Goal: Task Accomplishment & Management: Manage account settings

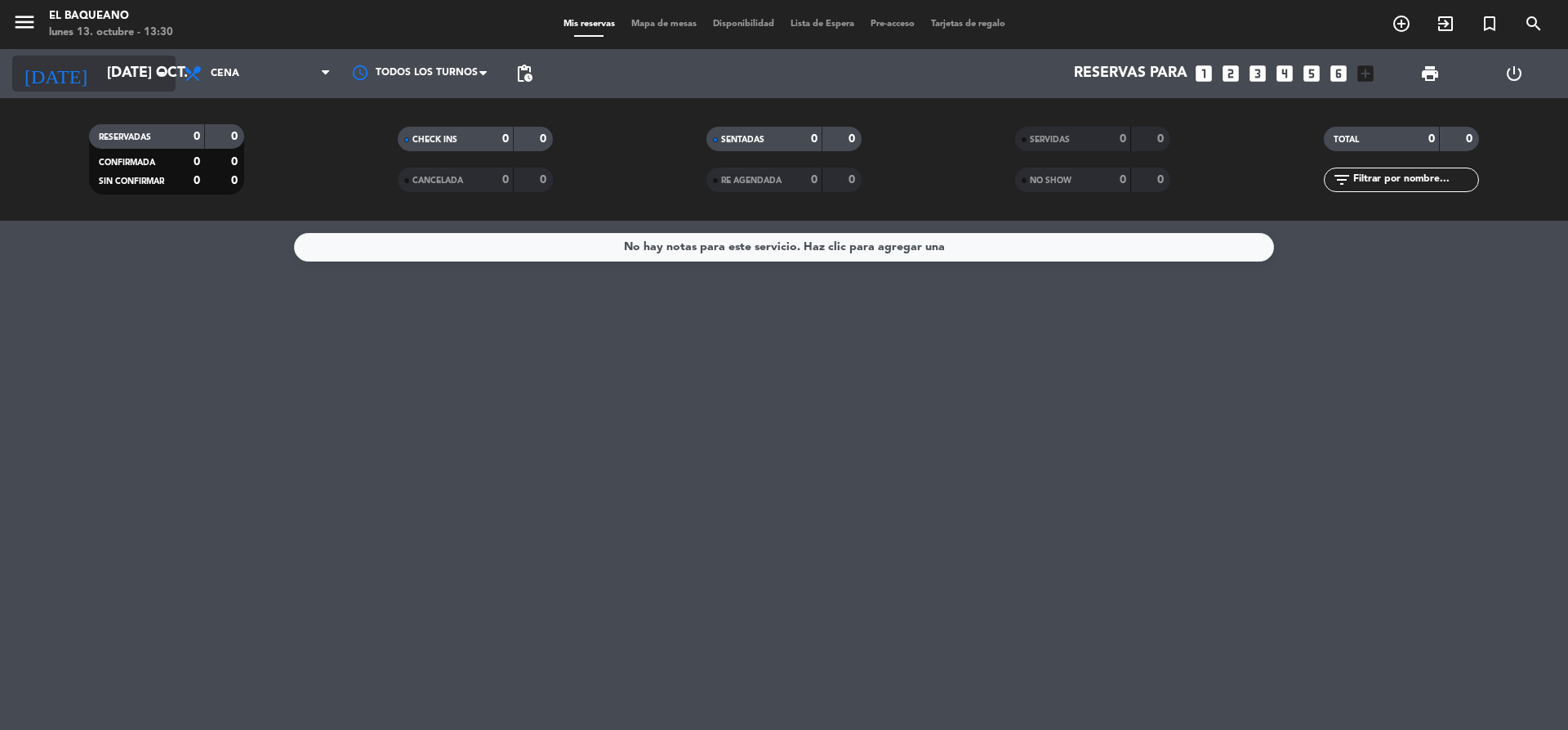
click at [160, 75] on icon "arrow_drop_down" at bounding box center [162, 74] width 20 height 20
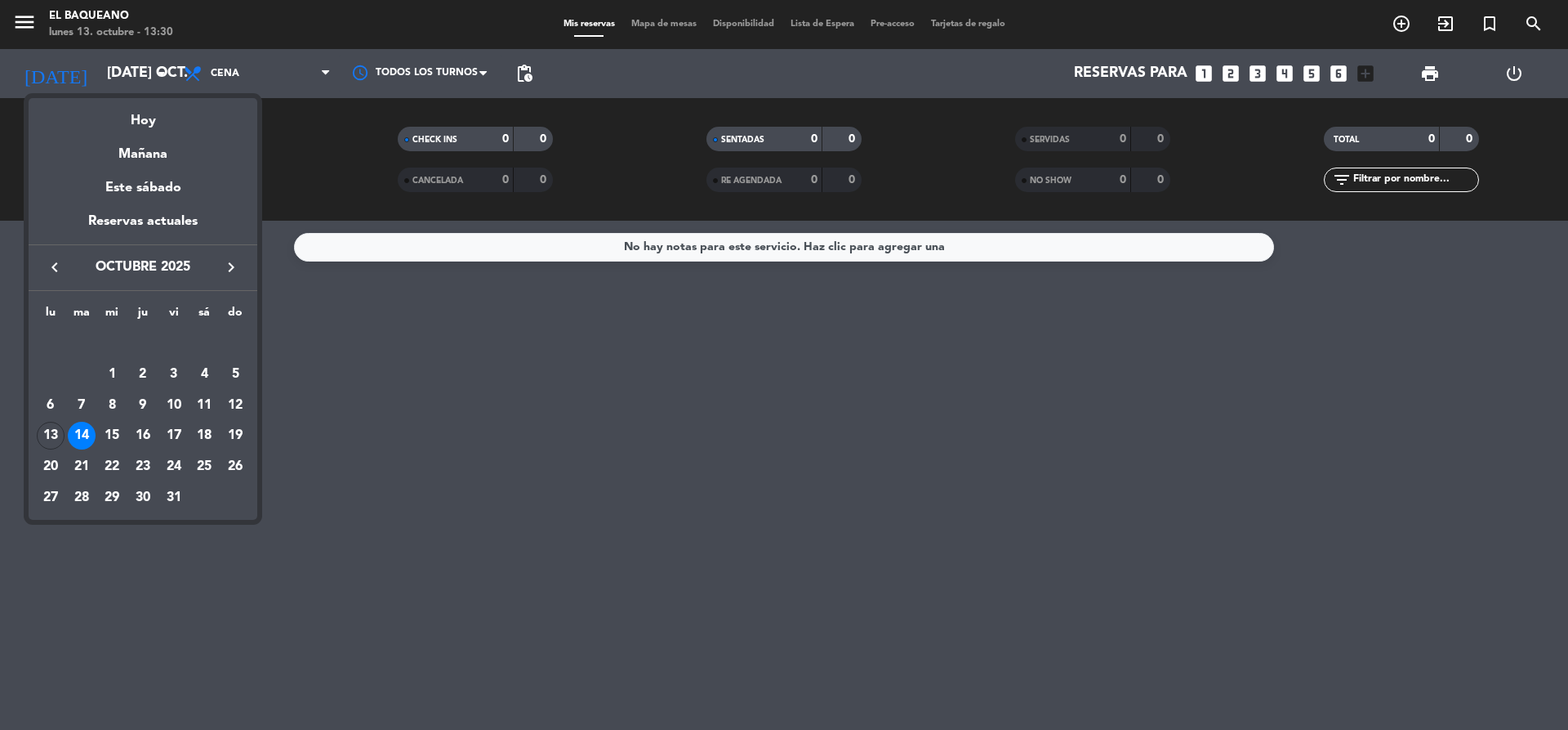
click at [56, 263] on icon "keyboard_arrow_left" at bounding box center [55, 268] width 20 height 20
click at [228, 269] on icon "keyboard_arrow_right" at bounding box center [232, 268] width 20 height 20
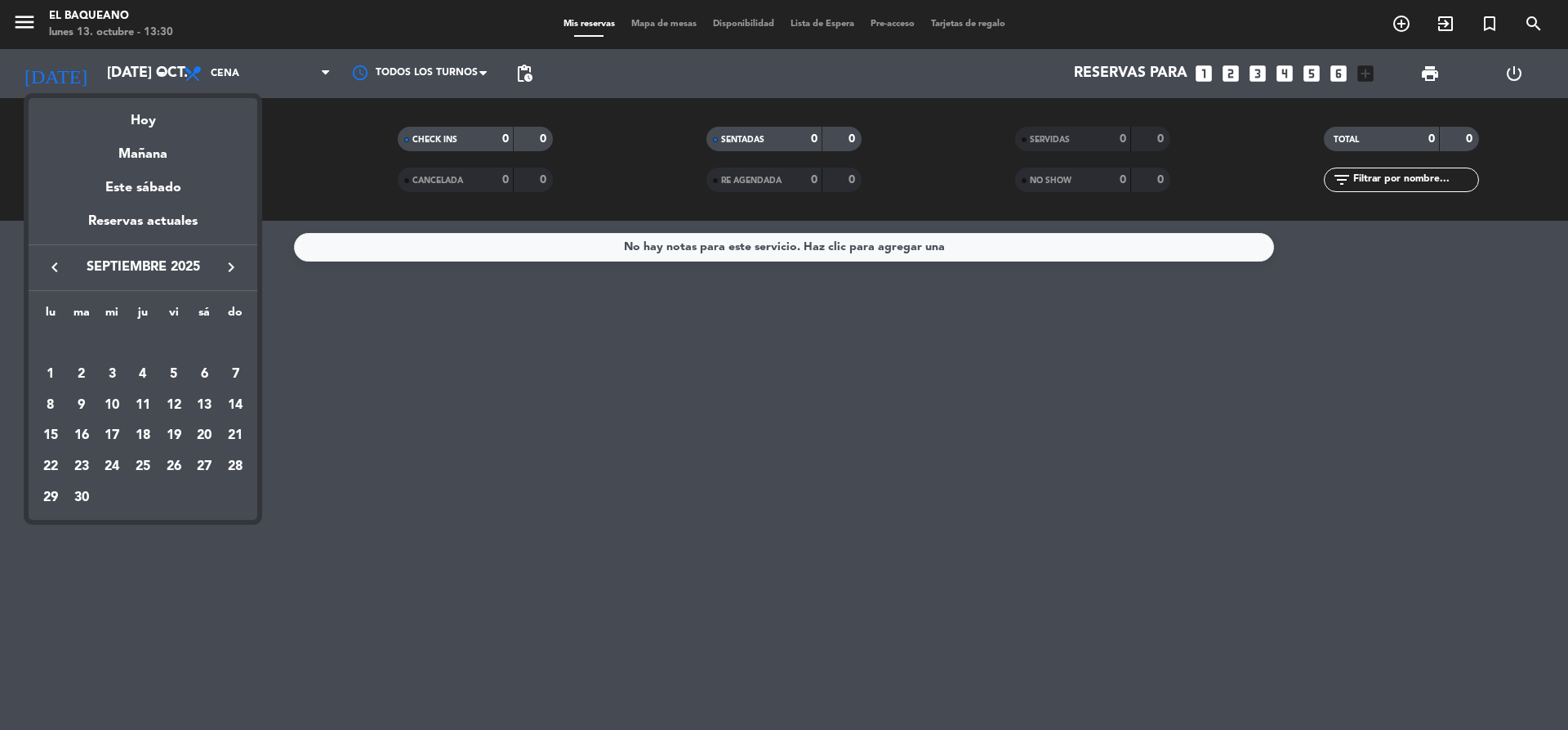
click at [228, 269] on icon "keyboard_arrow_right" at bounding box center [232, 268] width 20 height 20
click at [202, 340] on div "1" at bounding box center [205, 344] width 28 height 28
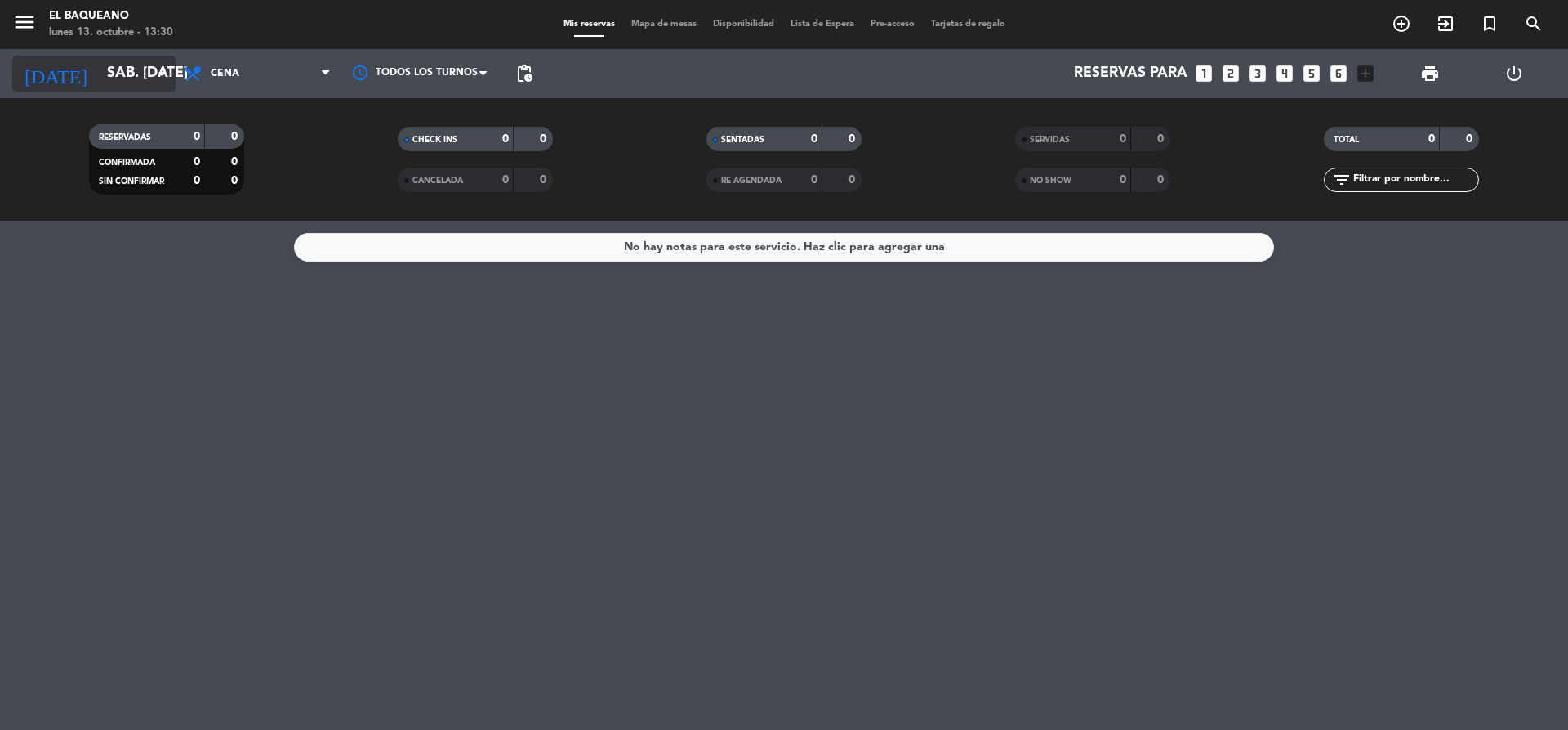
click at [156, 76] on icon "arrow_drop_down" at bounding box center [162, 74] width 20 height 20
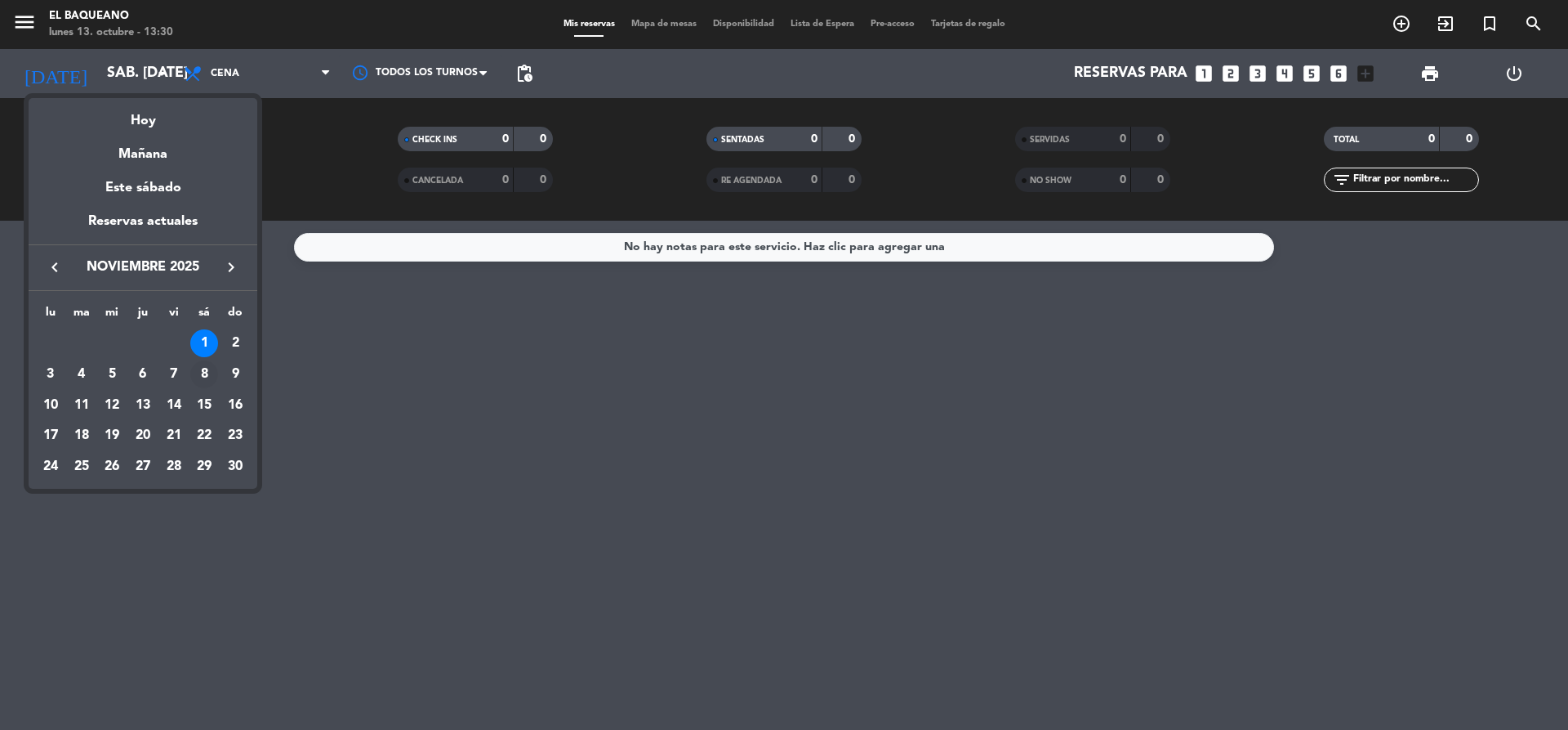
click at [202, 380] on div "8" at bounding box center [205, 374] width 28 height 28
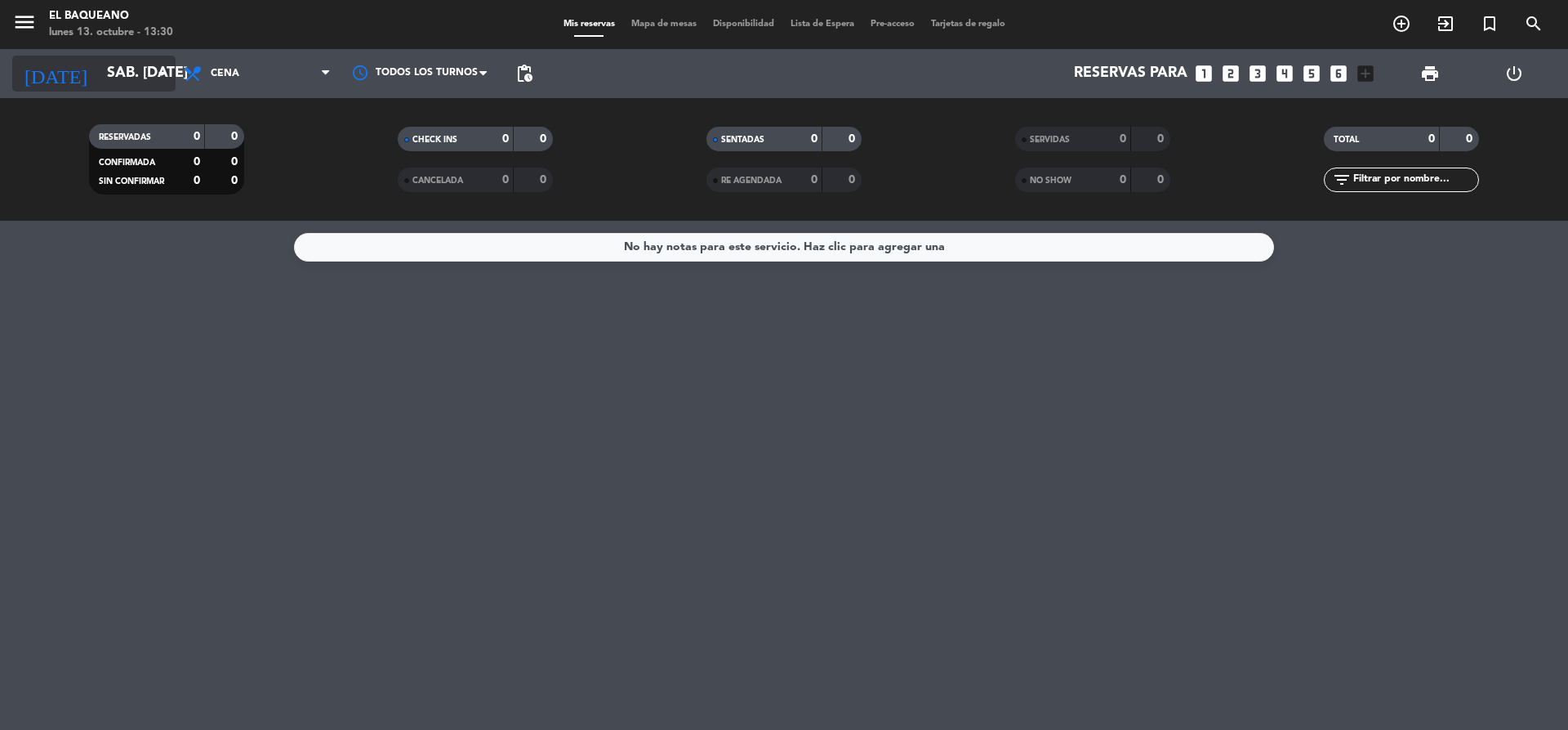
click at [165, 79] on icon "arrow_drop_down" at bounding box center [162, 74] width 20 height 20
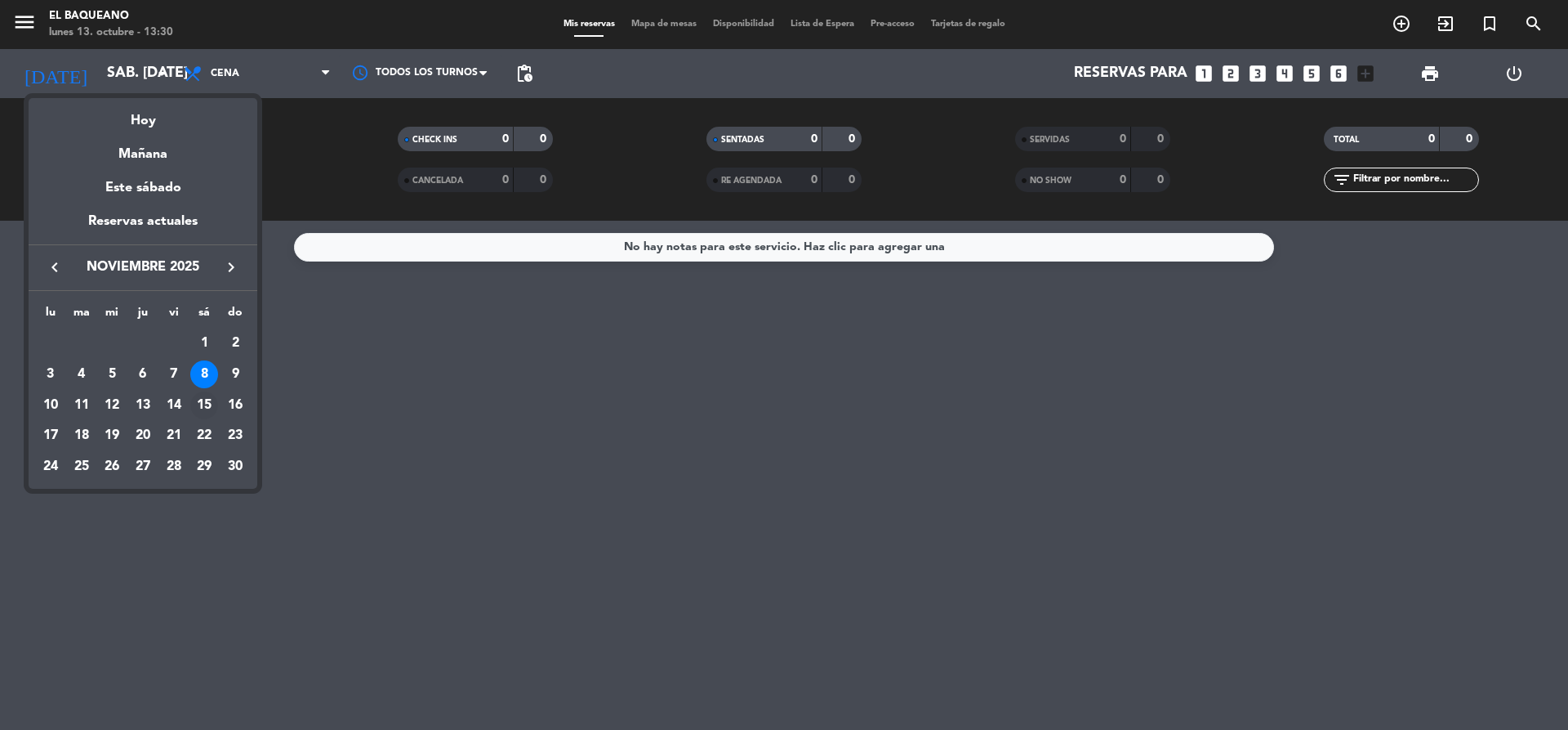
click at [205, 401] on div "15" at bounding box center [205, 405] width 28 height 28
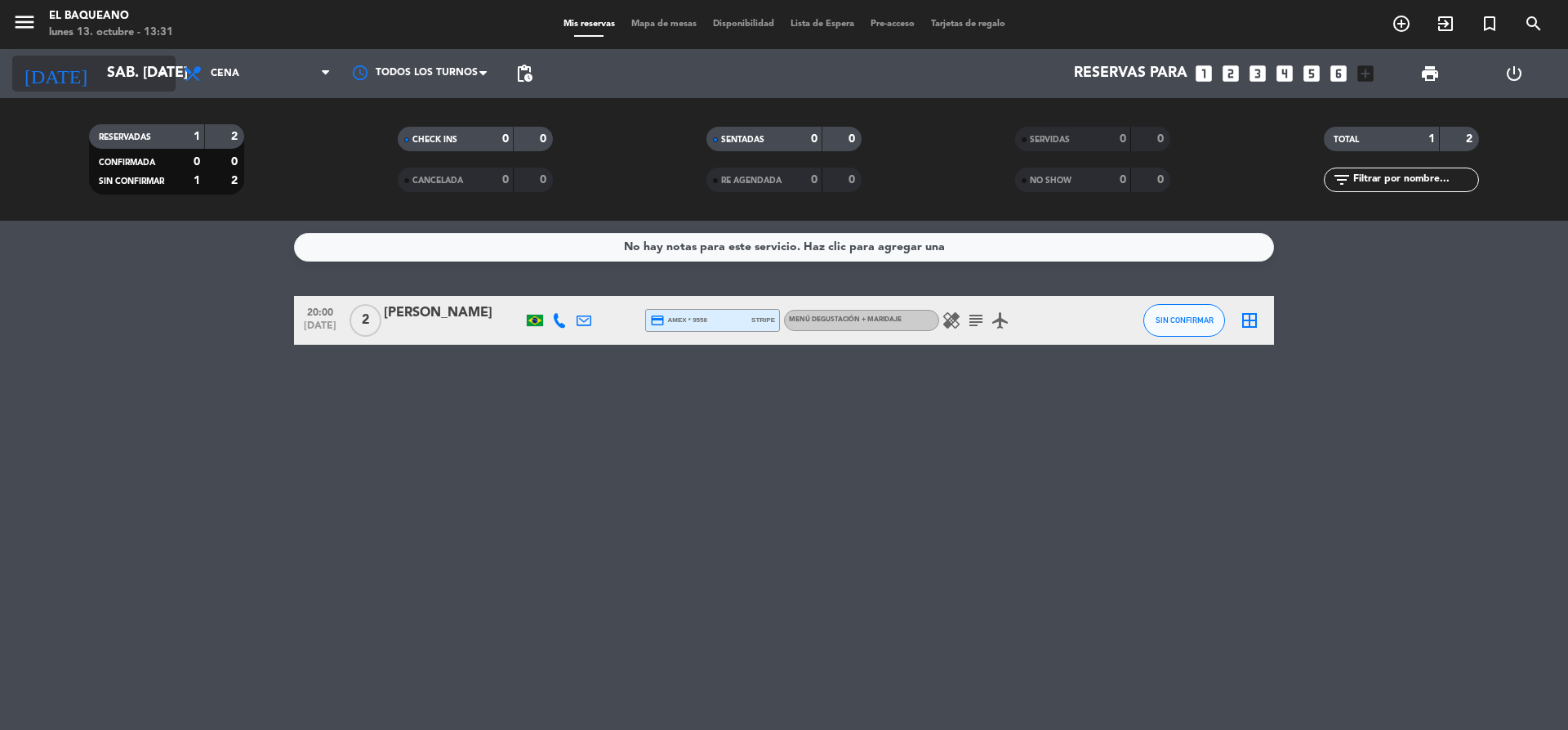
click at [165, 72] on icon "arrow_drop_down" at bounding box center [162, 74] width 20 height 20
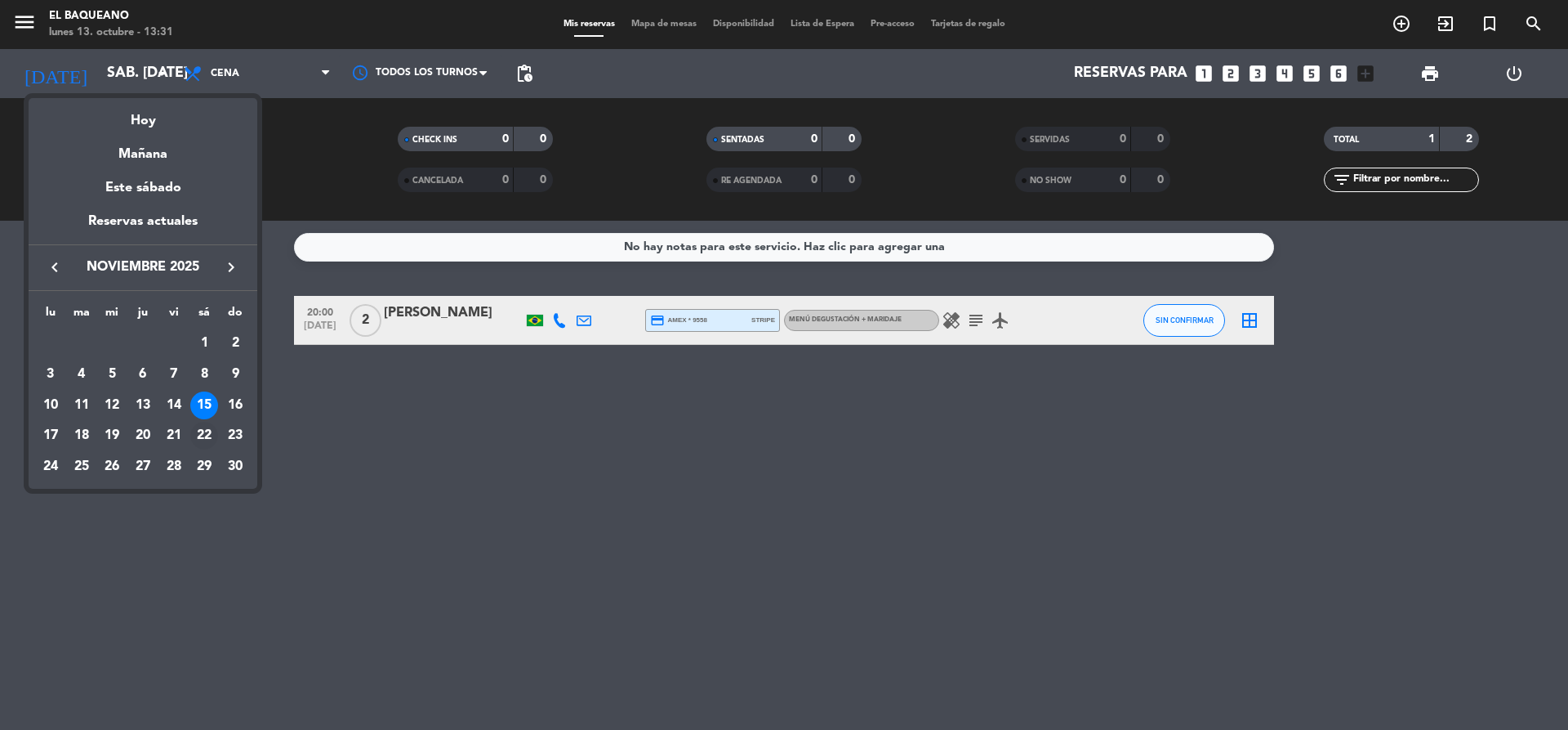
click at [199, 437] on div "22" at bounding box center [205, 435] width 28 height 28
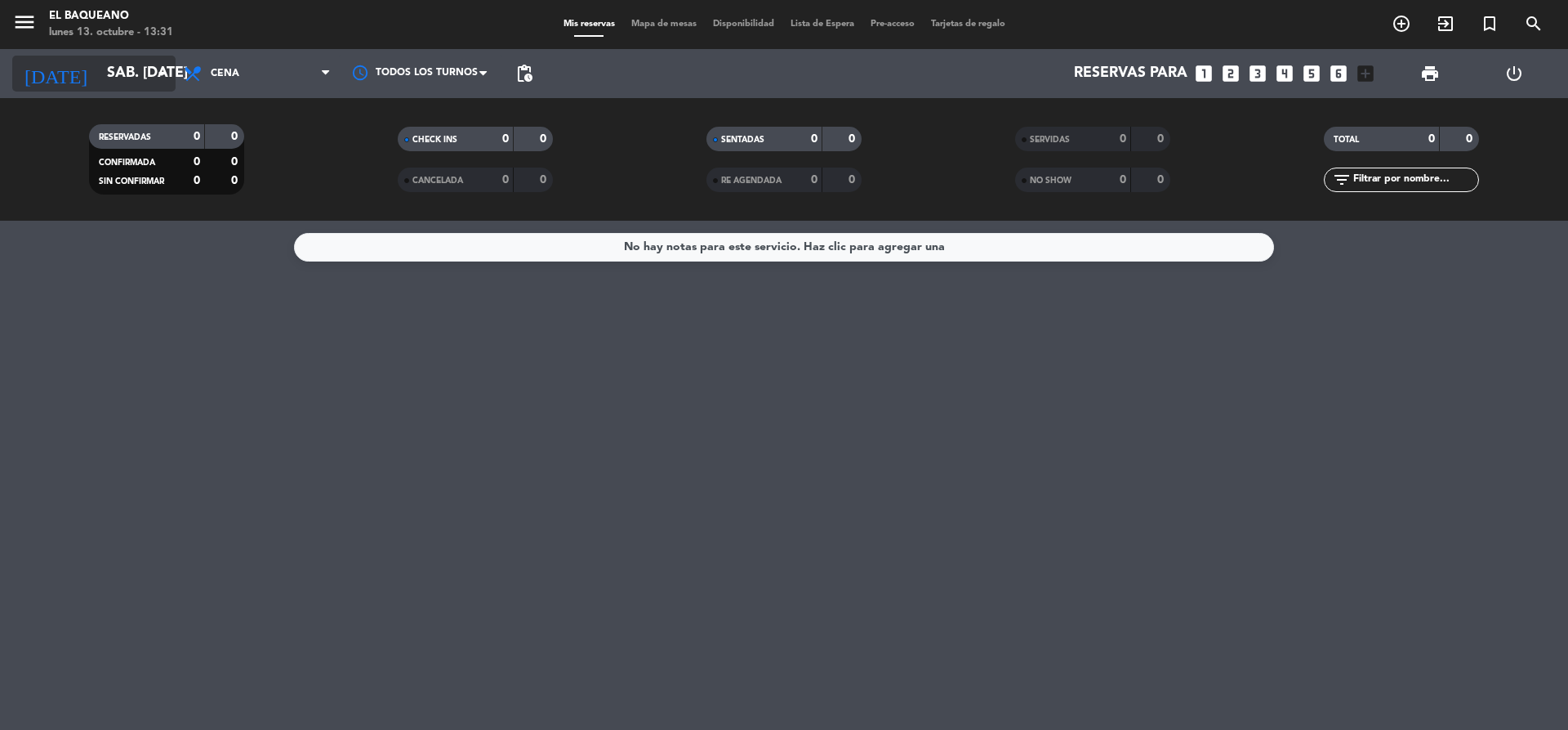
click at [161, 78] on icon "arrow_drop_down" at bounding box center [162, 74] width 20 height 20
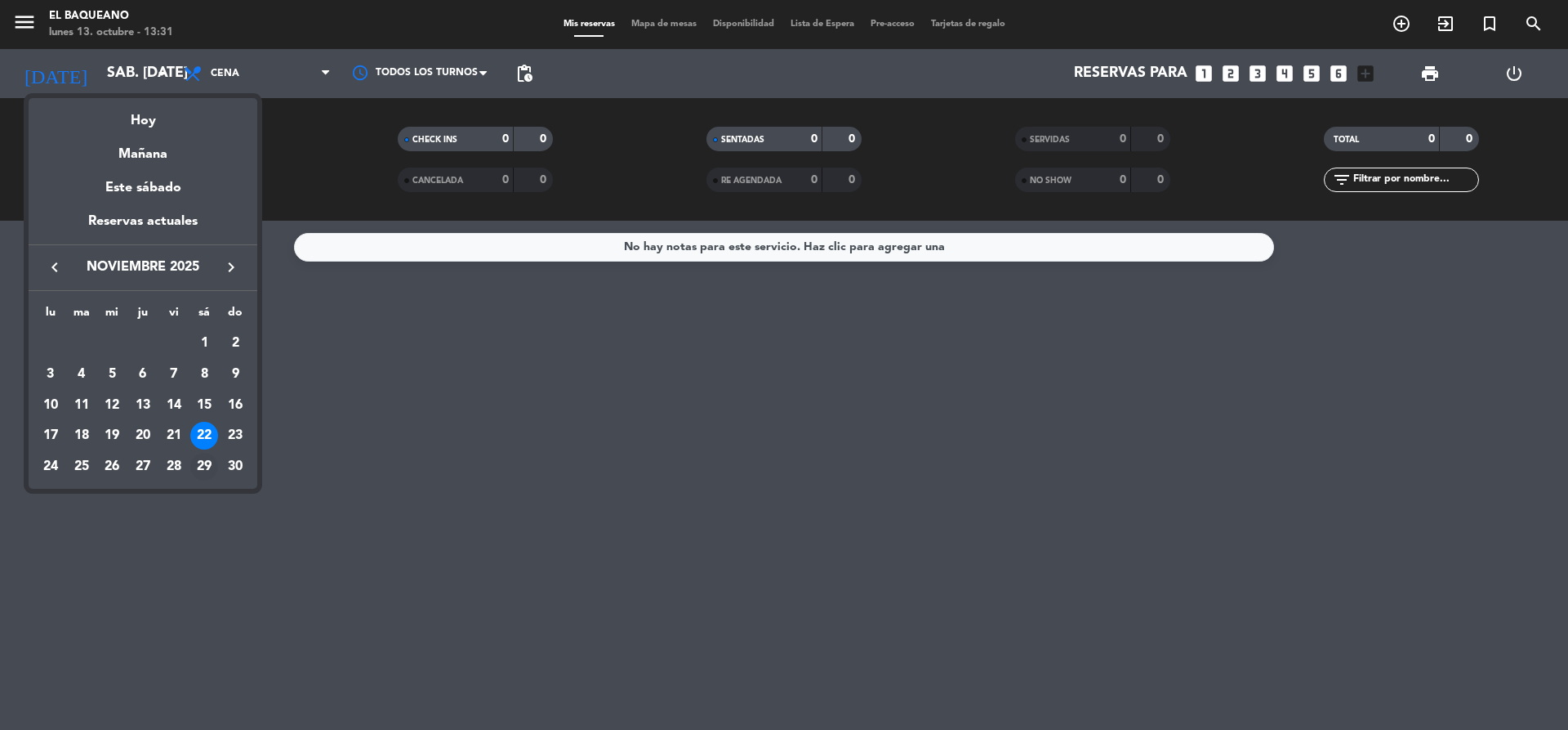
click at [205, 464] on div "29" at bounding box center [205, 466] width 28 height 28
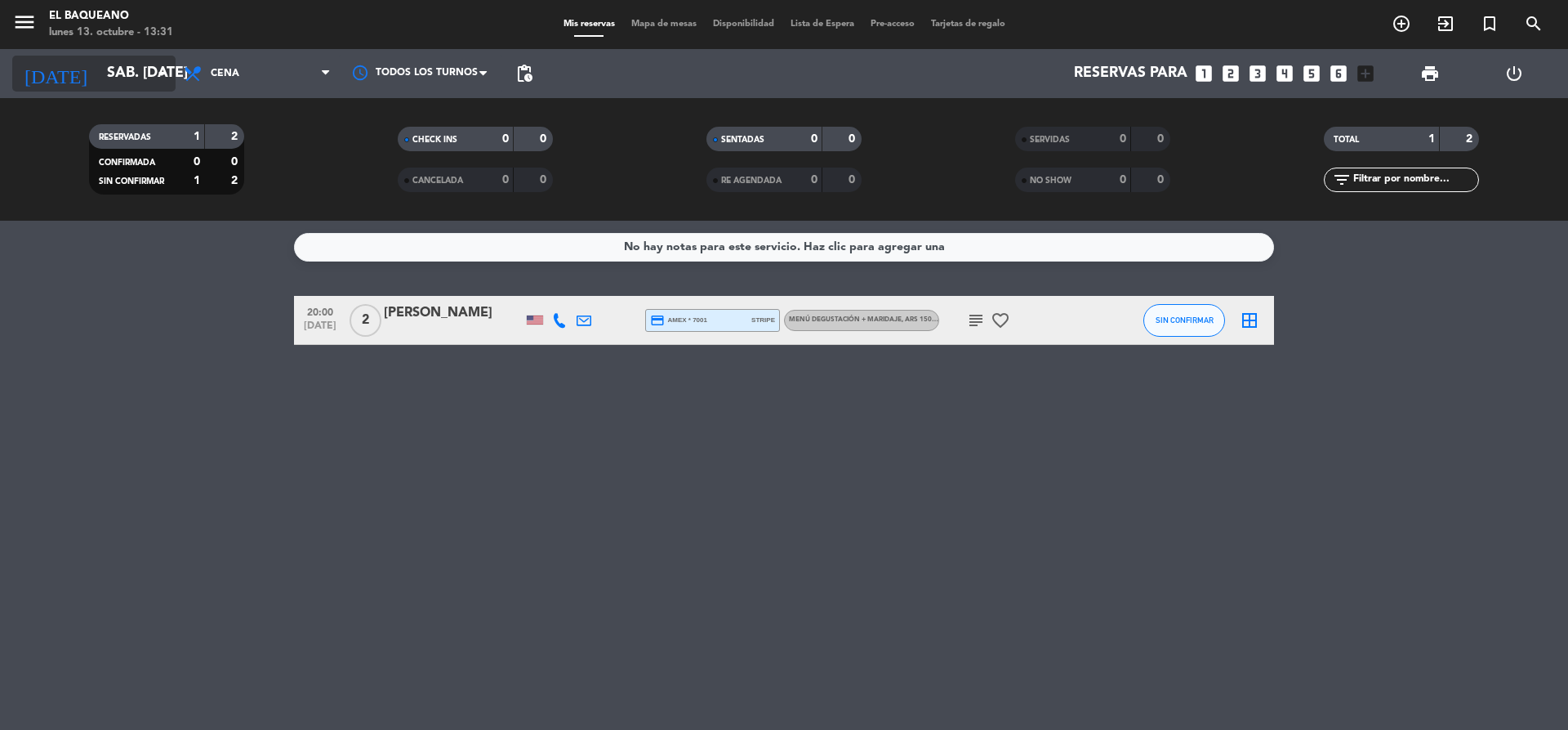
click at [160, 80] on icon "arrow_drop_down" at bounding box center [162, 74] width 20 height 20
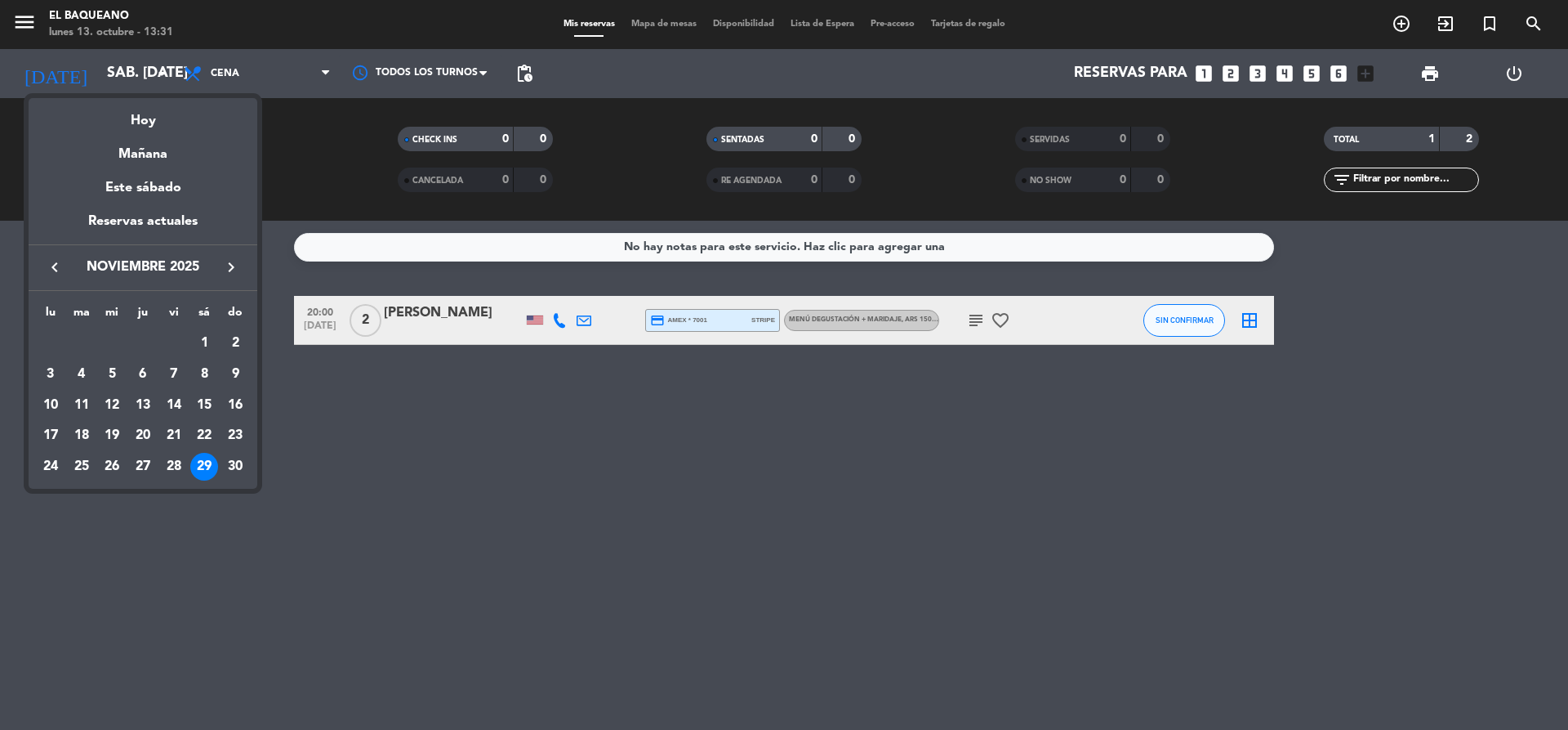
click at [231, 271] on icon "keyboard_arrow_right" at bounding box center [232, 268] width 20 height 20
click at [205, 374] on div "6" at bounding box center [205, 374] width 28 height 28
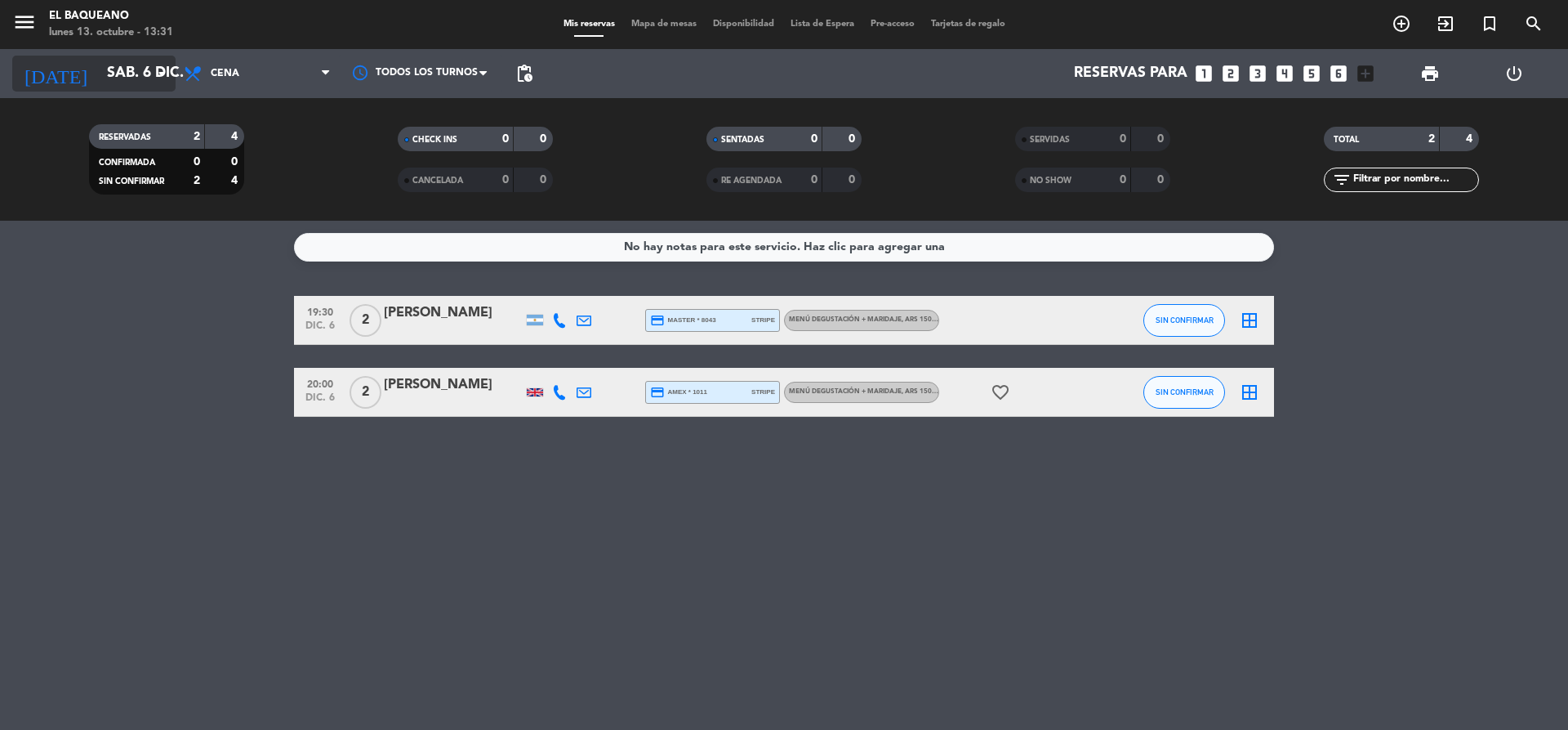
click at [160, 79] on icon "arrow_drop_down" at bounding box center [162, 74] width 20 height 20
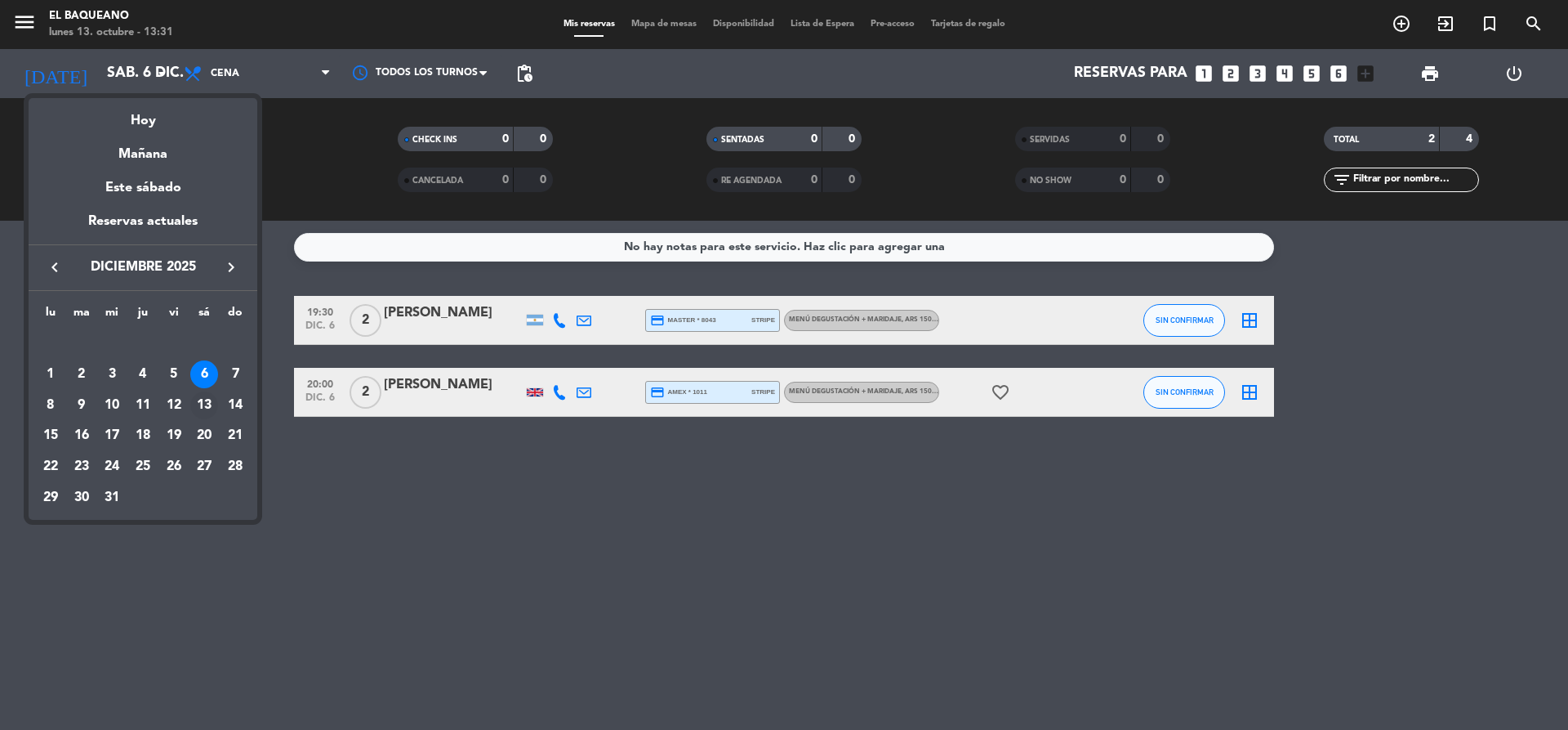
click at [206, 409] on div "13" at bounding box center [205, 405] width 28 height 28
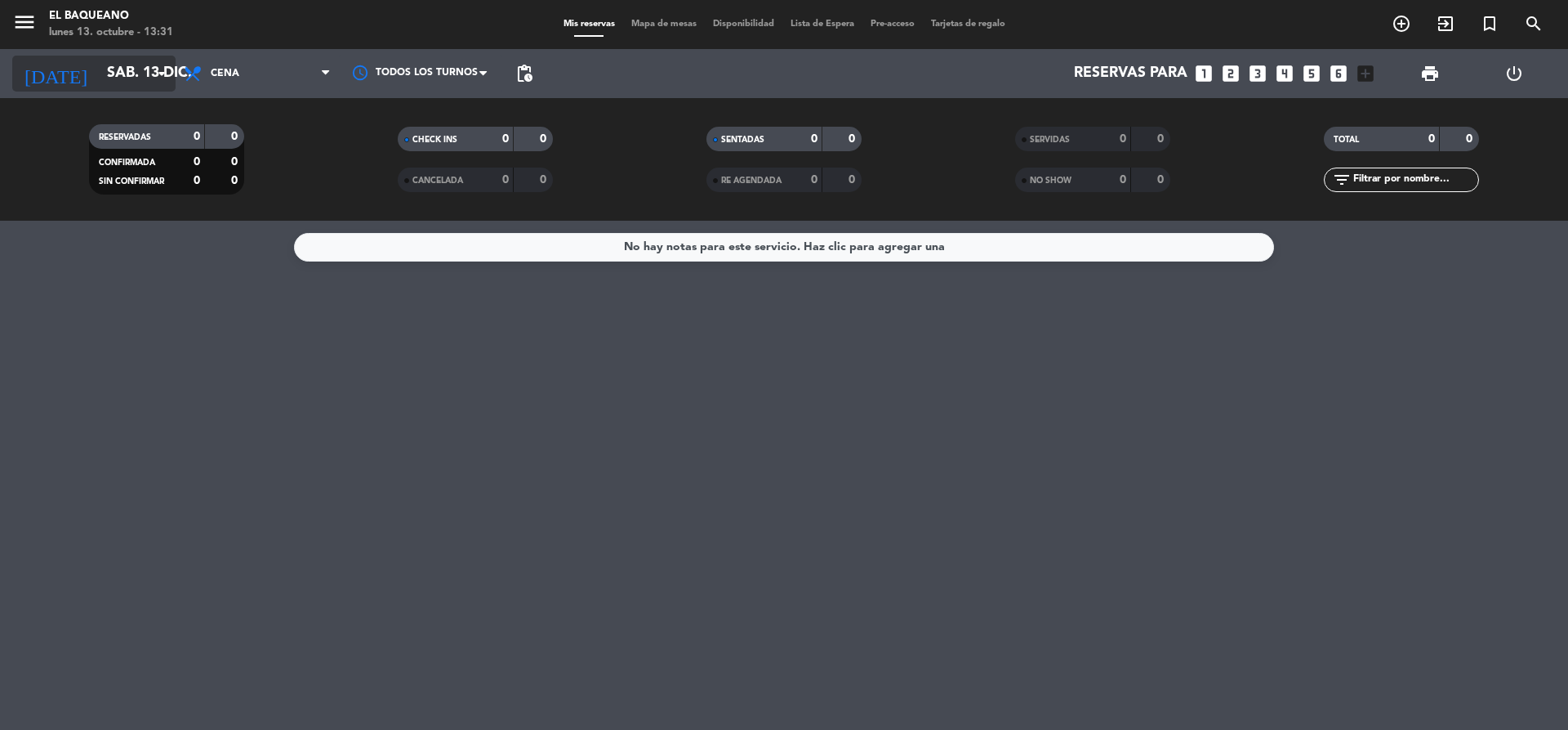
click at [164, 75] on icon "arrow_drop_down" at bounding box center [162, 74] width 20 height 20
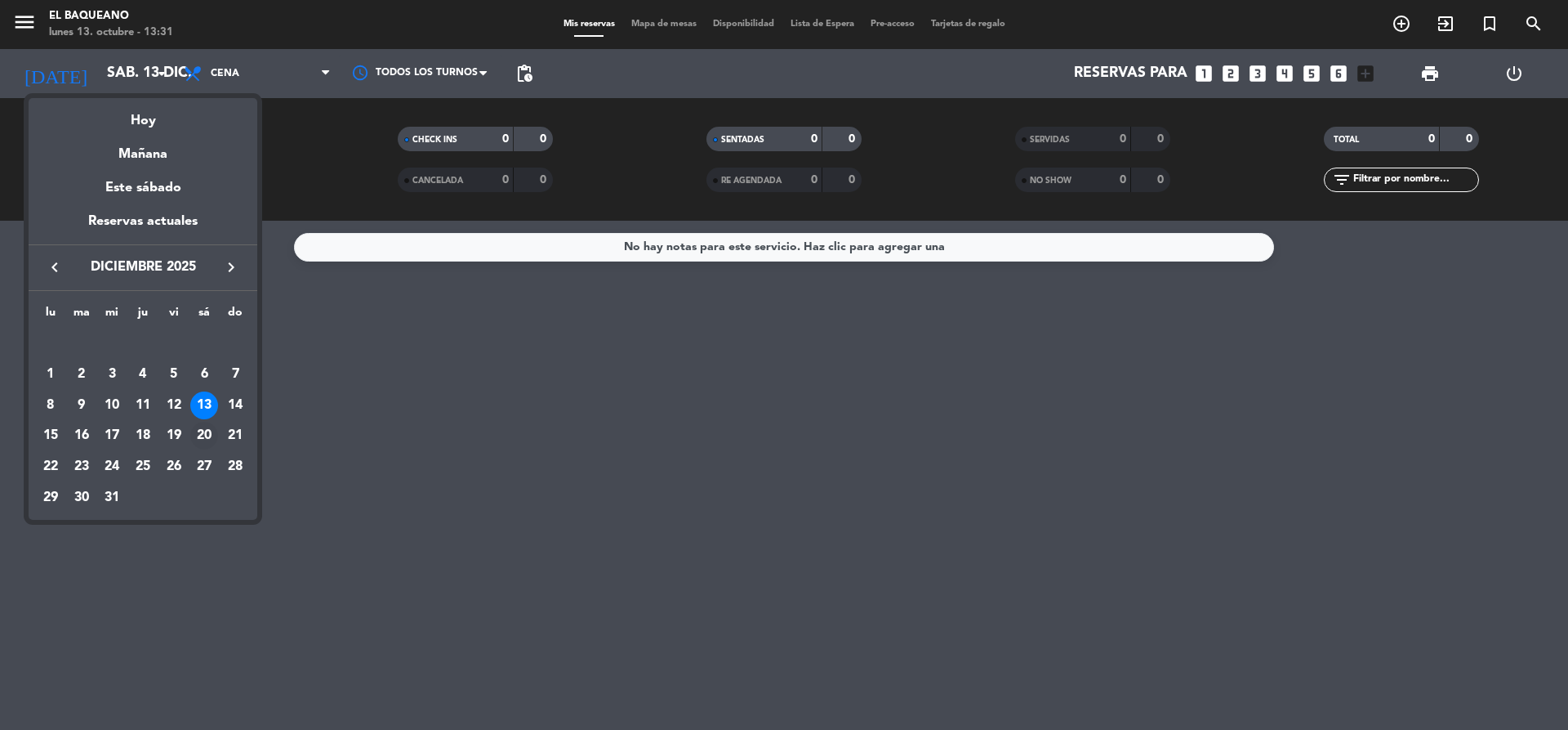
click at [200, 439] on div "20" at bounding box center [205, 435] width 28 height 28
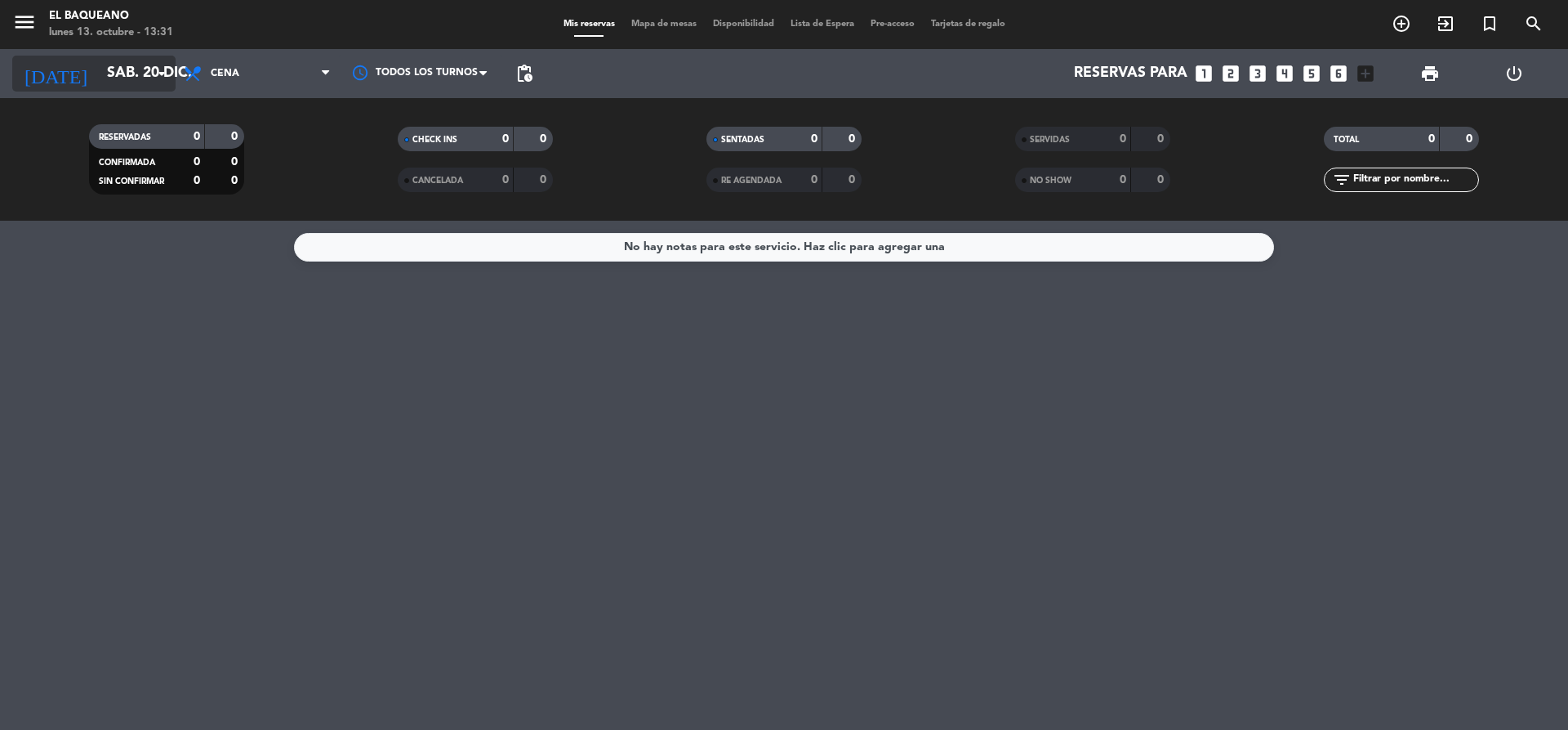
click at [161, 79] on icon "arrow_drop_down" at bounding box center [162, 74] width 20 height 20
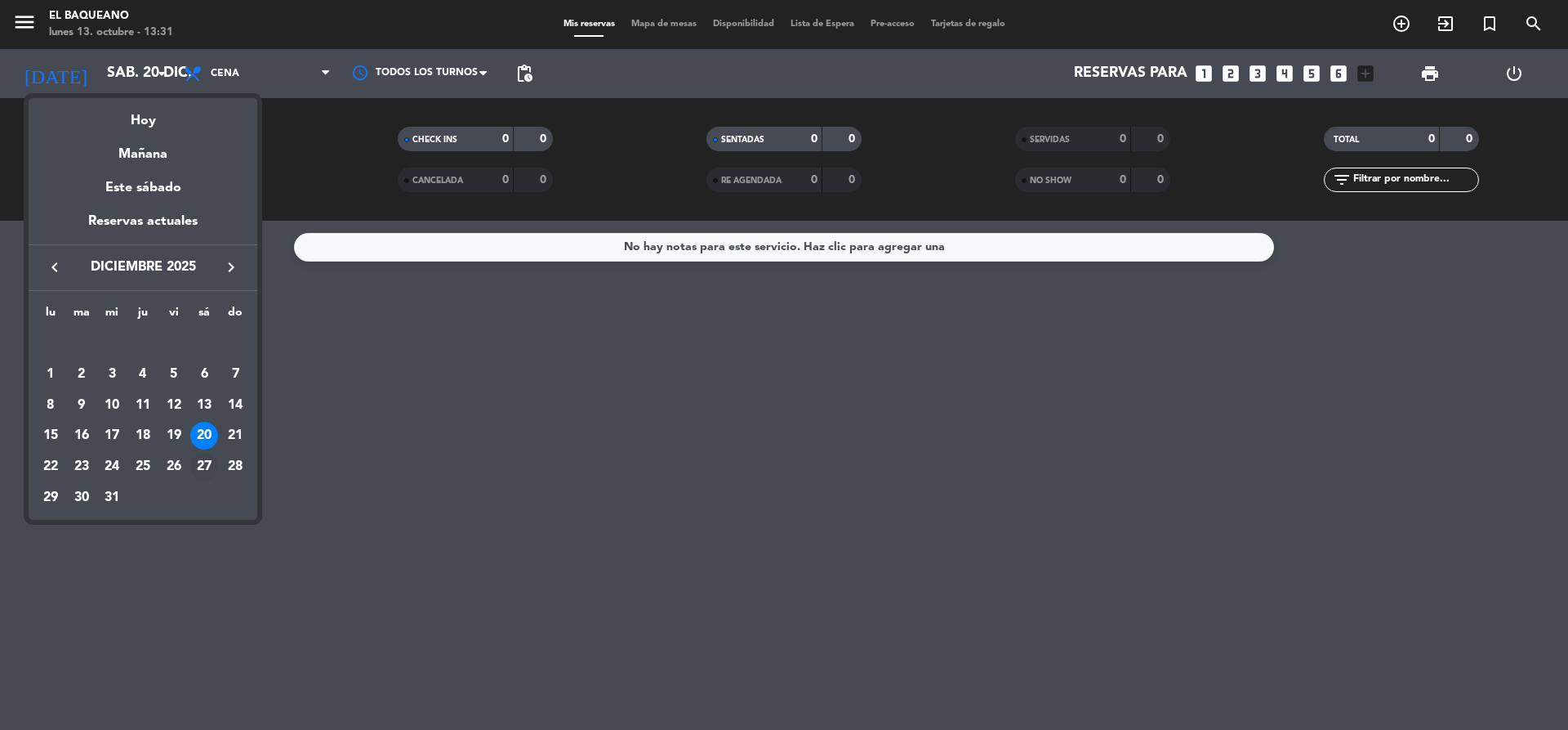
click at [203, 465] on div "27" at bounding box center [205, 466] width 28 height 28
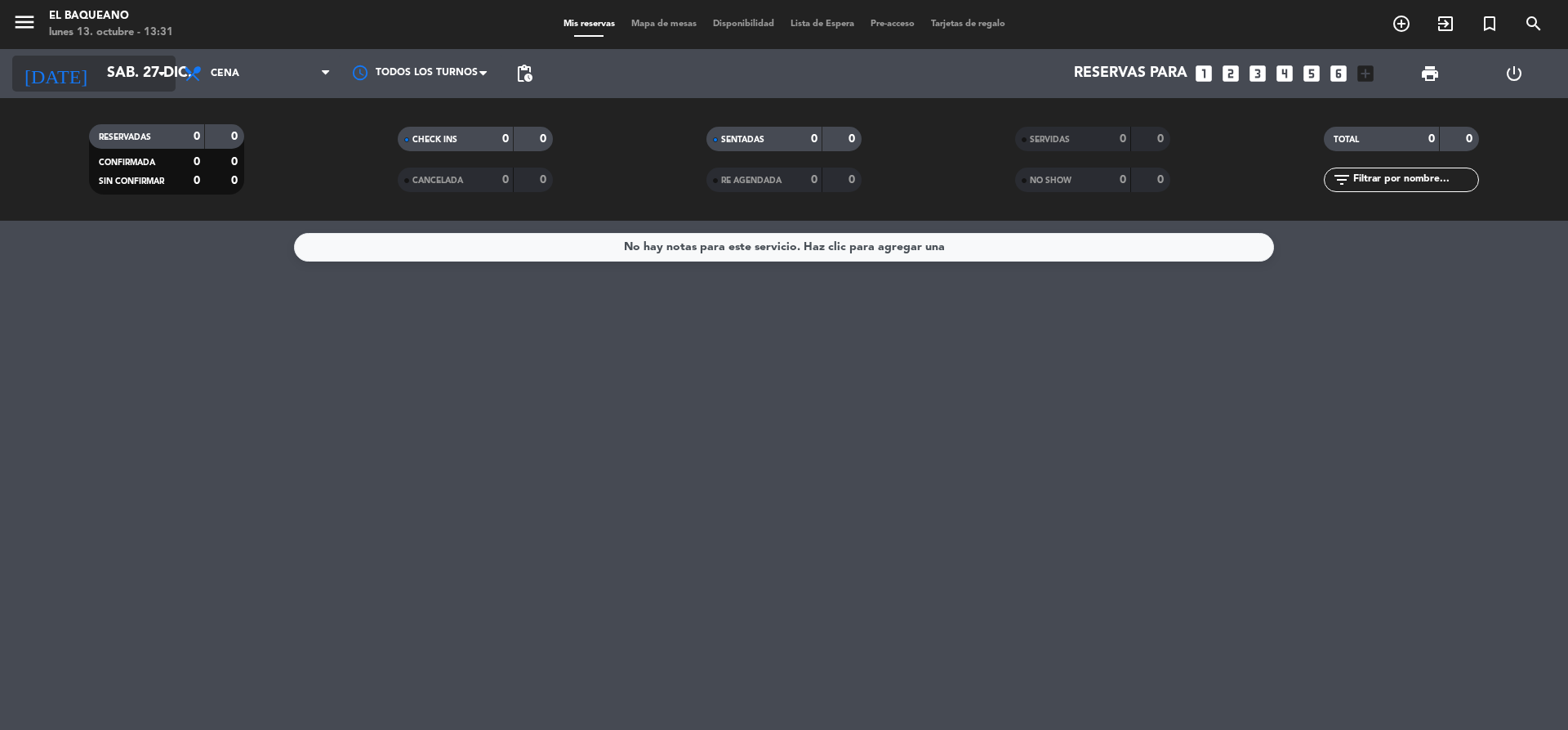
click at [158, 74] on icon "arrow_drop_down" at bounding box center [162, 74] width 20 height 20
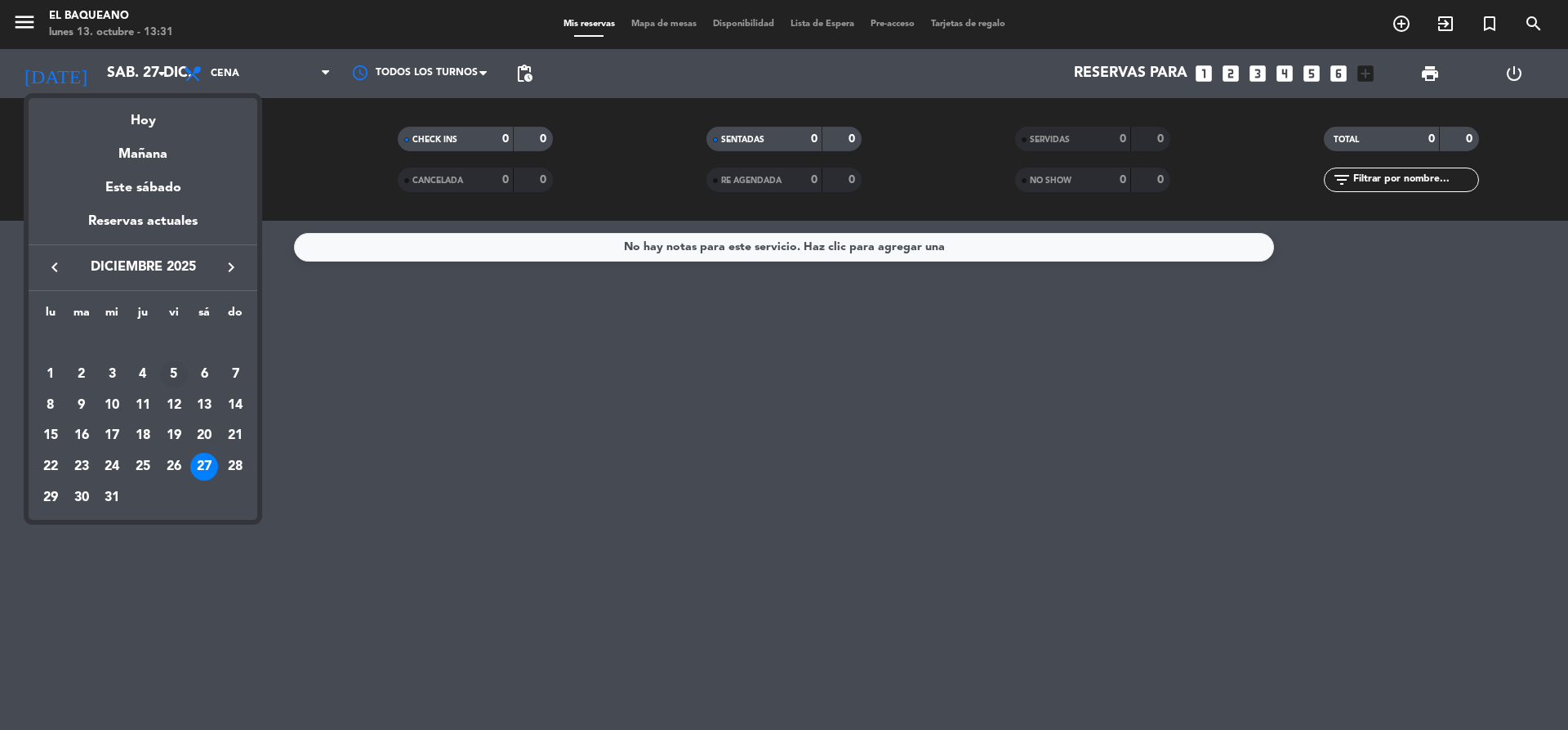
click at [169, 374] on div "5" at bounding box center [174, 374] width 28 height 28
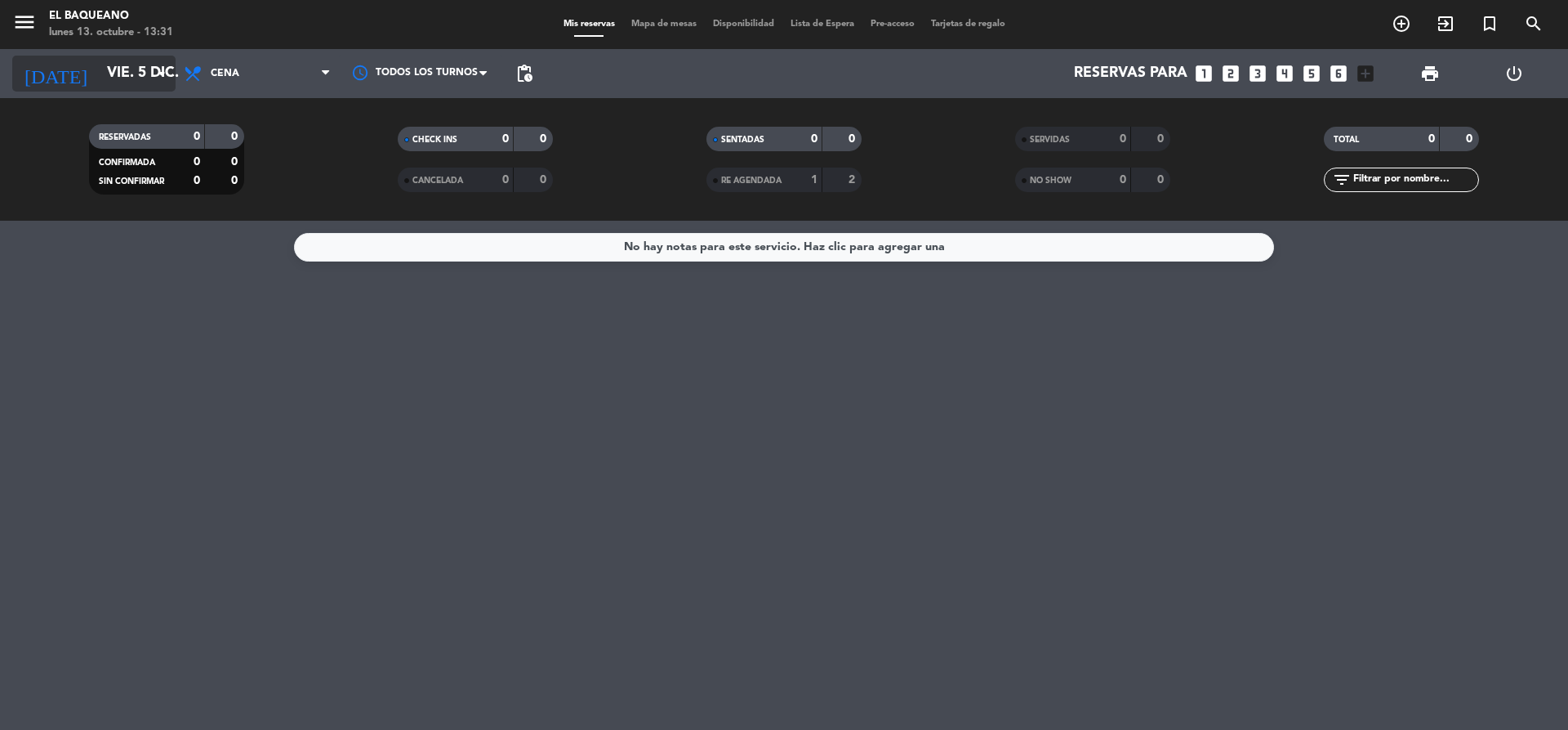
click at [161, 77] on icon "arrow_drop_down" at bounding box center [162, 74] width 20 height 20
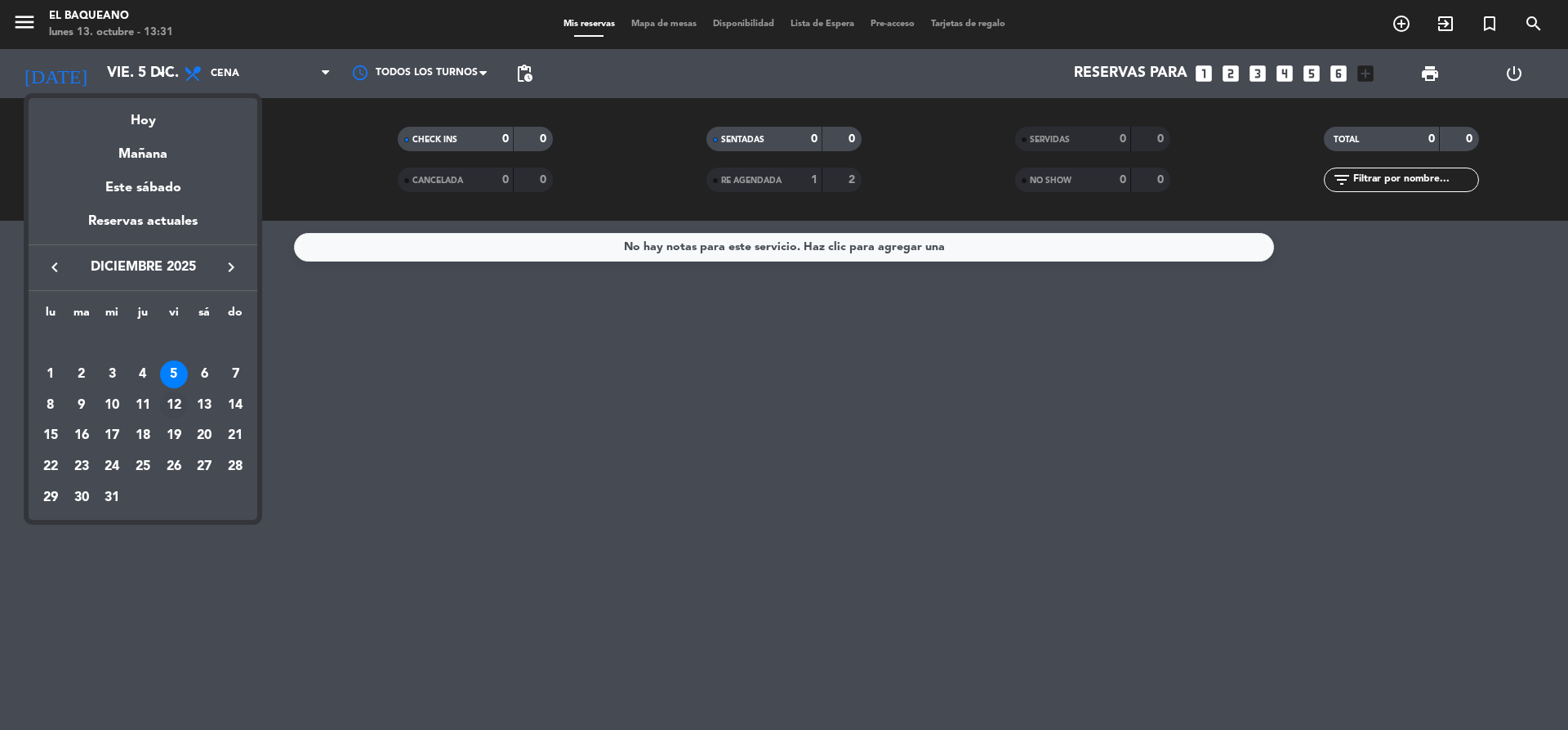
click at [173, 403] on div "12" at bounding box center [174, 405] width 28 height 28
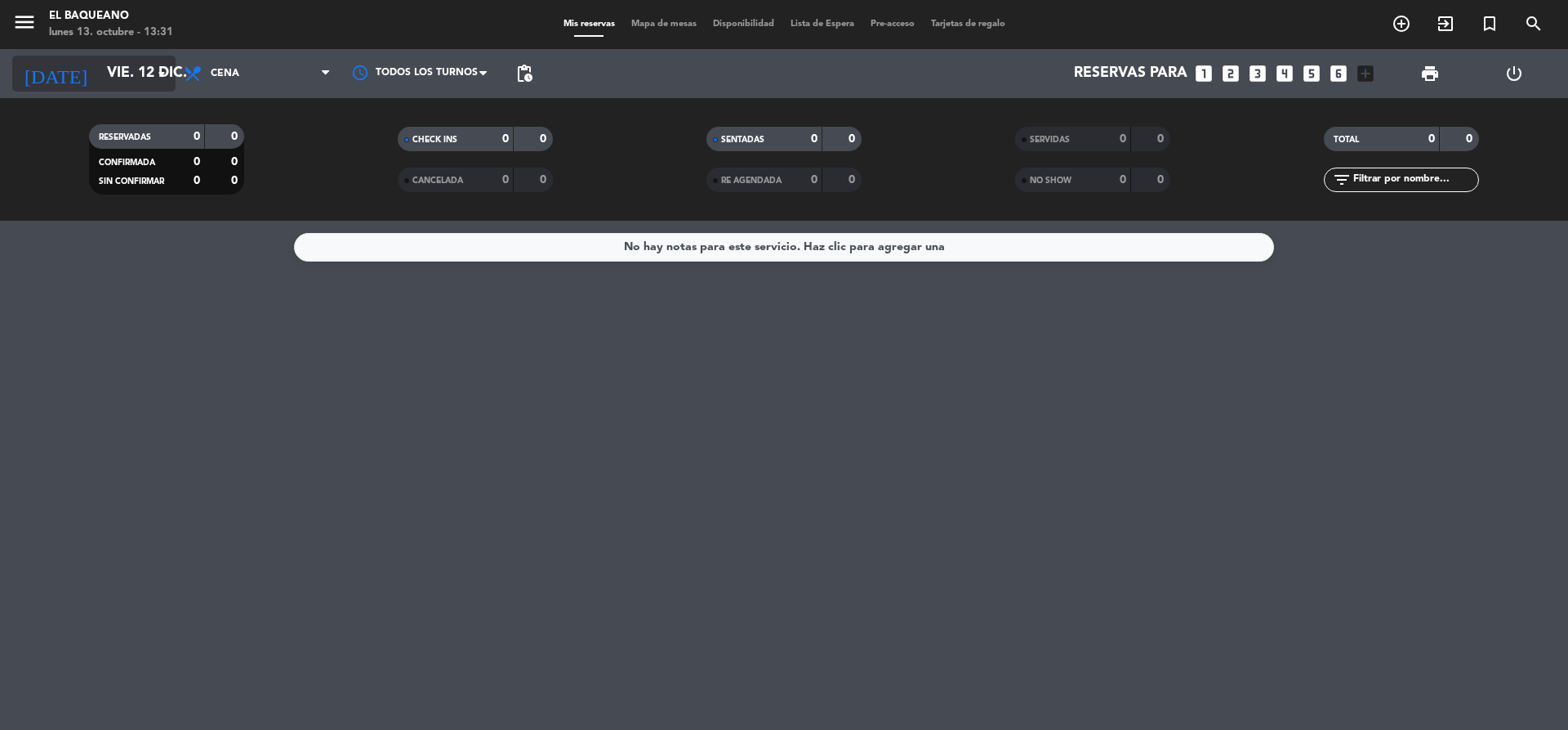
click at [163, 72] on icon "arrow_drop_down" at bounding box center [162, 74] width 20 height 20
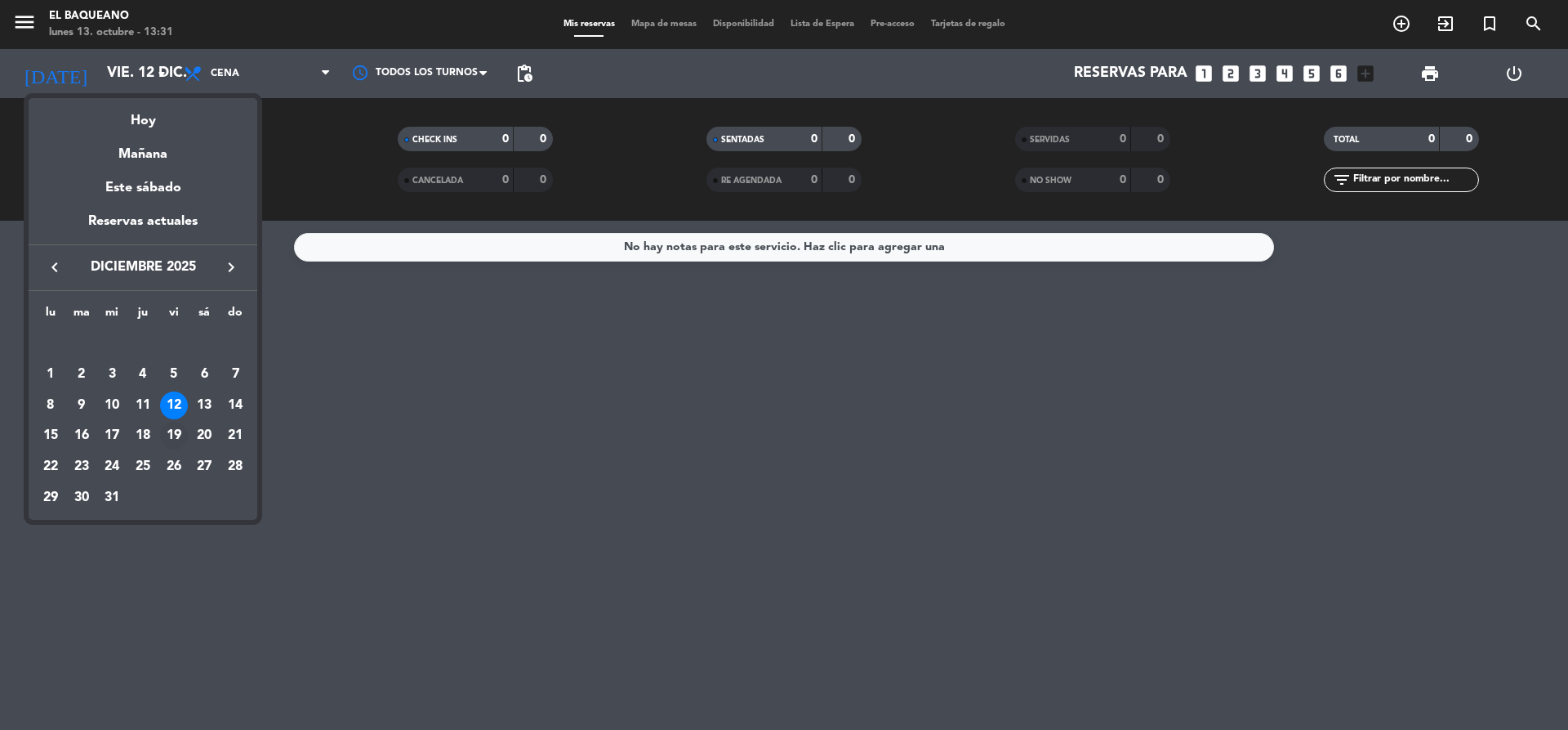
click at [174, 433] on div "19" at bounding box center [174, 435] width 28 height 28
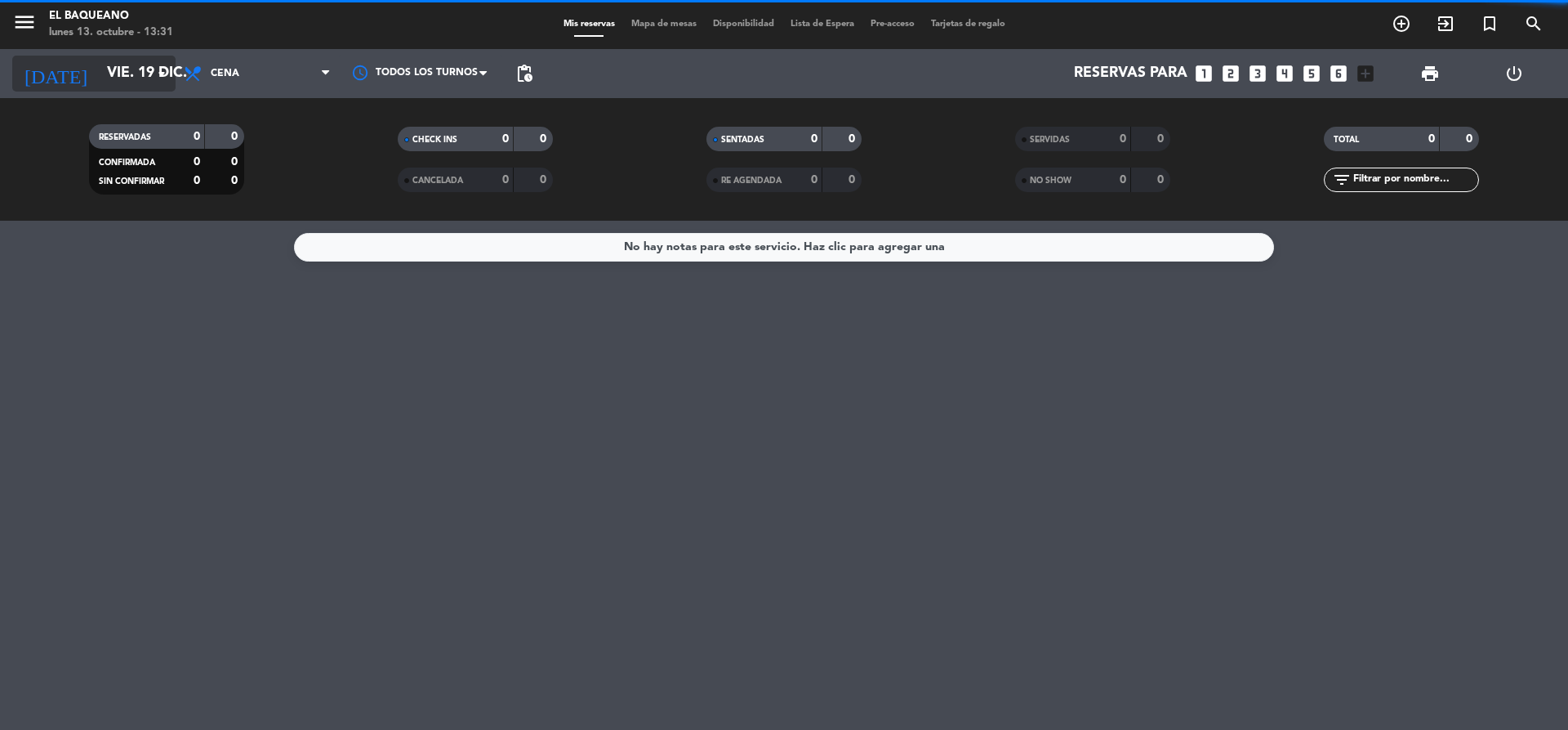
click at [162, 80] on icon "arrow_drop_down" at bounding box center [162, 74] width 20 height 20
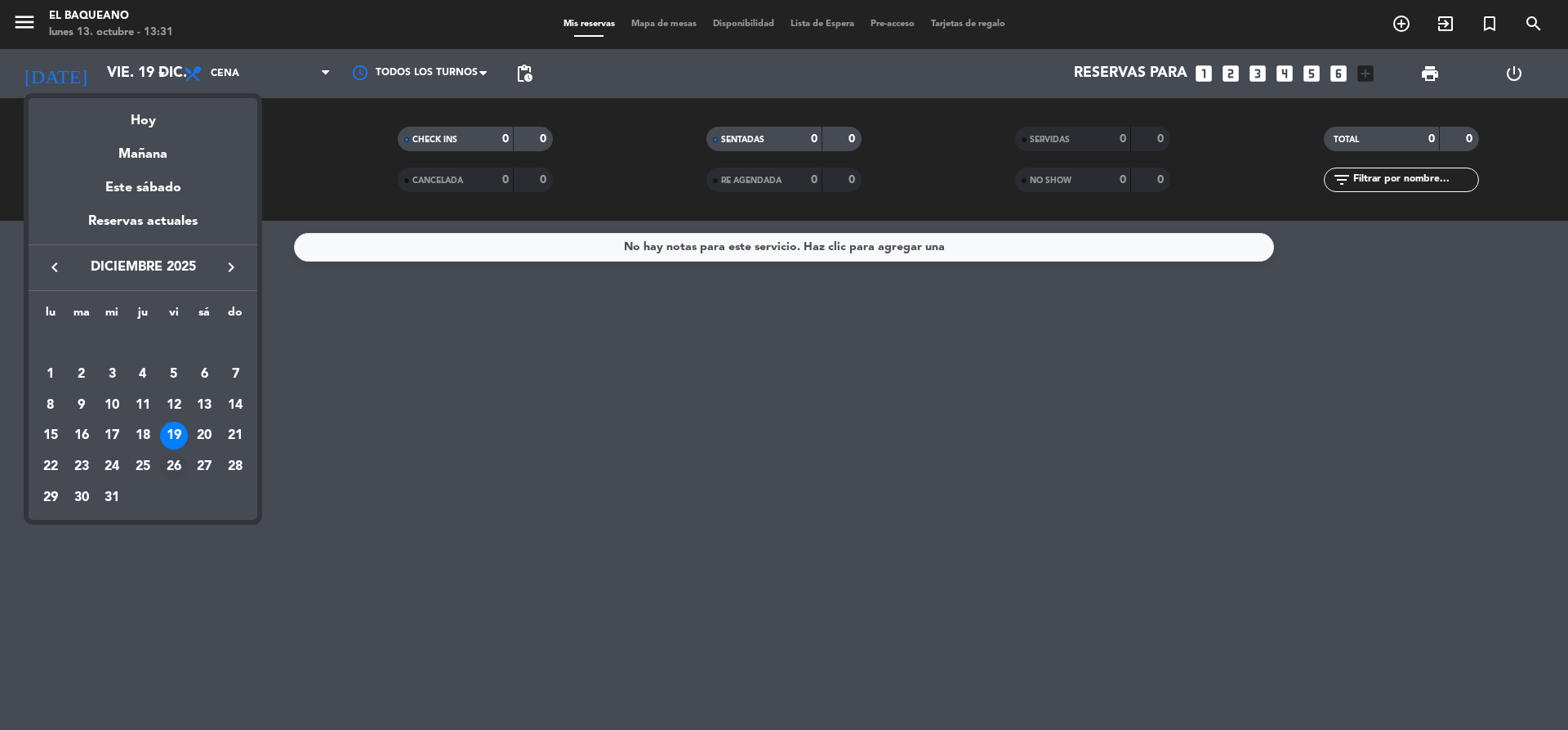
click at [173, 469] on div "26" at bounding box center [174, 466] width 28 height 28
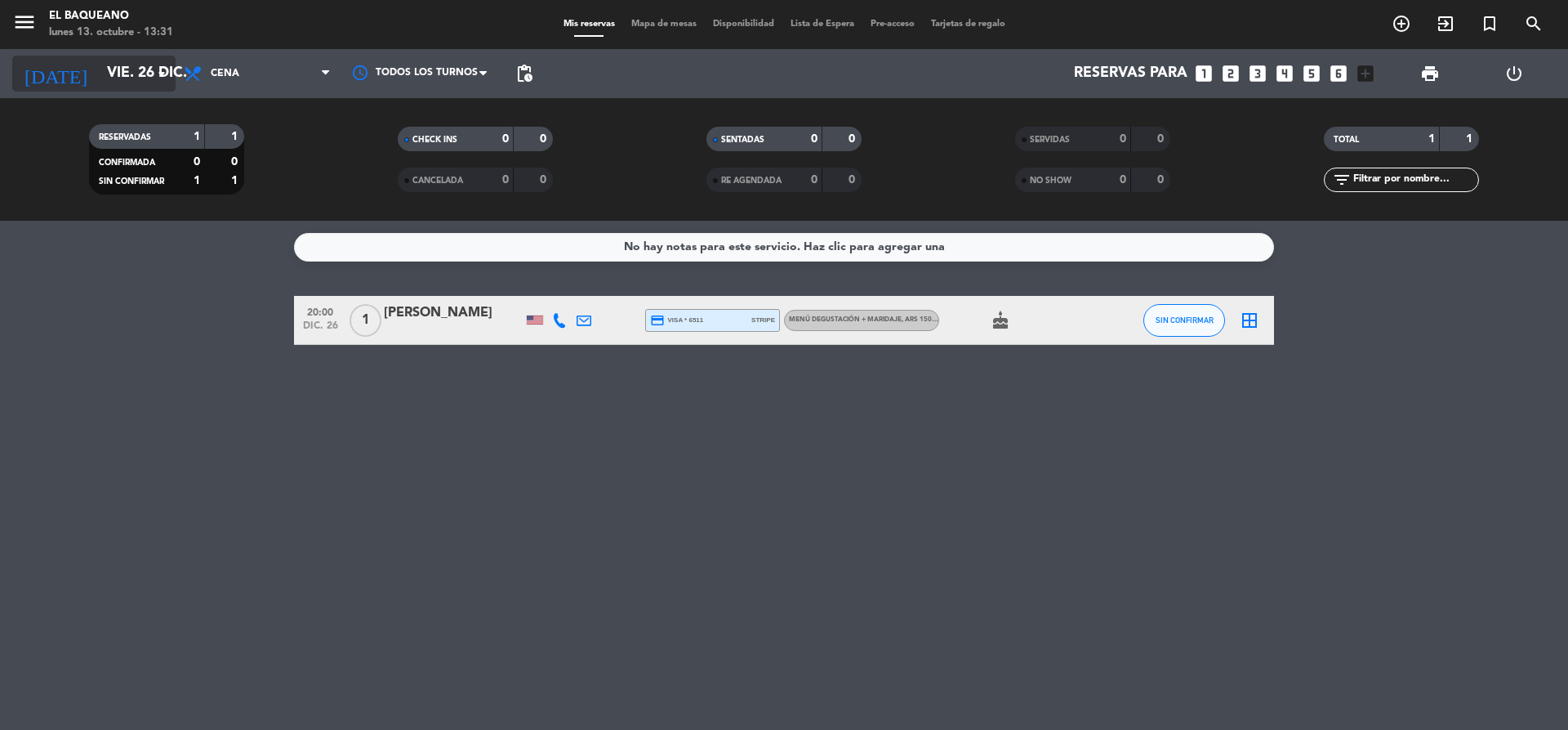
click at [154, 70] on icon "arrow_drop_down" at bounding box center [162, 74] width 20 height 20
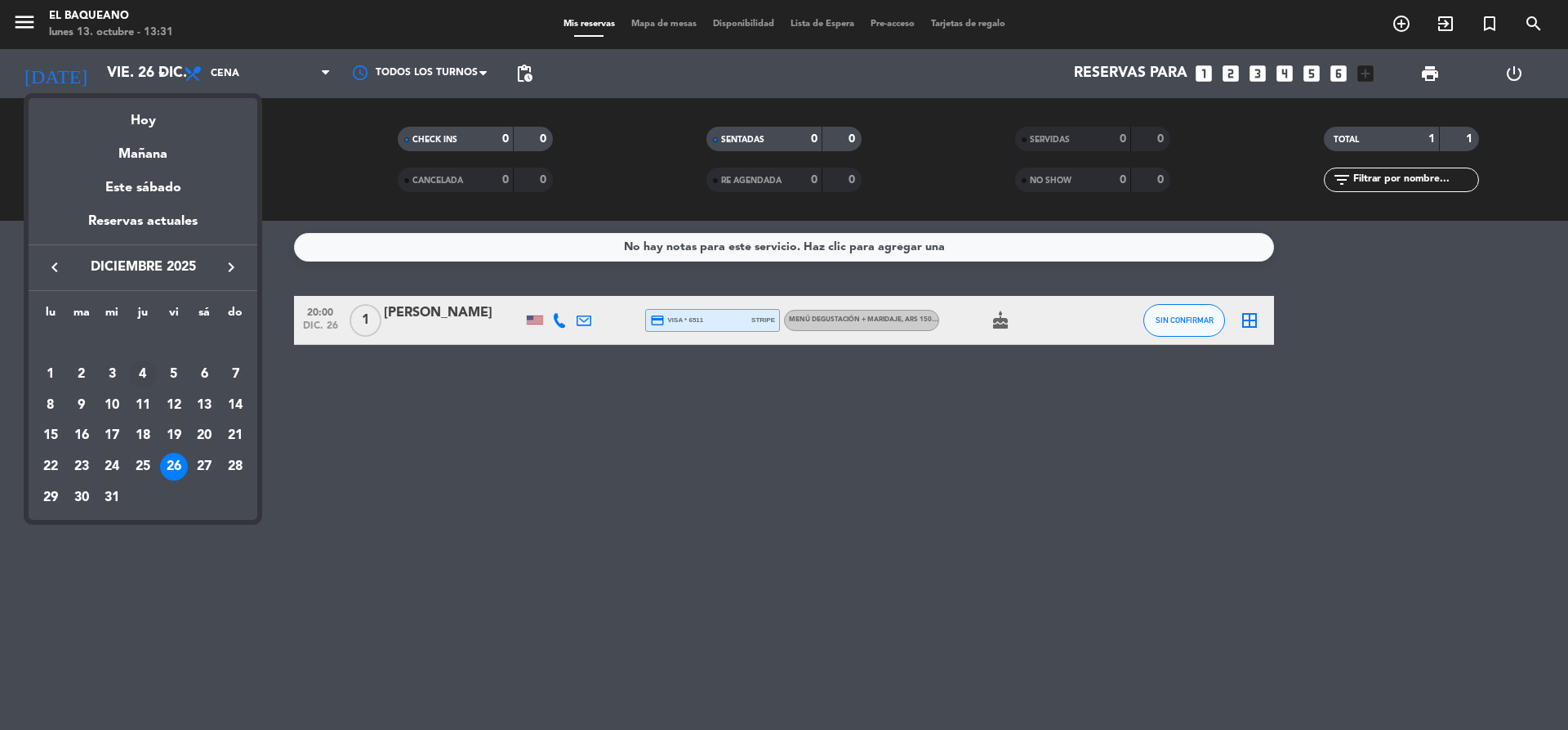
click at [142, 373] on div "4" at bounding box center [143, 374] width 28 height 28
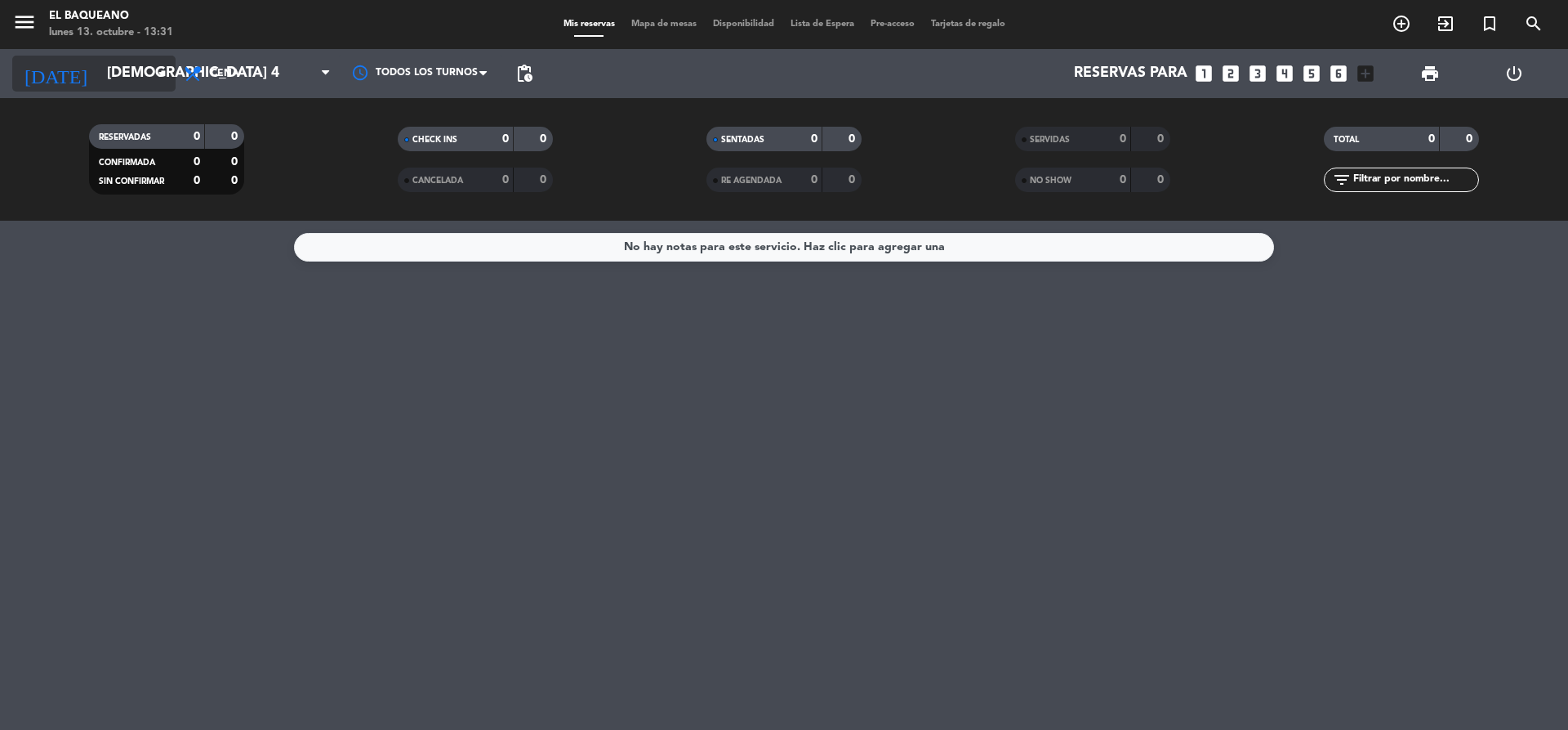
click at [164, 75] on icon "arrow_drop_down" at bounding box center [162, 74] width 20 height 20
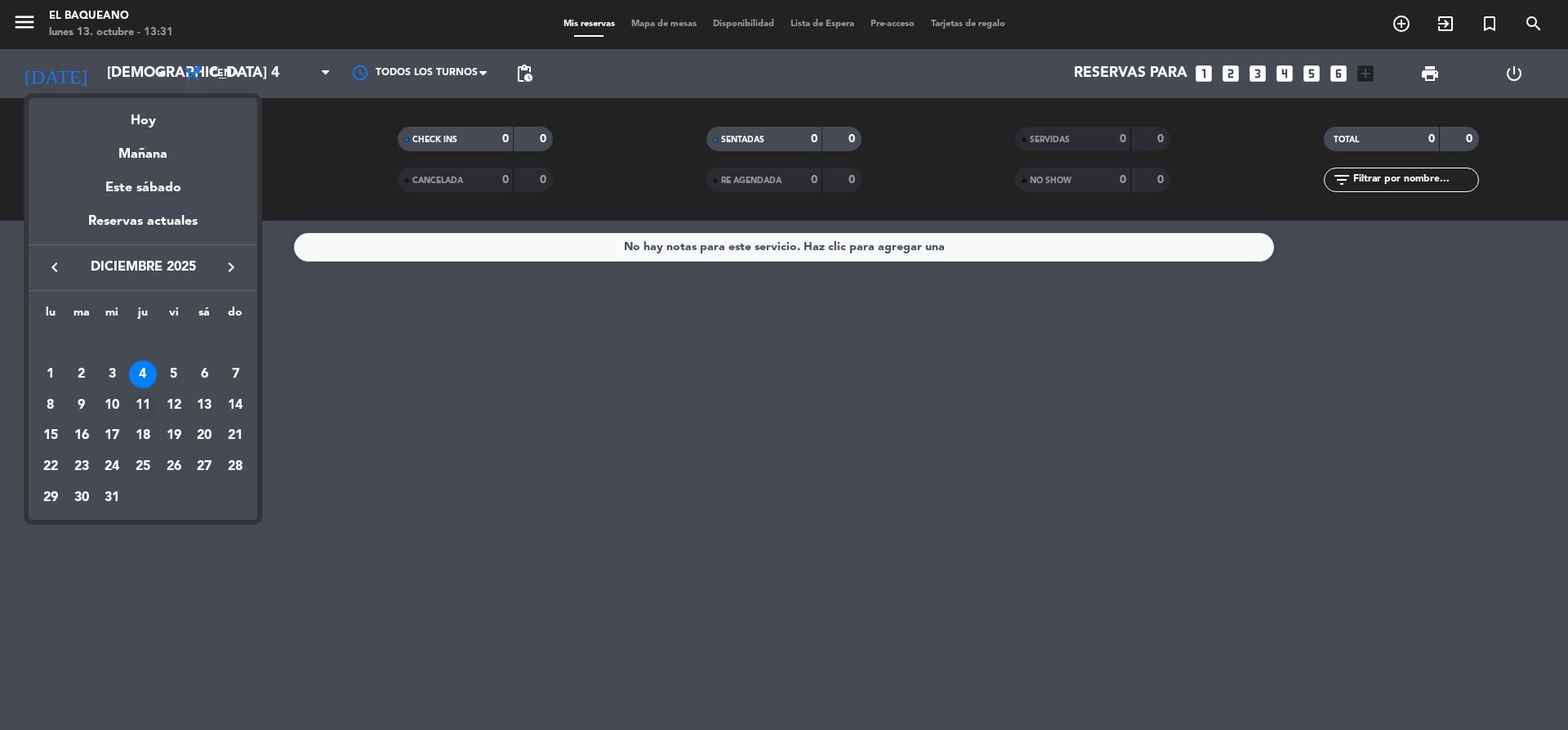
click at [141, 407] on div "11" at bounding box center [143, 405] width 28 height 28
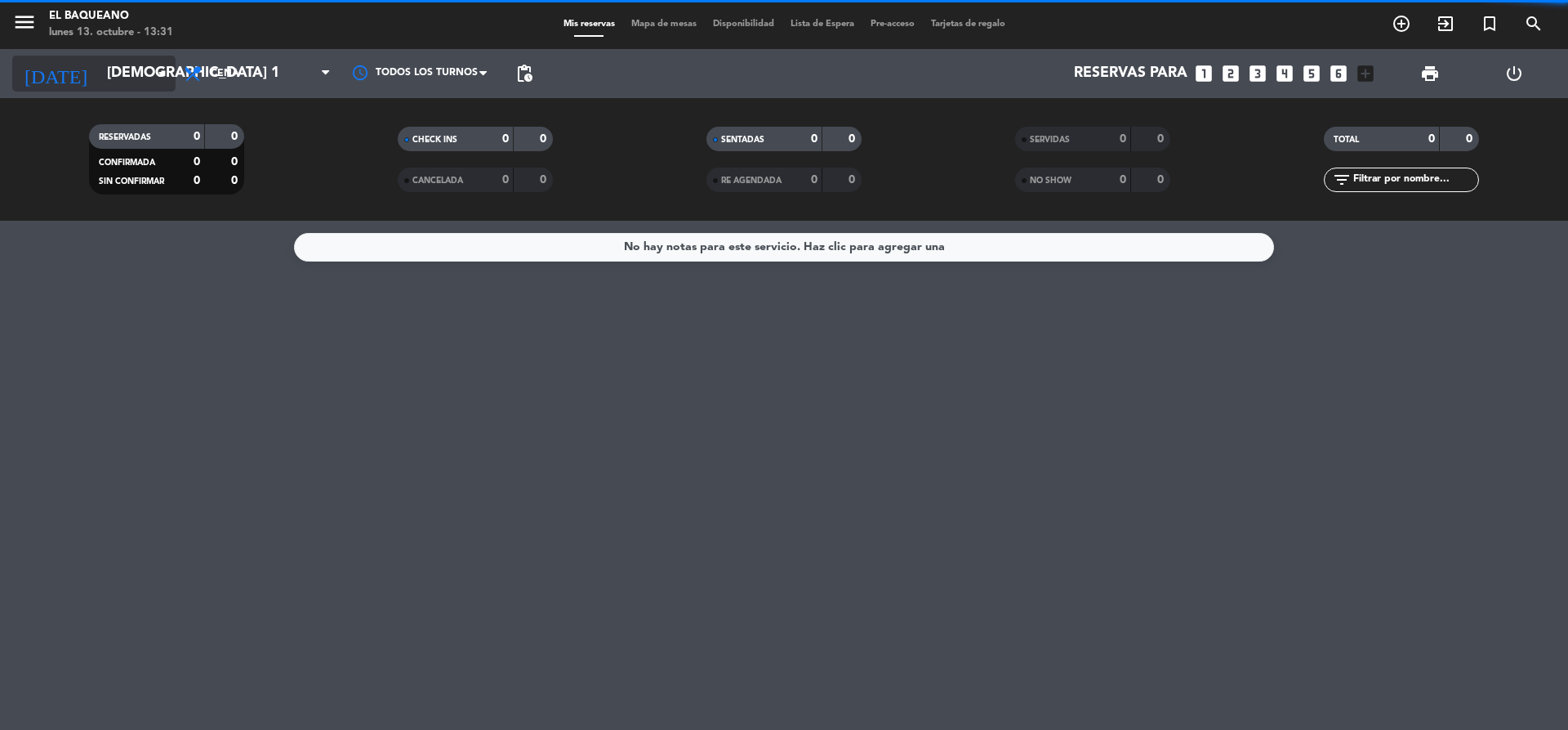
click at [162, 82] on icon "arrow_drop_down" at bounding box center [162, 74] width 20 height 20
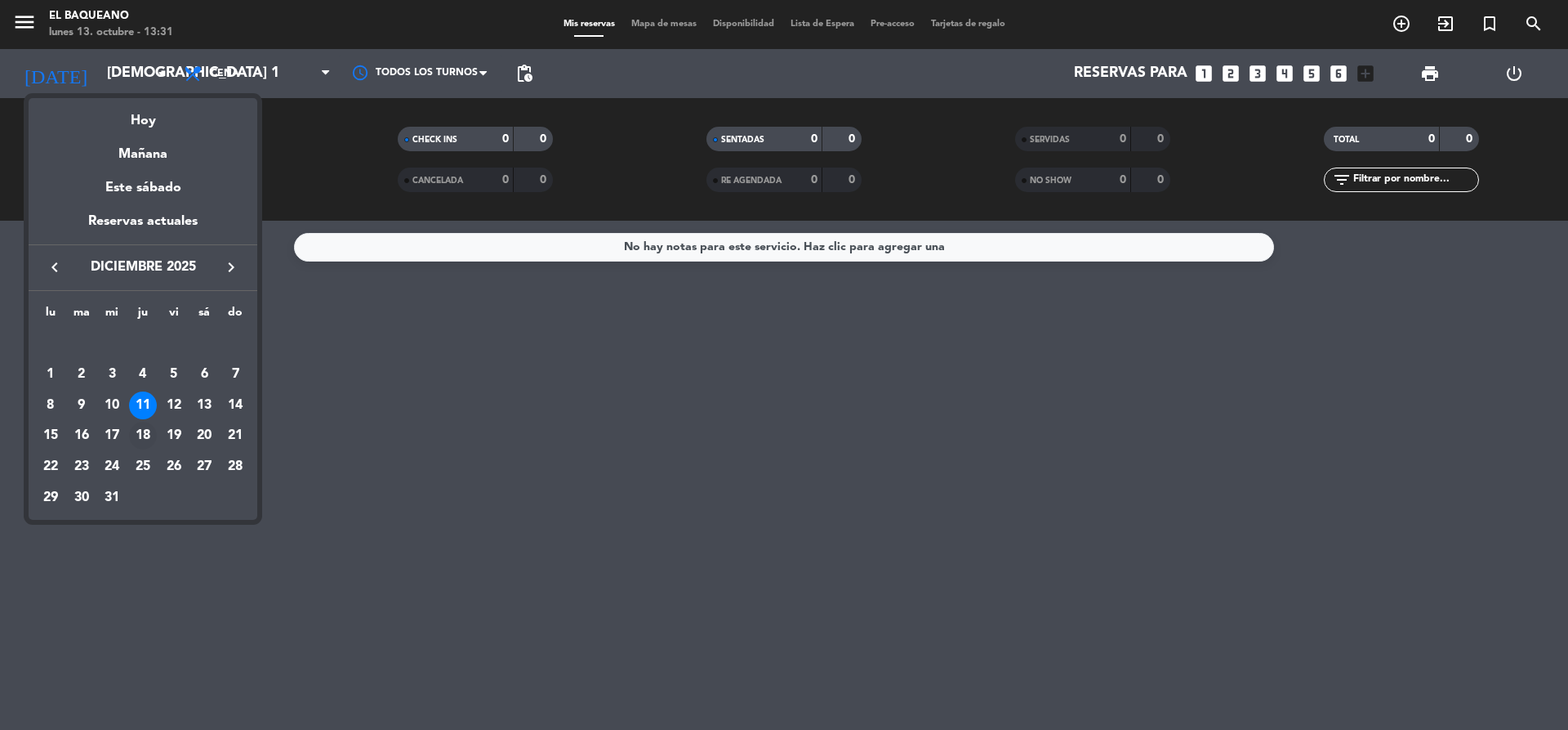
click at [142, 439] on div "18" at bounding box center [143, 435] width 28 height 28
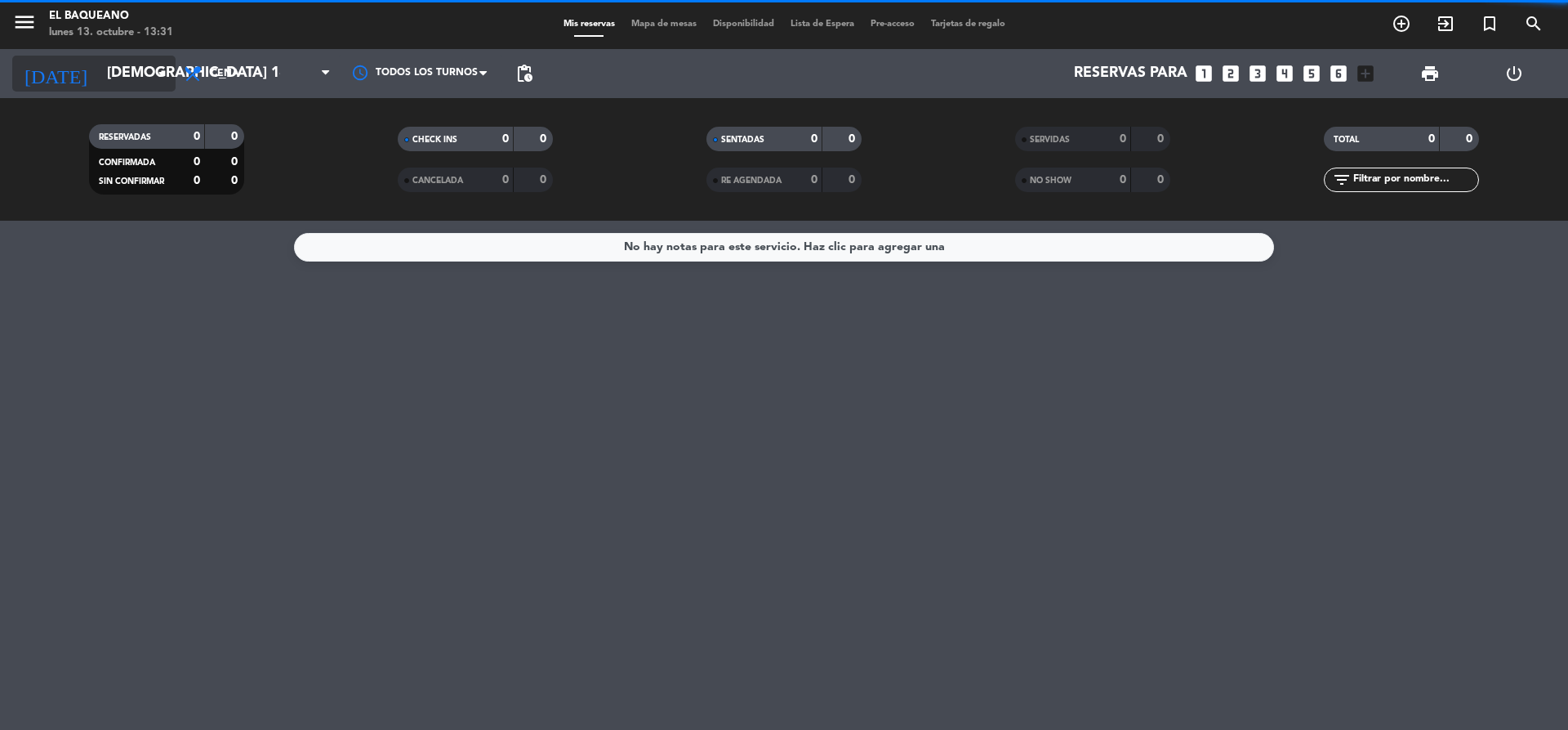
click at [158, 74] on icon "arrow_drop_down" at bounding box center [162, 74] width 20 height 20
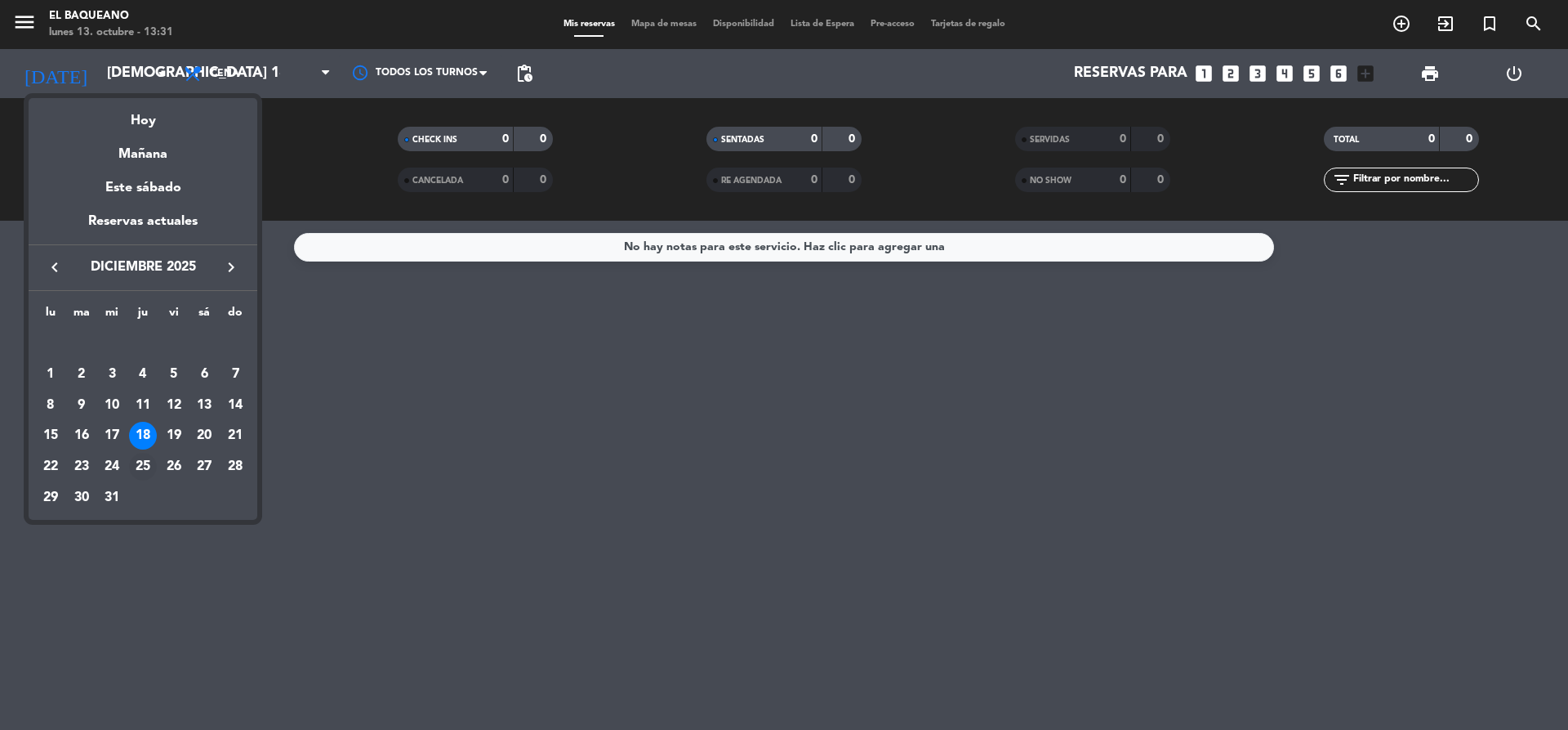
click at [144, 460] on div "25" at bounding box center [143, 466] width 28 height 28
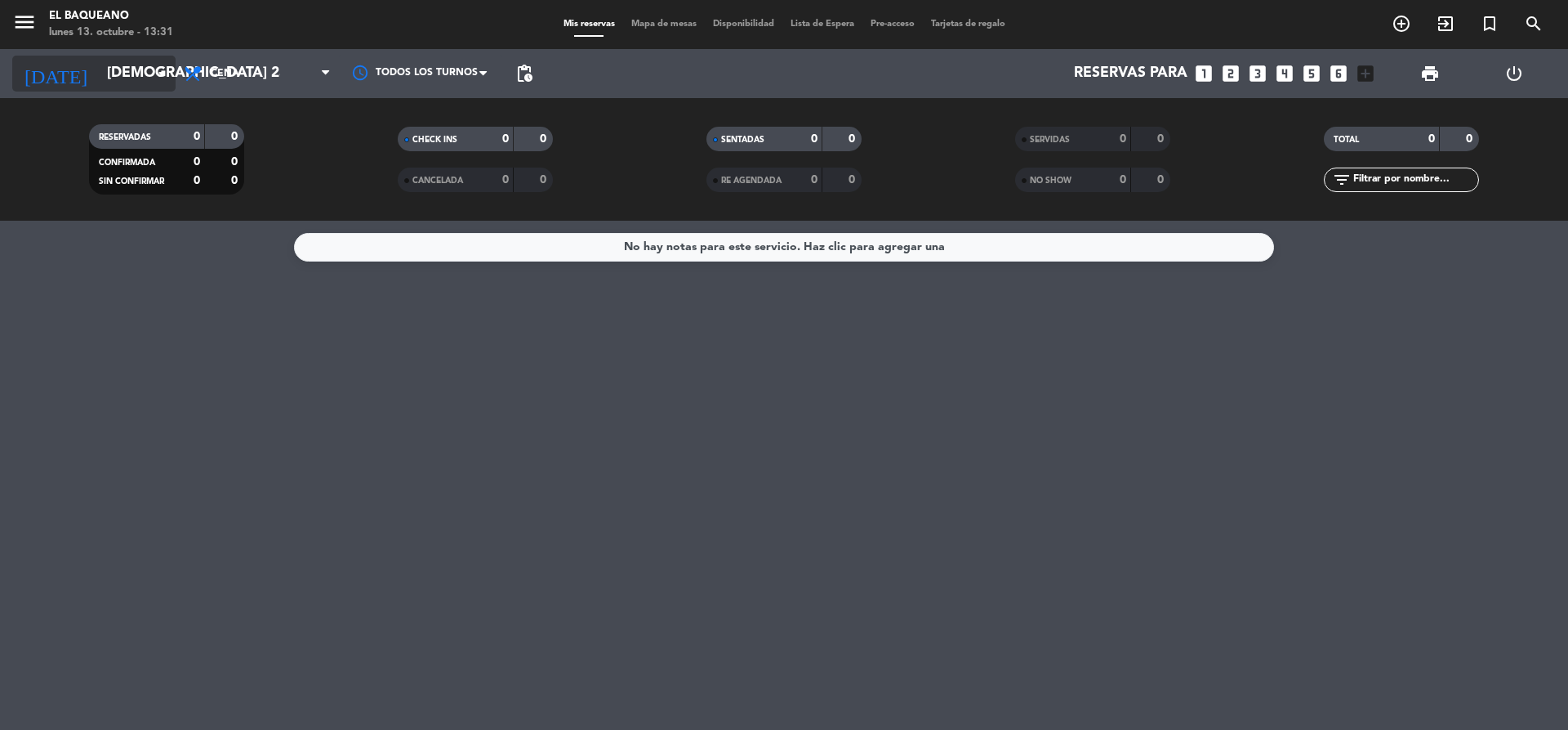
click at [161, 67] on icon "arrow_drop_down" at bounding box center [162, 74] width 20 height 20
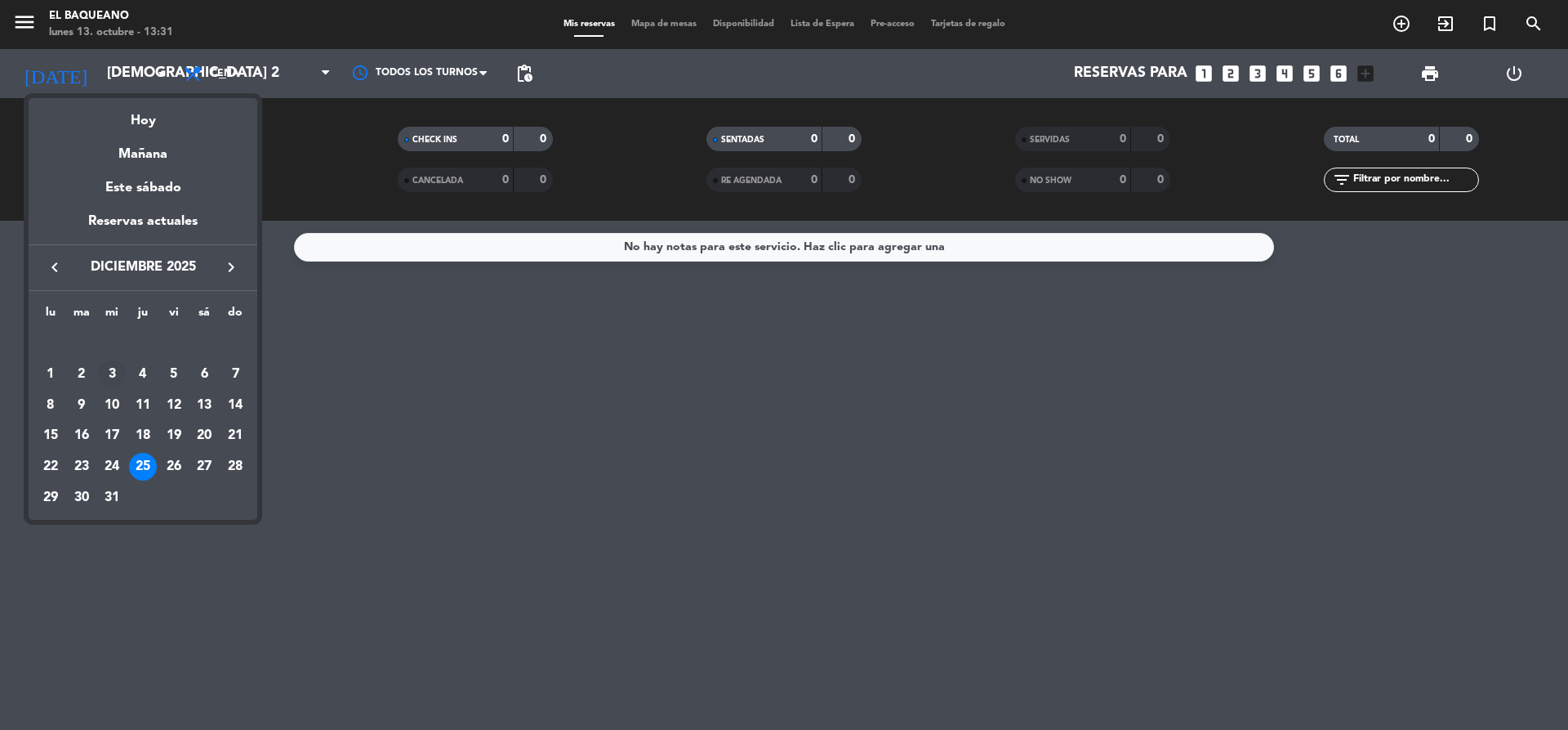
click at [115, 375] on div "3" at bounding box center [112, 374] width 28 height 28
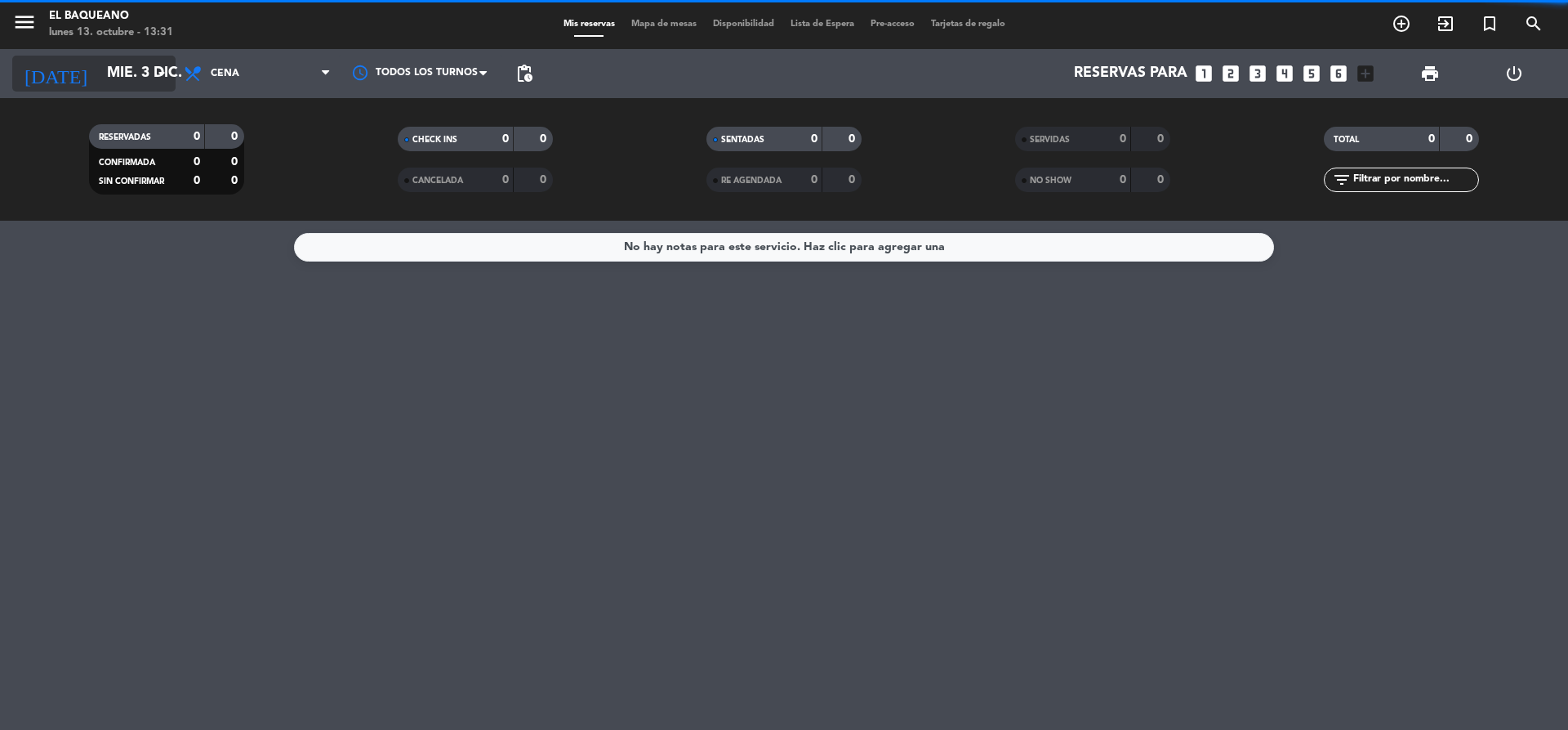
click at [160, 79] on icon "arrow_drop_down" at bounding box center [162, 74] width 20 height 20
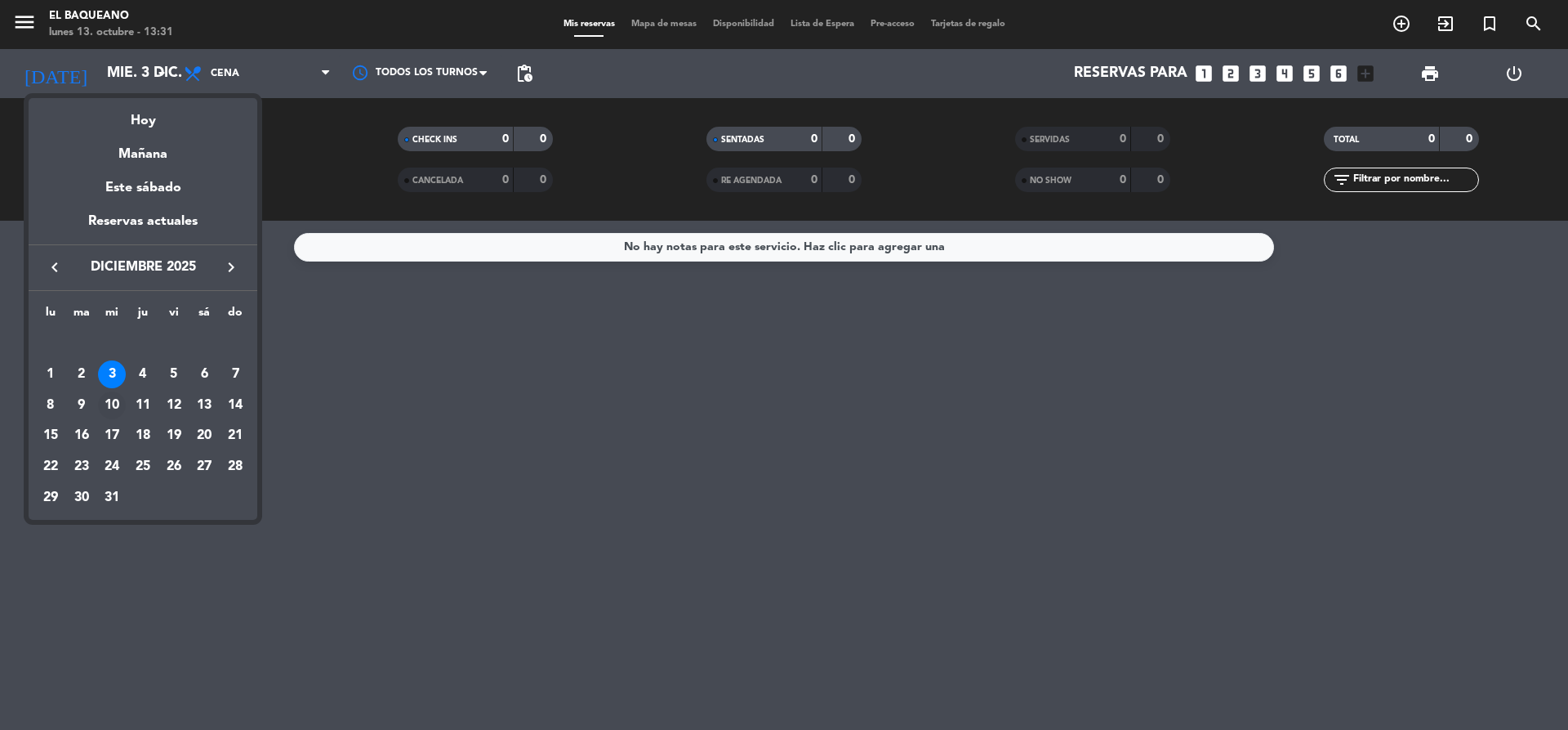
click at [121, 406] on div "10" at bounding box center [112, 405] width 28 height 28
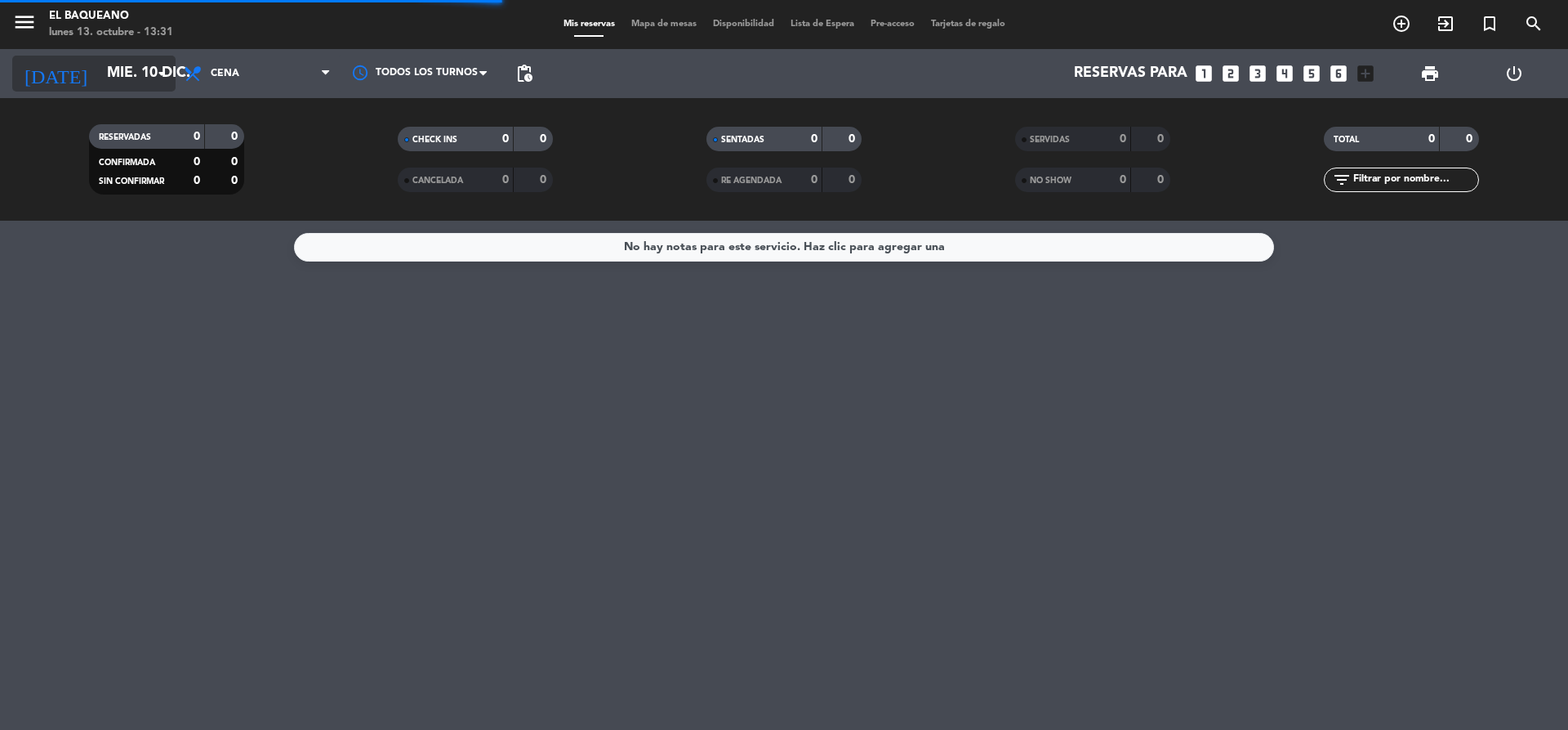
click at [160, 83] on icon "arrow_drop_down" at bounding box center [162, 74] width 20 height 20
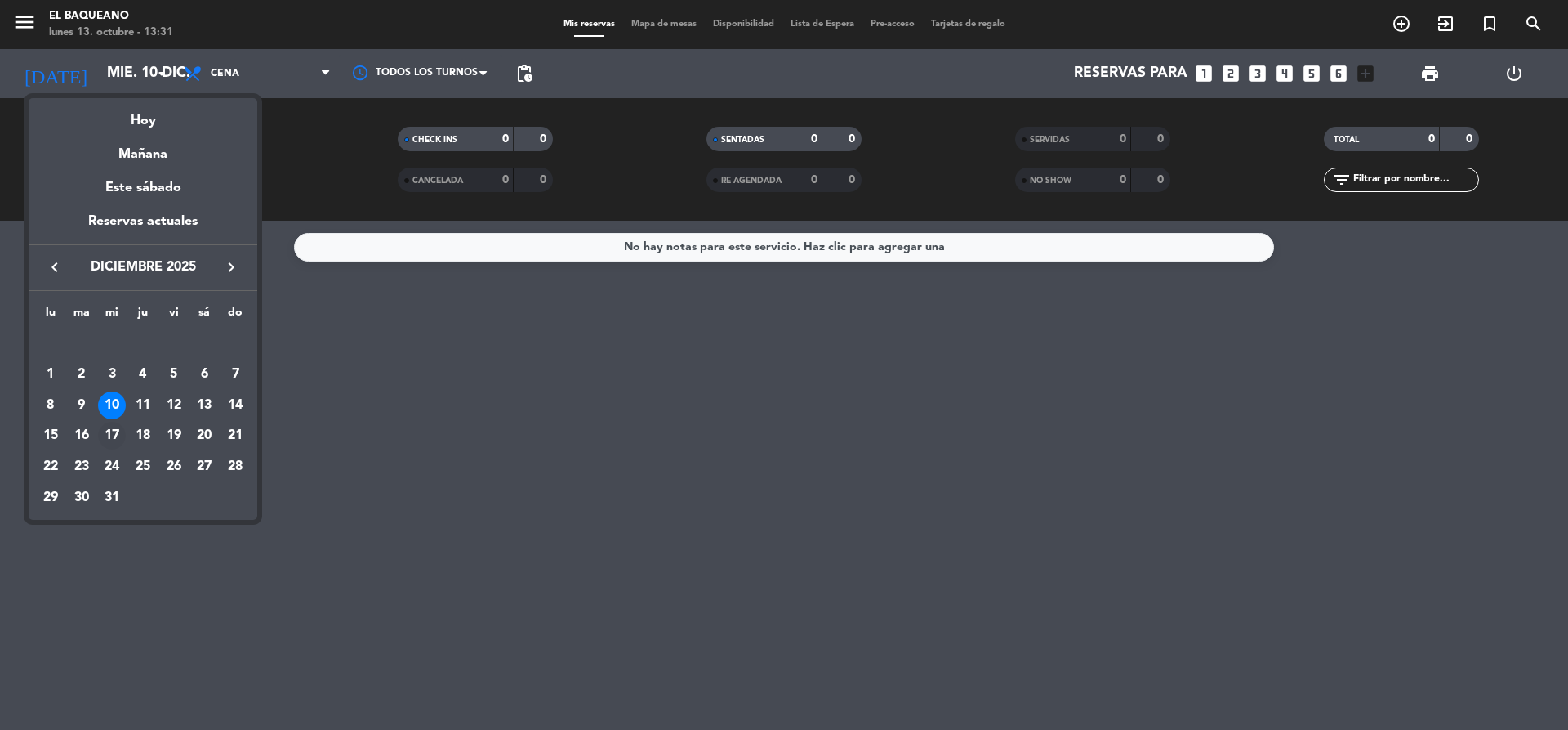
click at [117, 438] on div "17" at bounding box center [112, 435] width 28 height 28
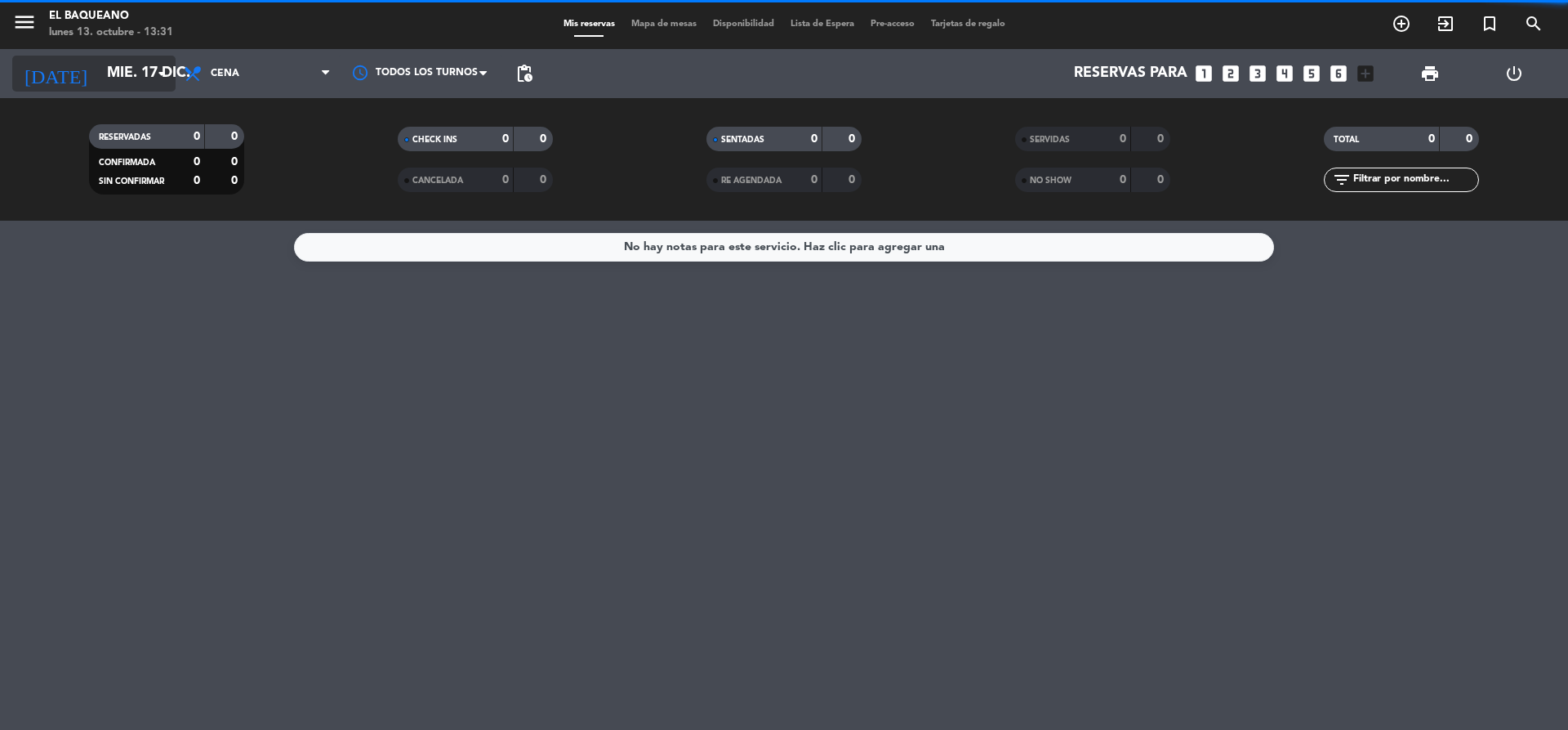
click at [157, 75] on icon "arrow_drop_down" at bounding box center [162, 74] width 20 height 20
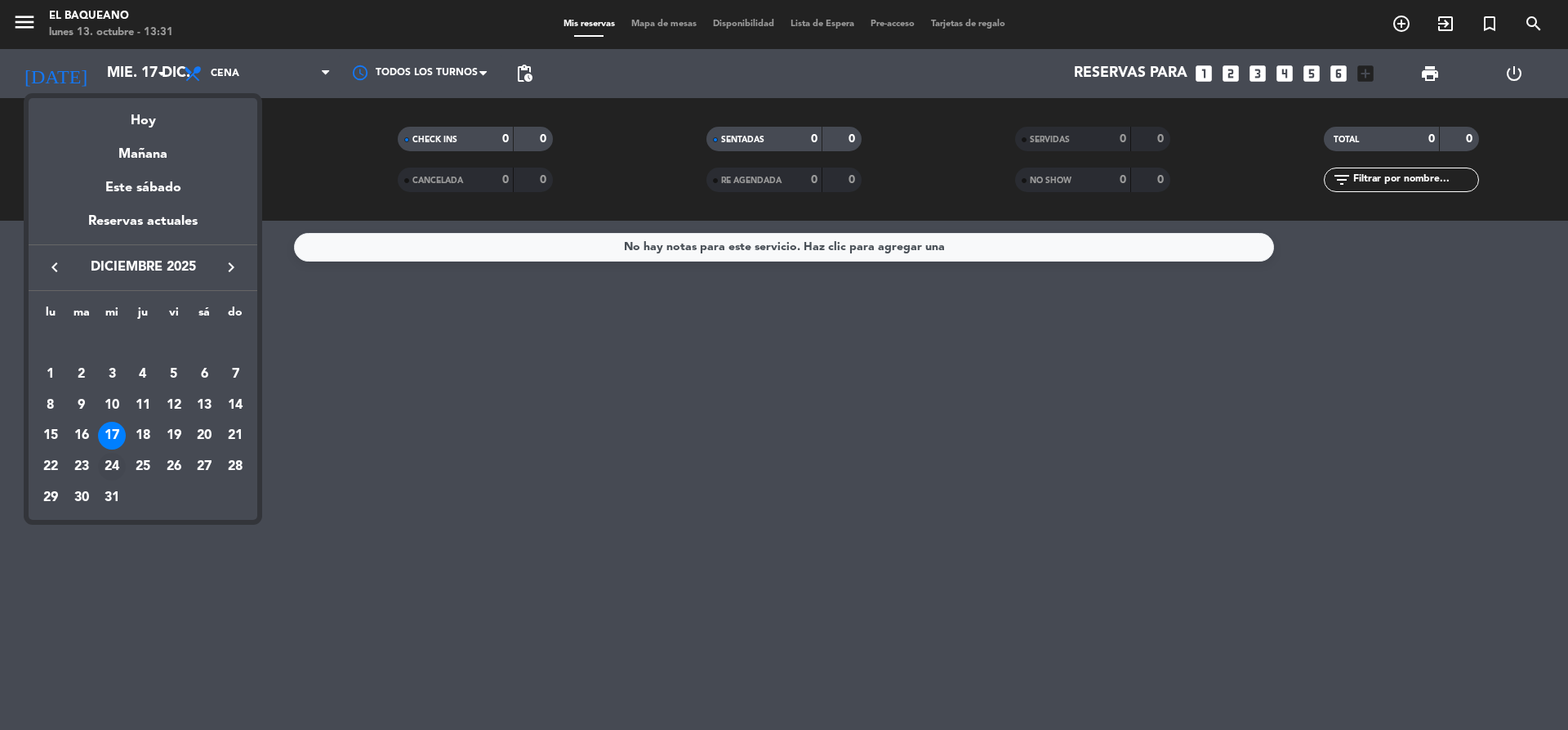
click at [107, 469] on div "24" at bounding box center [112, 466] width 28 height 28
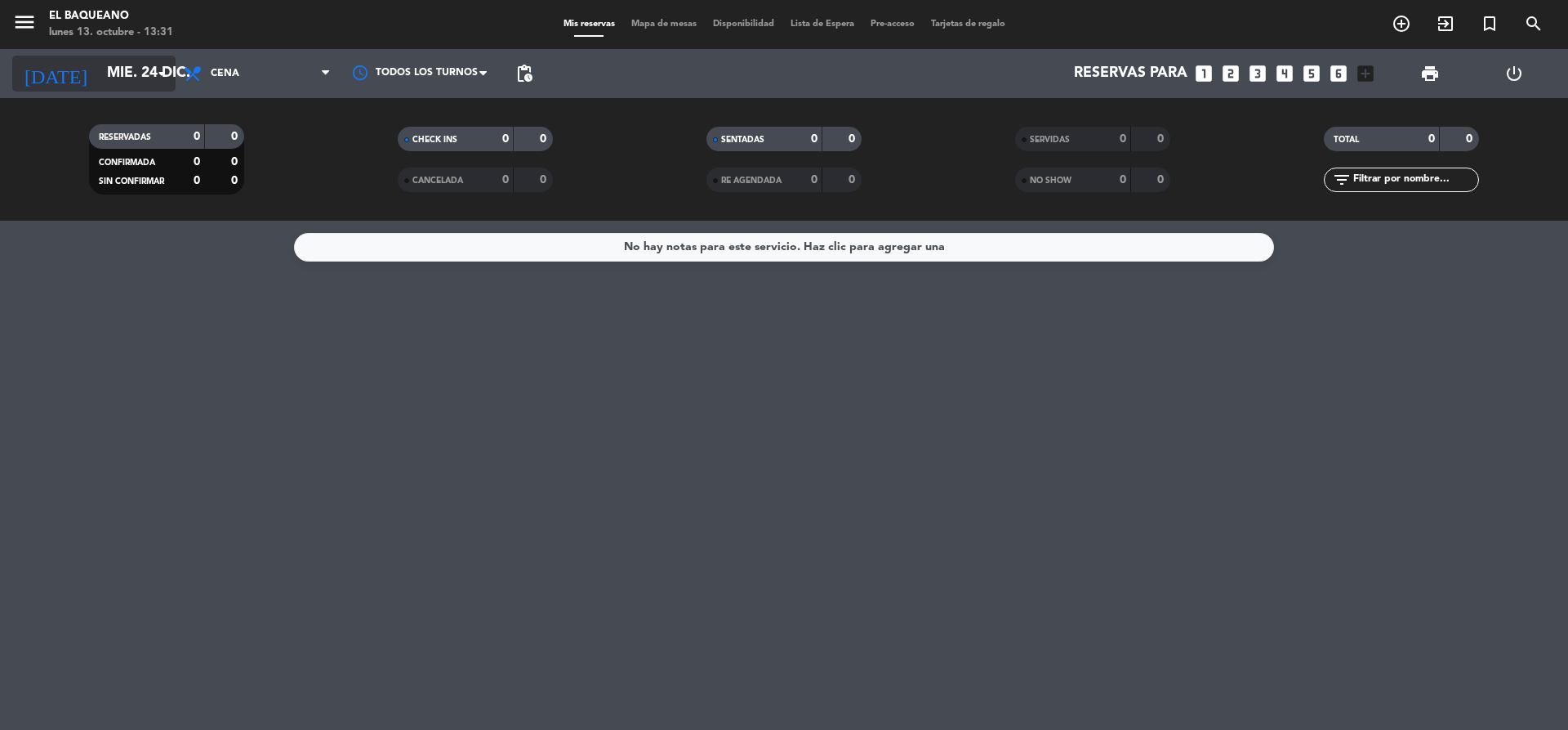
click at [147, 79] on input "mié. 24 dic." at bounding box center [194, 73] width 190 height 33
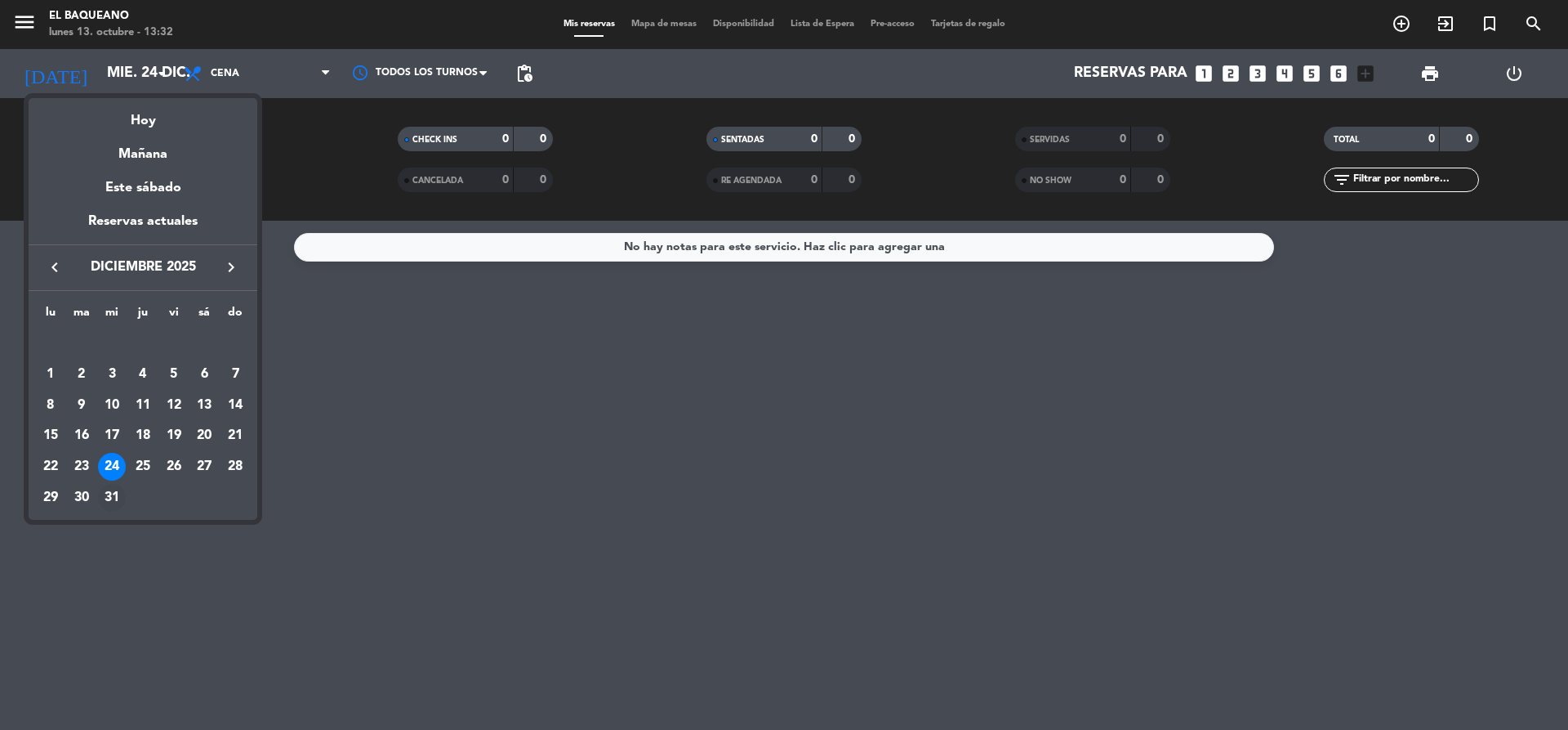
click at [108, 502] on div "31" at bounding box center [112, 497] width 28 height 28
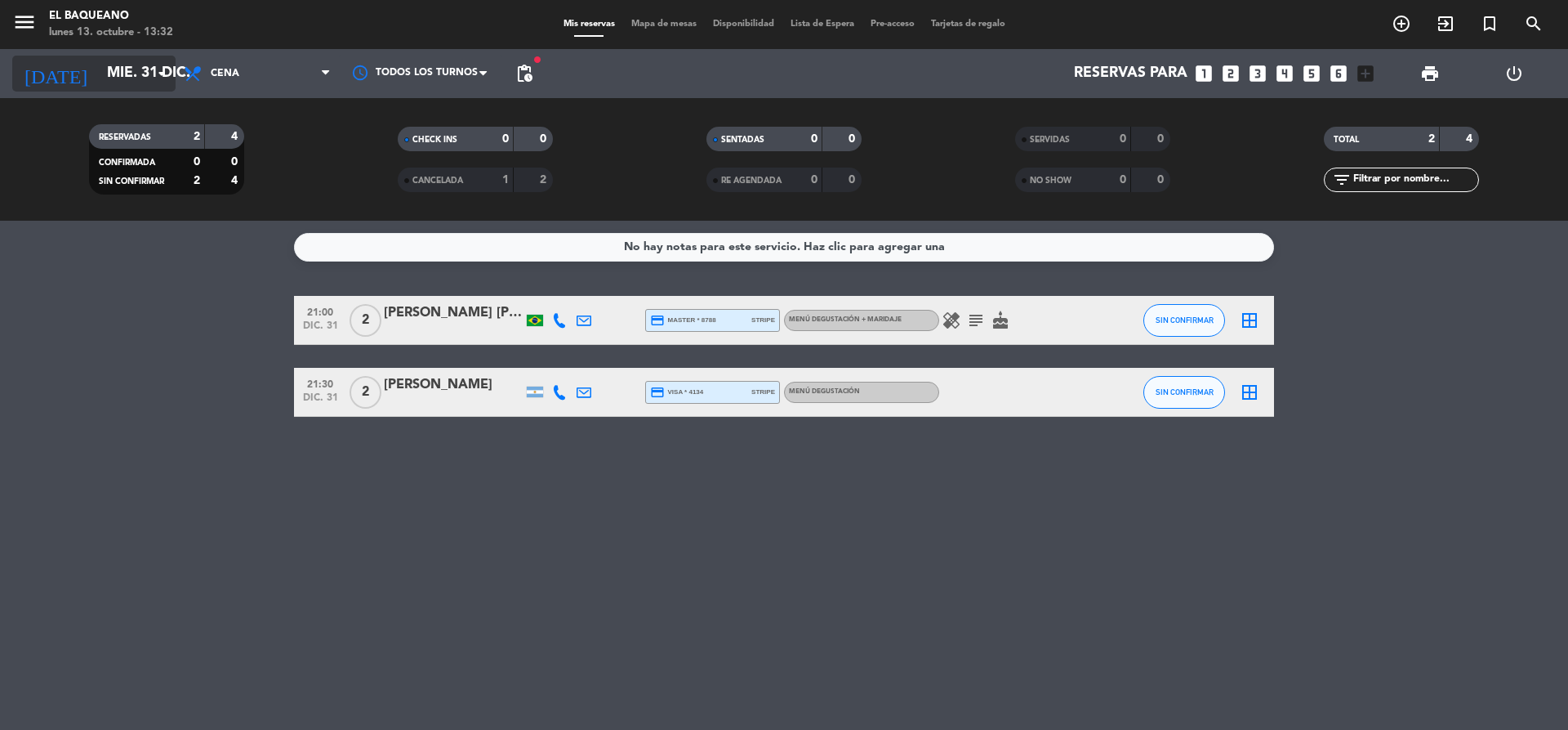
click at [158, 83] on icon "arrow_drop_down" at bounding box center [162, 74] width 20 height 20
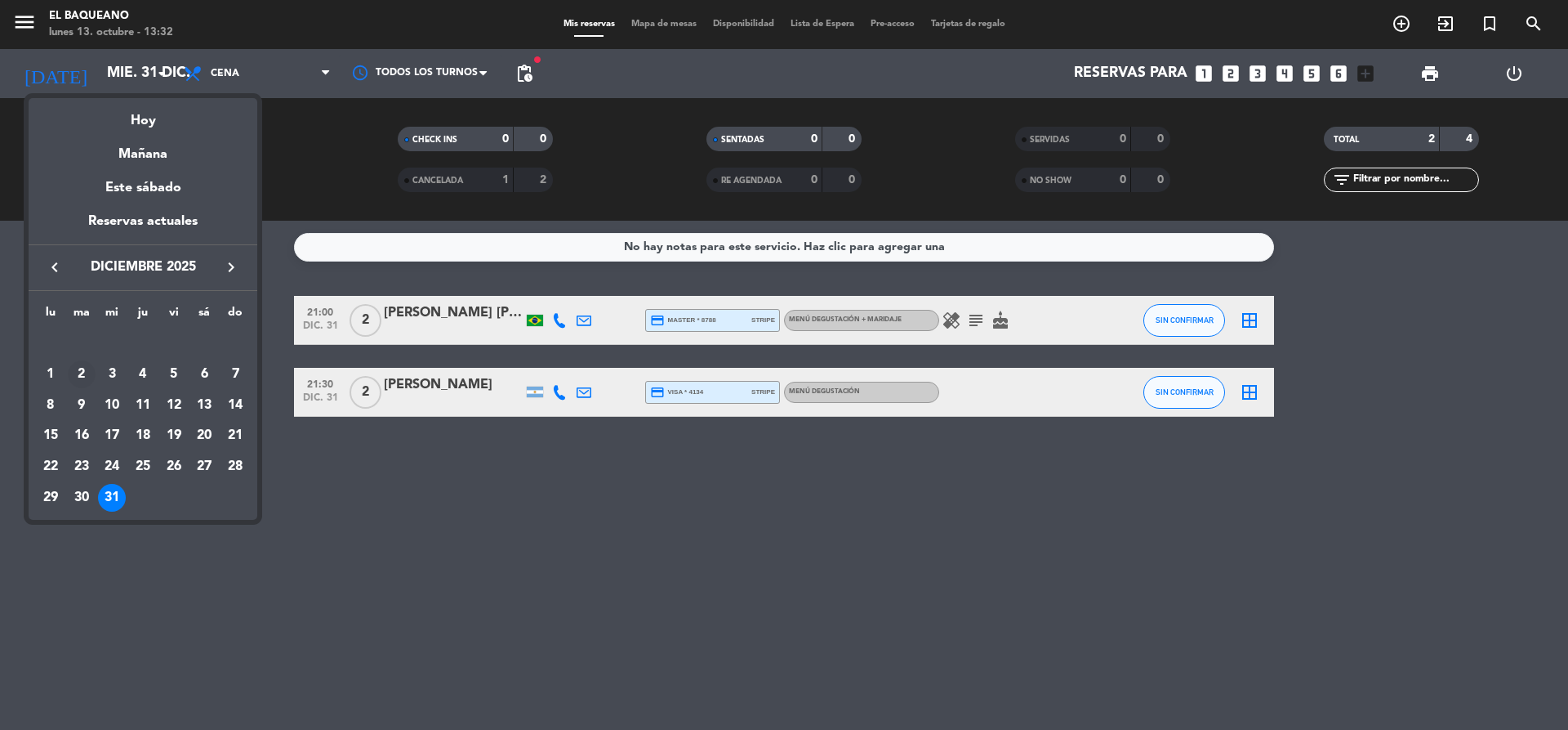
click at [81, 371] on div "2" at bounding box center [82, 374] width 28 height 28
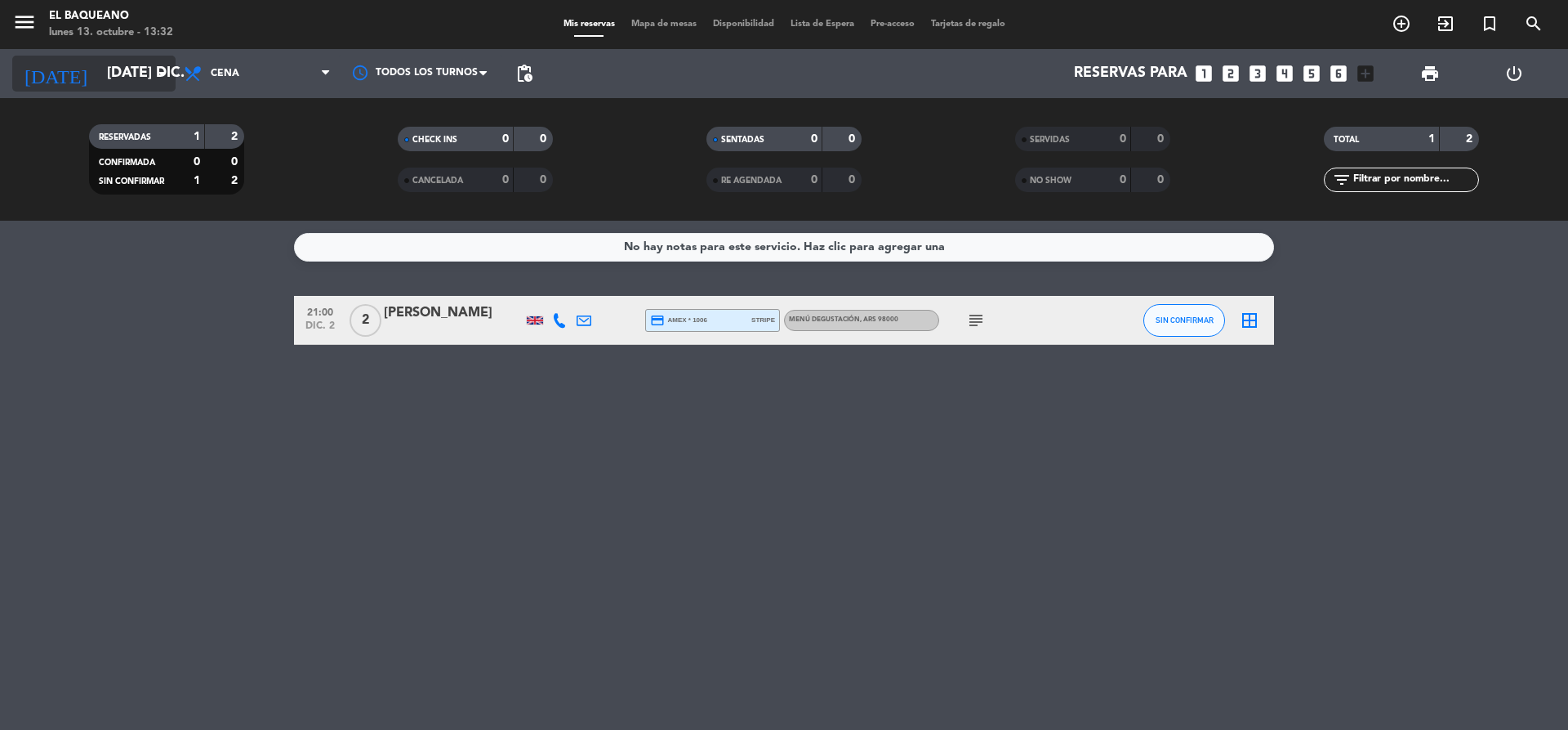
click at [147, 73] on input "[DATE] dic." at bounding box center [194, 73] width 190 height 33
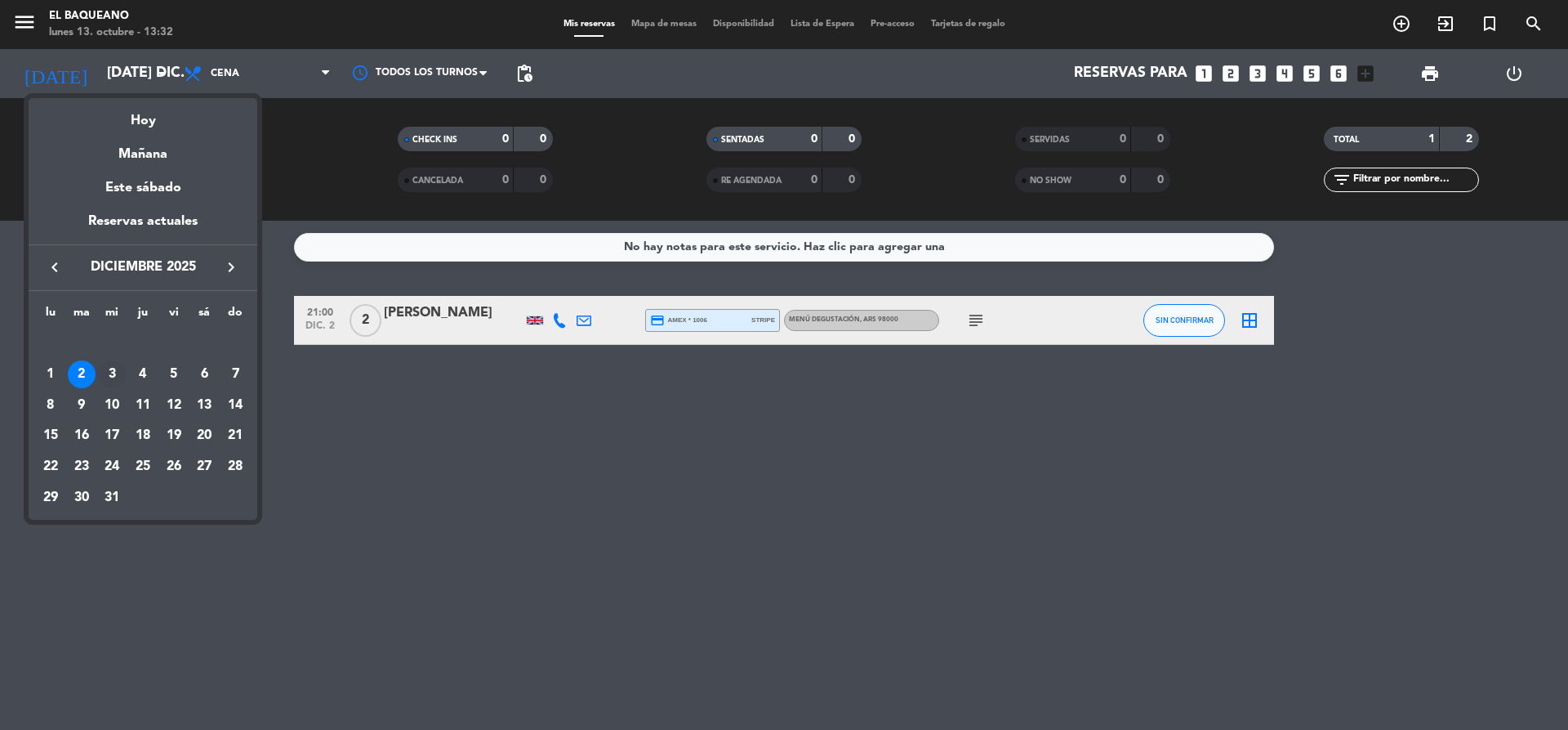
click at [114, 374] on div "3" at bounding box center [112, 374] width 28 height 28
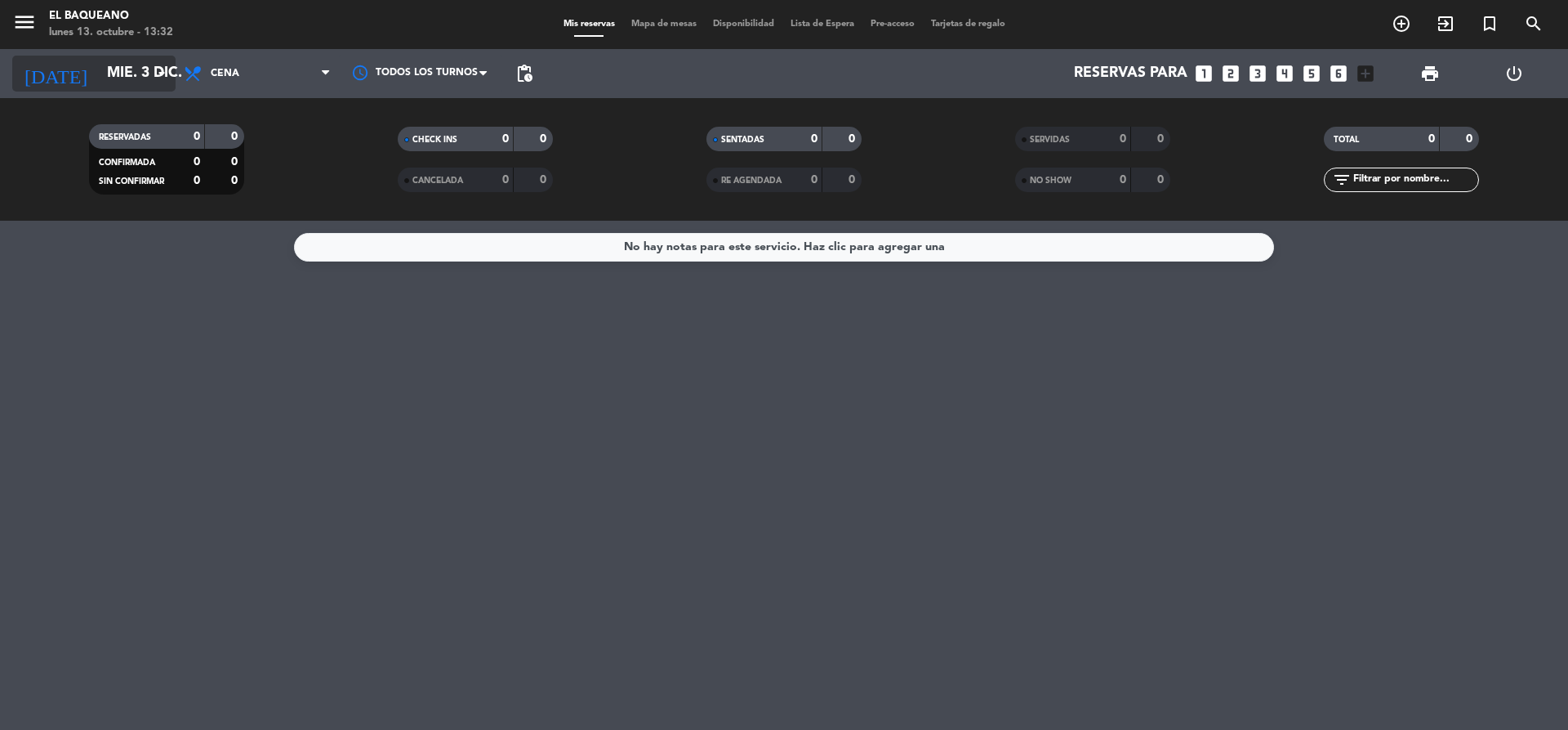
click at [152, 76] on icon "arrow_drop_down" at bounding box center [162, 74] width 20 height 20
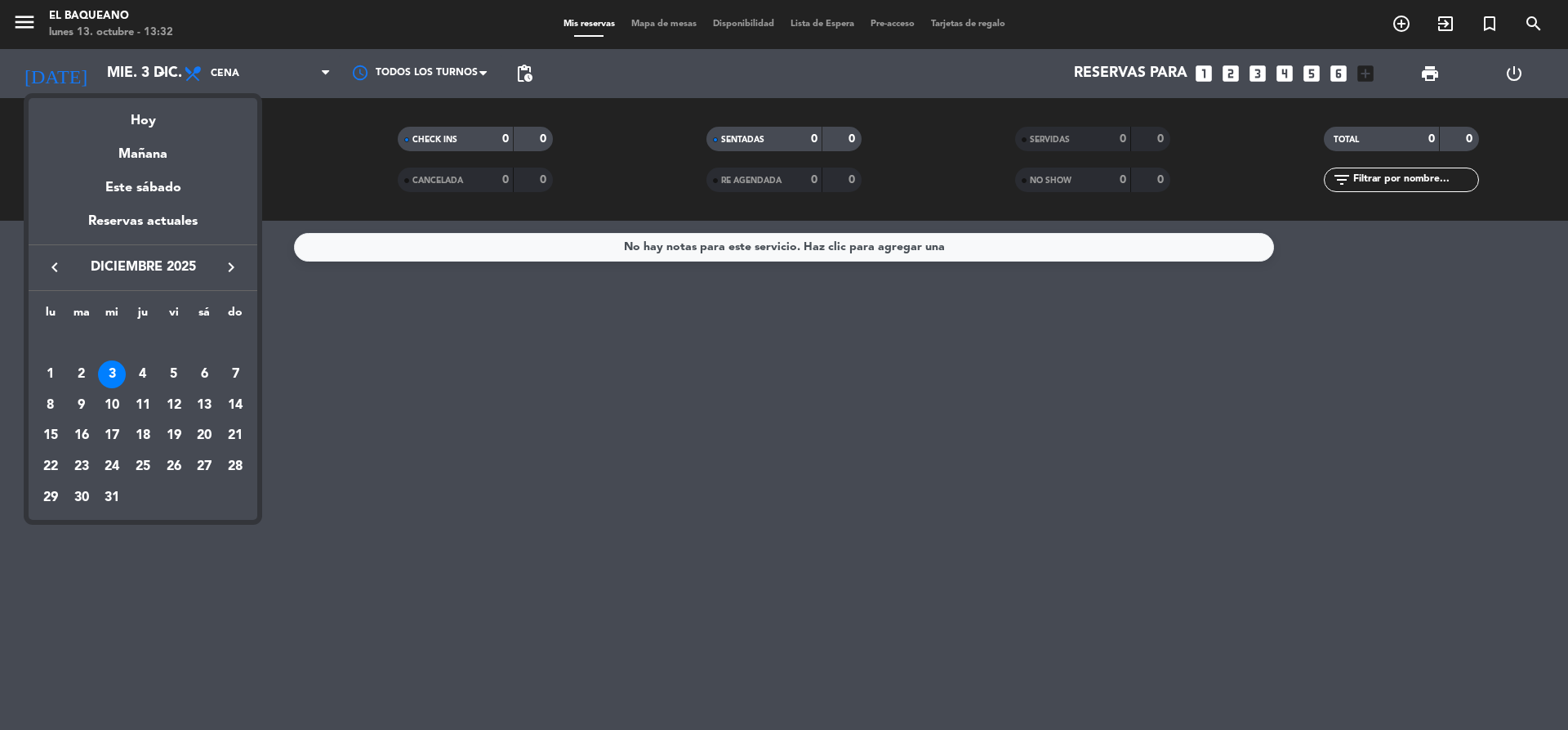
click at [54, 263] on icon "keyboard_arrow_left" at bounding box center [55, 268] width 20 height 20
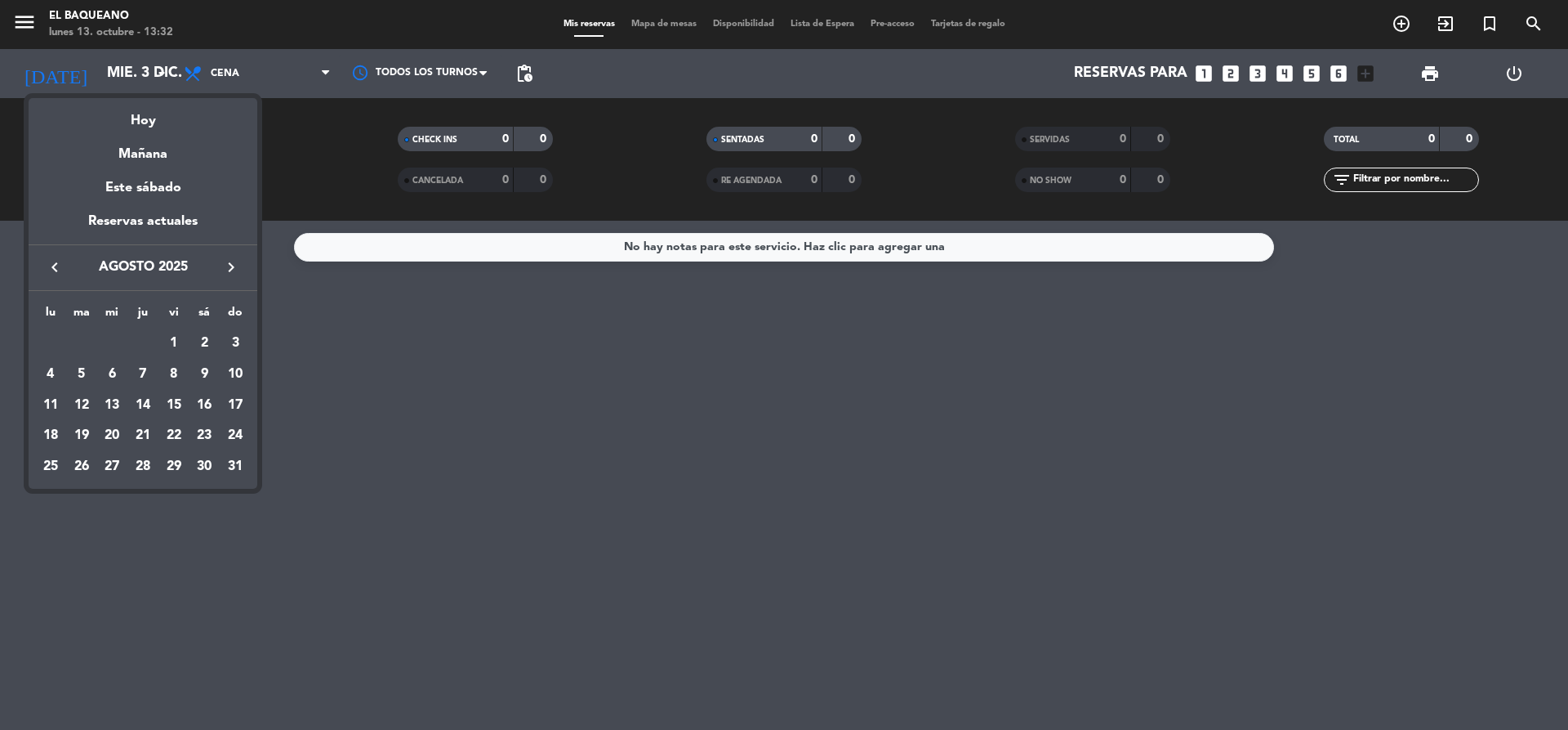
click at [54, 263] on icon "keyboard_arrow_left" at bounding box center [55, 268] width 20 height 20
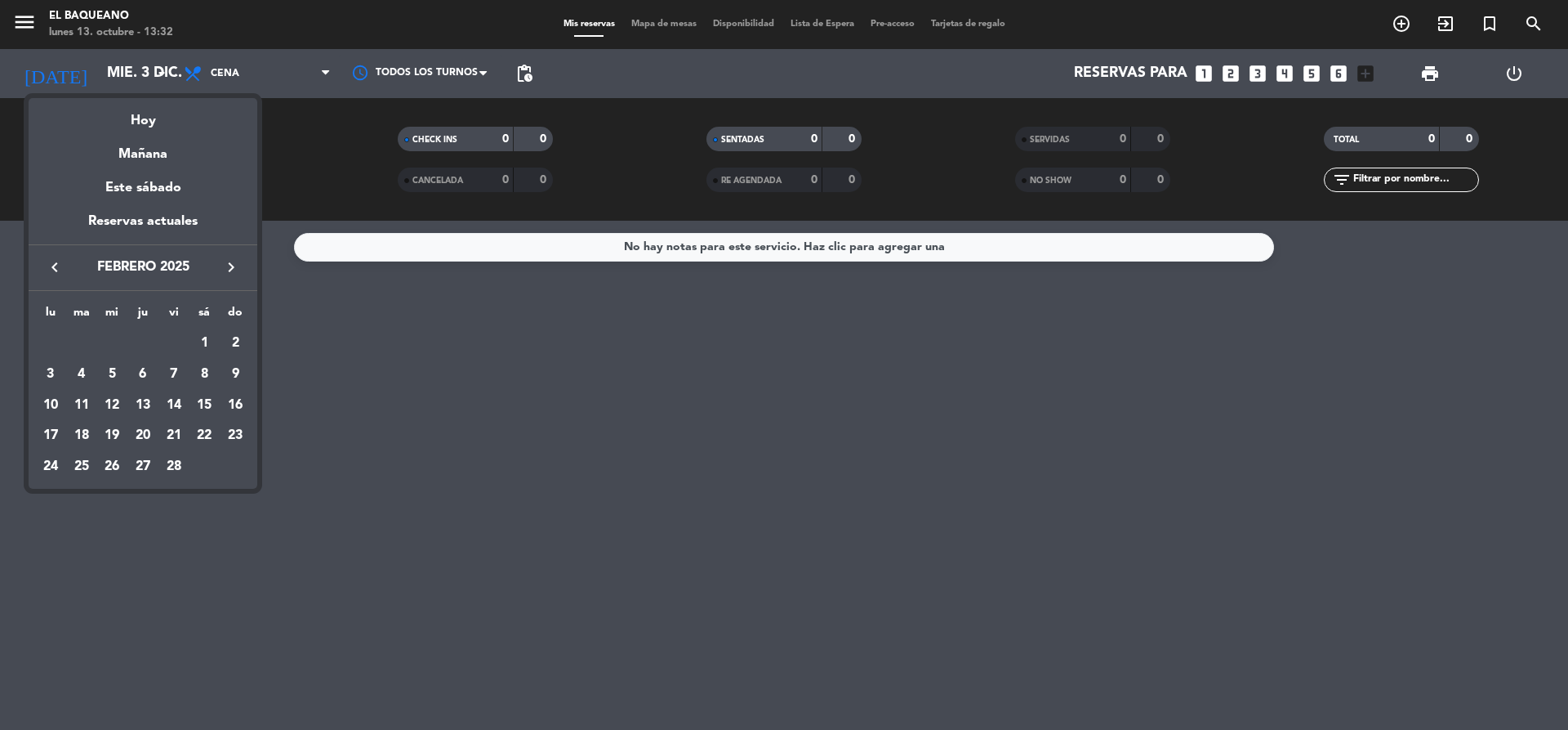
click at [54, 263] on icon "keyboard_arrow_left" at bounding box center [55, 268] width 20 height 20
click at [208, 366] on div "7" at bounding box center [205, 374] width 28 height 28
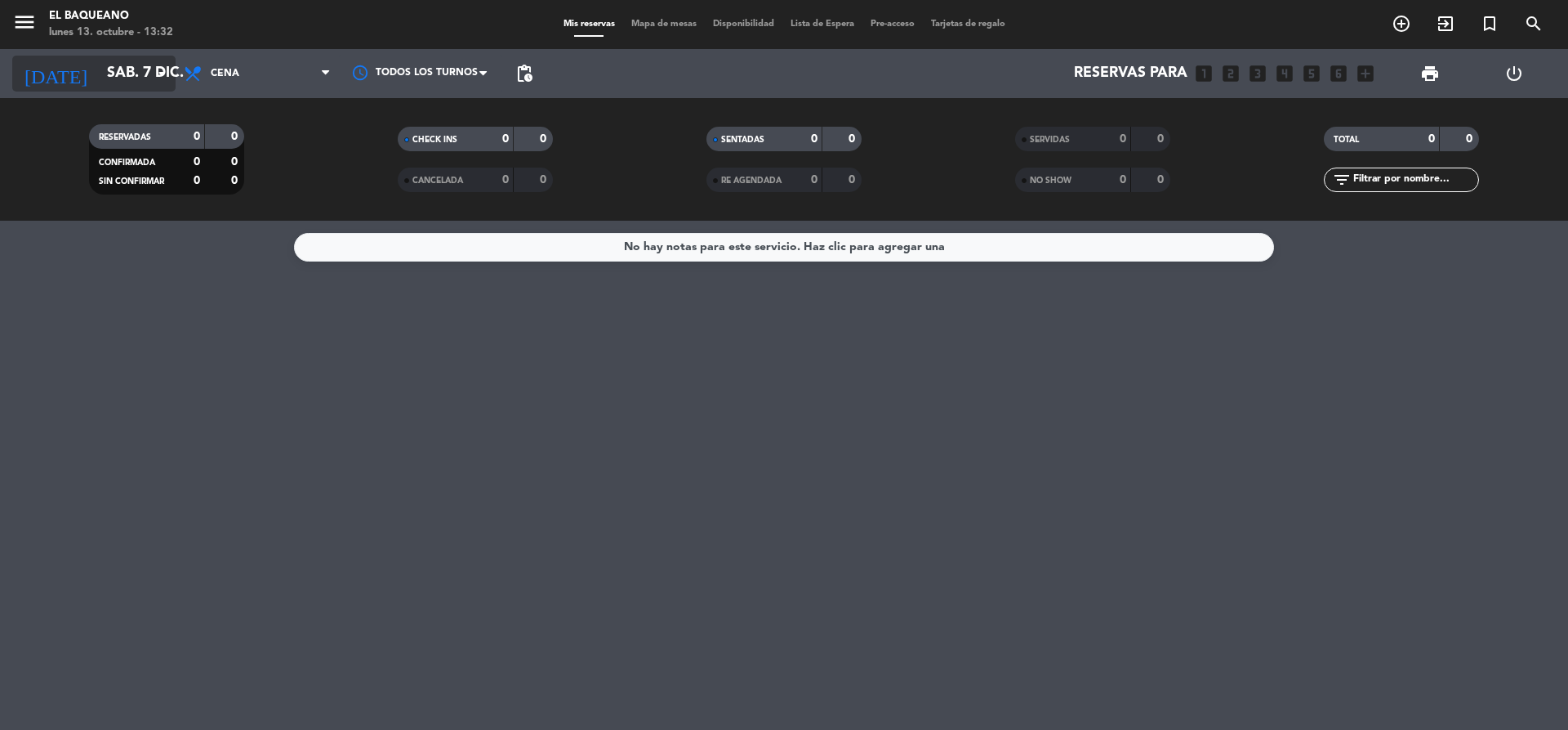
click at [160, 74] on icon "arrow_drop_down" at bounding box center [162, 74] width 20 height 20
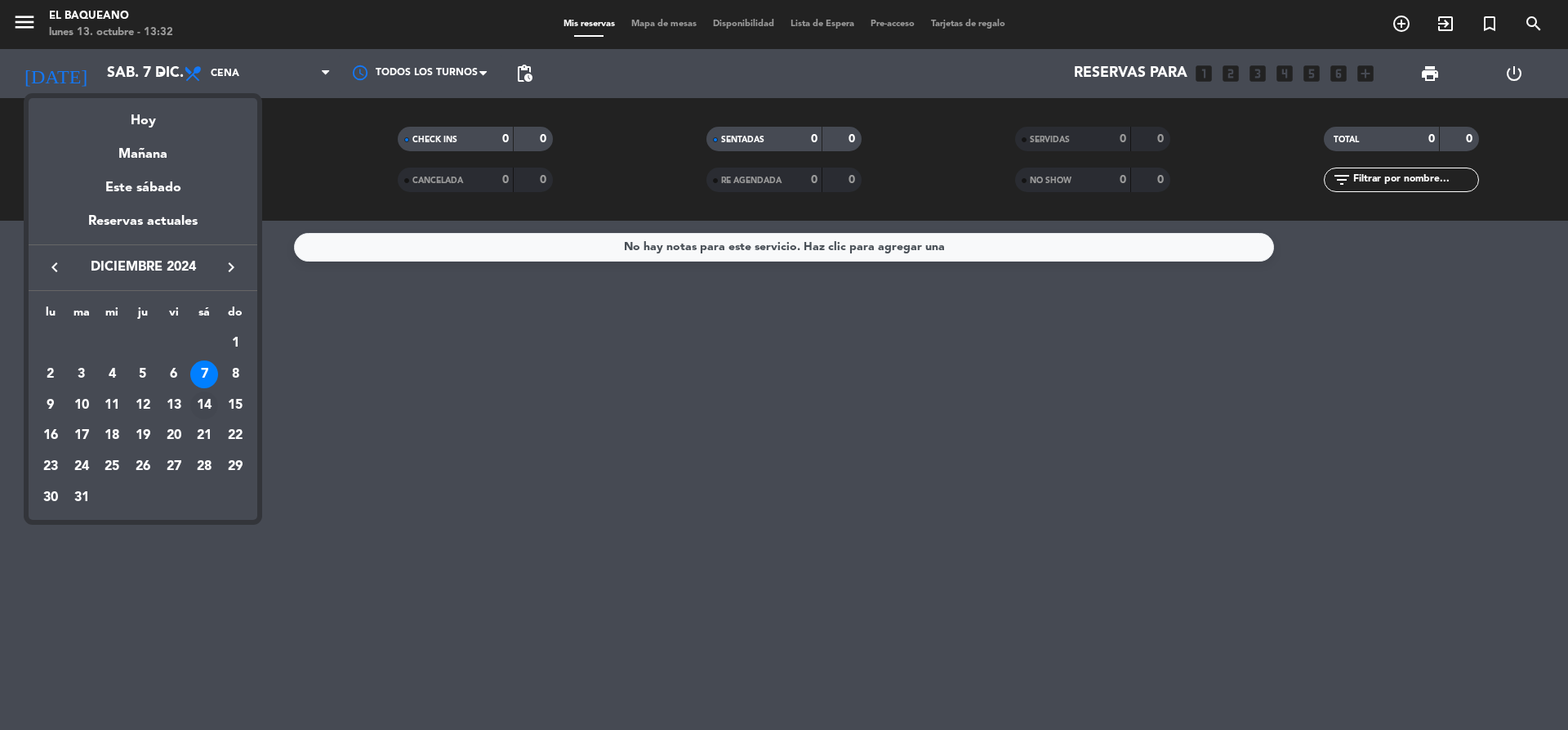
click at [202, 401] on div "14" at bounding box center [205, 405] width 28 height 28
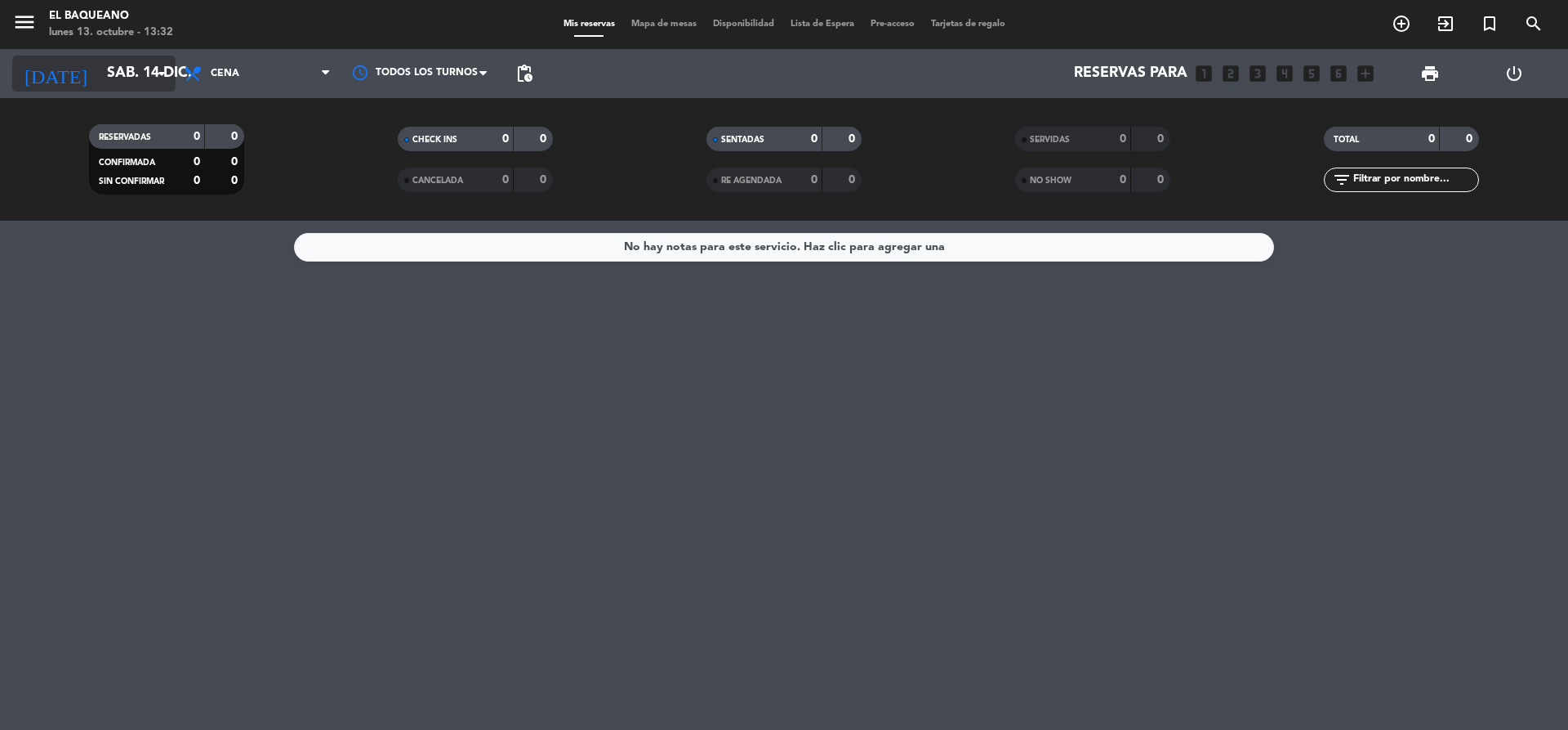
click at [160, 70] on icon "arrow_drop_down" at bounding box center [162, 74] width 20 height 20
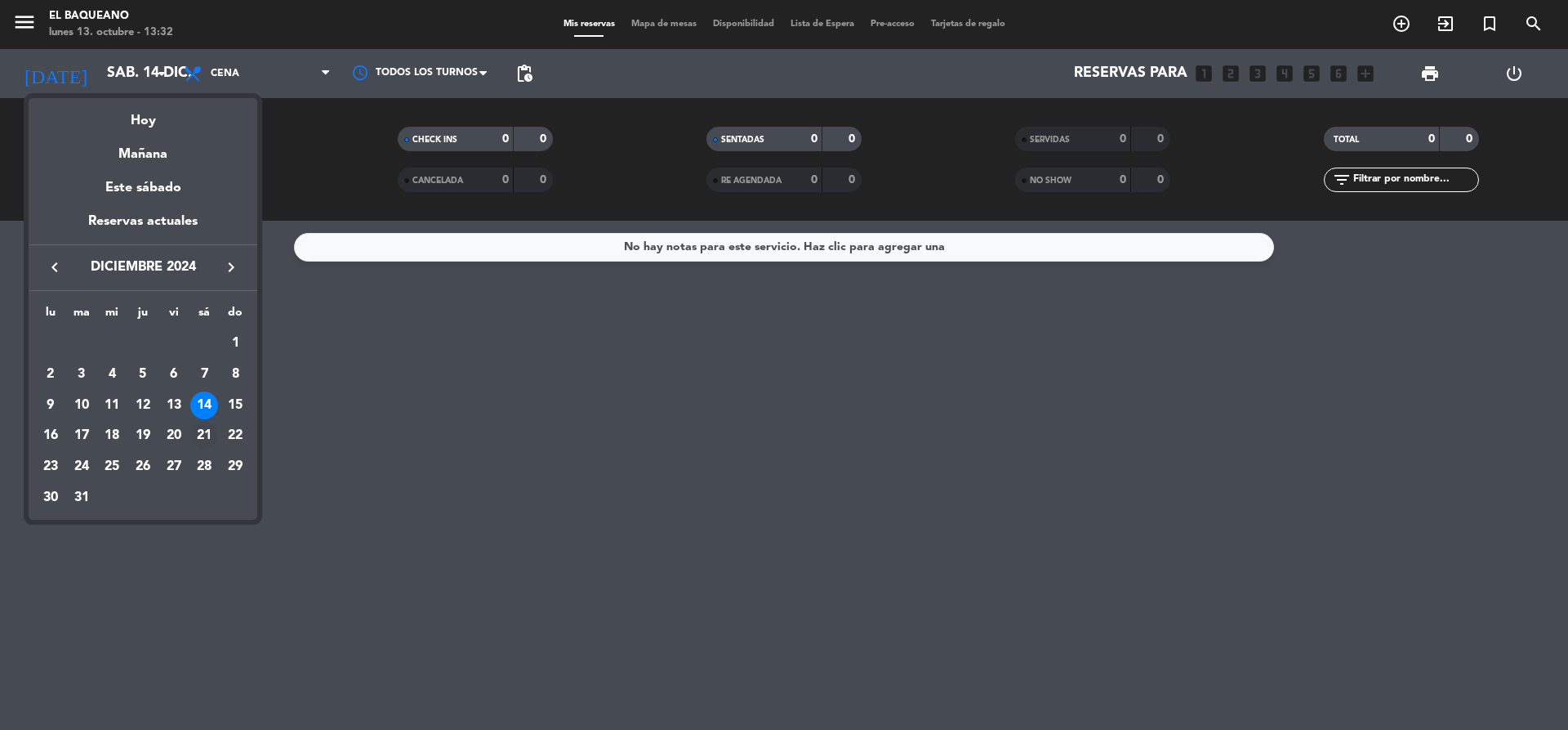
click at [205, 433] on div "21" at bounding box center [205, 435] width 28 height 28
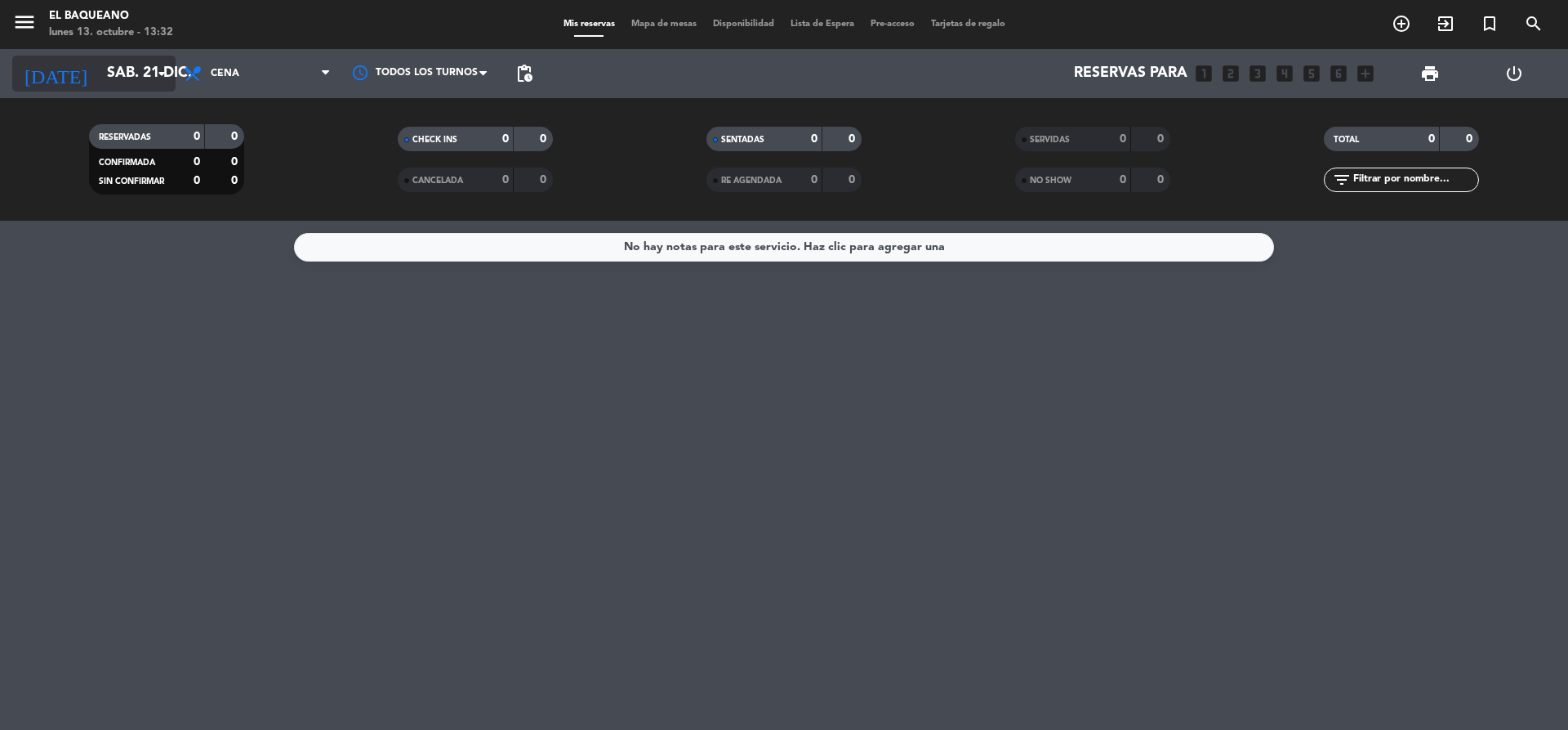
click at [161, 74] on icon "arrow_drop_down" at bounding box center [162, 74] width 20 height 20
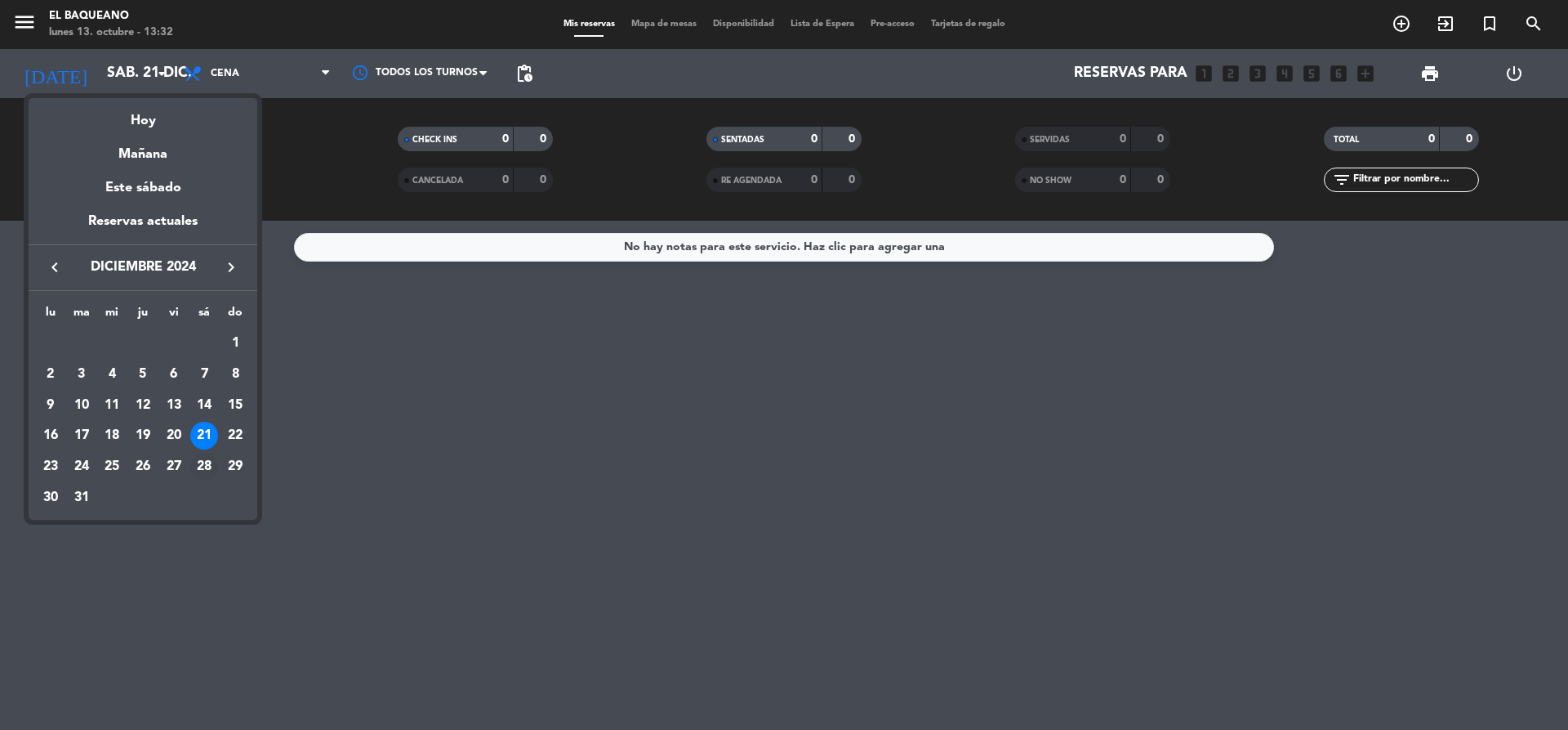
click at [206, 463] on div "28" at bounding box center [205, 466] width 28 height 28
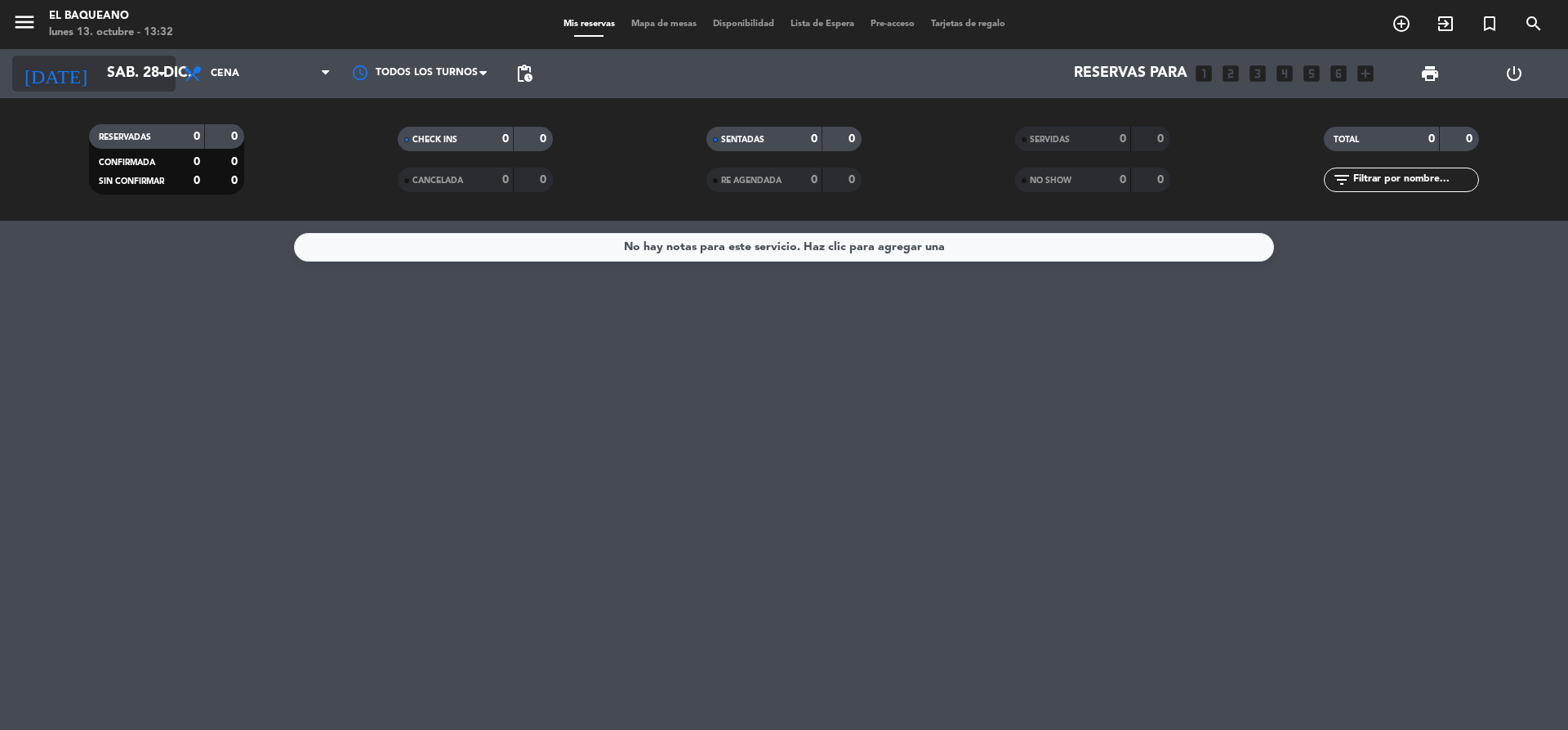
click at [157, 74] on icon "arrow_drop_down" at bounding box center [162, 74] width 20 height 20
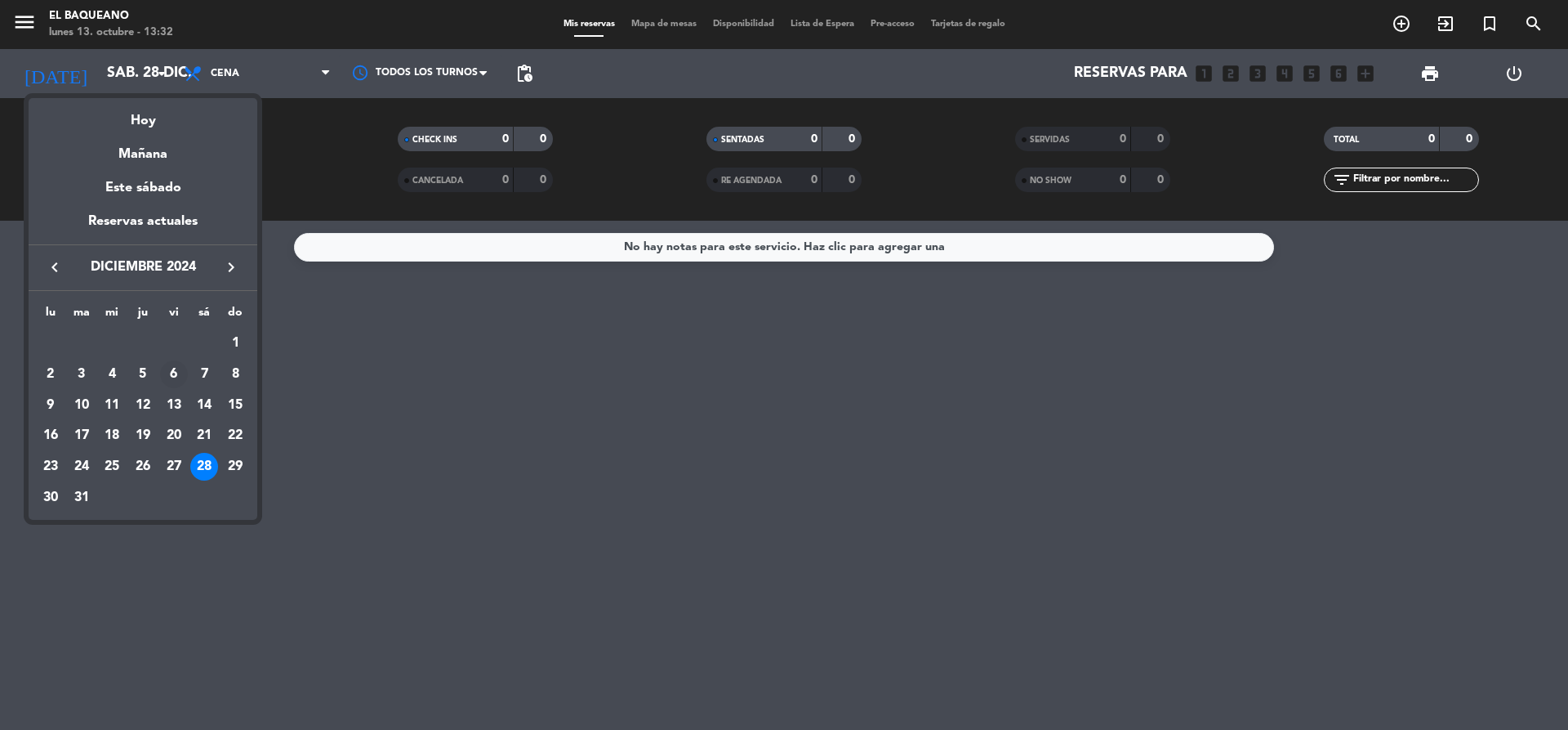
click at [173, 376] on div "6" at bounding box center [174, 374] width 28 height 28
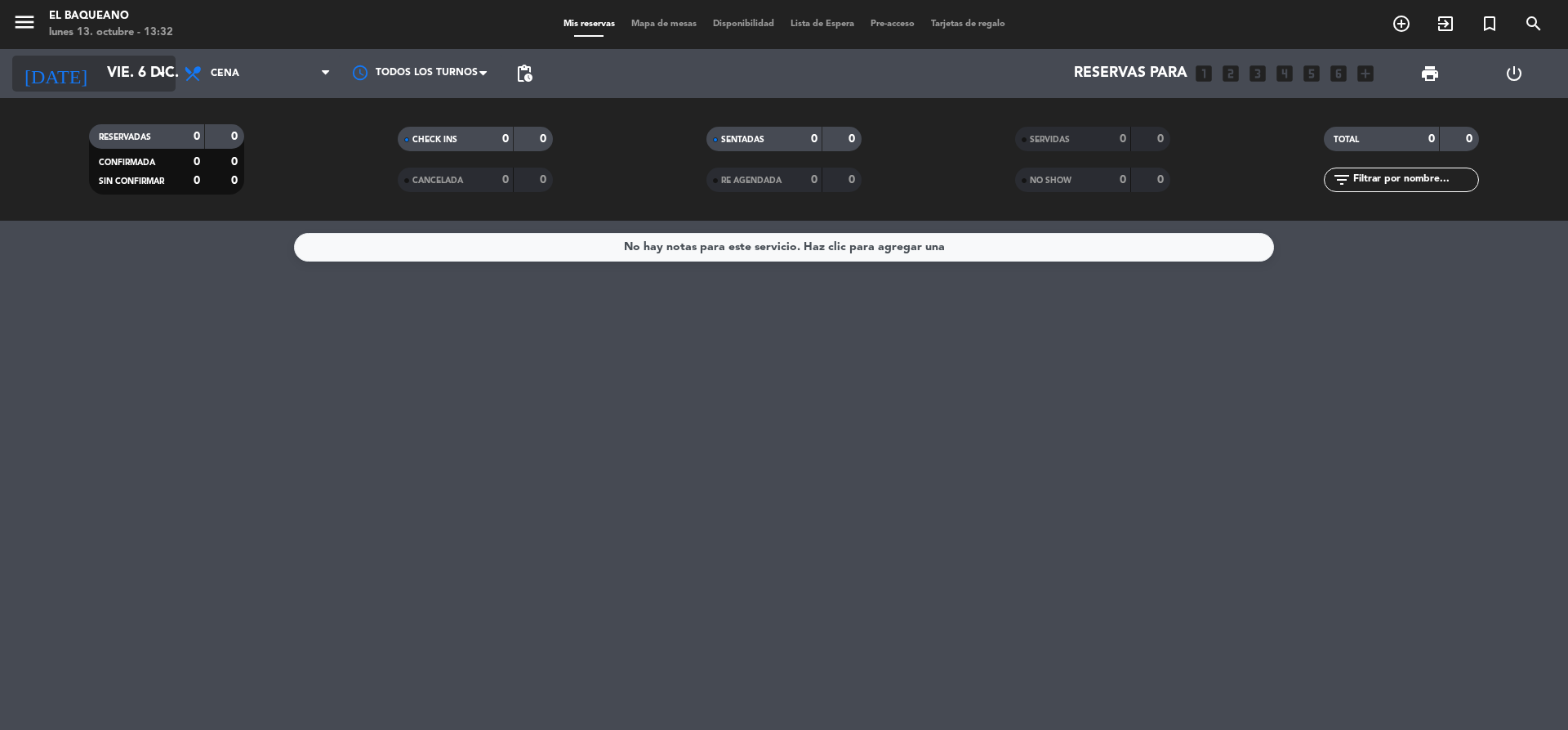
click at [159, 78] on icon "arrow_drop_down" at bounding box center [162, 74] width 20 height 20
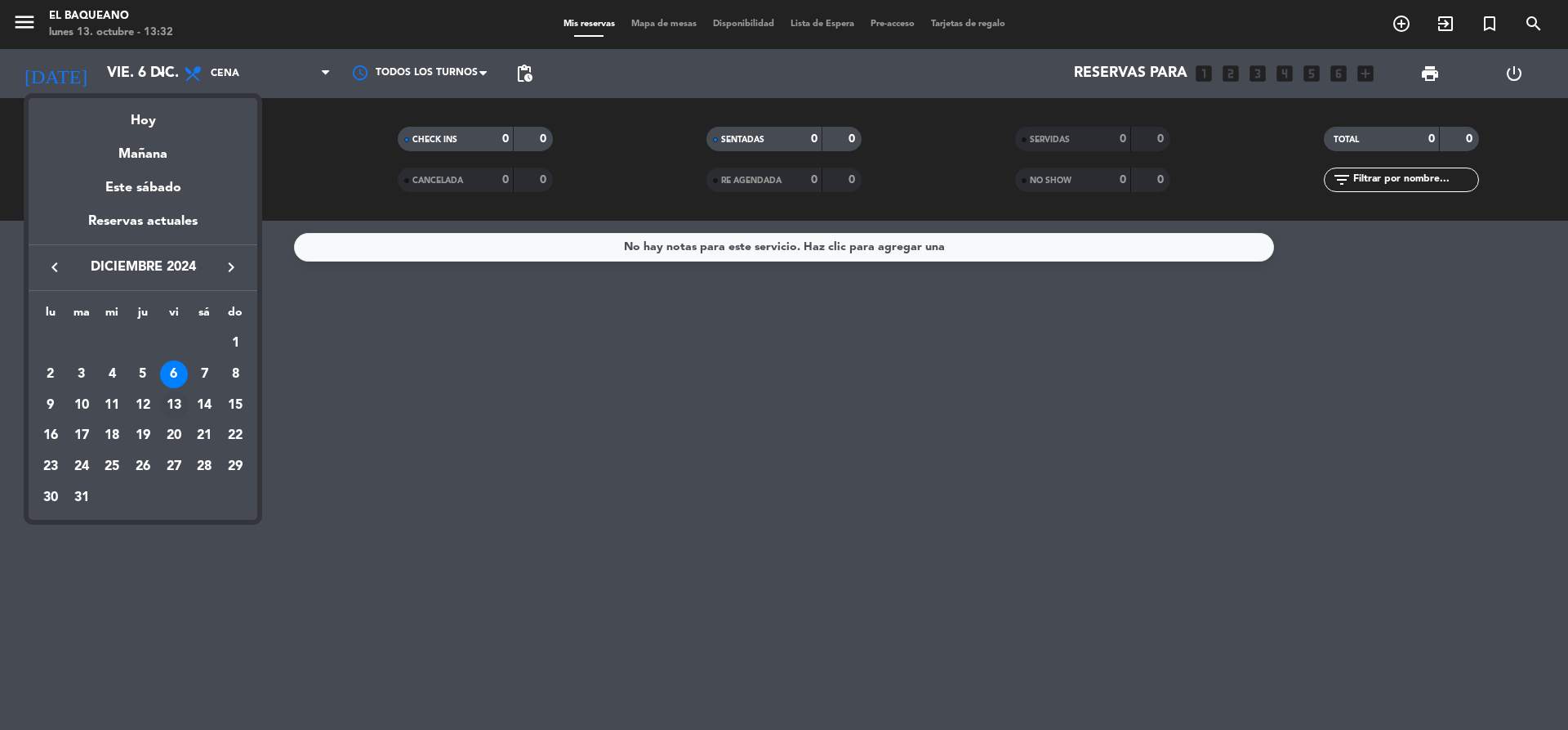
click at [173, 404] on div "13" at bounding box center [174, 405] width 28 height 28
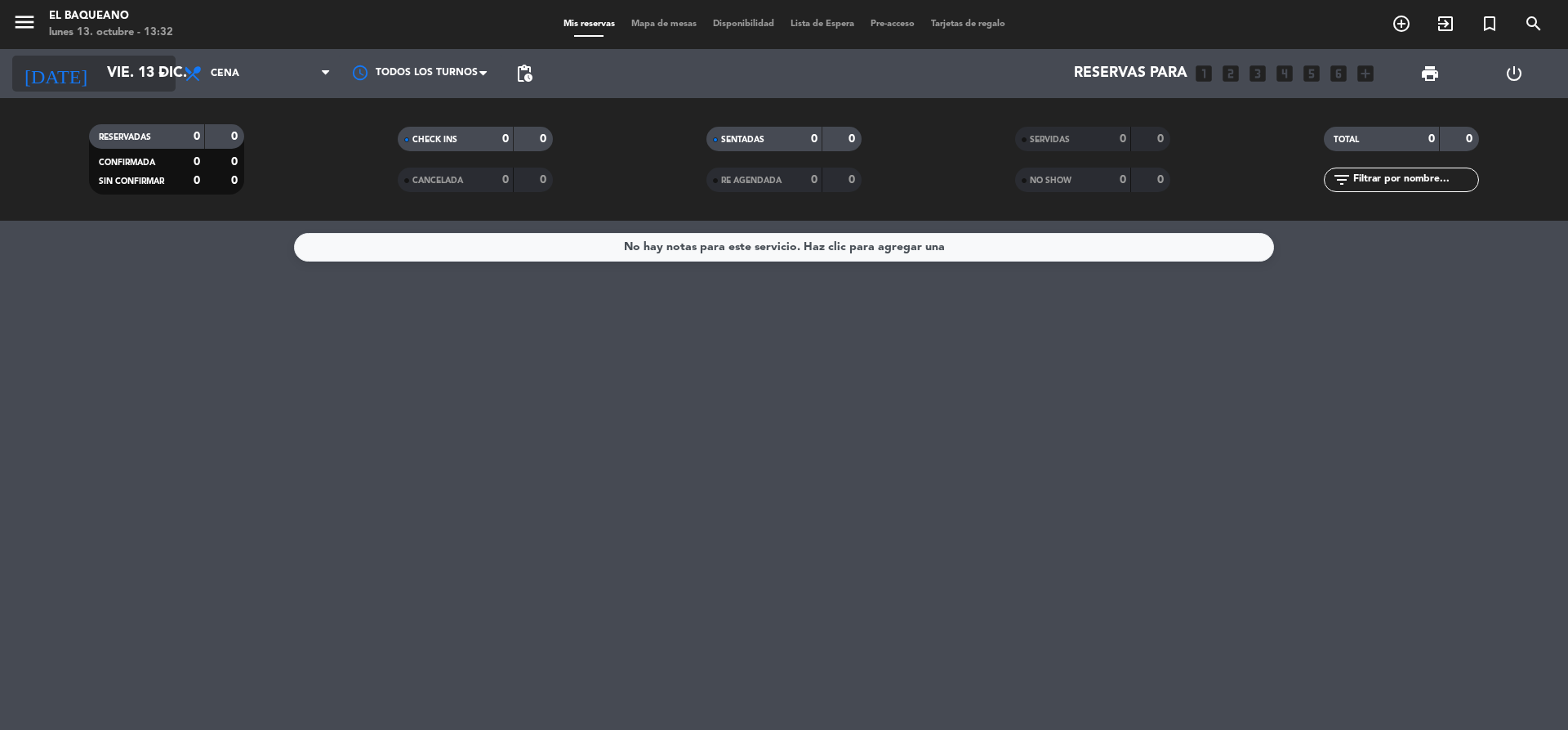
click at [156, 78] on icon "arrow_drop_down" at bounding box center [162, 74] width 20 height 20
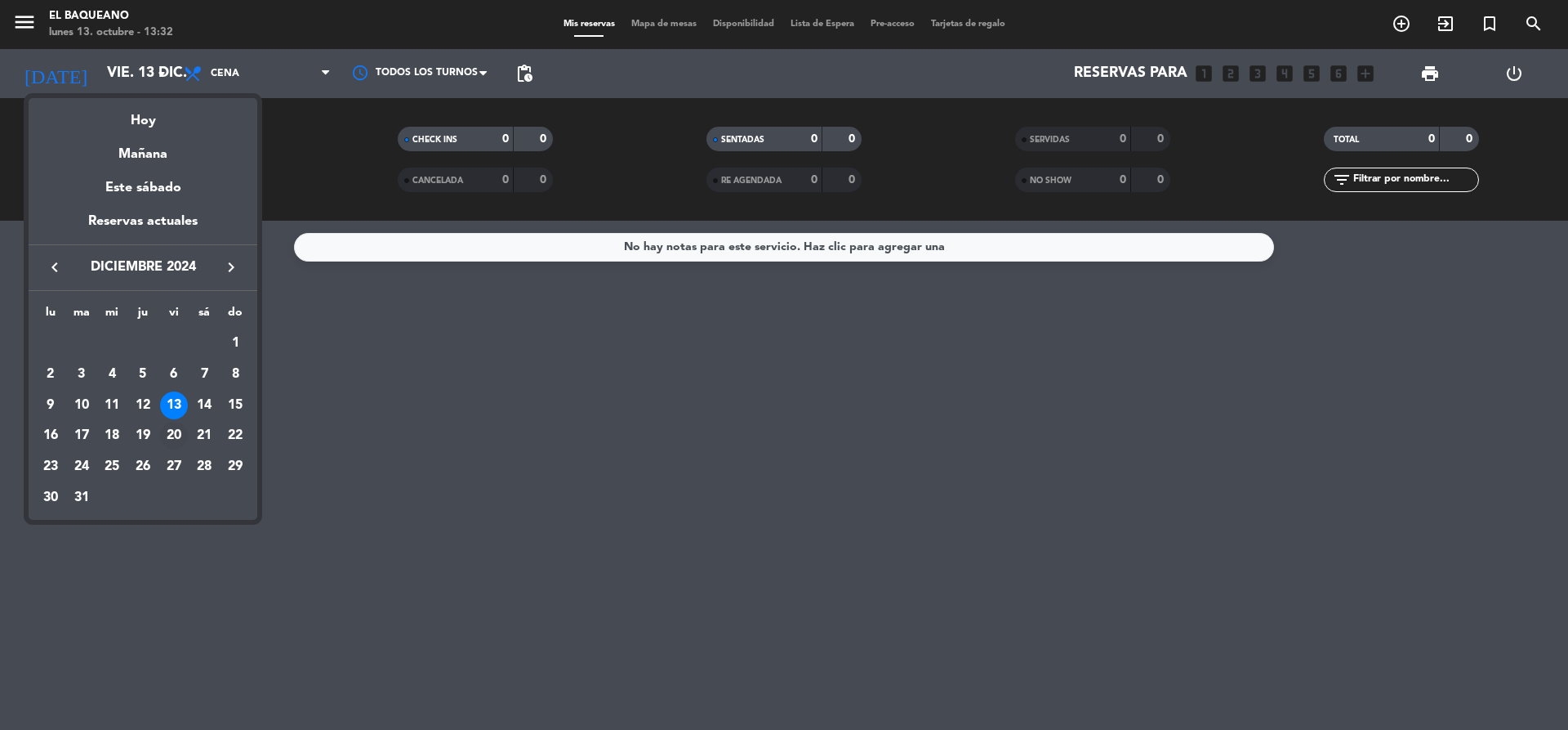
click at [170, 433] on div "20" at bounding box center [174, 435] width 28 height 28
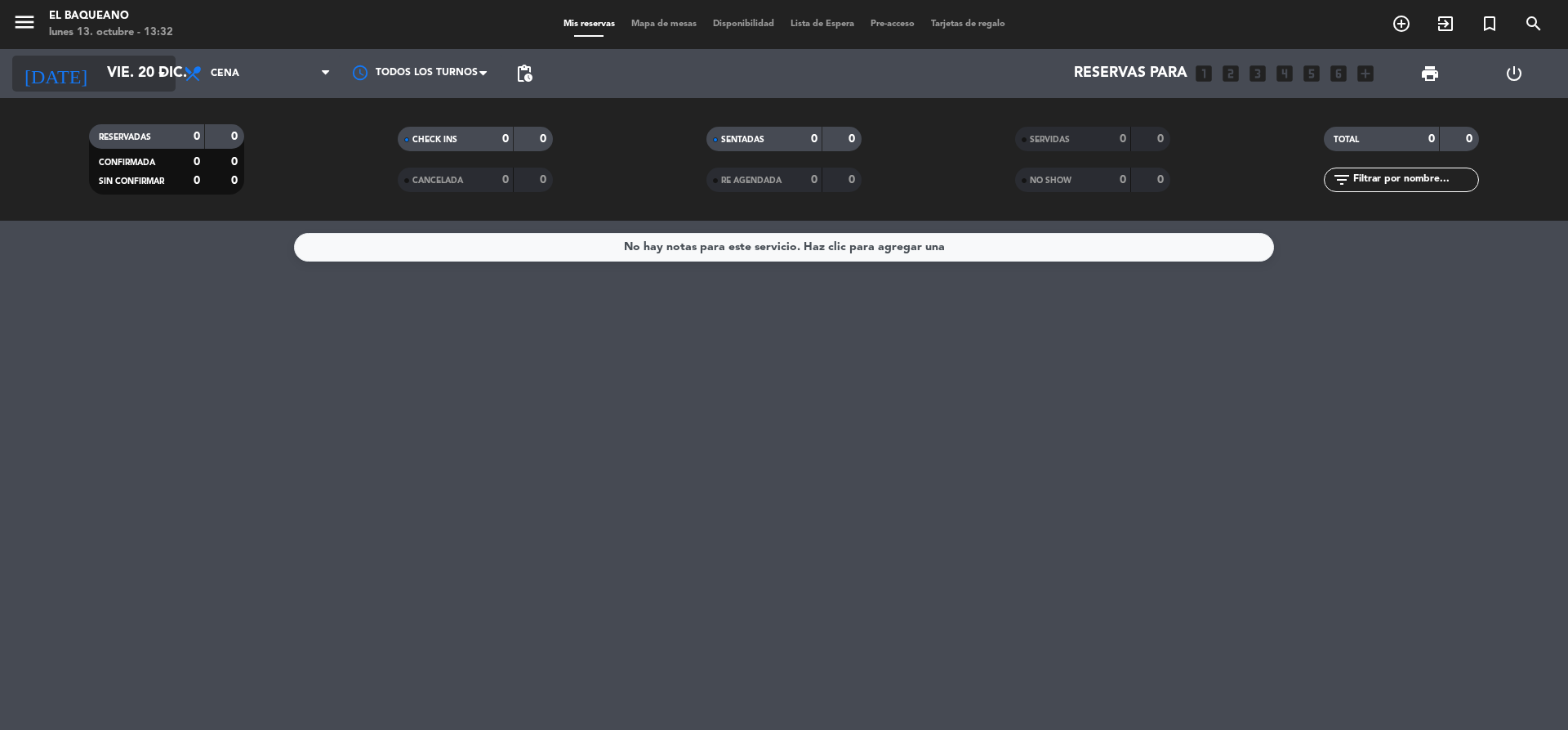
click at [156, 79] on icon "arrow_drop_down" at bounding box center [162, 74] width 20 height 20
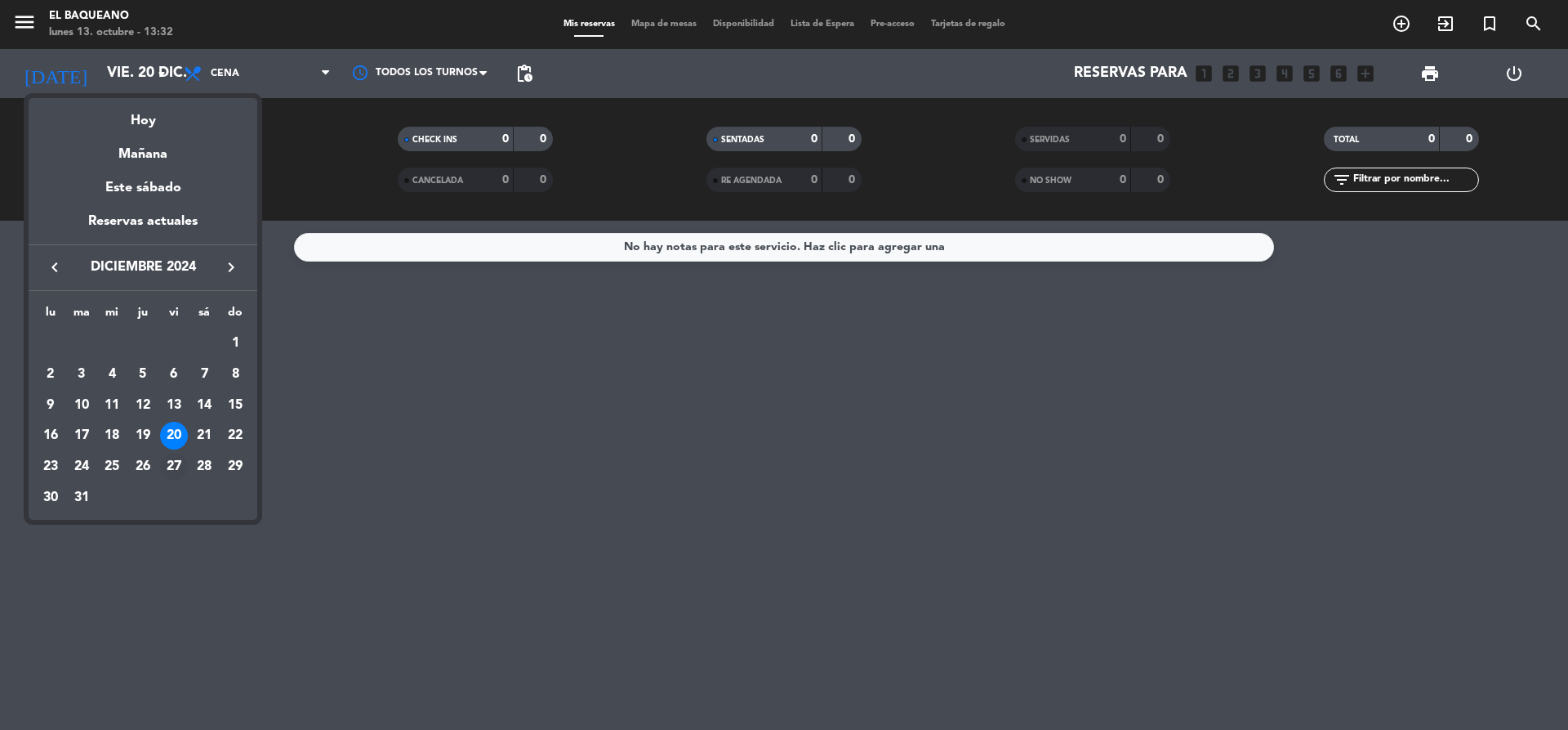
click at [170, 463] on div "27" at bounding box center [174, 466] width 28 height 28
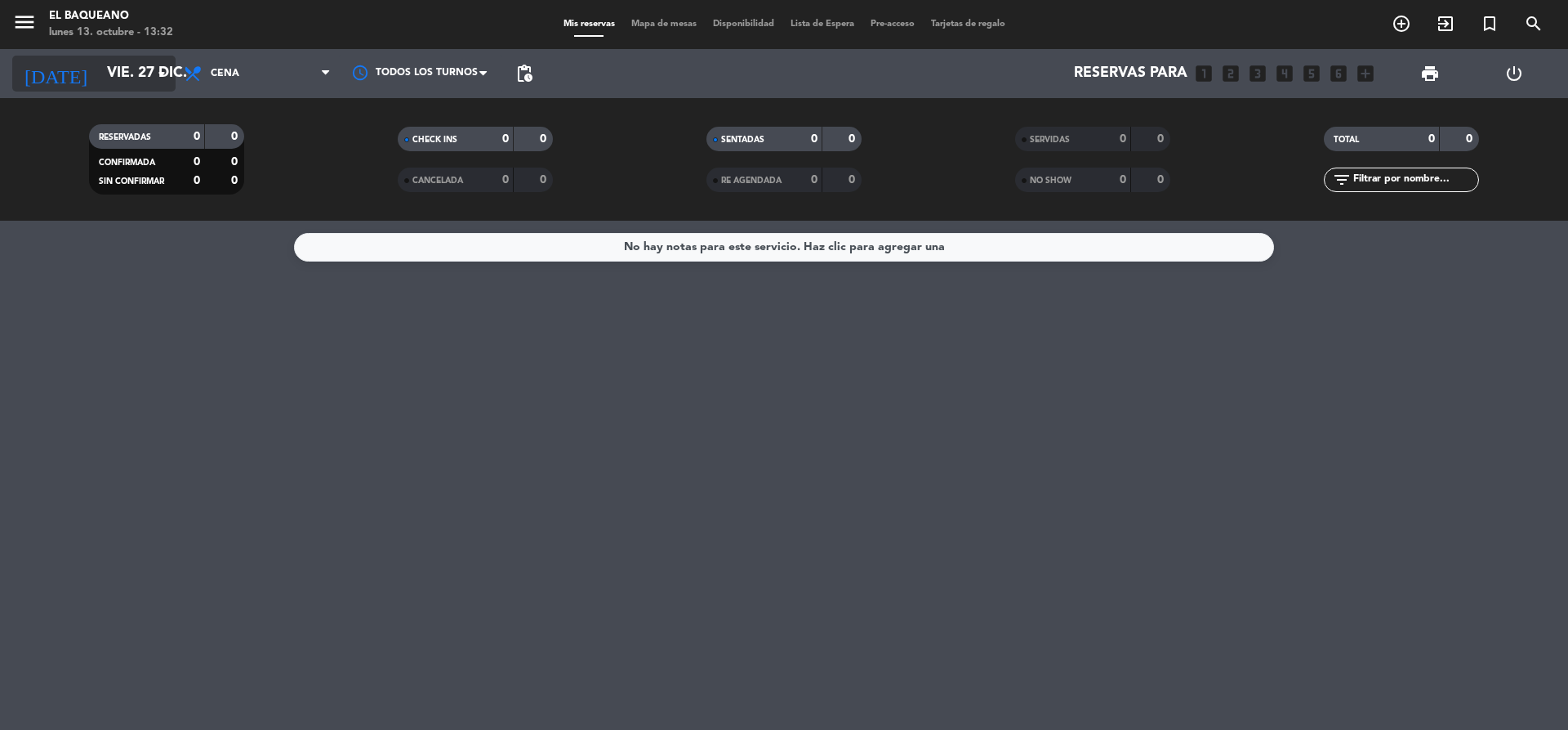
click at [133, 73] on input "vie. 27 dic." at bounding box center [194, 73] width 190 height 33
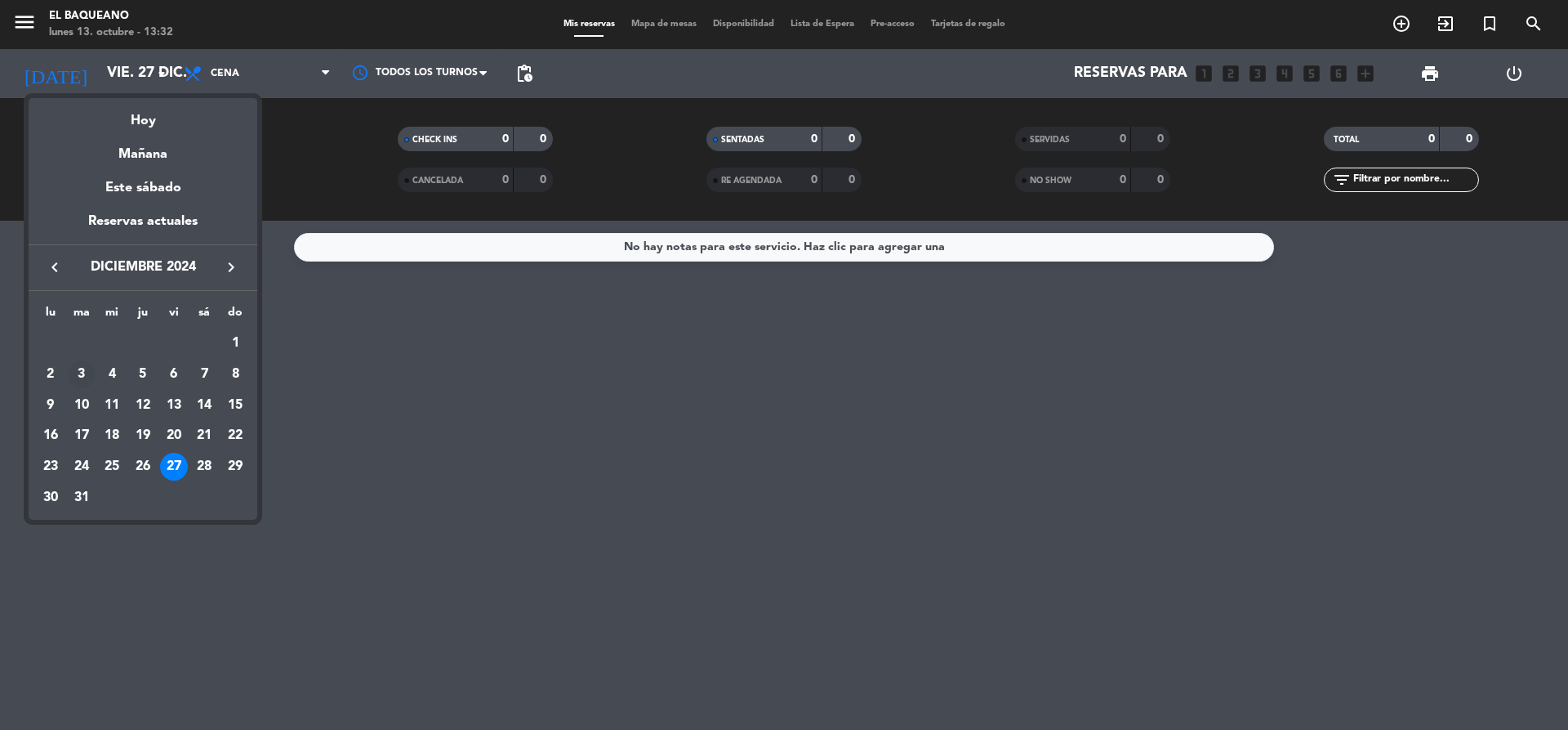
click at [83, 367] on div "3" at bounding box center [82, 374] width 28 height 28
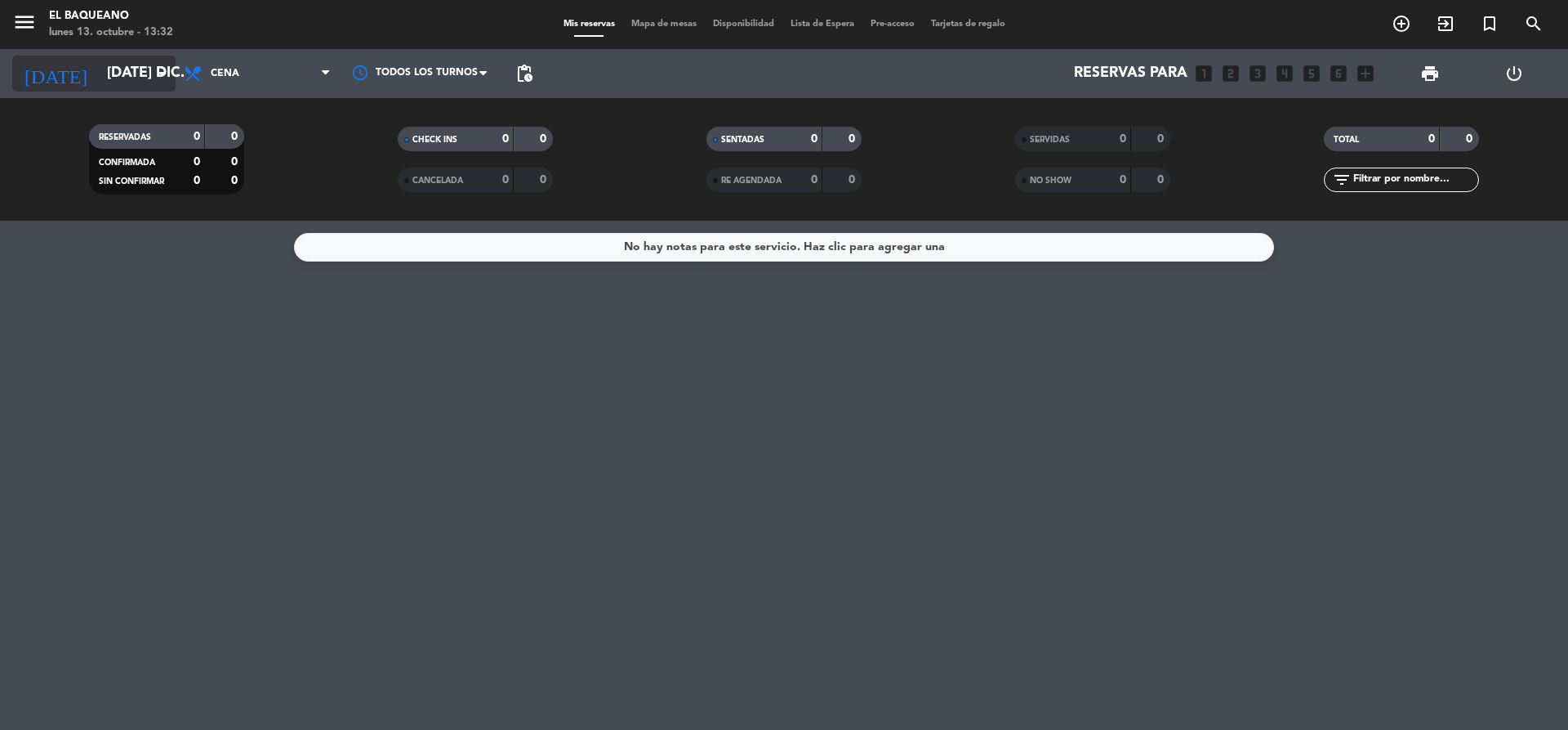
click at [158, 70] on icon "arrow_drop_down" at bounding box center [162, 74] width 20 height 20
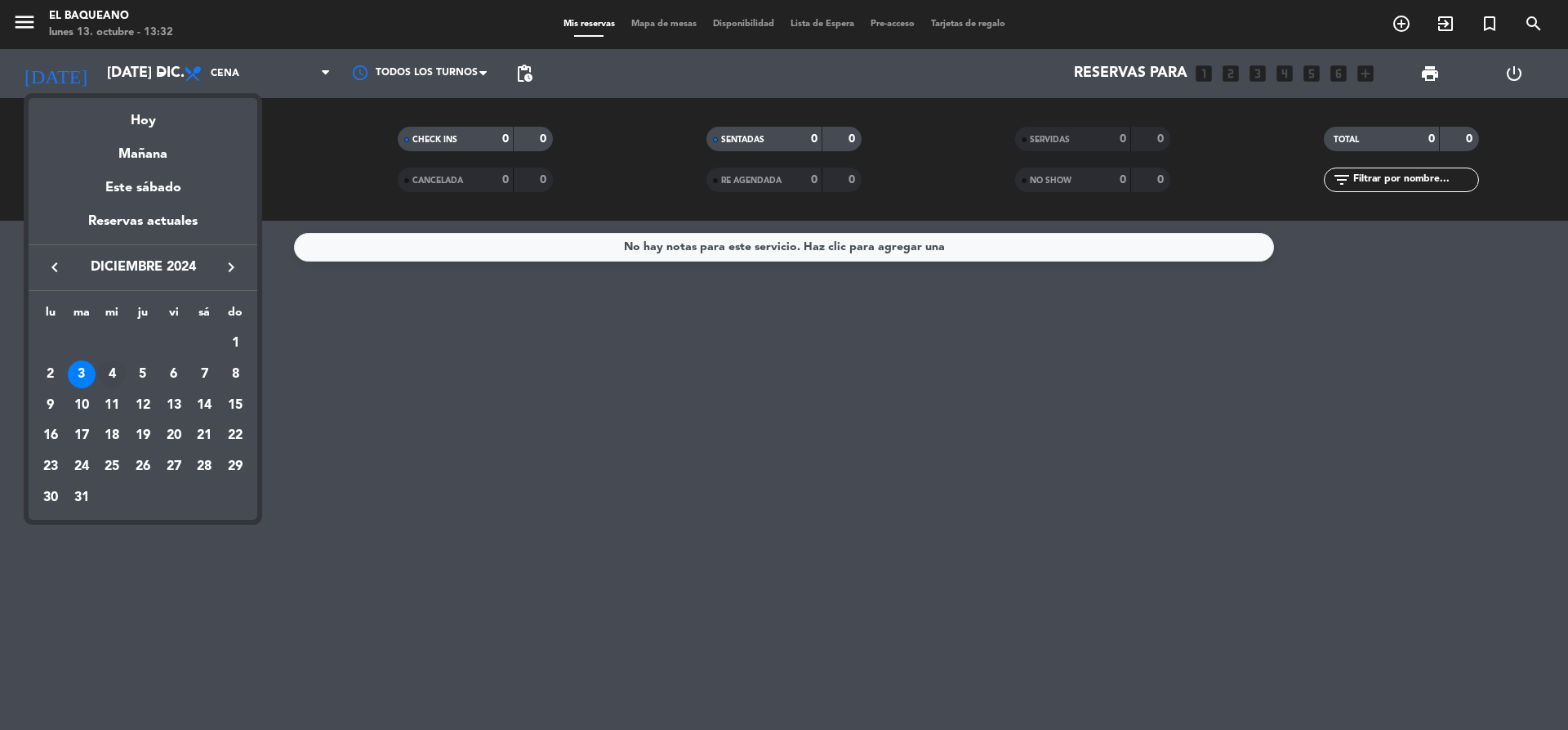
click at [110, 374] on div "4" at bounding box center [112, 374] width 28 height 28
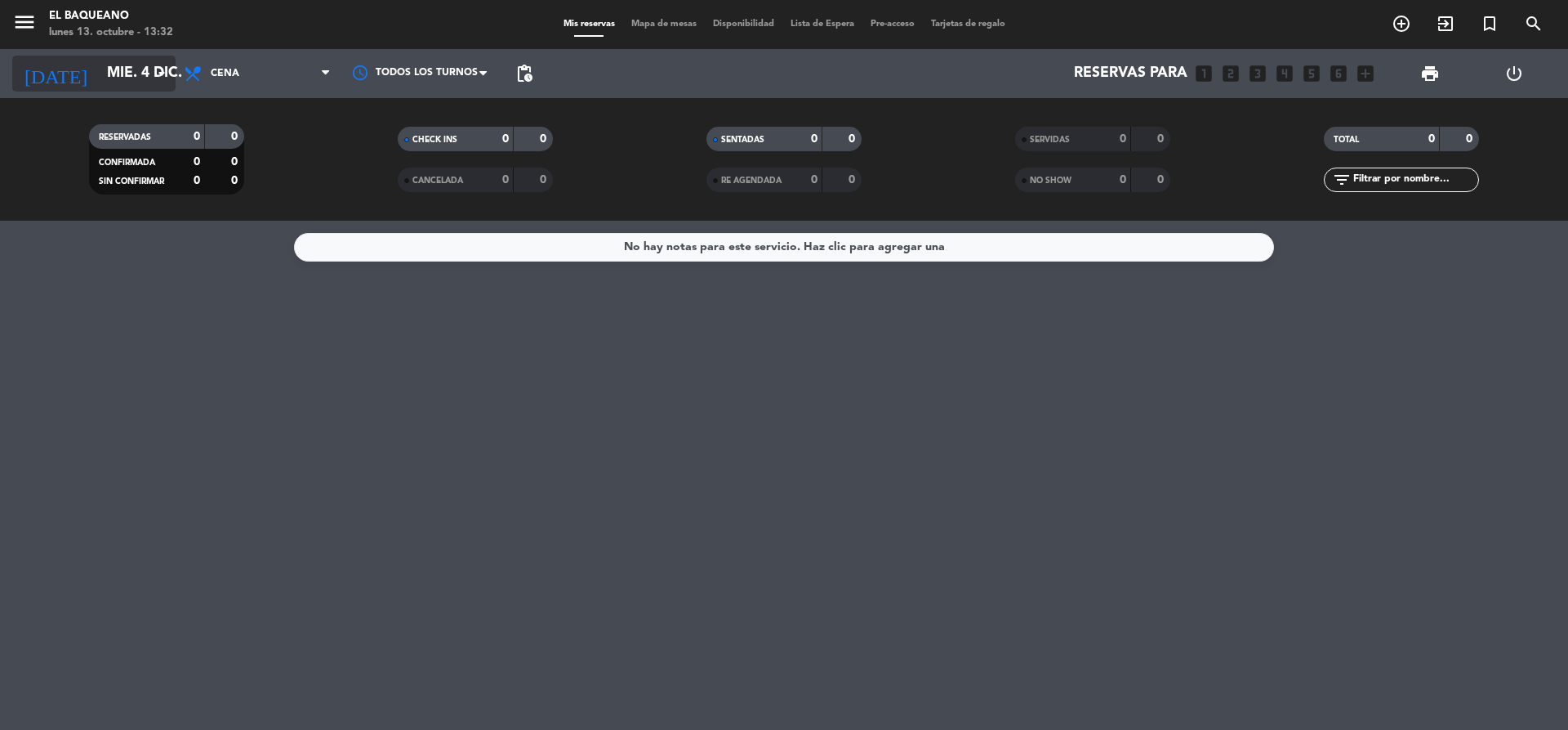
click at [163, 74] on icon "arrow_drop_down" at bounding box center [162, 74] width 20 height 20
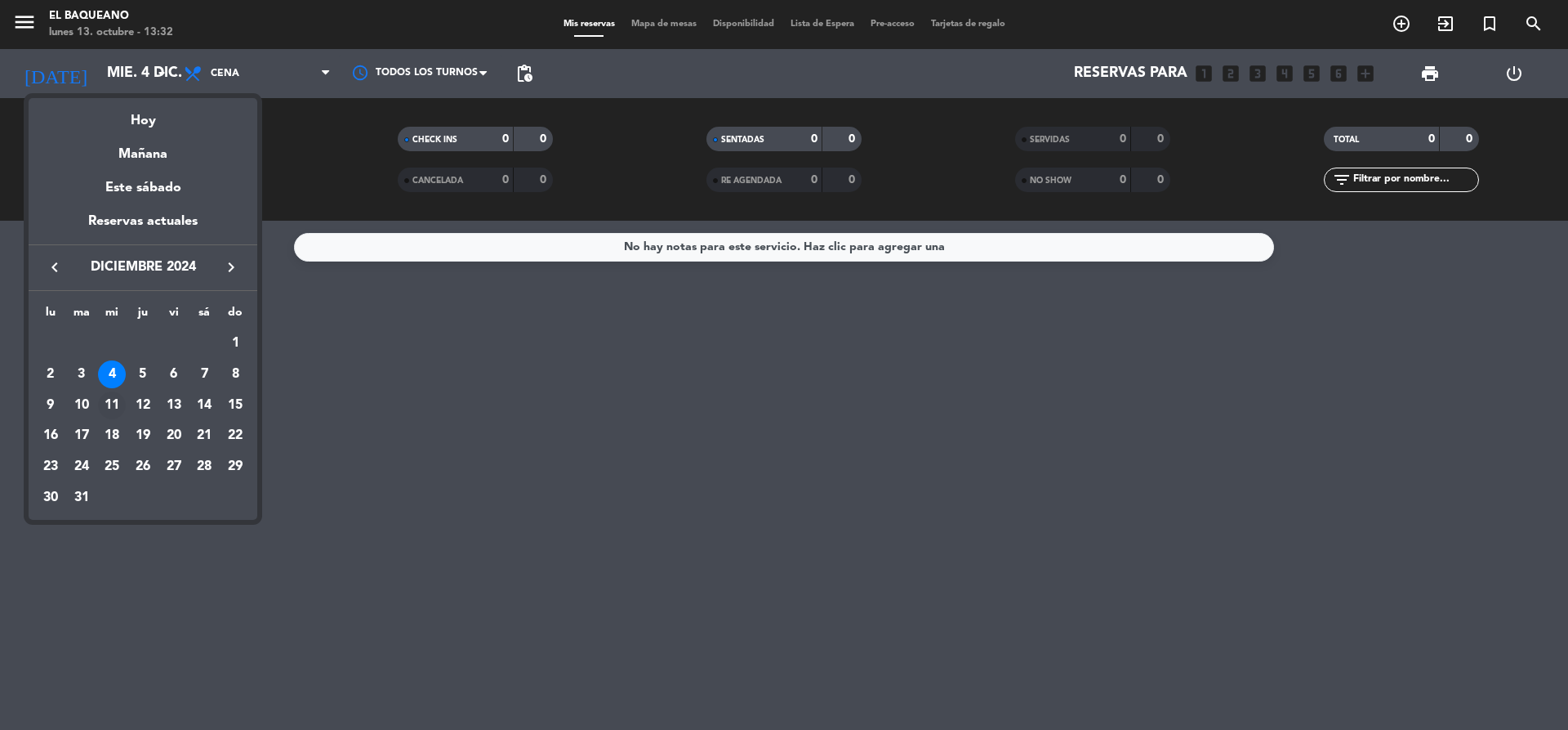
click at [112, 411] on div "11" at bounding box center [112, 405] width 28 height 28
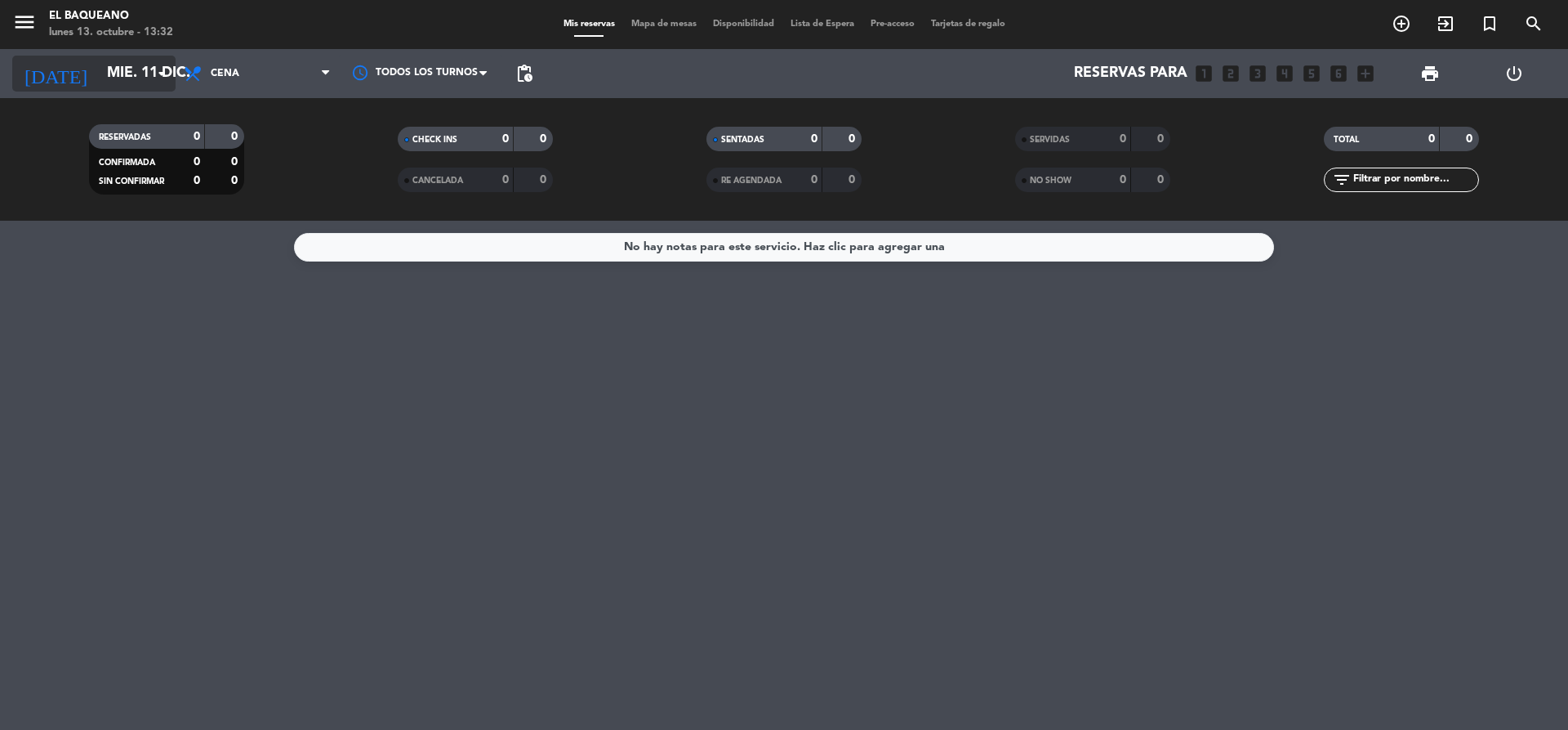
click at [155, 83] on icon "arrow_drop_down" at bounding box center [162, 74] width 20 height 20
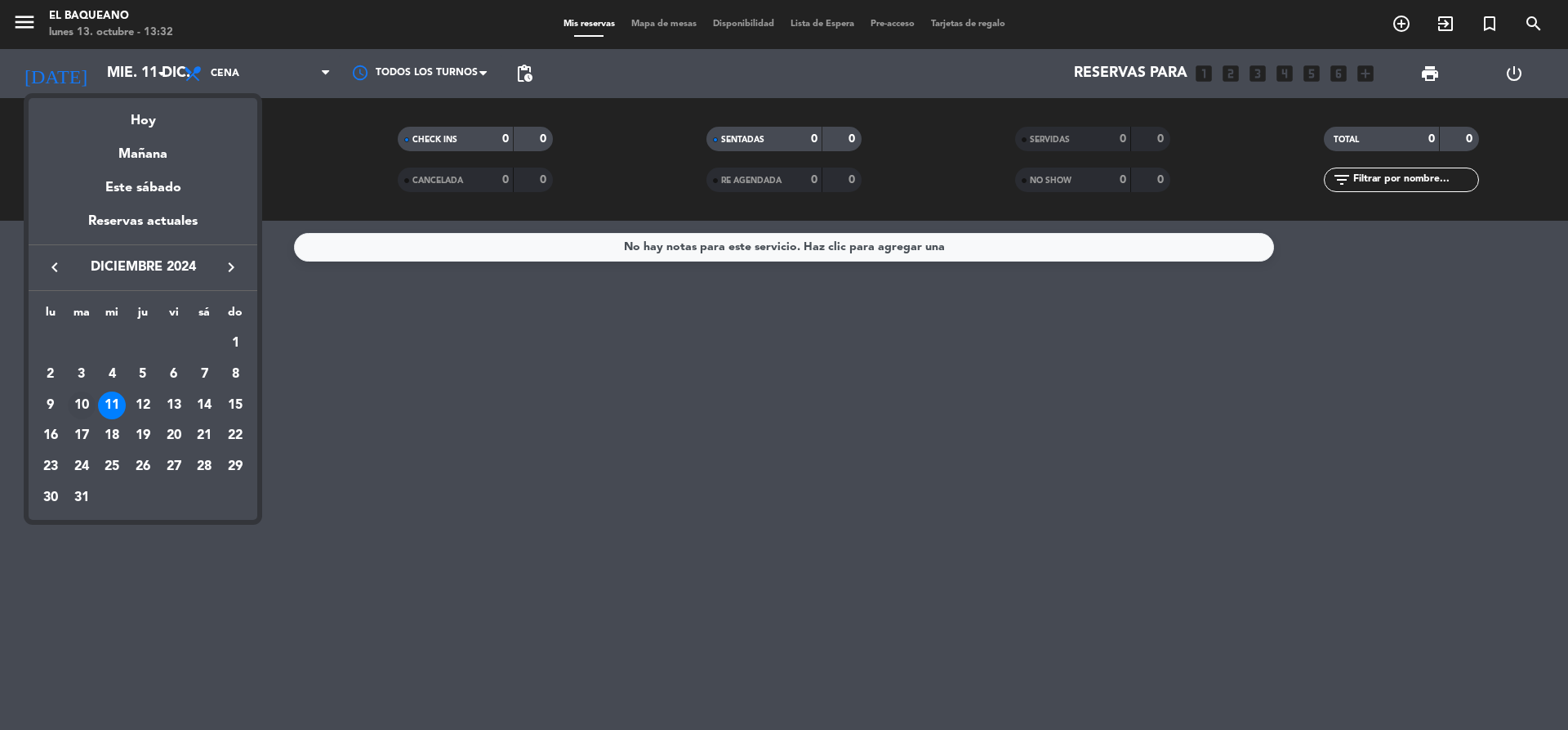
click at [83, 403] on div "10" at bounding box center [82, 405] width 28 height 28
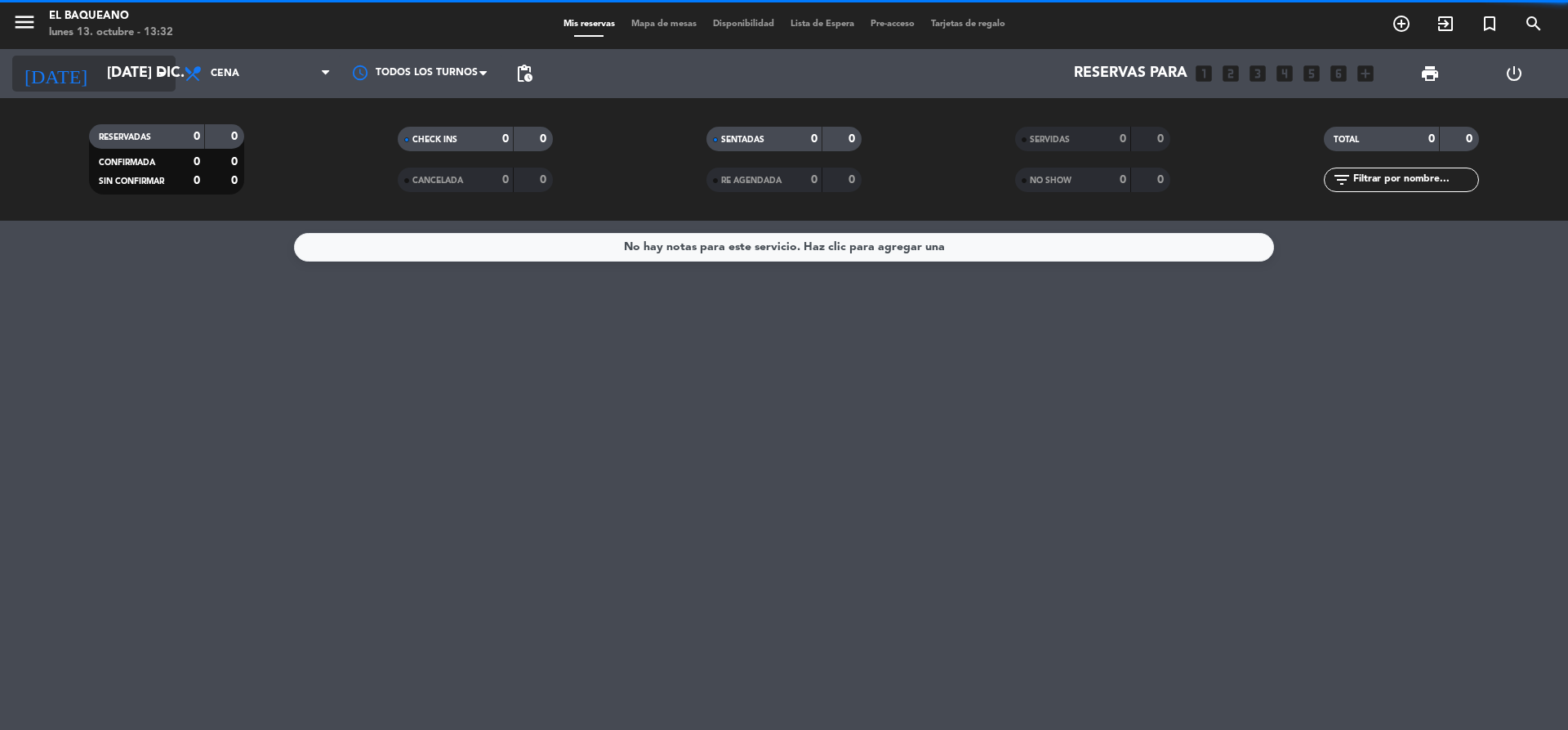
click at [164, 76] on icon "arrow_drop_down" at bounding box center [162, 74] width 20 height 20
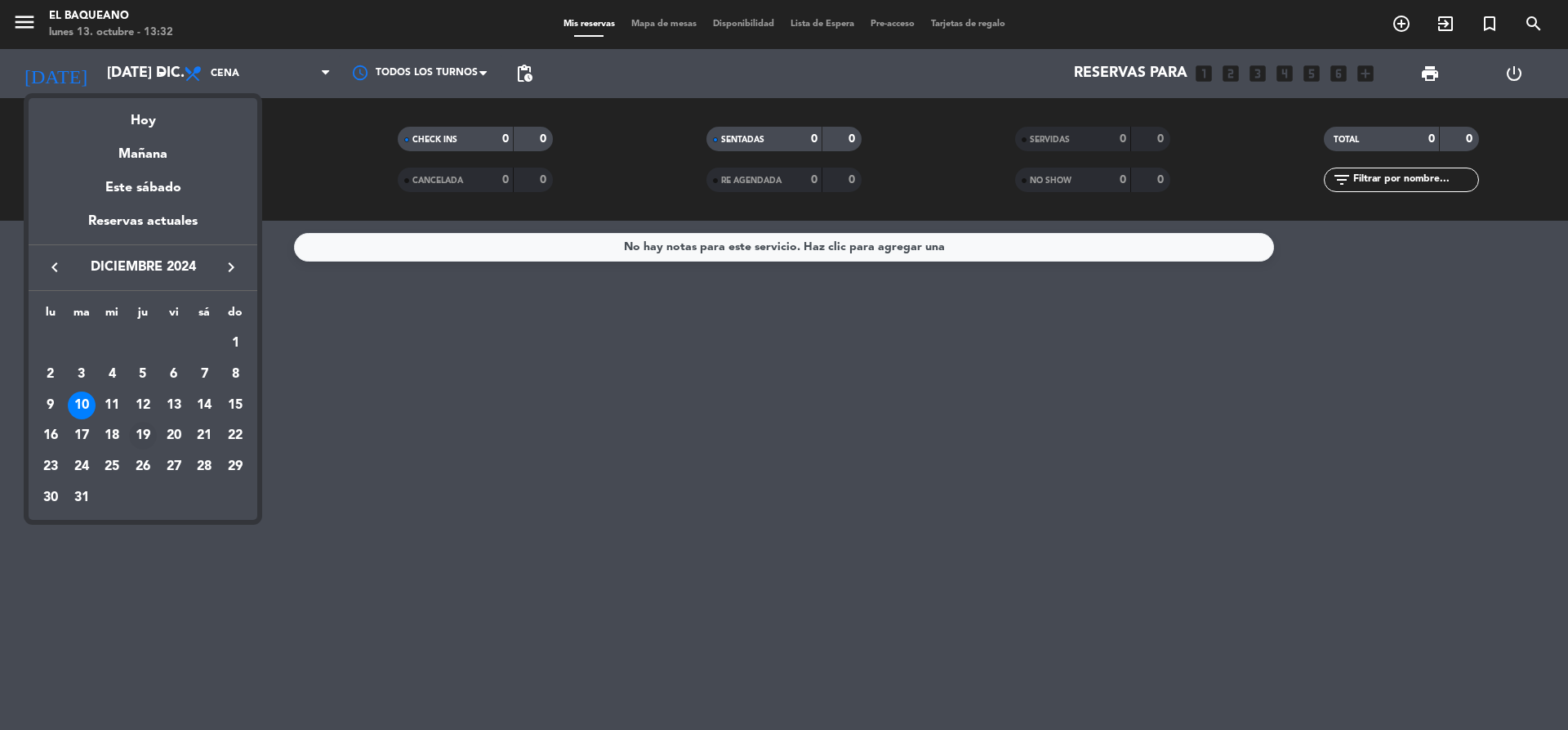
click at [148, 430] on div "19" at bounding box center [143, 435] width 28 height 28
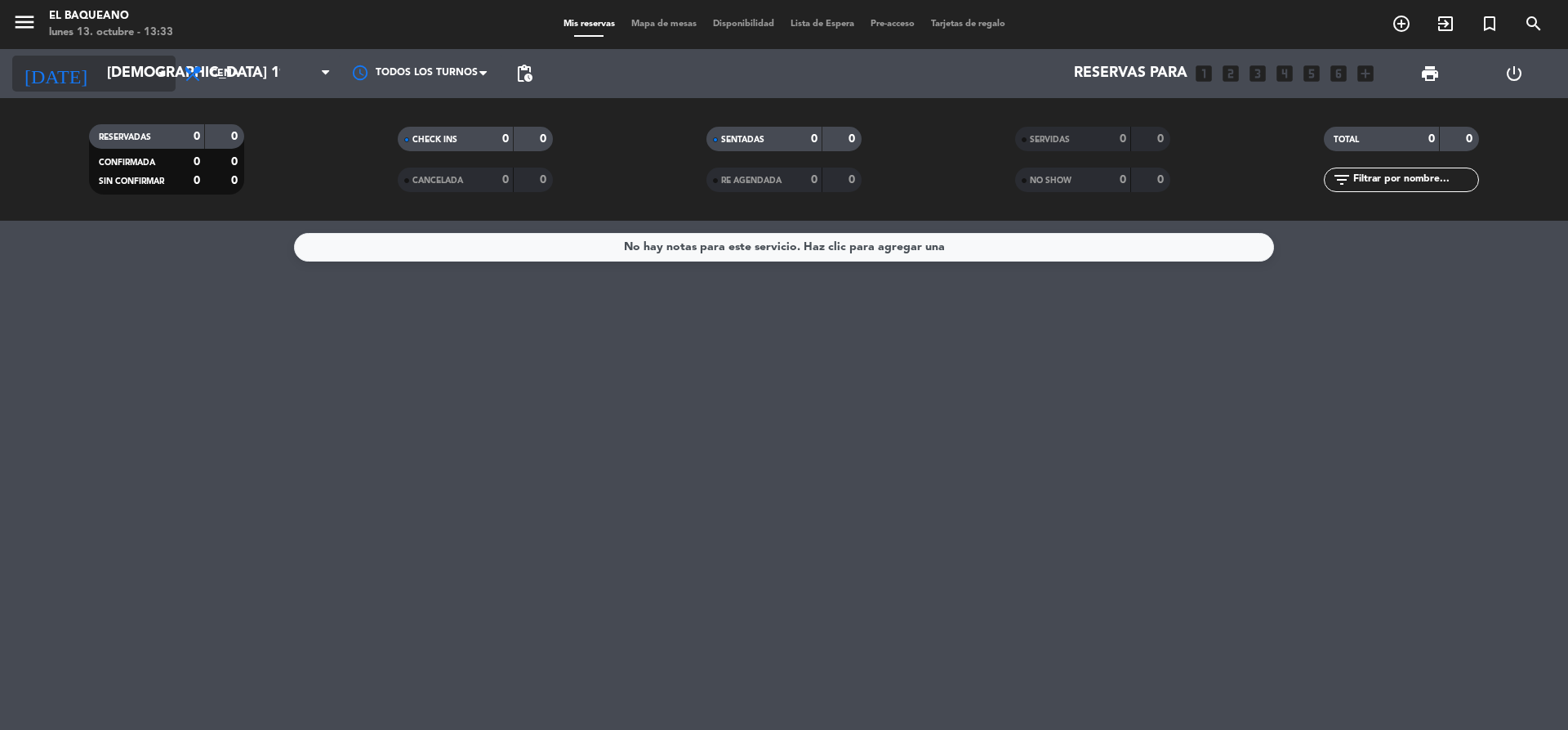
click at [157, 70] on icon "arrow_drop_down" at bounding box center [162, 74] width 20 height 20
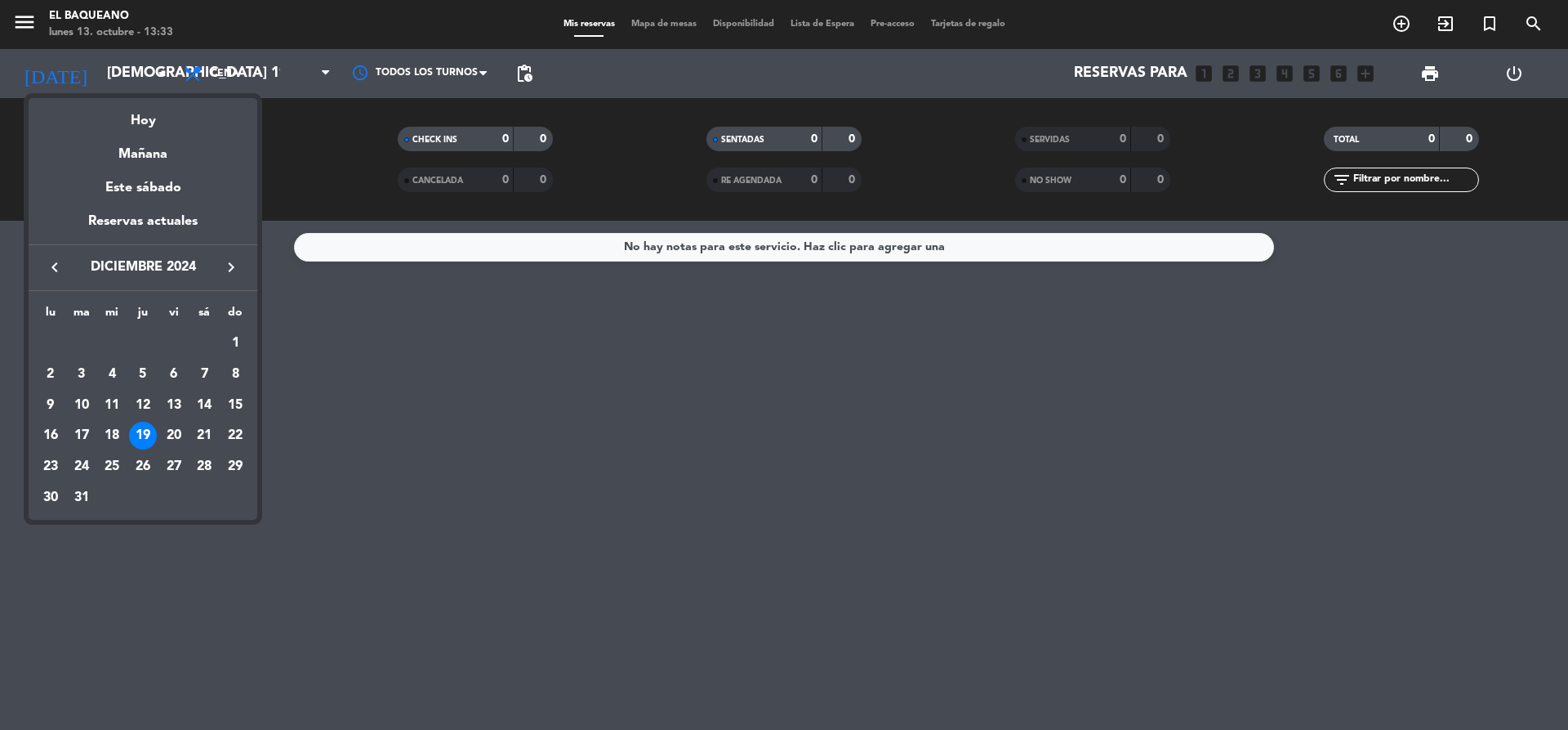
click at [61, 270] on icon "keyboard_arrow_left" at bounding box center [55, 268] width 20 height 20
click at [174, 344] on div "1" at bounding box center [174, 344] width 28 height 28
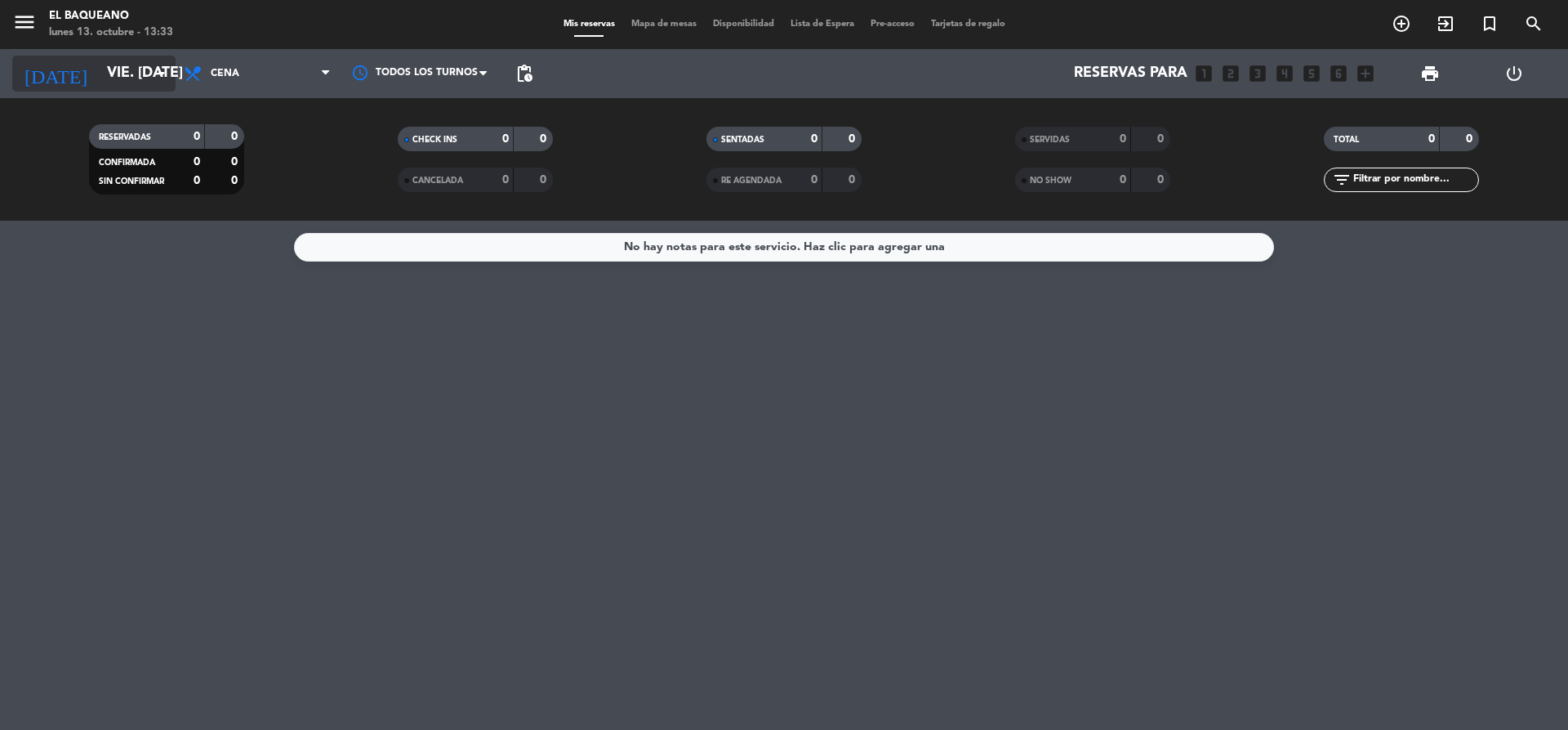
click at [166, 79] on icon "arrow_drop_down" at bounding box center [162, 74] width 20 height 20
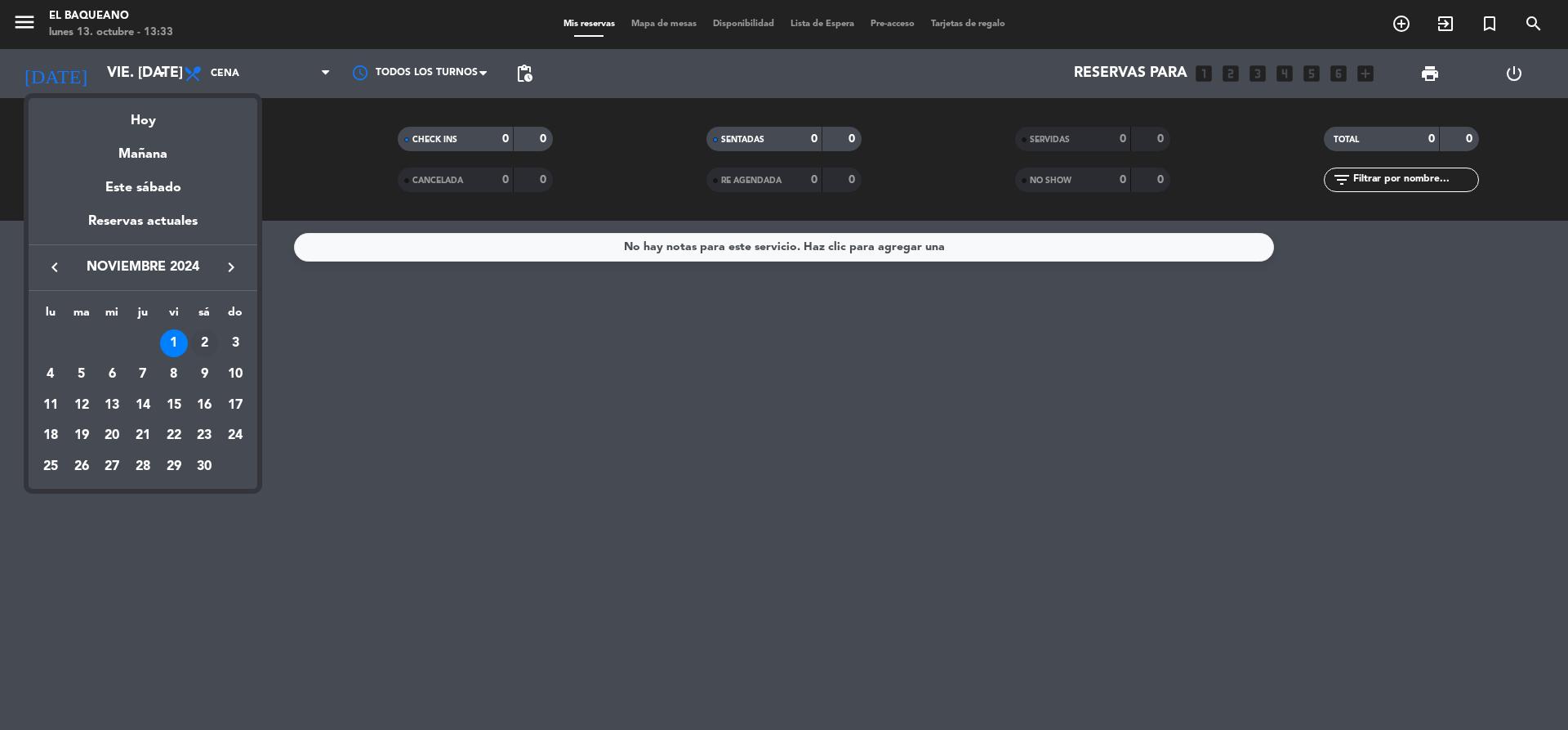
click at [201, 343] on div "2" at bounding box center [205, 344] width 28 height 28
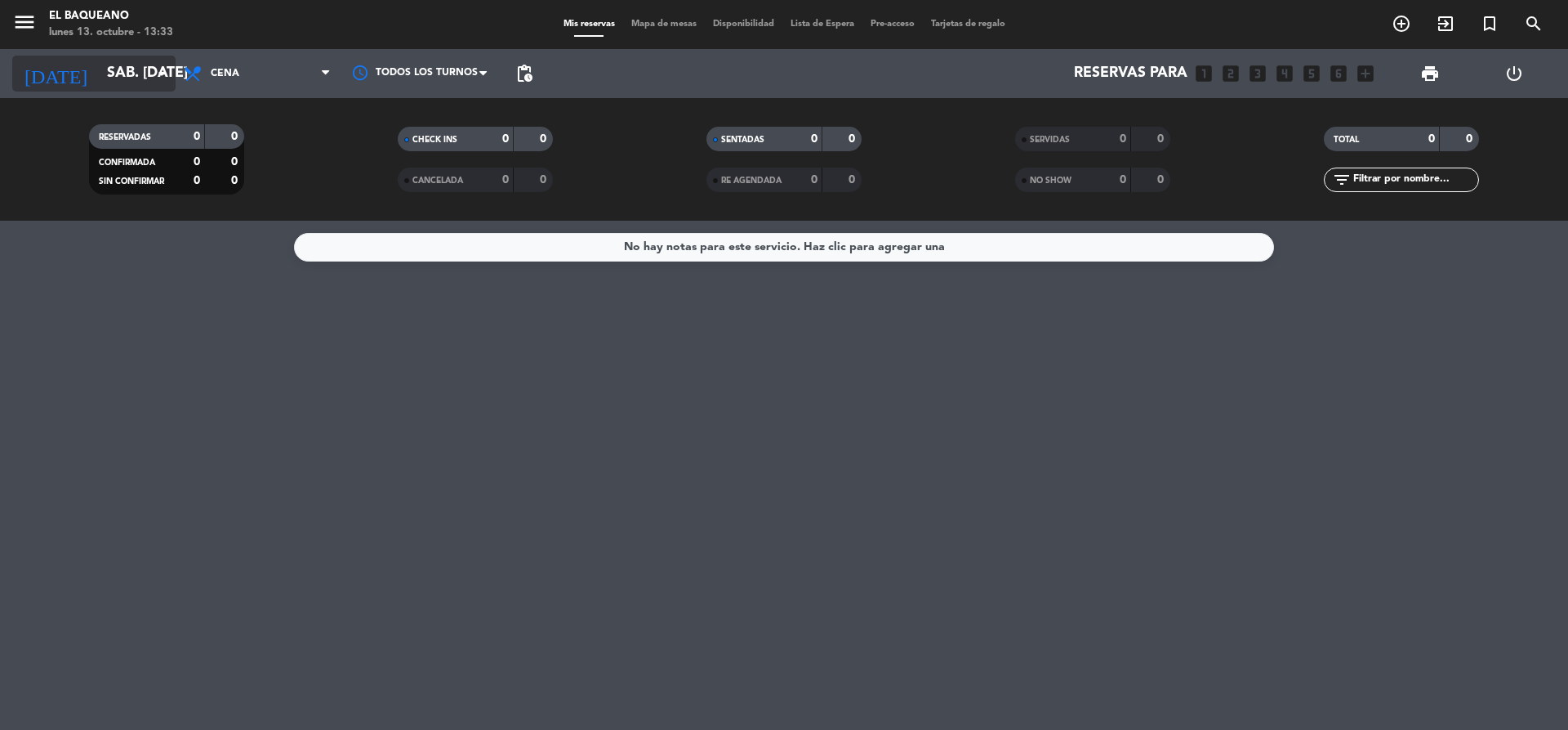
click at [162, 83] on icon "arrow_drop_down" at bounding box center [162, 74] width 20 height 20
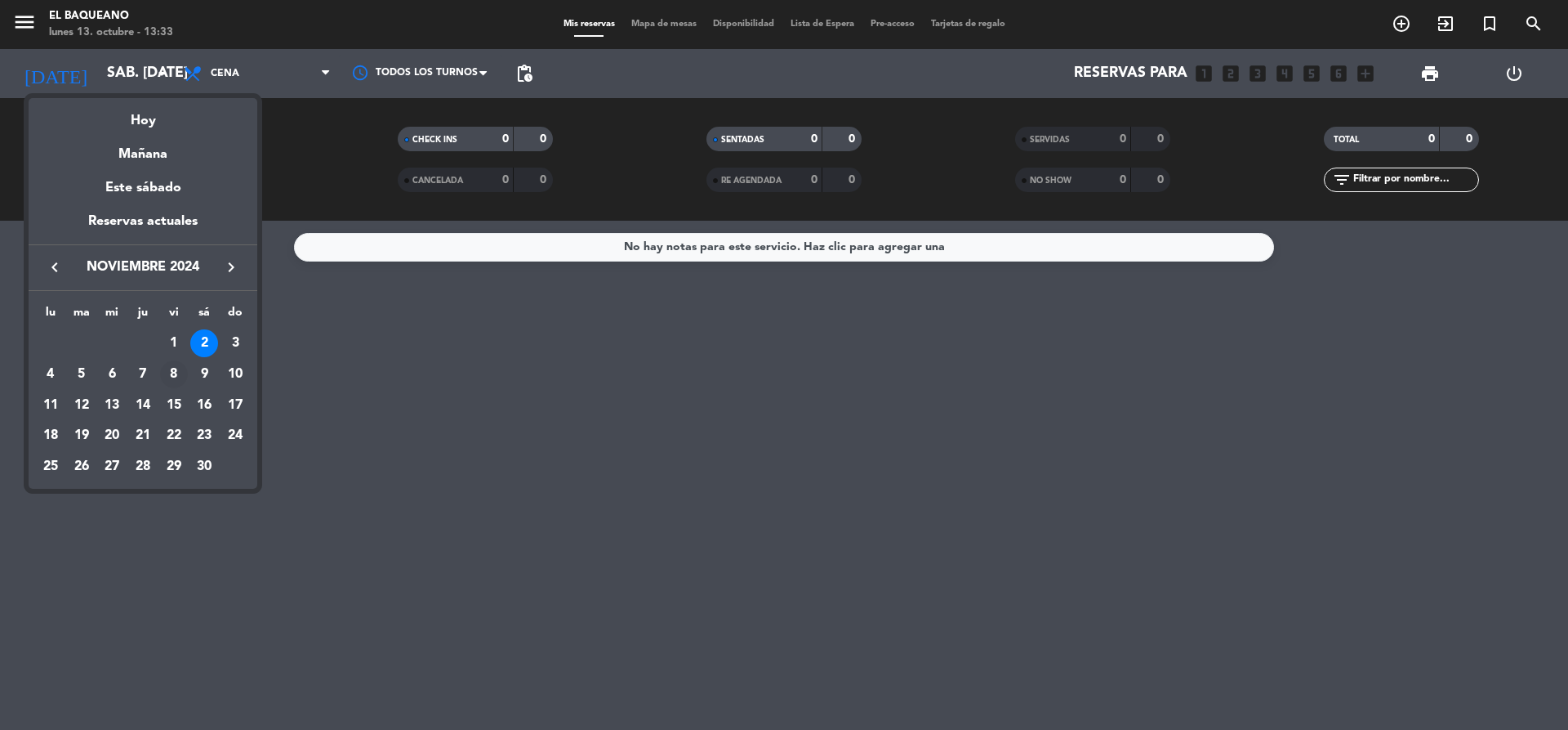
click at [172, 369] on div "8" at bounding box center [174, 374] width 28 height 28
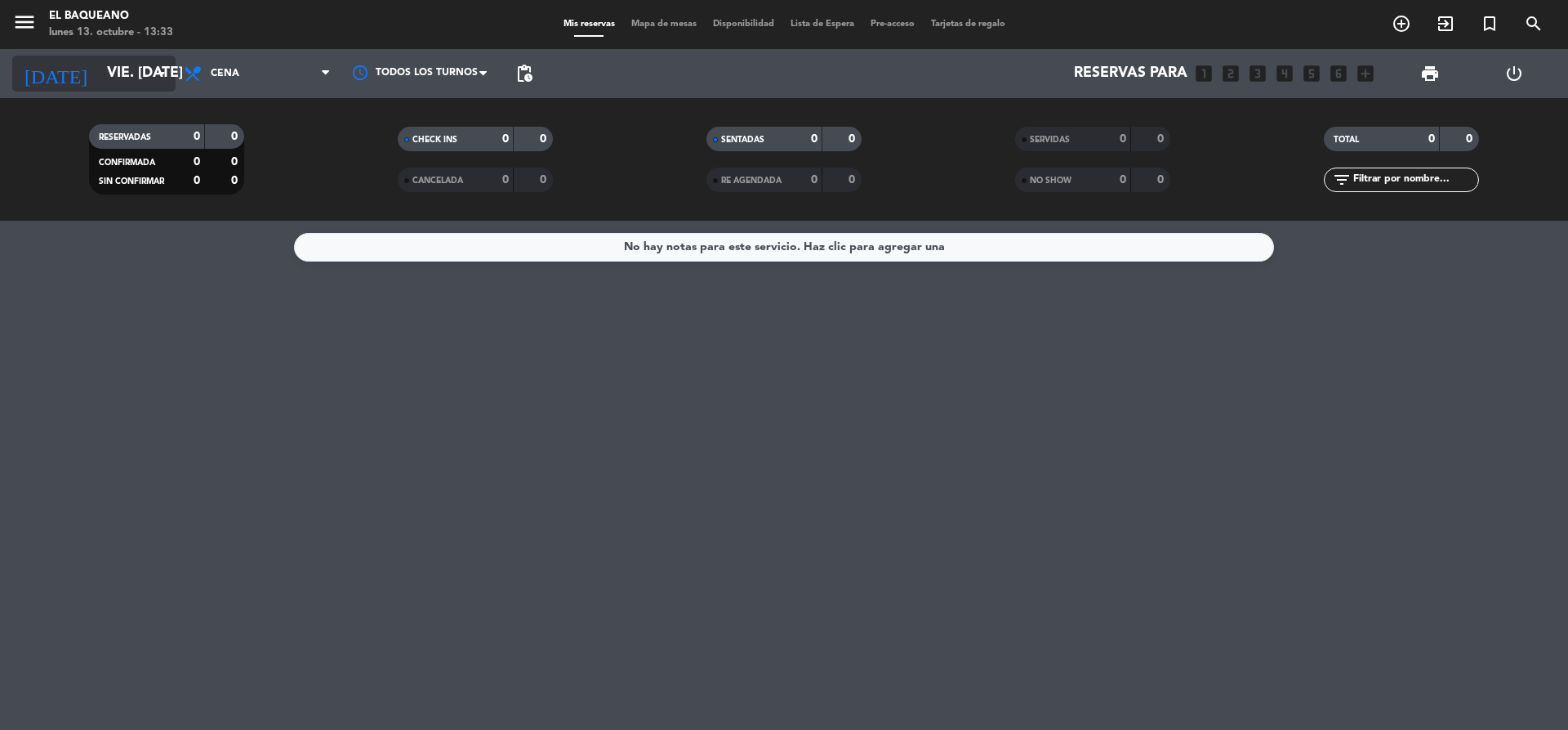
click at [159, 85] on input "vie. [DATE]" at bounding box center [194, 73] width 190 height 33
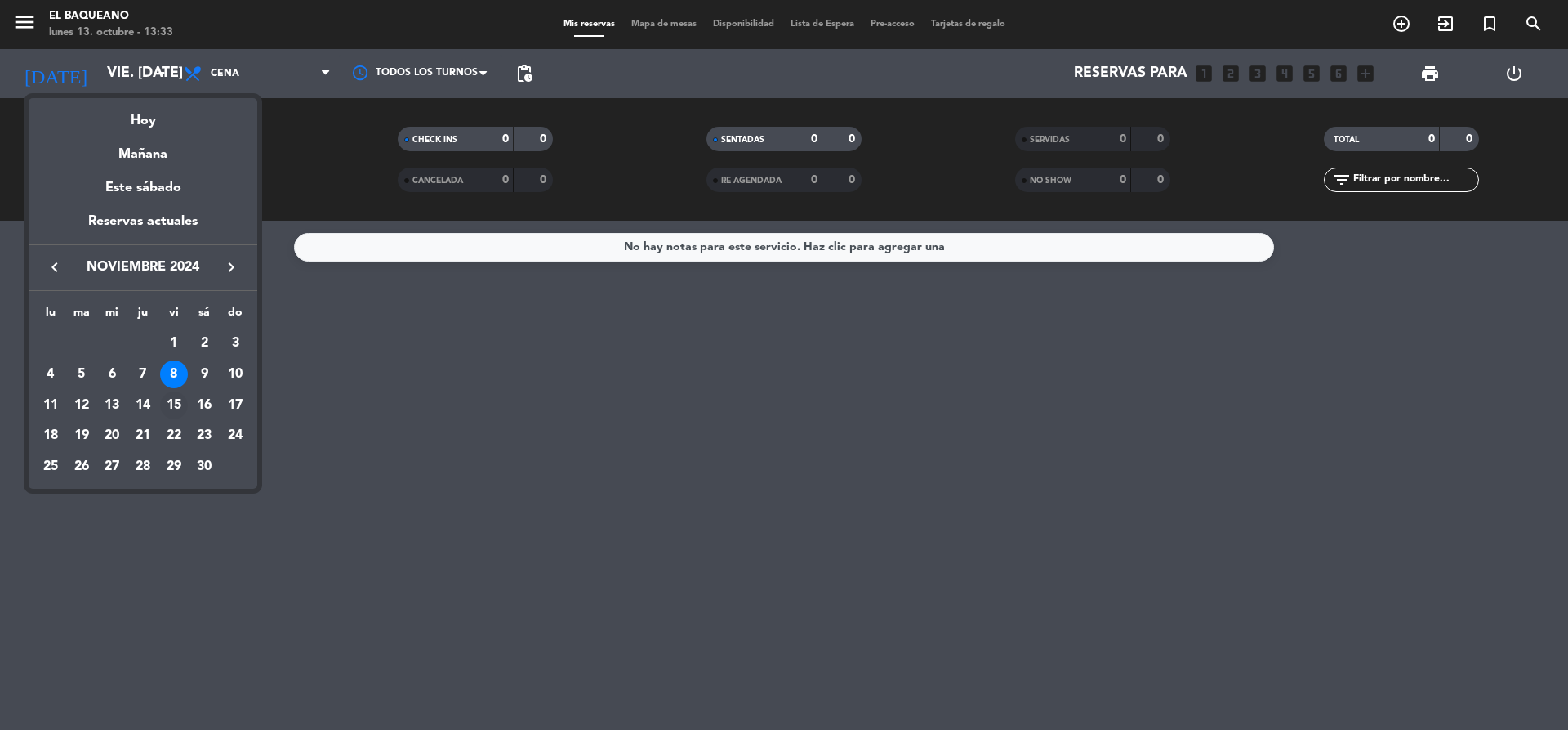
click at [178, 405] on div "15" at bounding box center [174, 405] width 28 height 28
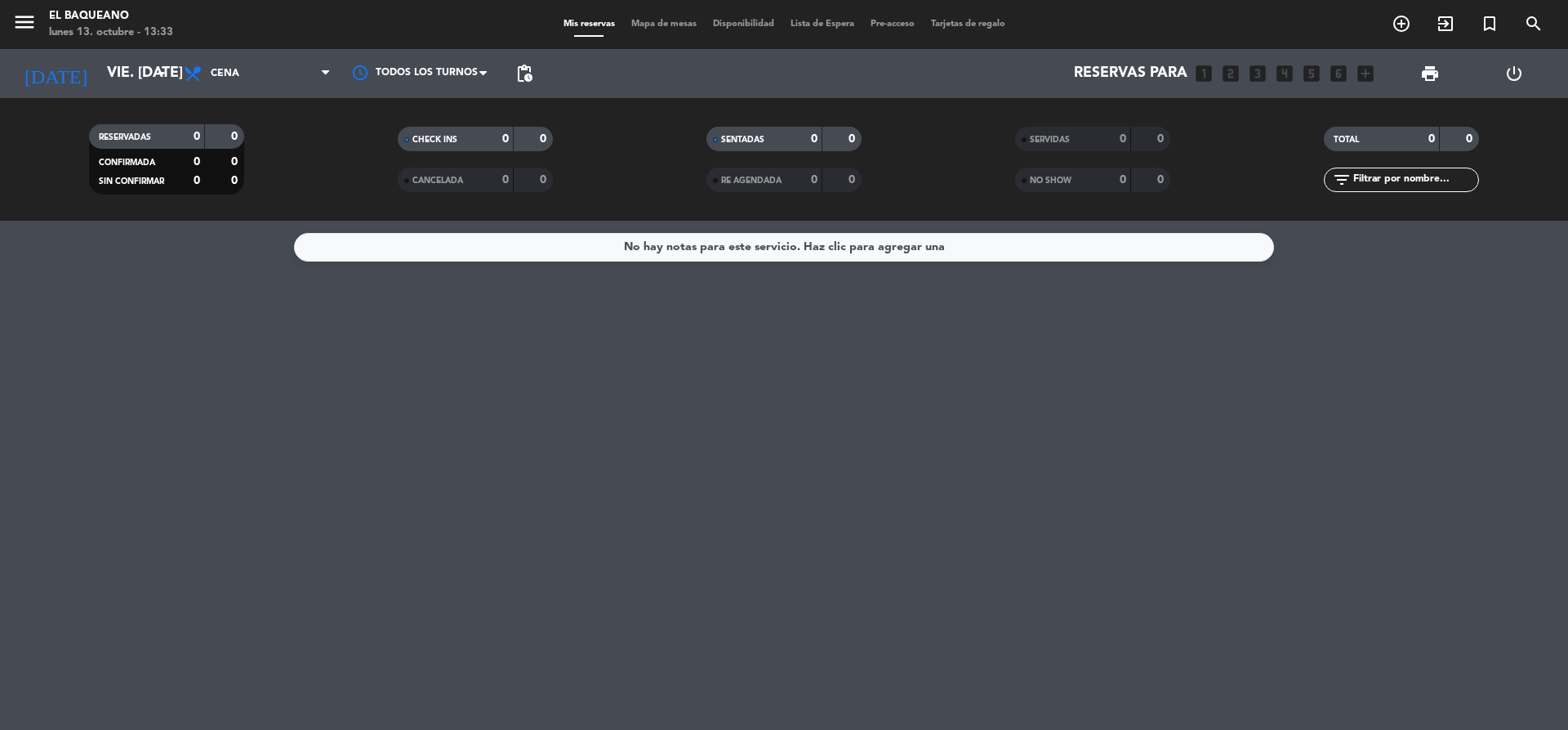
type input "vie. [DATE]"
click at [260, 491] on div "No hay notas para este servicio. Haz clic para agregar una" at bounding box center [784, 475] width 1568 height 509
click at [729, 26] on span "Disponibilidad" at bounding box center [744, 24] width 78 height 9
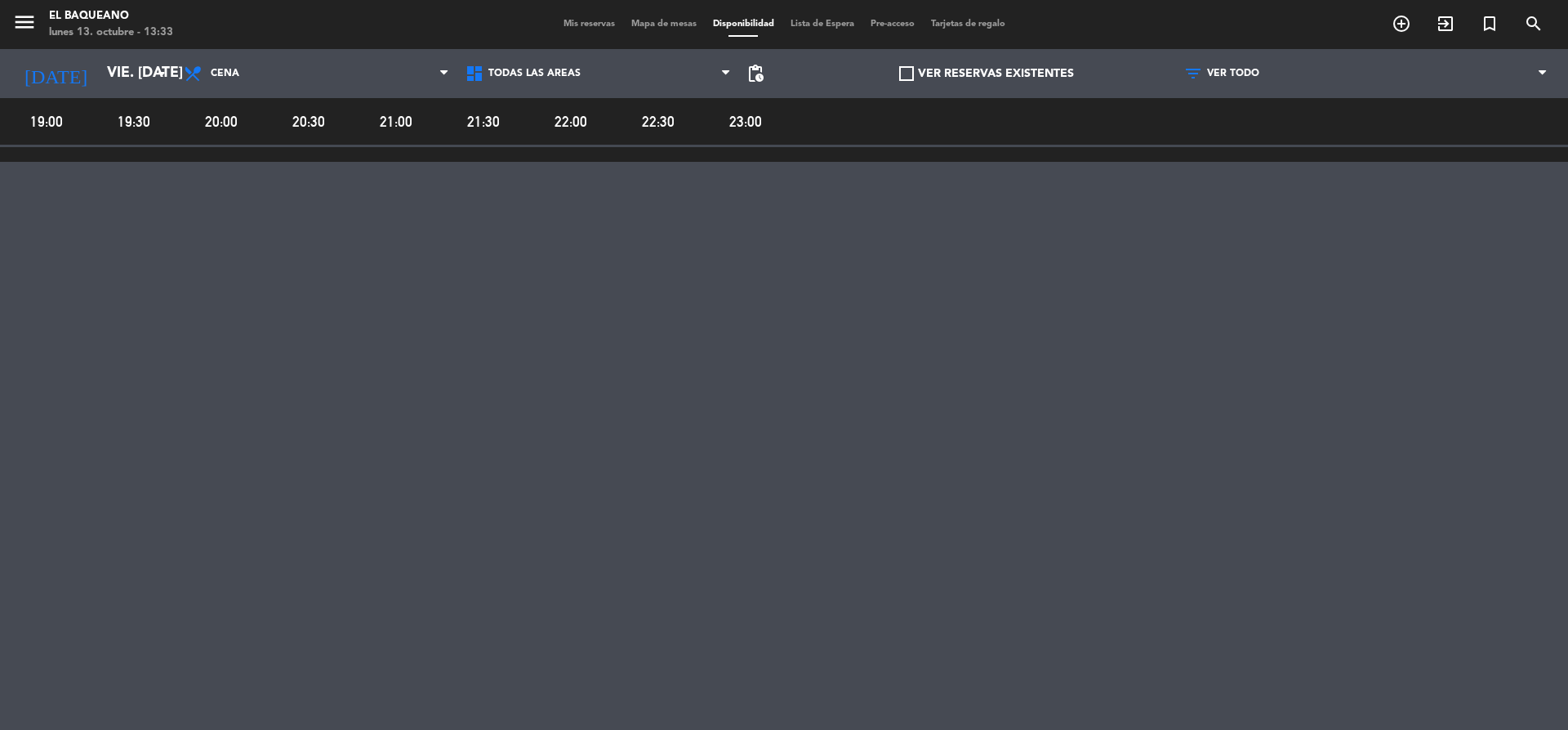
click at [644, 25] on span "Mapa de mesas" at bounding box center [664, 24] width 82 height 9
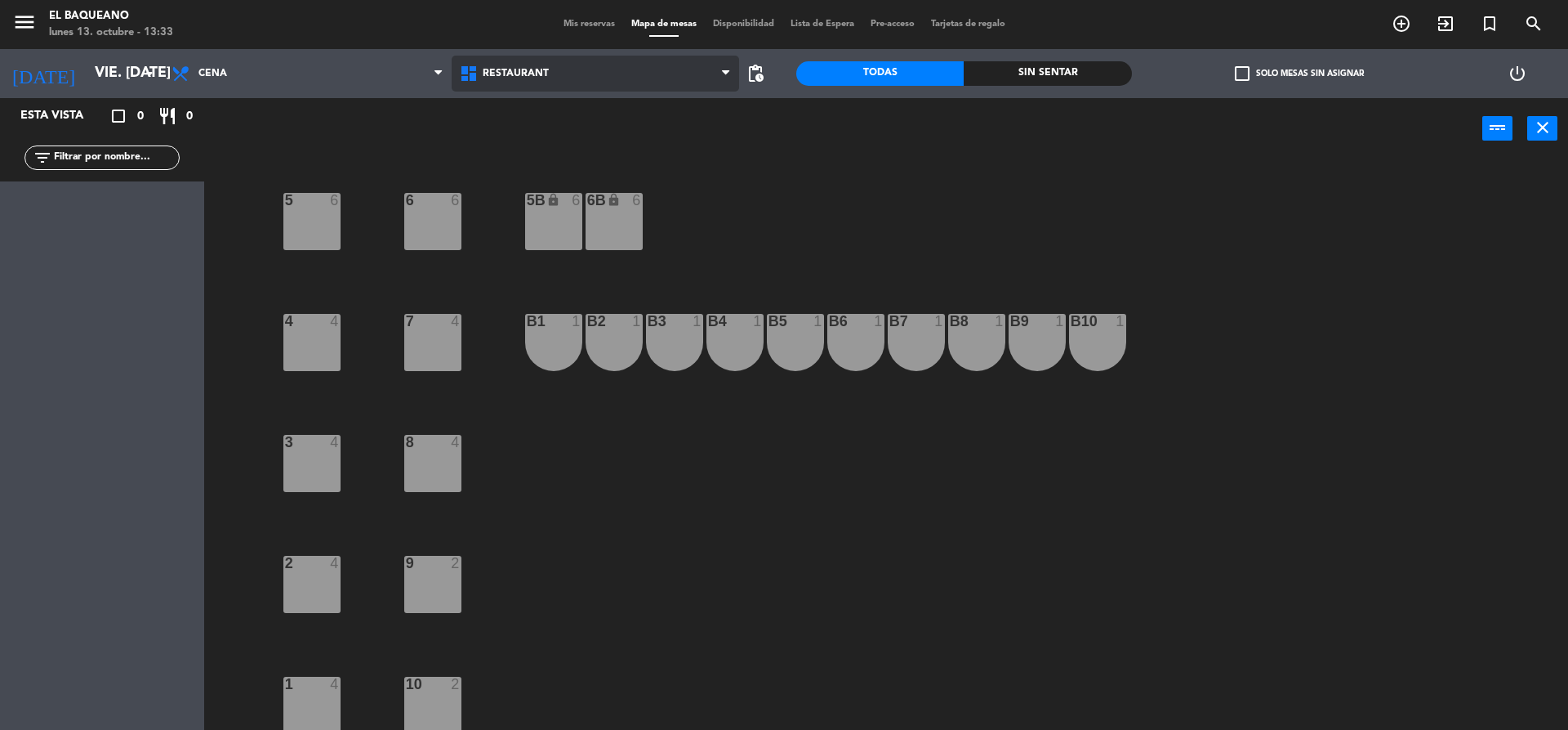
click at [722, 68] on icon at bounding box center [725, 73] width 7 height 13
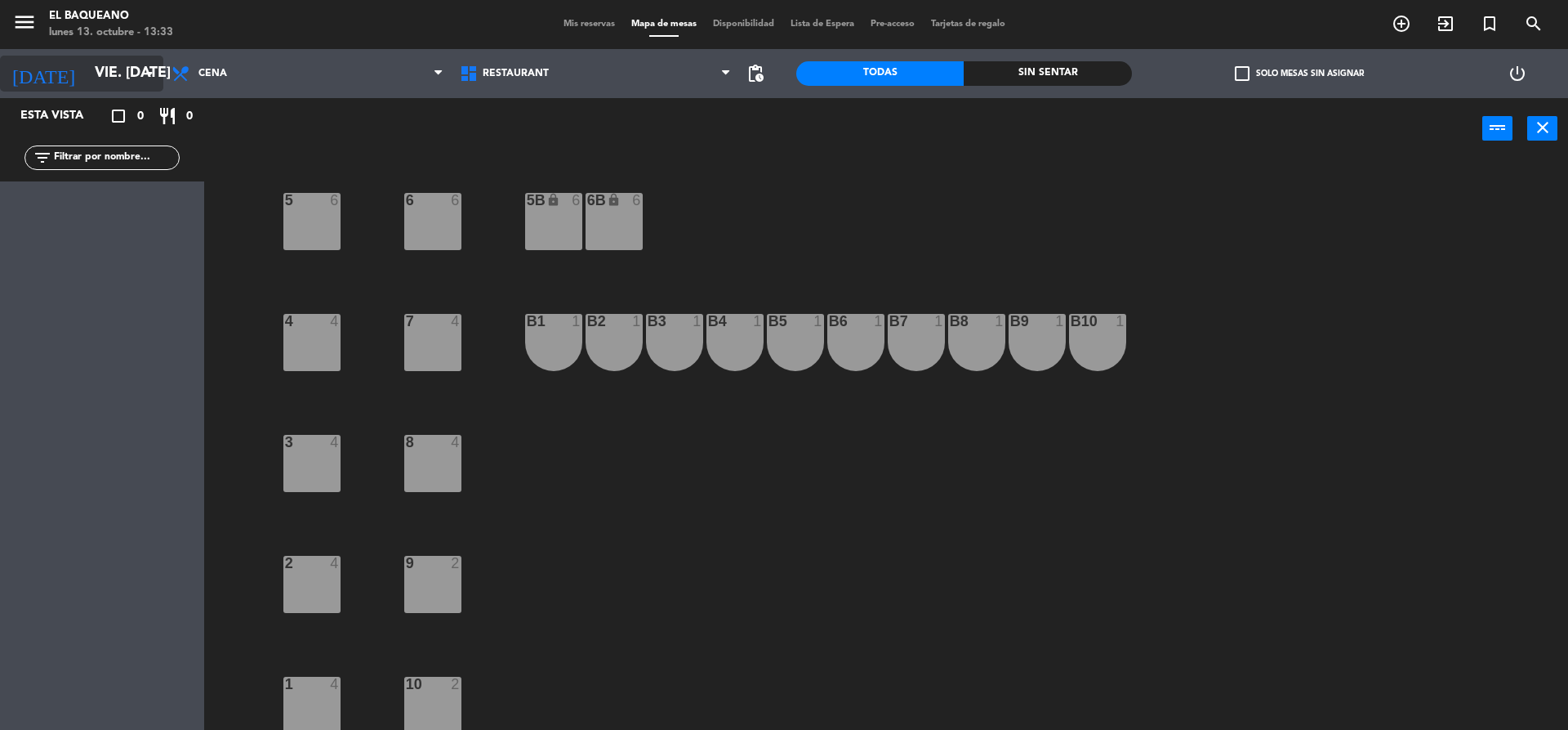
click at [155, 74] on icon "arrow_drop_down" at bounding box center [150, 74] width 20 height 20
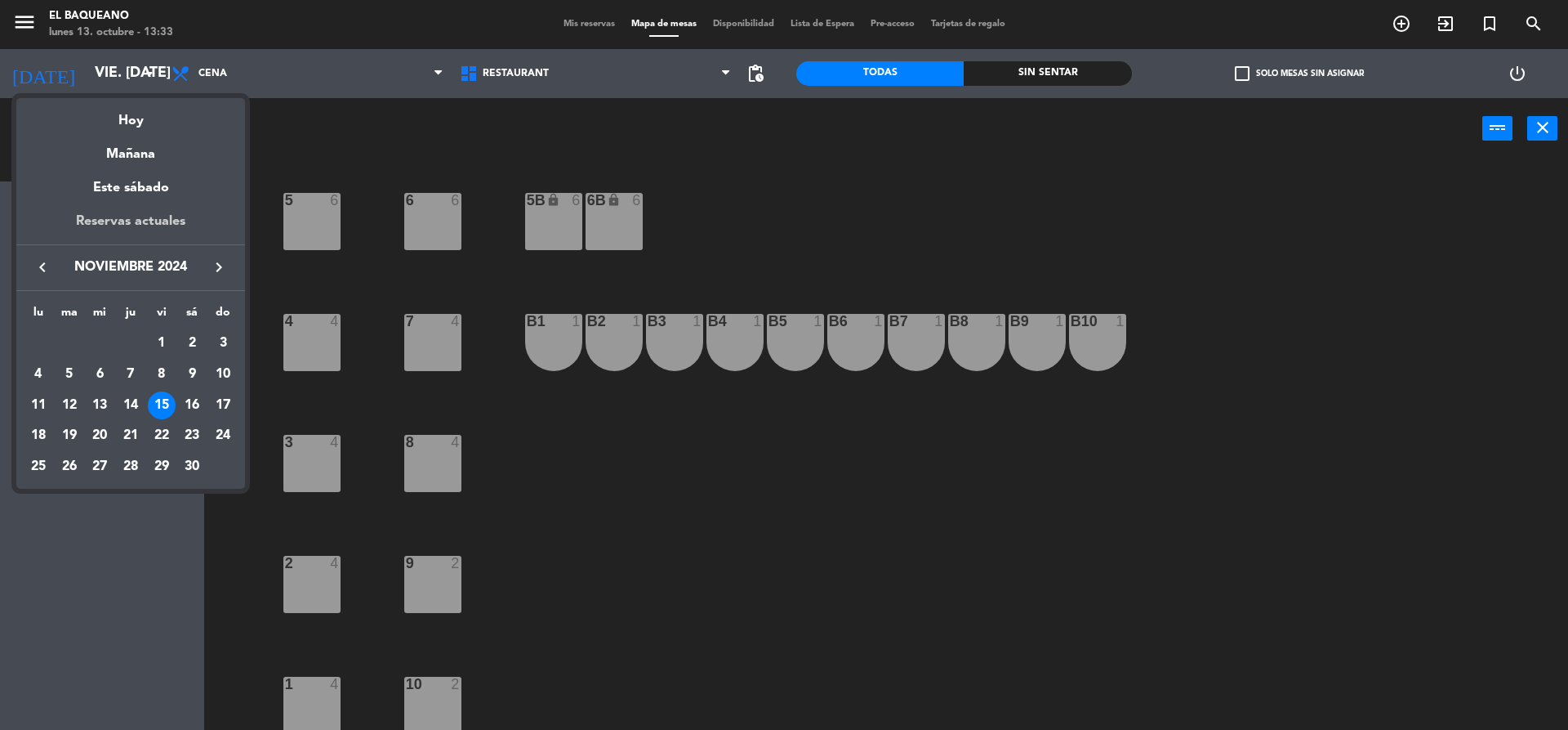
click at [167, 218] on div "Reservas actuales" at bounding box center [130, 228] width 229 height 34
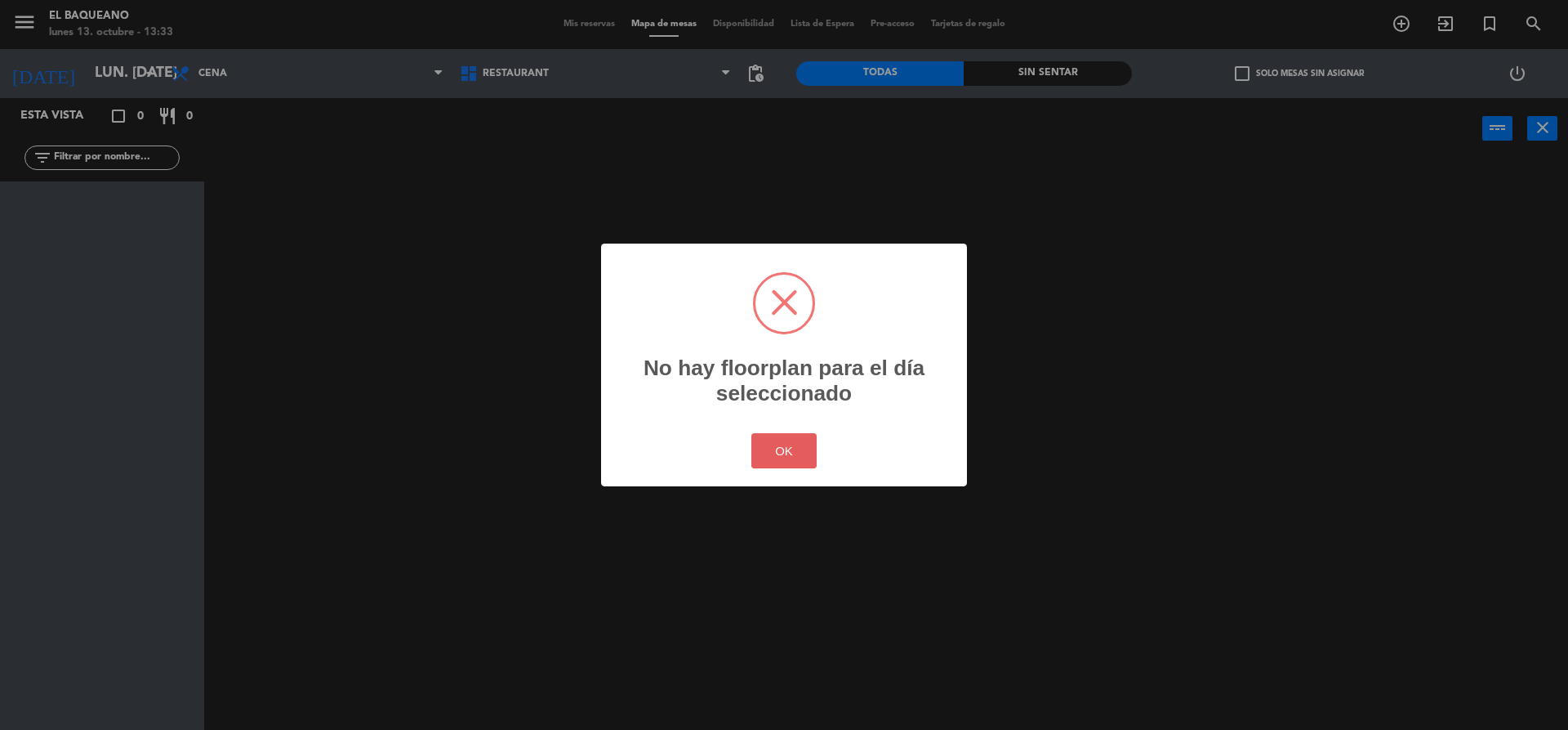
click at [770, 460] on button "OK" at bounding box center [784, 450] width 66 height 35
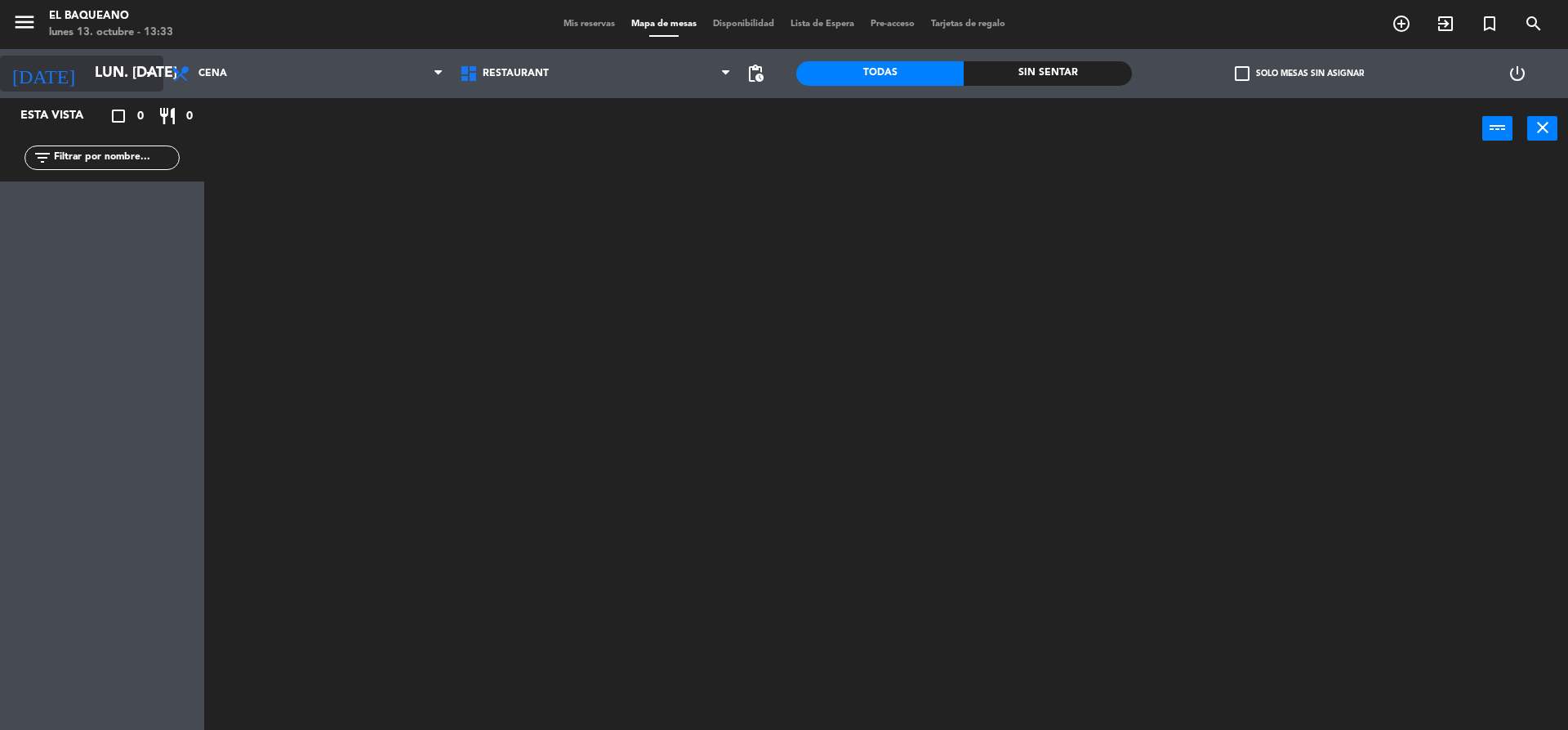
click at [135, 77] on input "lun. [DATE]" at bounding box center [182, 73] width 190 height 33
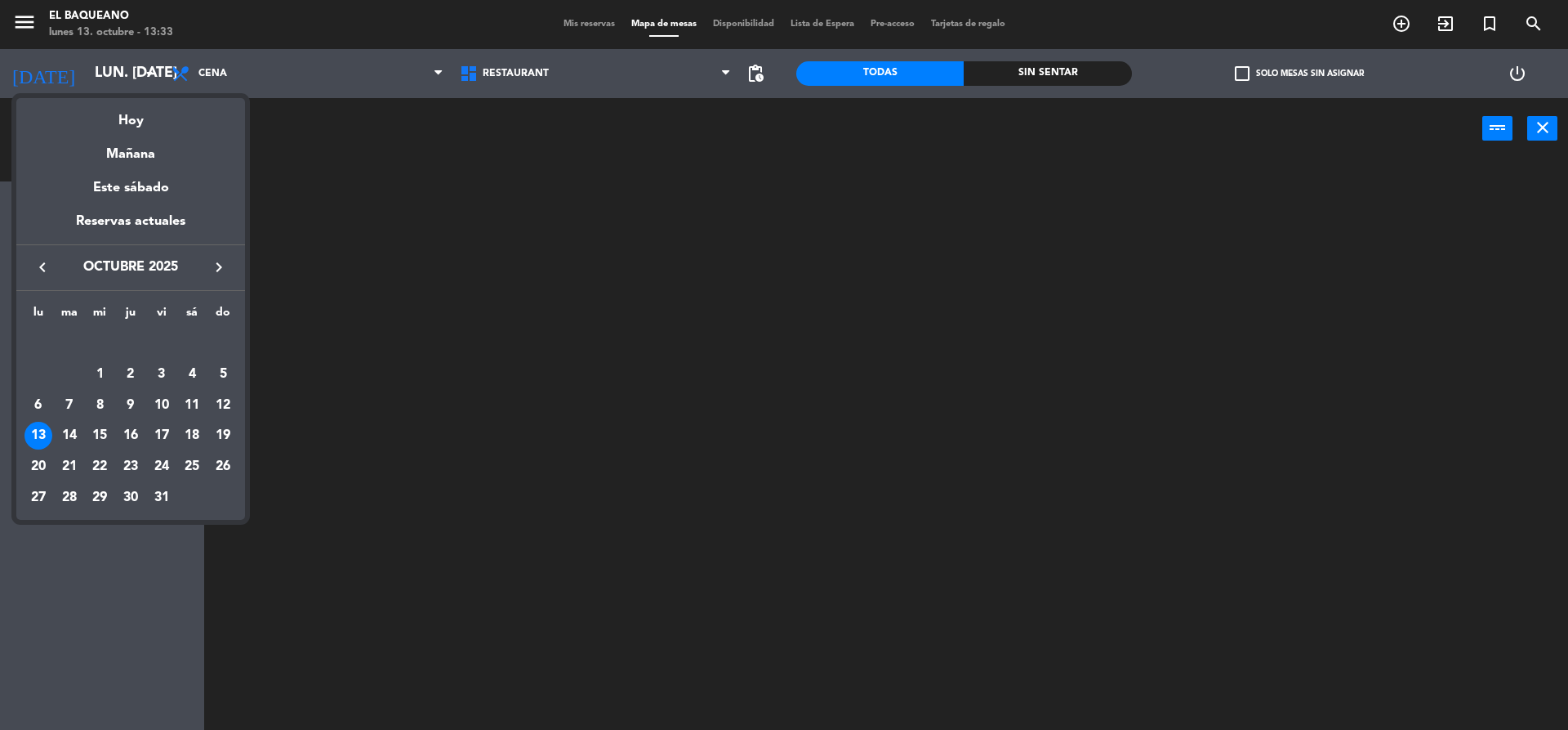
click at [223, 266] on icon "keyboard_arrow_right" at bounding box center [219, 268] width 20 height 20
click at [40, 263] on icon "keyboard_arrow_left" at bounding box center [43, 268] width 20 height 20
click at [70, 433] on div "14" at bounding box center [70, 435] width 28 height 28
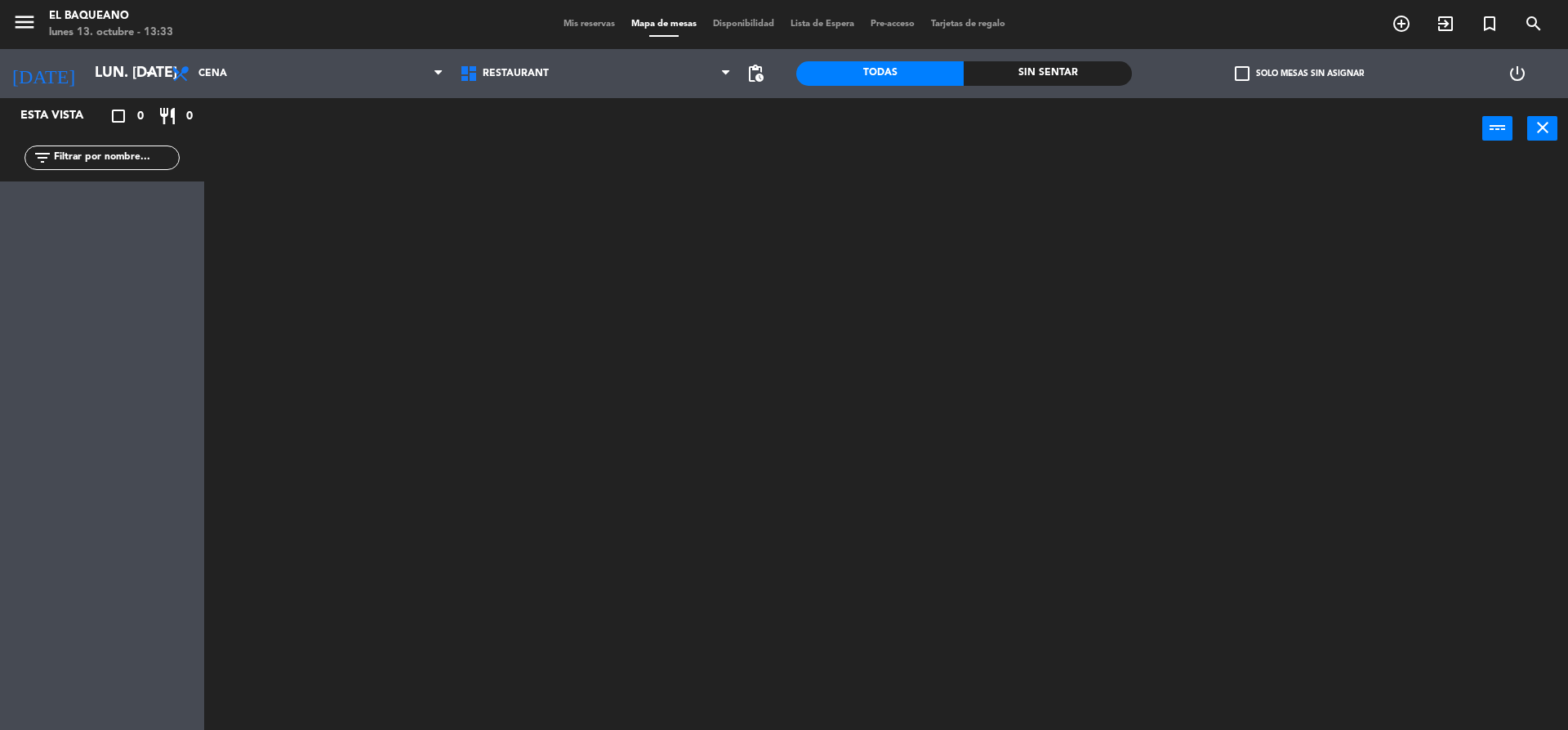
type input "[DATE] oct."
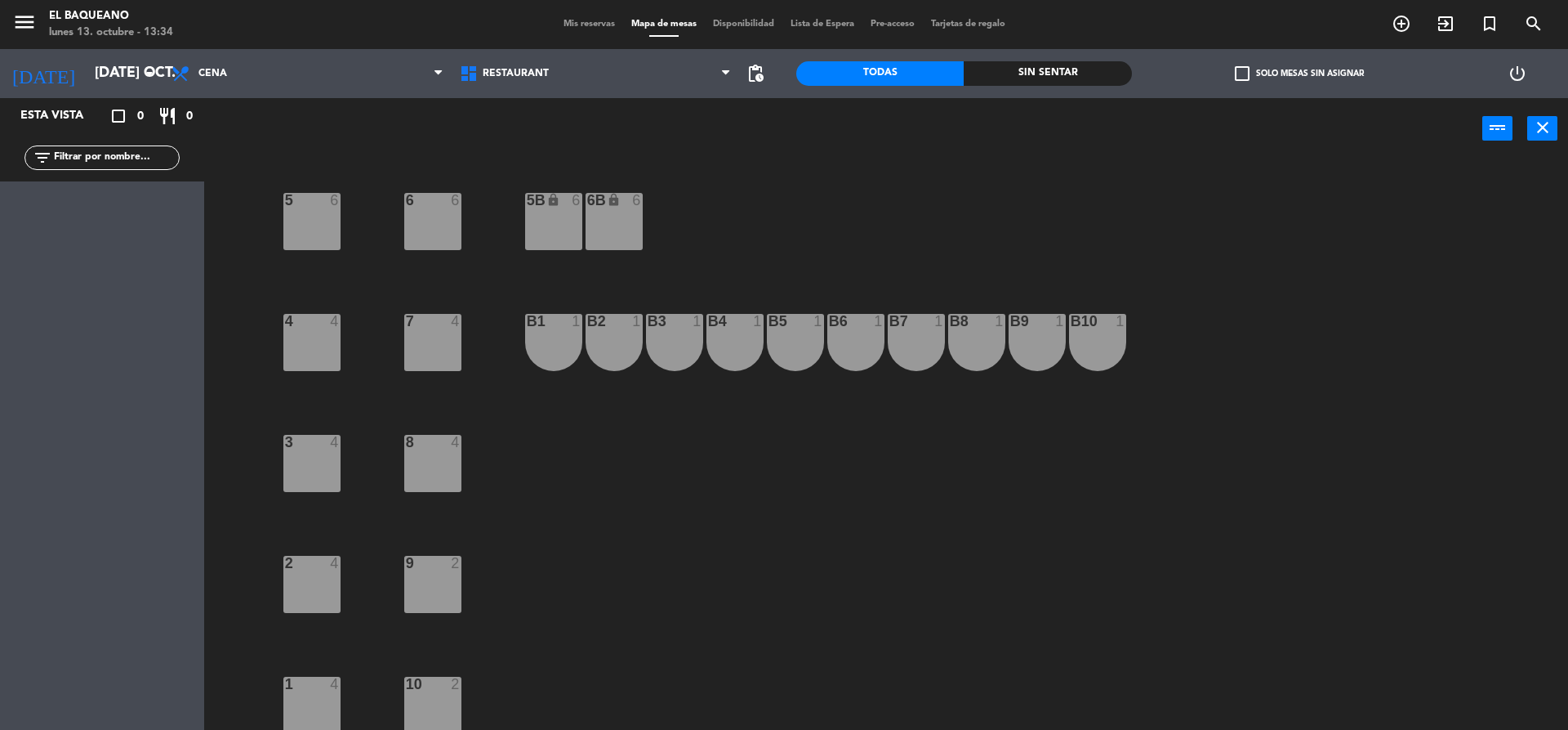
click at [583, 26] on span "Mis reservas" at bounding box center [589, 24] width 68 height 9
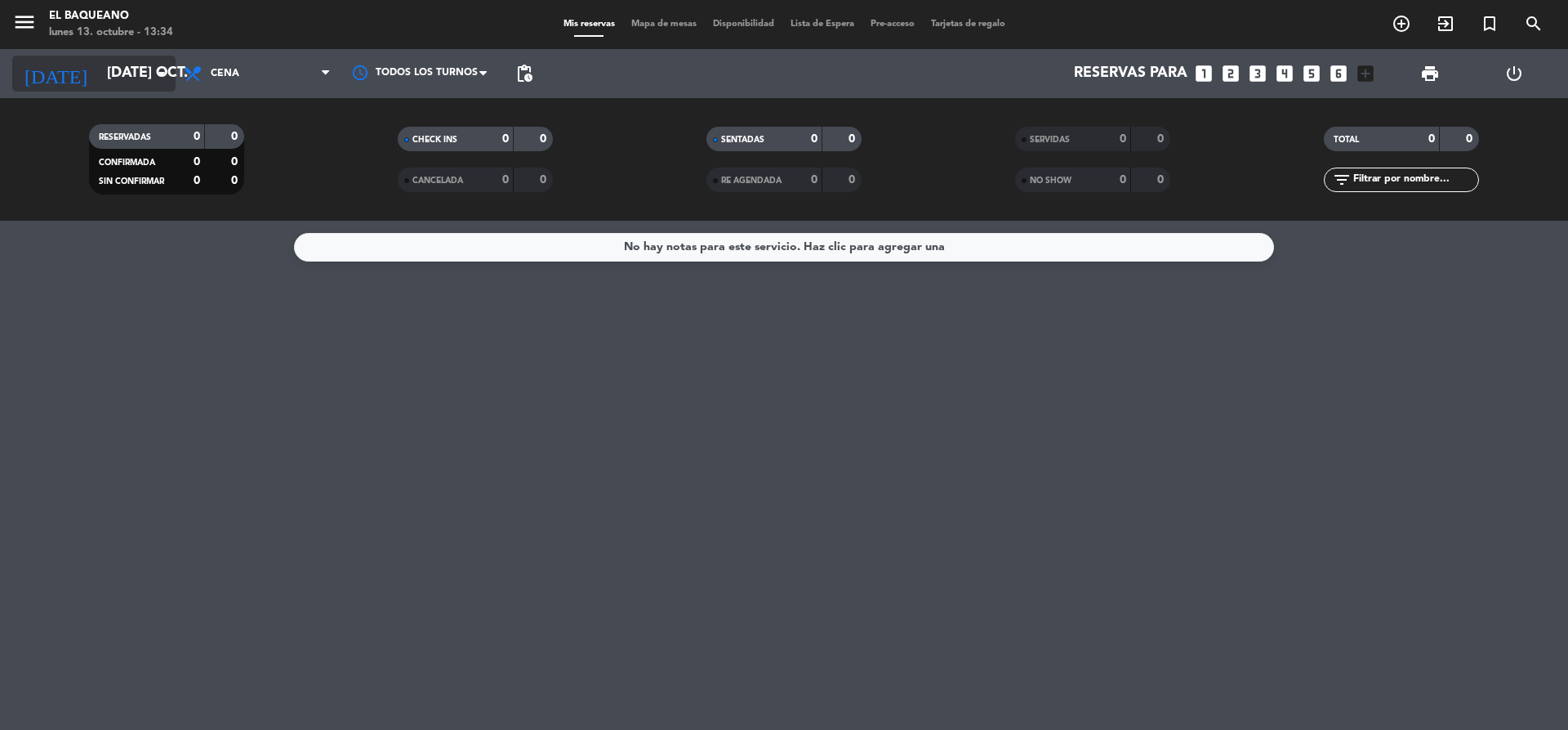
click at [163, 74] on icon "arrow_drop_down" at bounding box center [162, 74] width 20 height 20
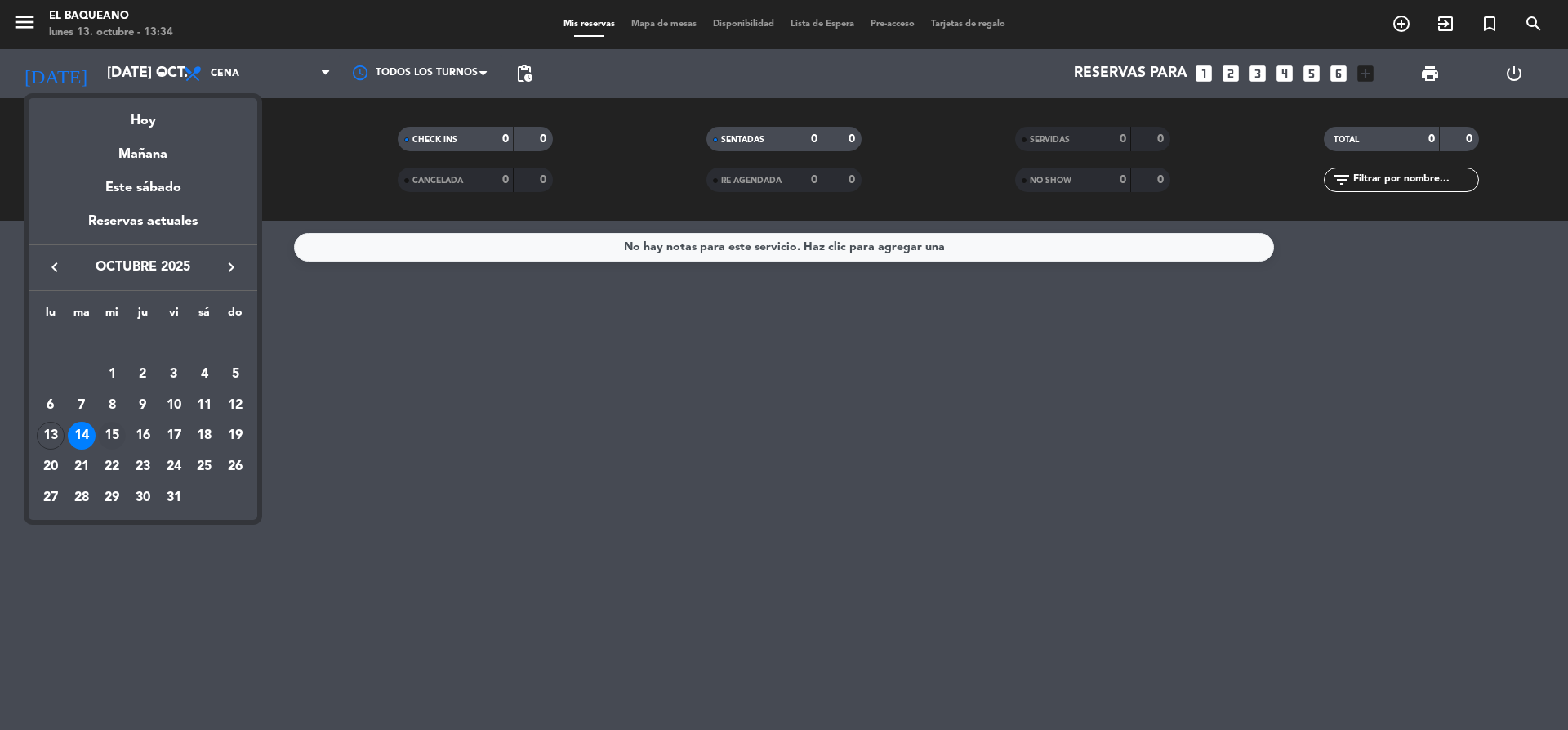
click at [109, 424] on div "15" at bounding box center [112, 435] width 28 height 28
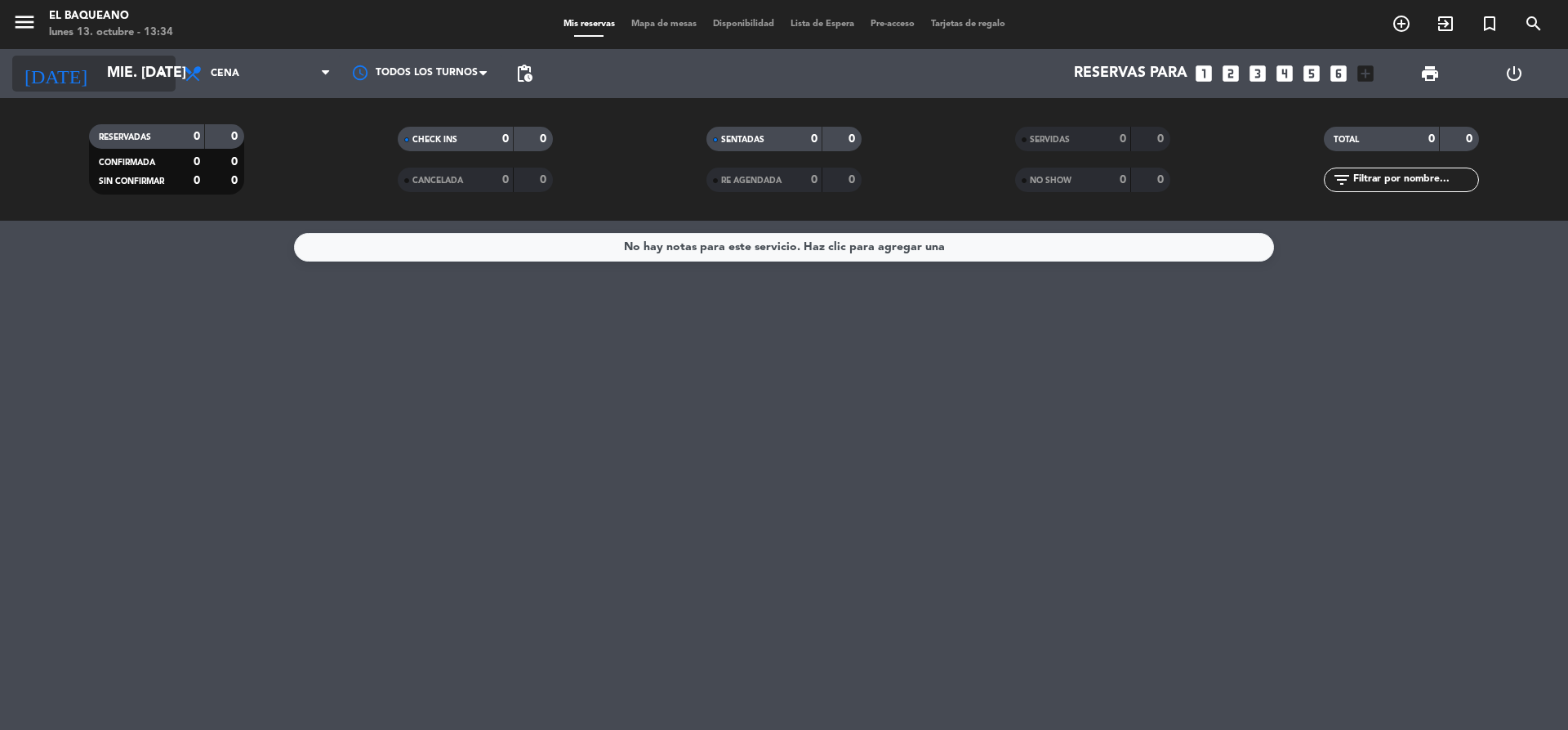
click at [137, 75] on input "mié. [DATE]" at bounding box center [194, 73] width 190 height 33
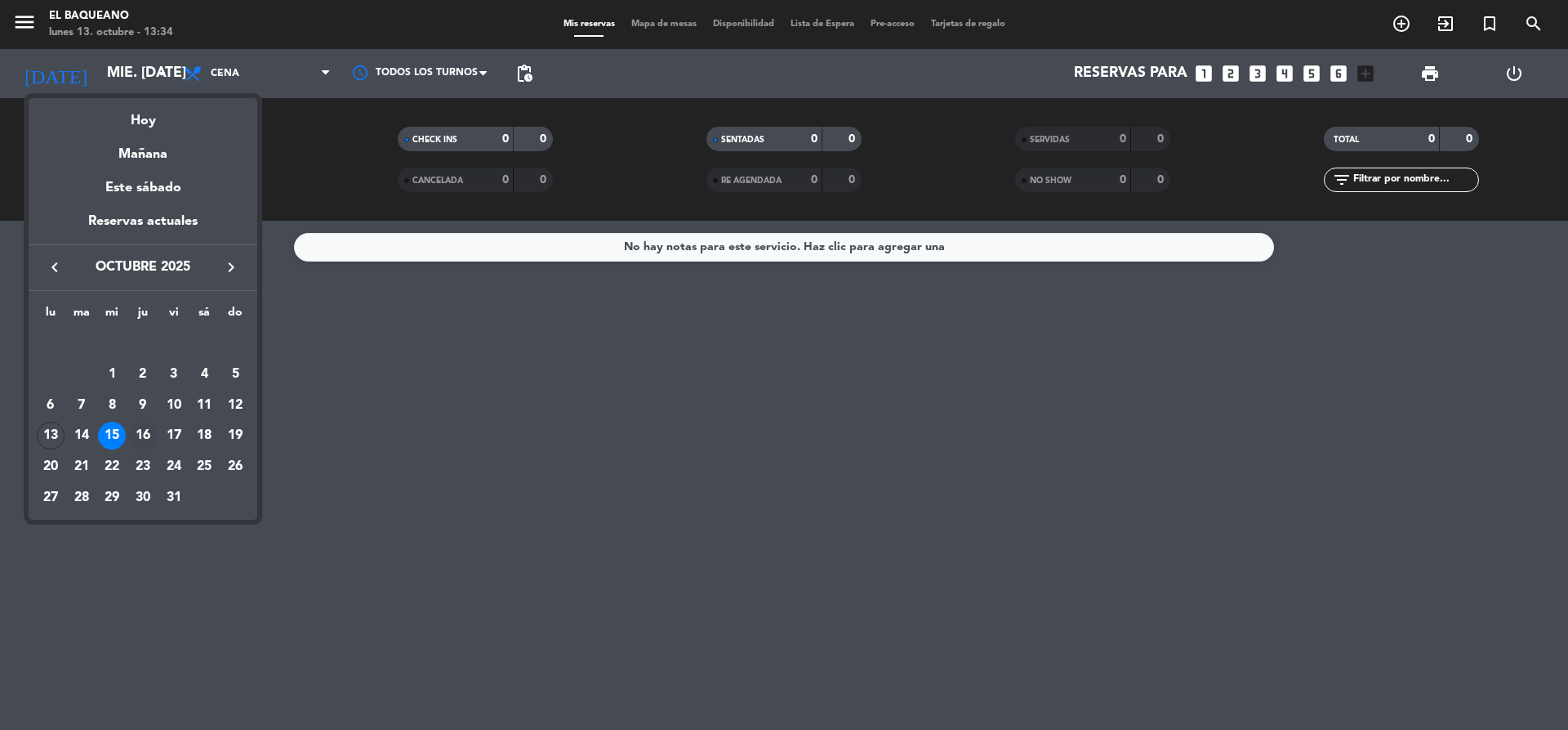
click at [146, 434] on div "16" at bounding box center [143, 435] width 28 height 28
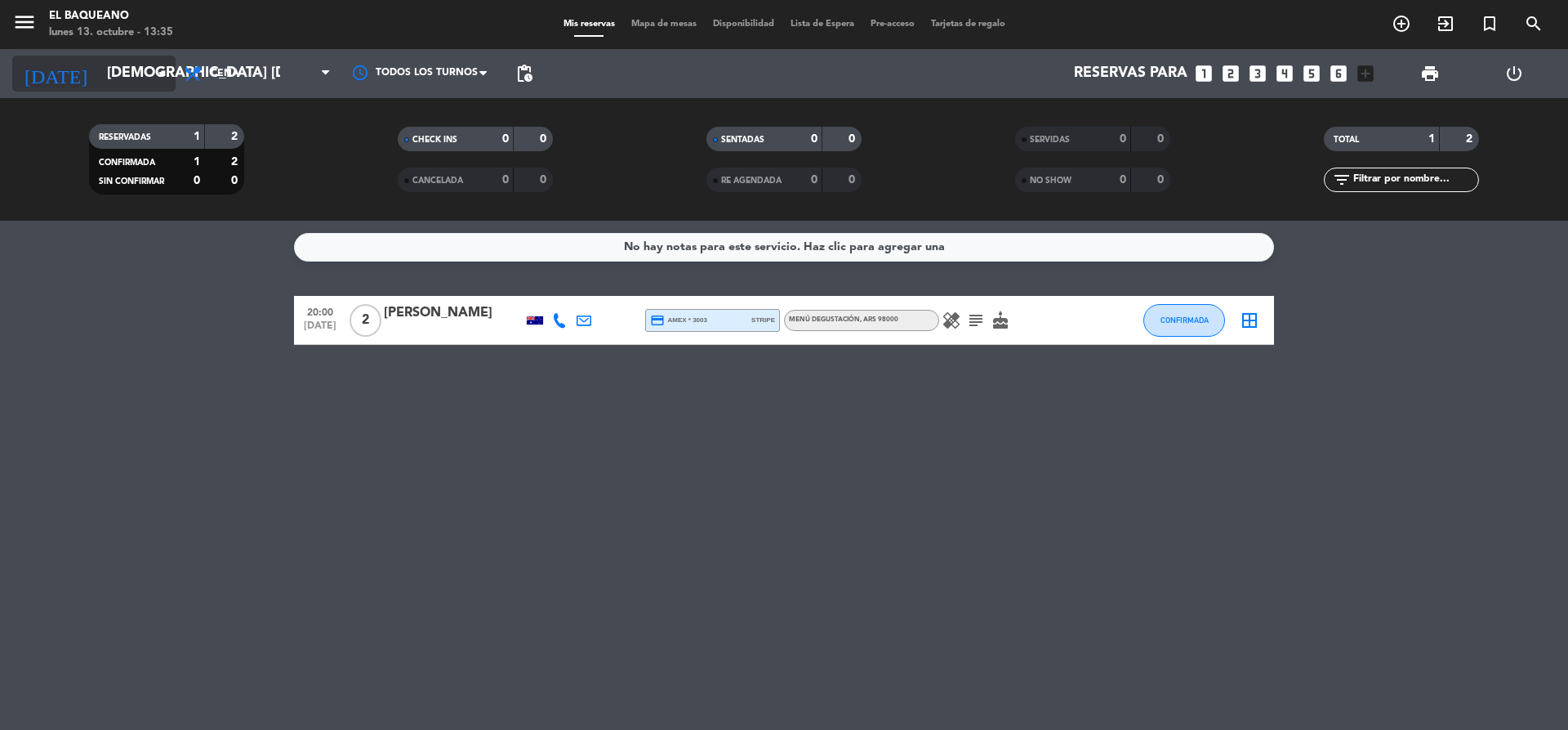
click at [158, 80] on icon "arrow_drop_down" at bounding box center [162, 74] width 20 height 20
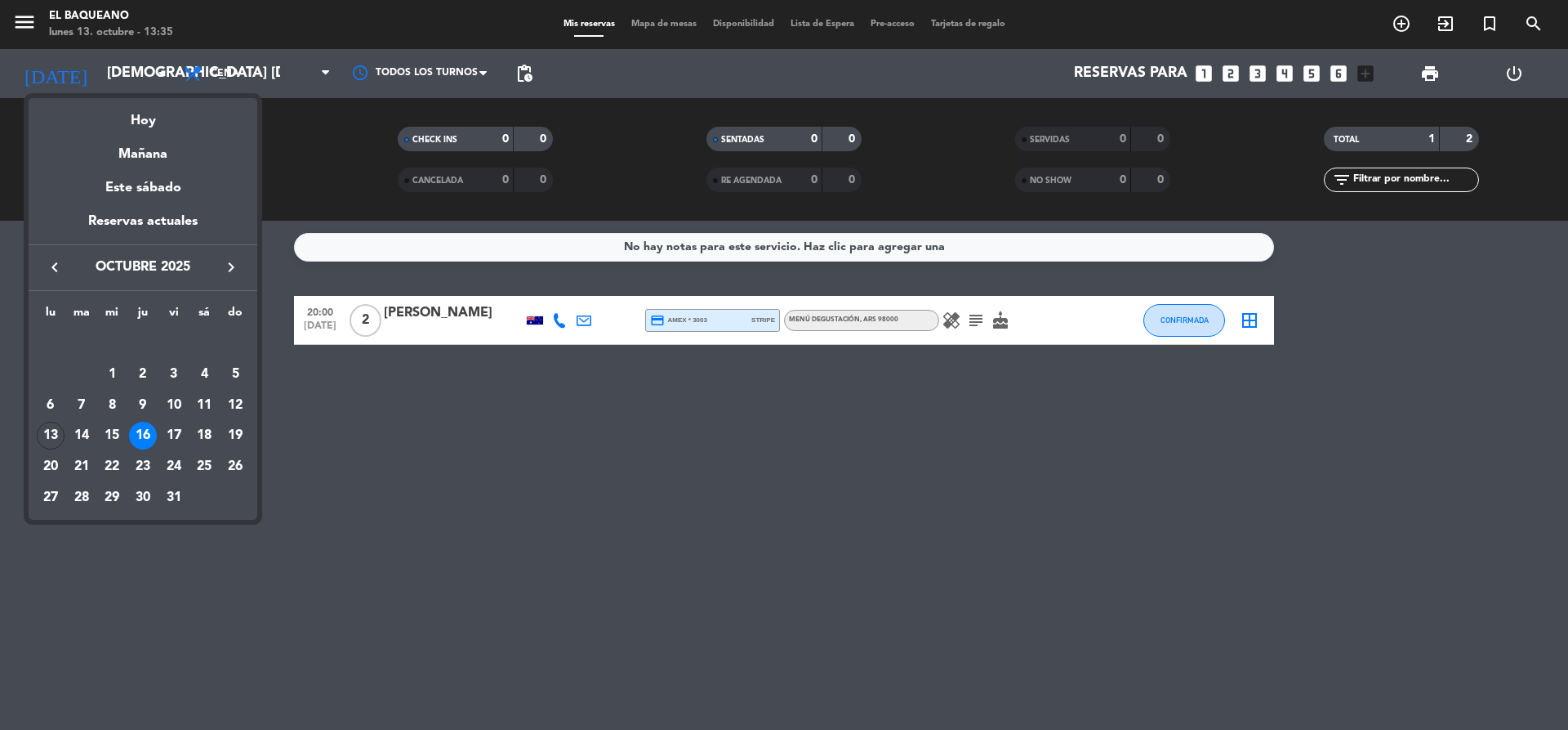
click at [52, 265] on icon "keyboard_arrow_left" at bounding box center [55, 268] width 20 height 20
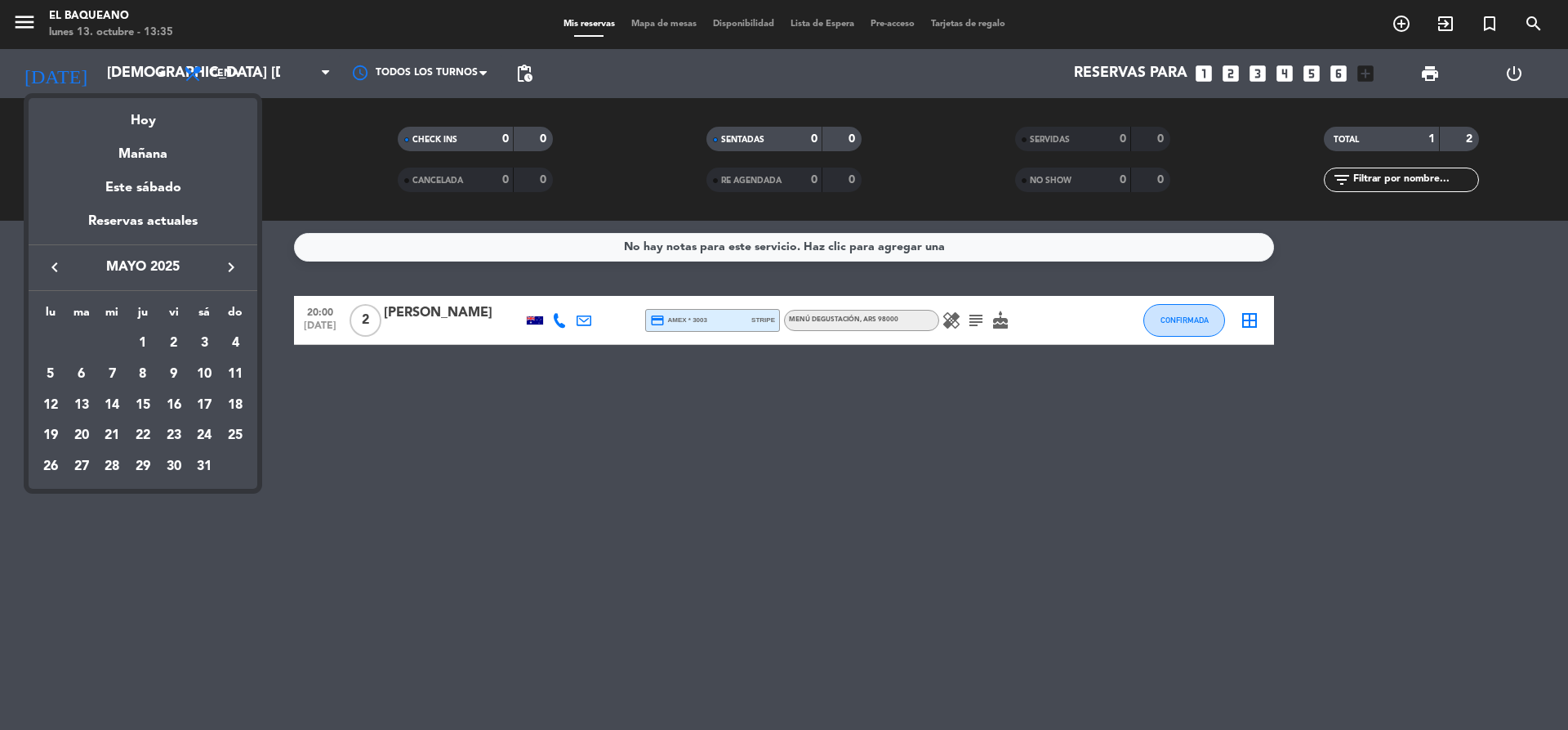
click at [52, 265] on icon "keyboard_arrow_left" at bounding box center [55, 268] width 20 height 20
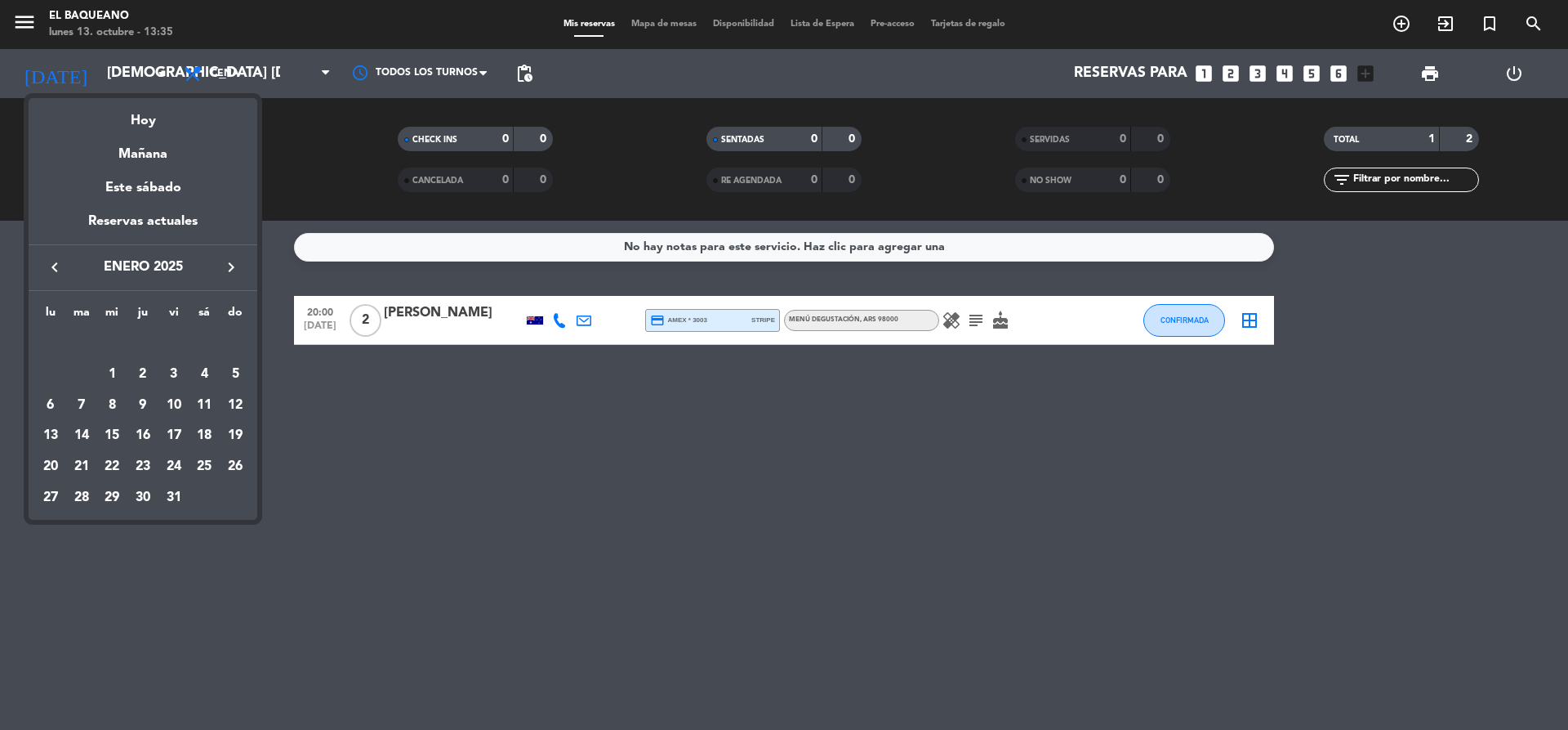
click at [52, 265] on icon "keyboard_arrow_left" at bounding box center [55, 268] width 20 height 20
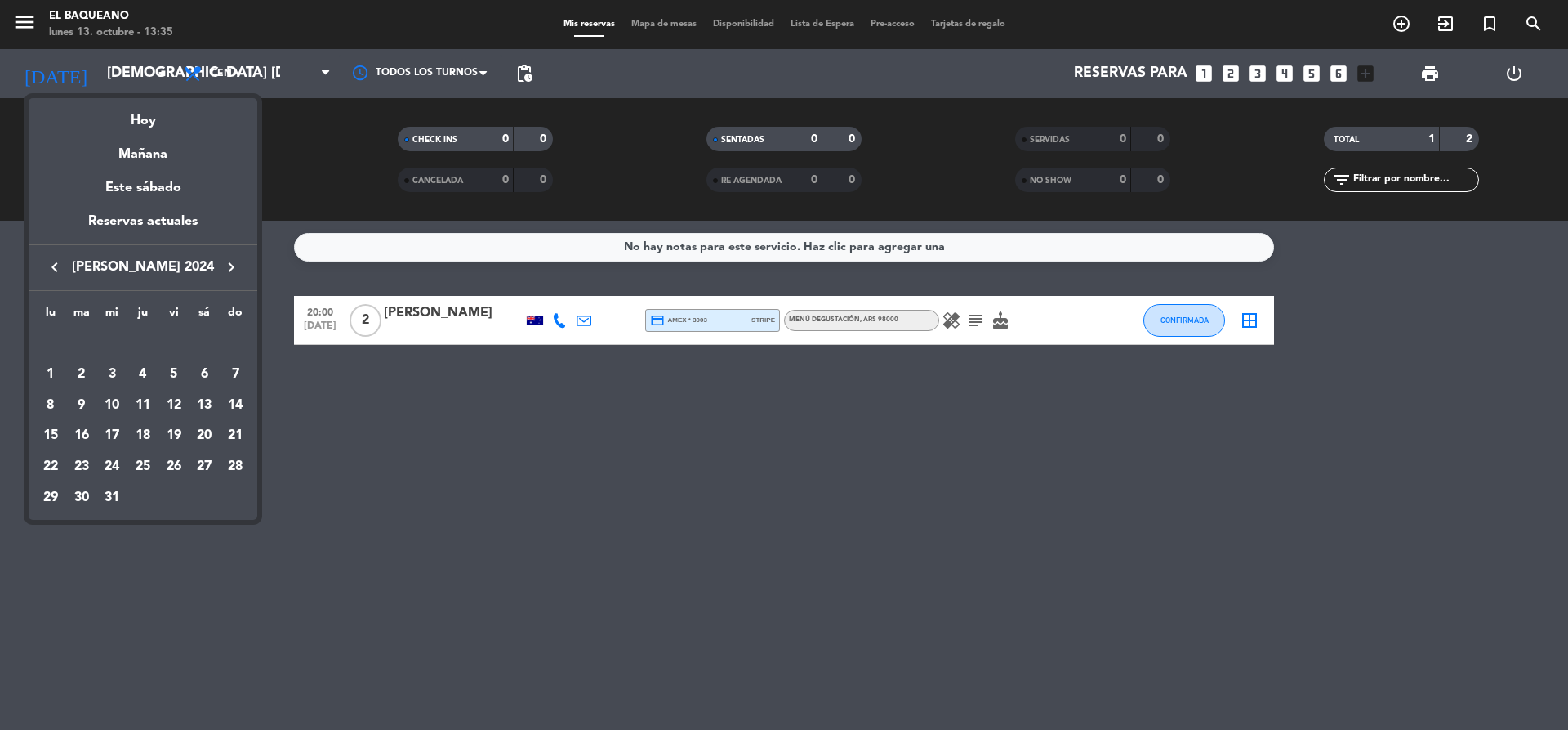
click at [52, 265] on icon "keyboard_arrow_left" at bounding box center [55, 268] width 20 height 20
click at [118, 395] on div "12" at bounding box center [112, 405] width 28 height 28
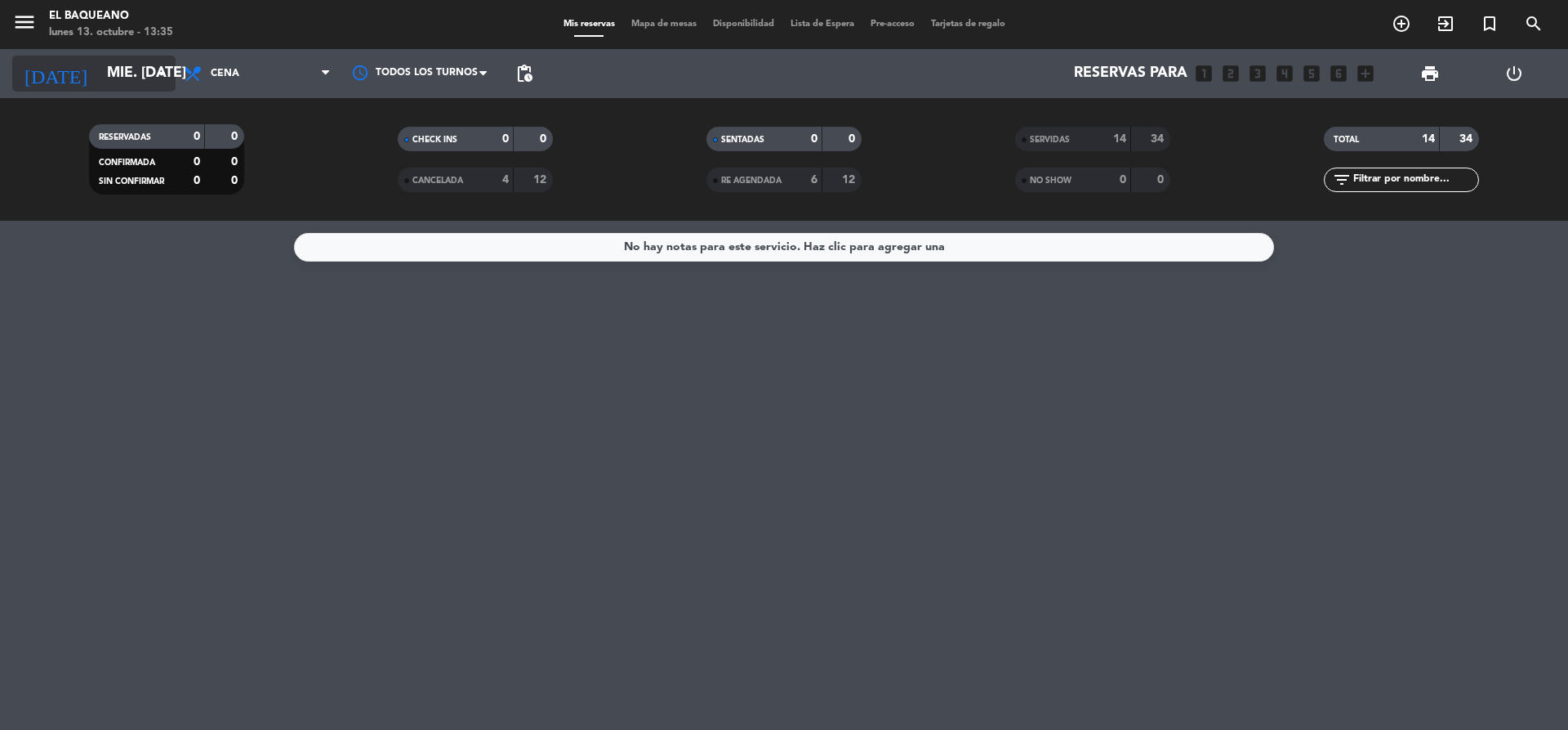
click at [147, 79] on input "mié. [DATE]" at bounding box center [194, 73] width 190 height 33
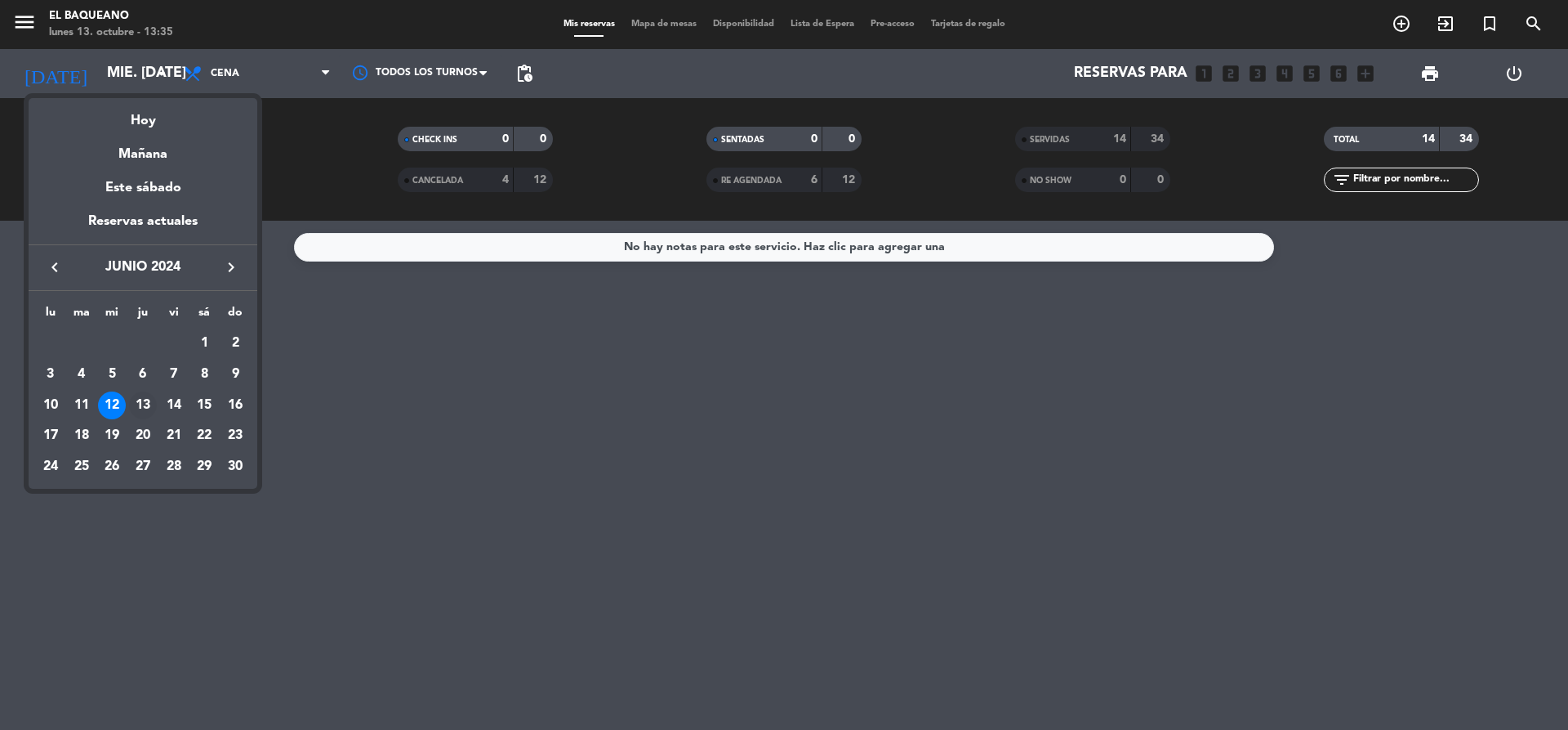
click at [142, 399] on div "13" at bounding box center [143, 405] width 28 height 28
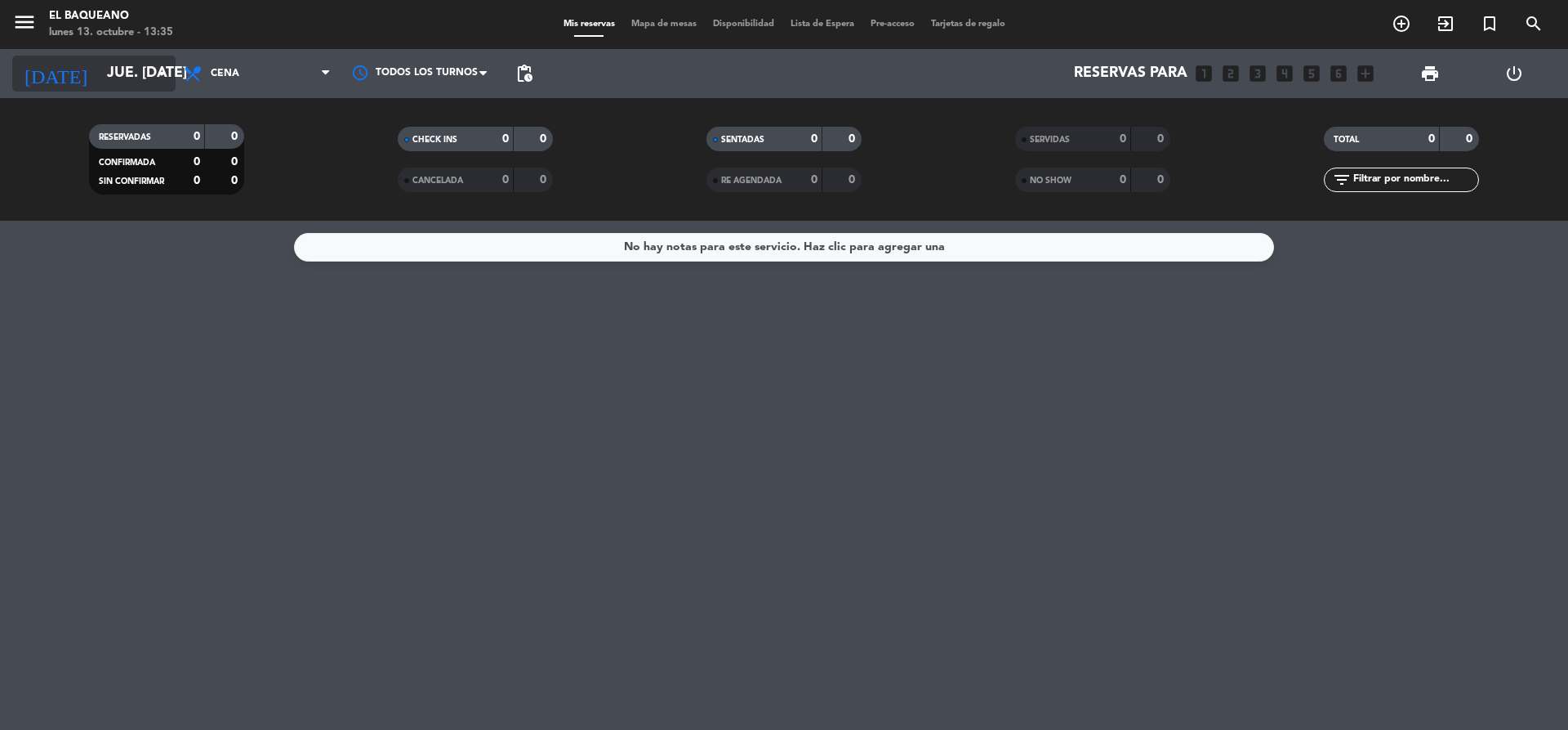
click at [149, 80] on input "jue. [DATE]" at bounding box center [194, 73] width 190 height 33
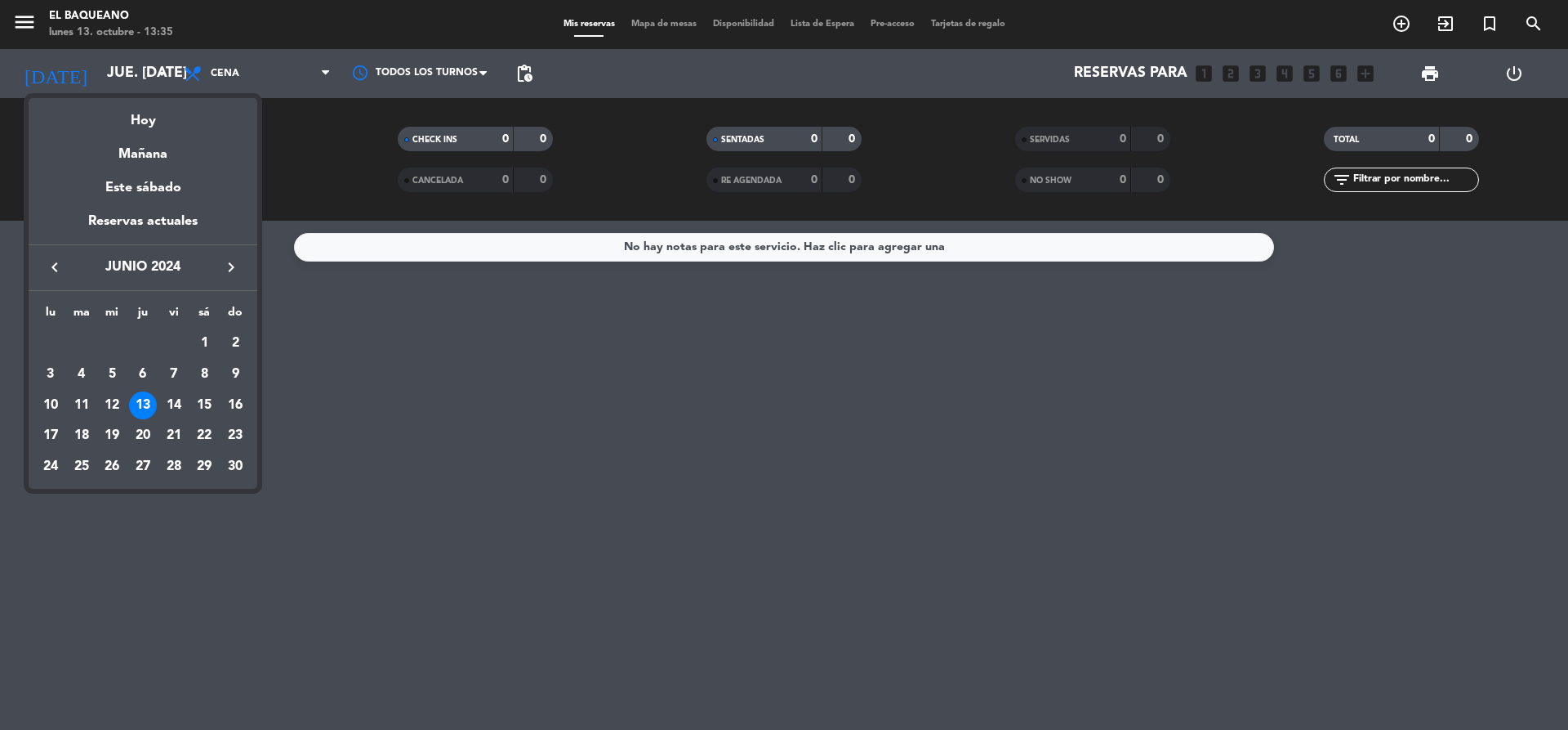
click at [54, 268] on icon "keyboard_arrow_left" at bounding box center [55, 268] width 20 height 20
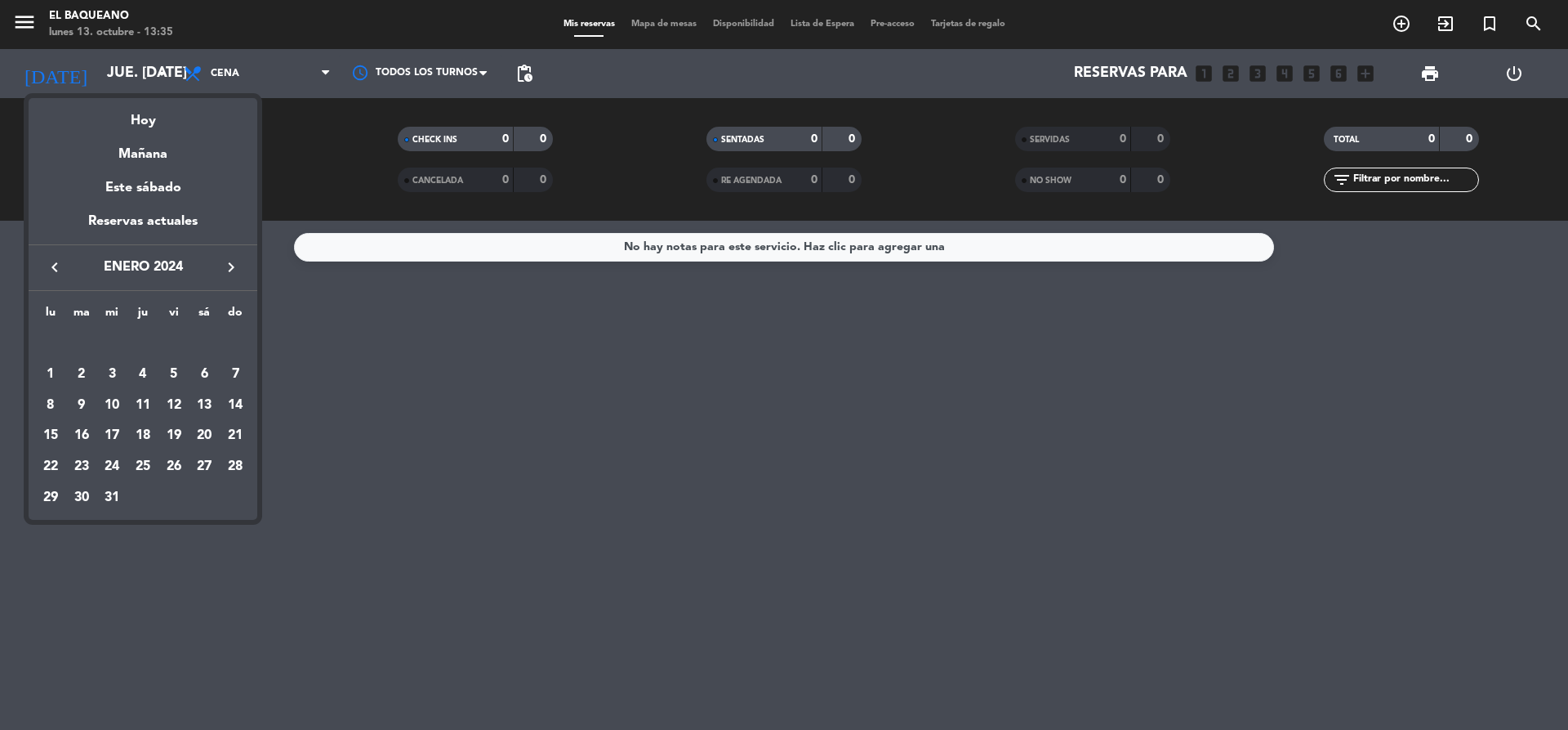
click at [54, 268] on icon "keyboard_arrow_left" at bounding box center [55, 268] width 20 height 20
click at [233, 267] on icon "keyboard_arrow_right" at bounding box center [232, 268] width 20 height 20
click at [203, 343] on div "2" at bounding box center [205, 344] width 28 height 28
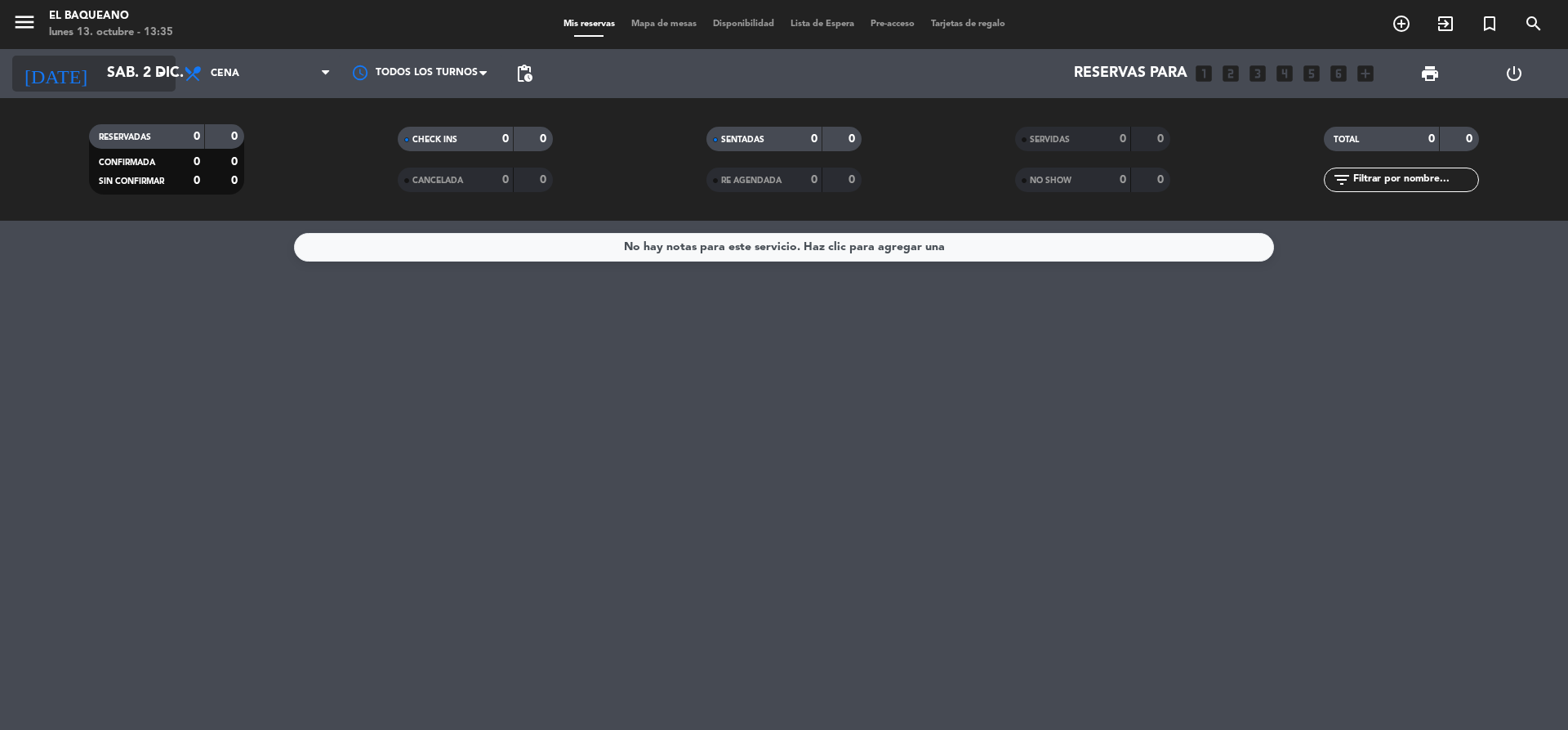
click at [158, 73] on icon "arrow_drop_down" at bounding box center [162, 74] width 20 height 20
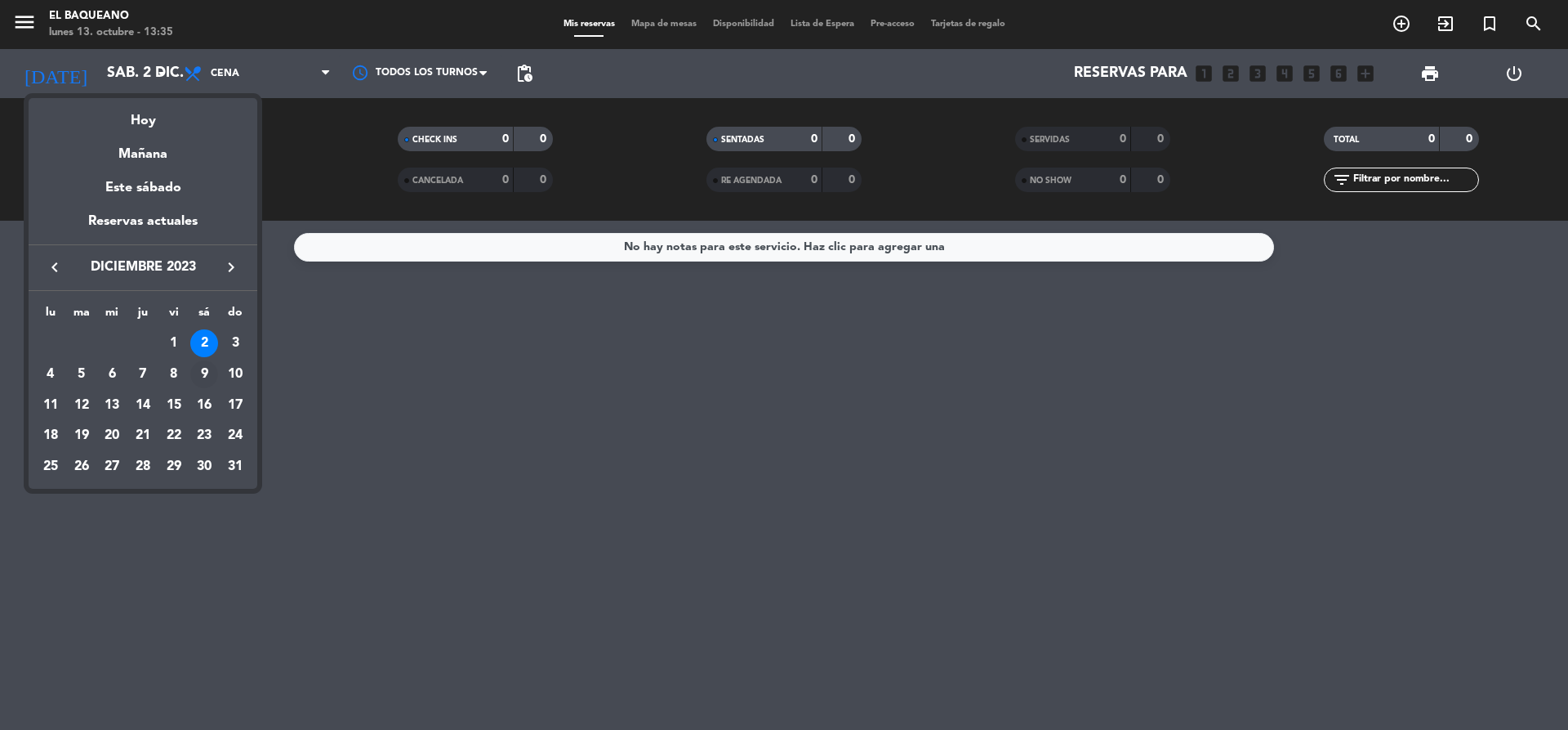
click at [201, 376] on div "9" at bounding box center [205, 374] width 28 height 28
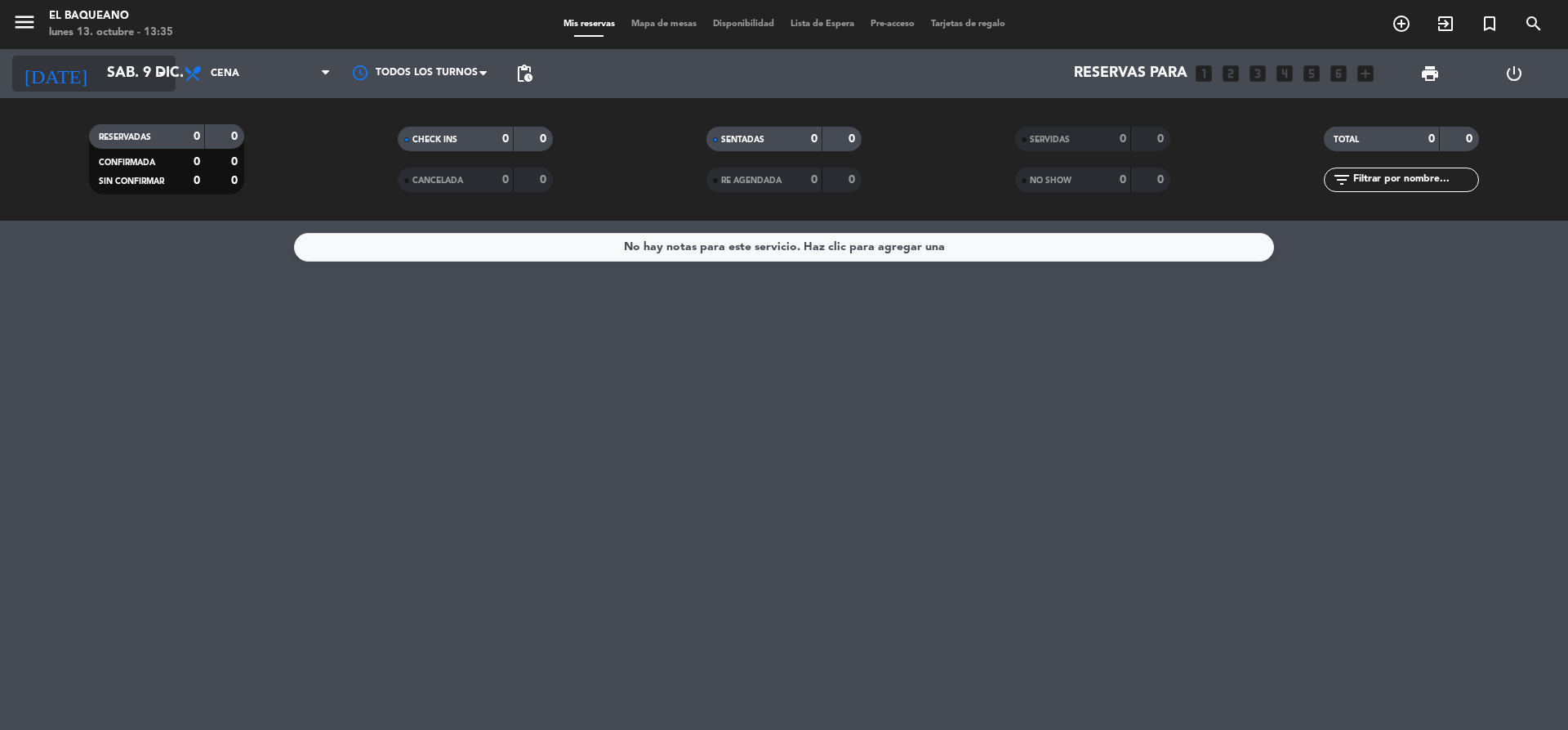
click at [154, 74] on icon "arrow_drop_down" at bounding box center [162, 74] width 20 height 20
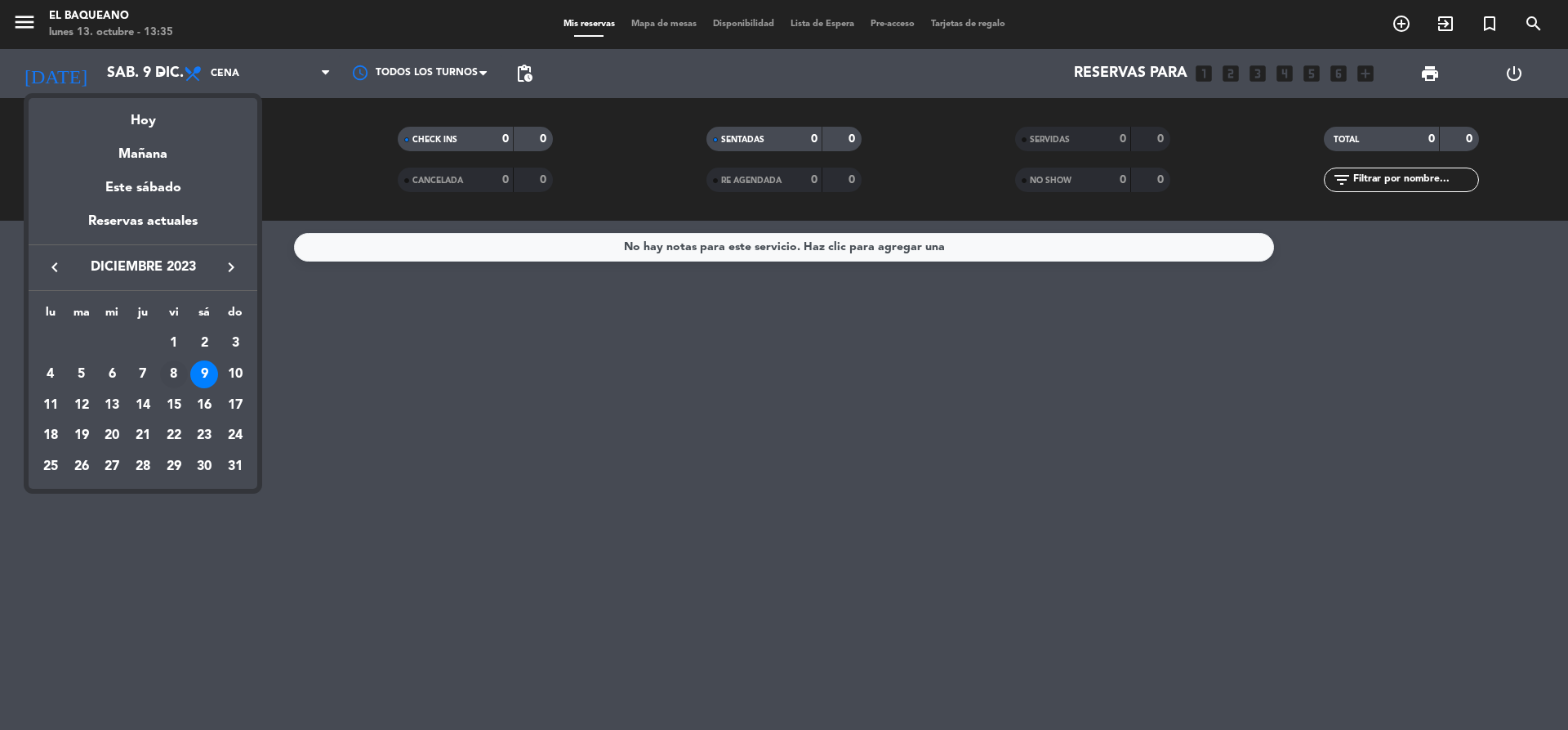
click at [174, 376] on div "8" at bounding box center [174, 374] width 28 height 28
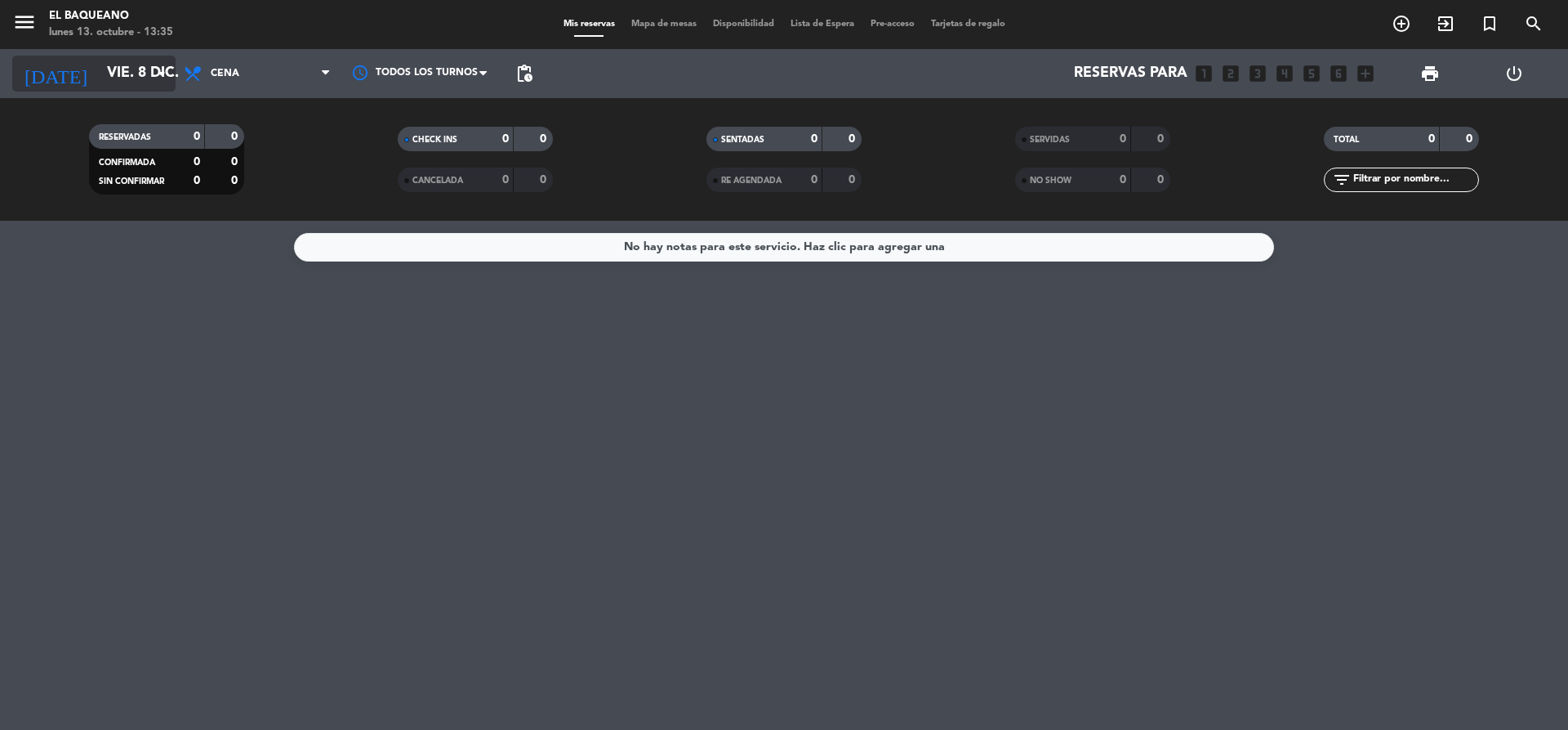
click at [163, 80] on icon "arrow_drop_down" at bounding box center [162, 74] width 20 height 20
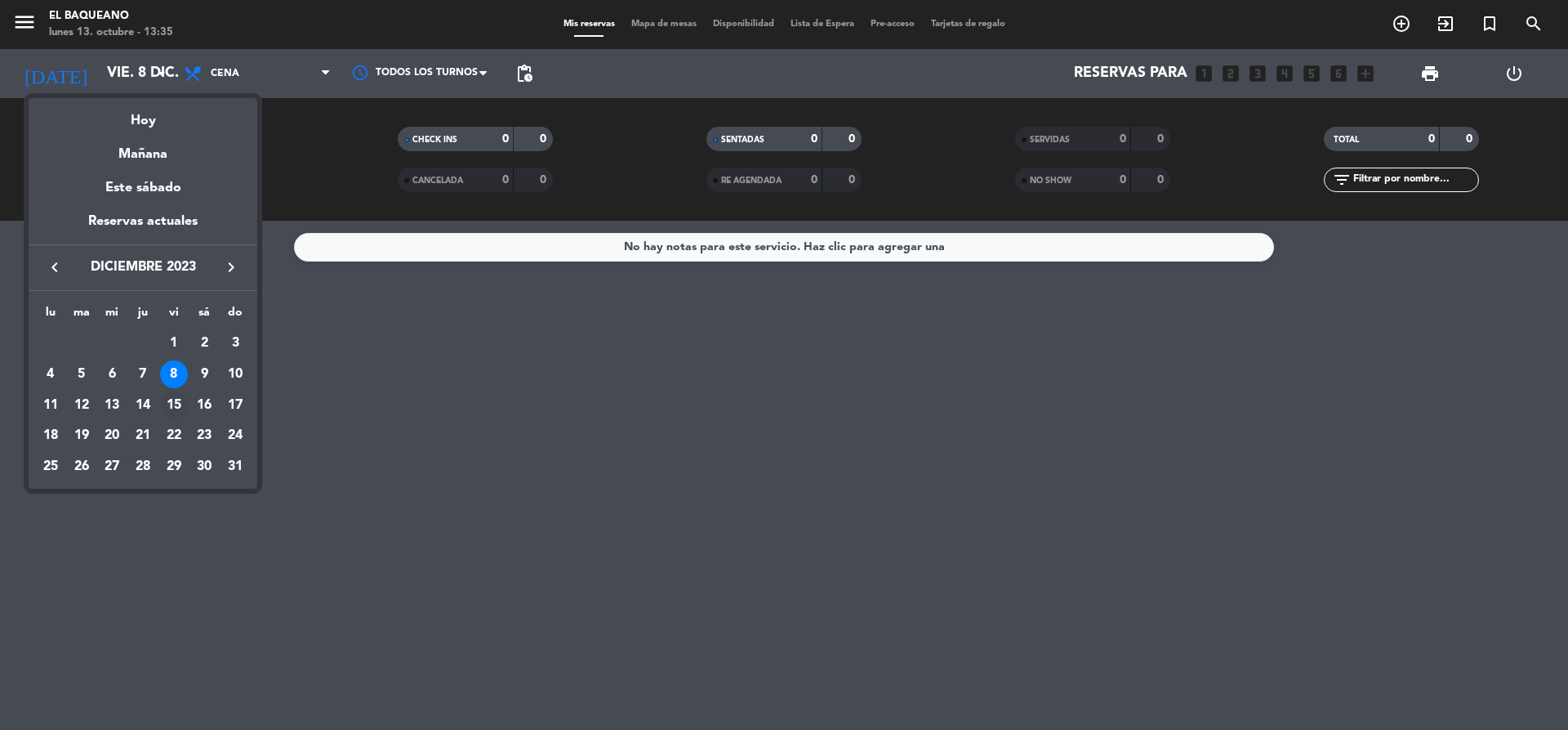
click at [174, 410] on div "15" at bounding box center [174, 405] width 28 height 28
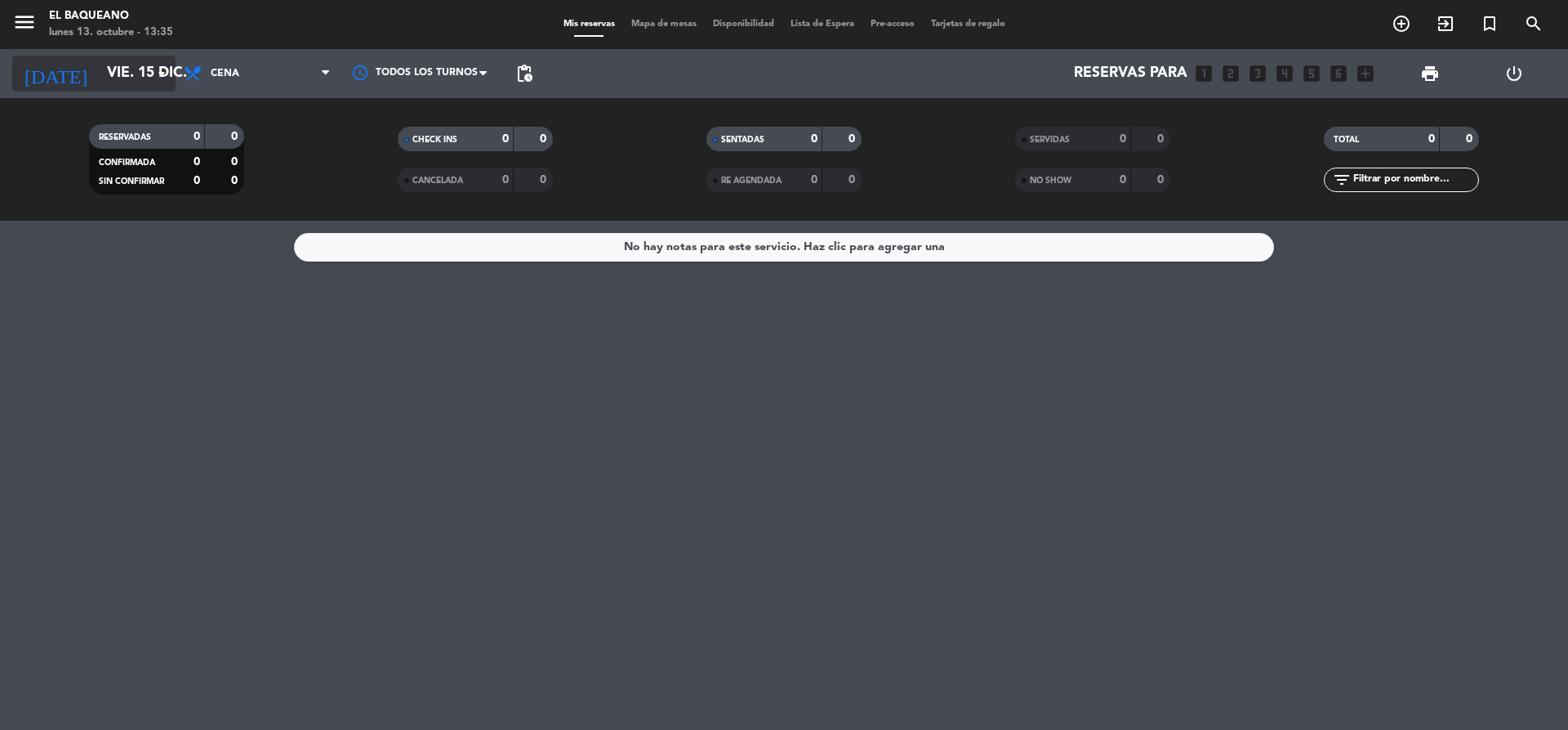
click at [159, 79] on icon "arrow_drop_down" at bounding box center [162, 74] width 20 height 20
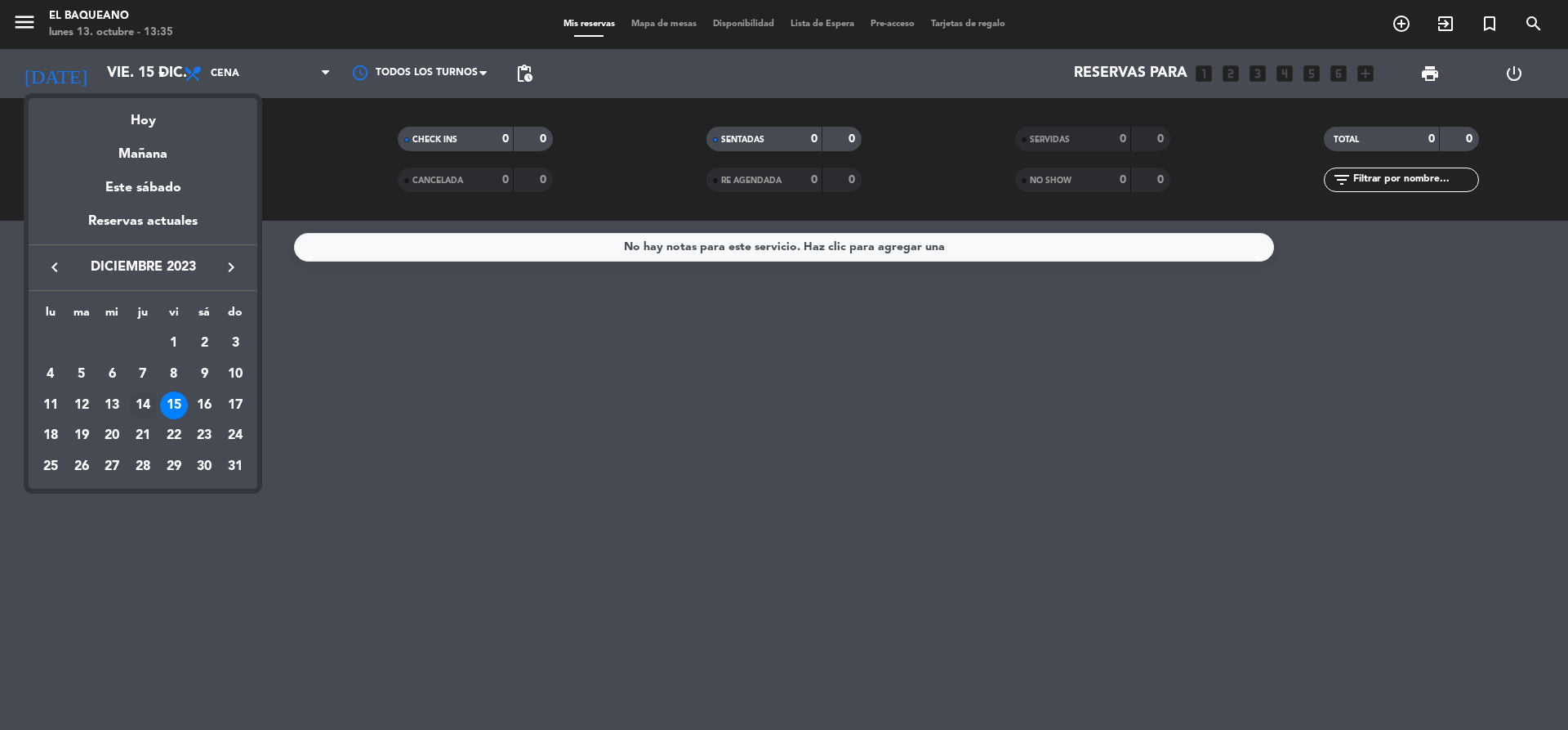
click at [143, 400] on div "14" at bounding box center [143, 405] width 28 height 28
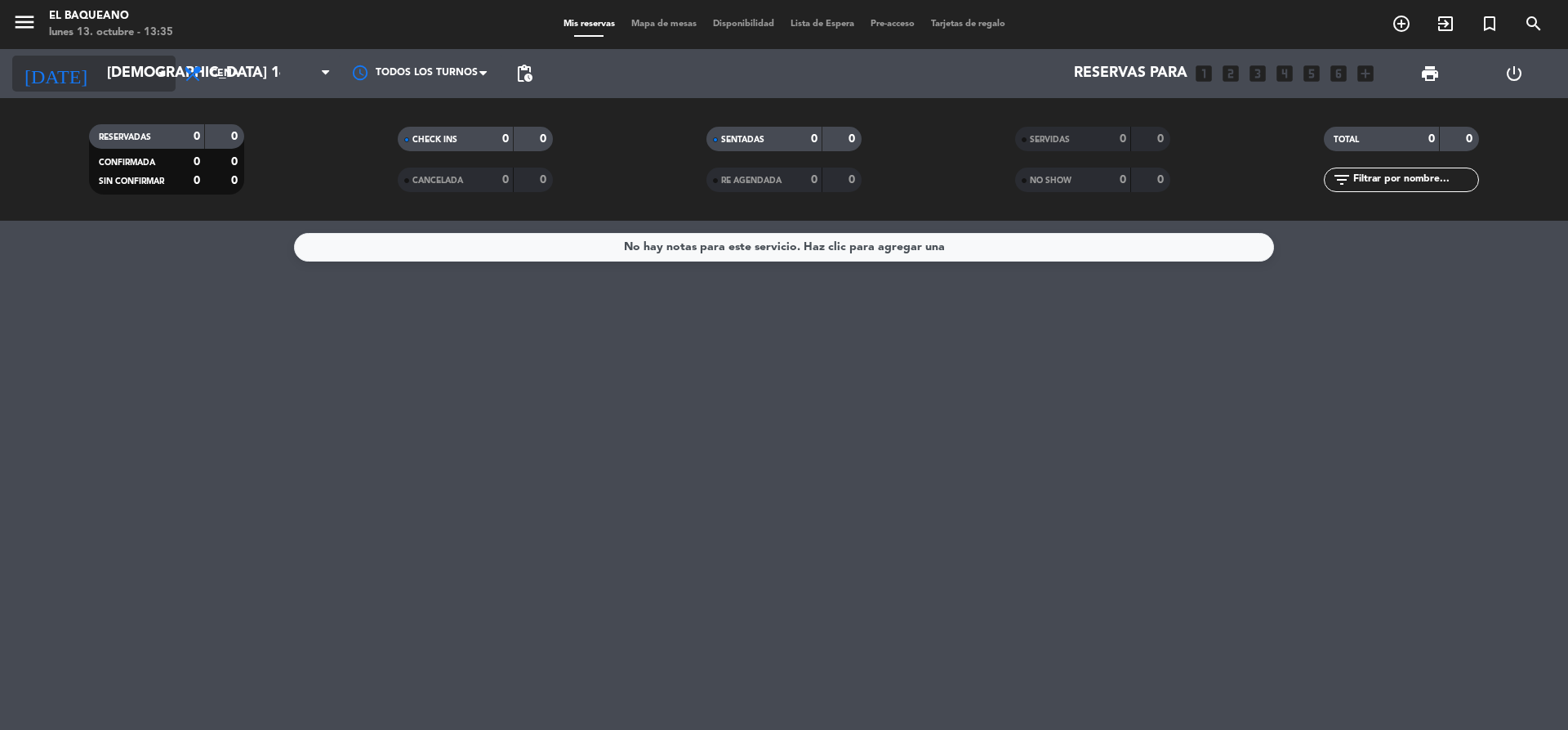
click at [161, 70] on icon "arrow_drop_down" at bounding box center [162, 74] width 20 height 20
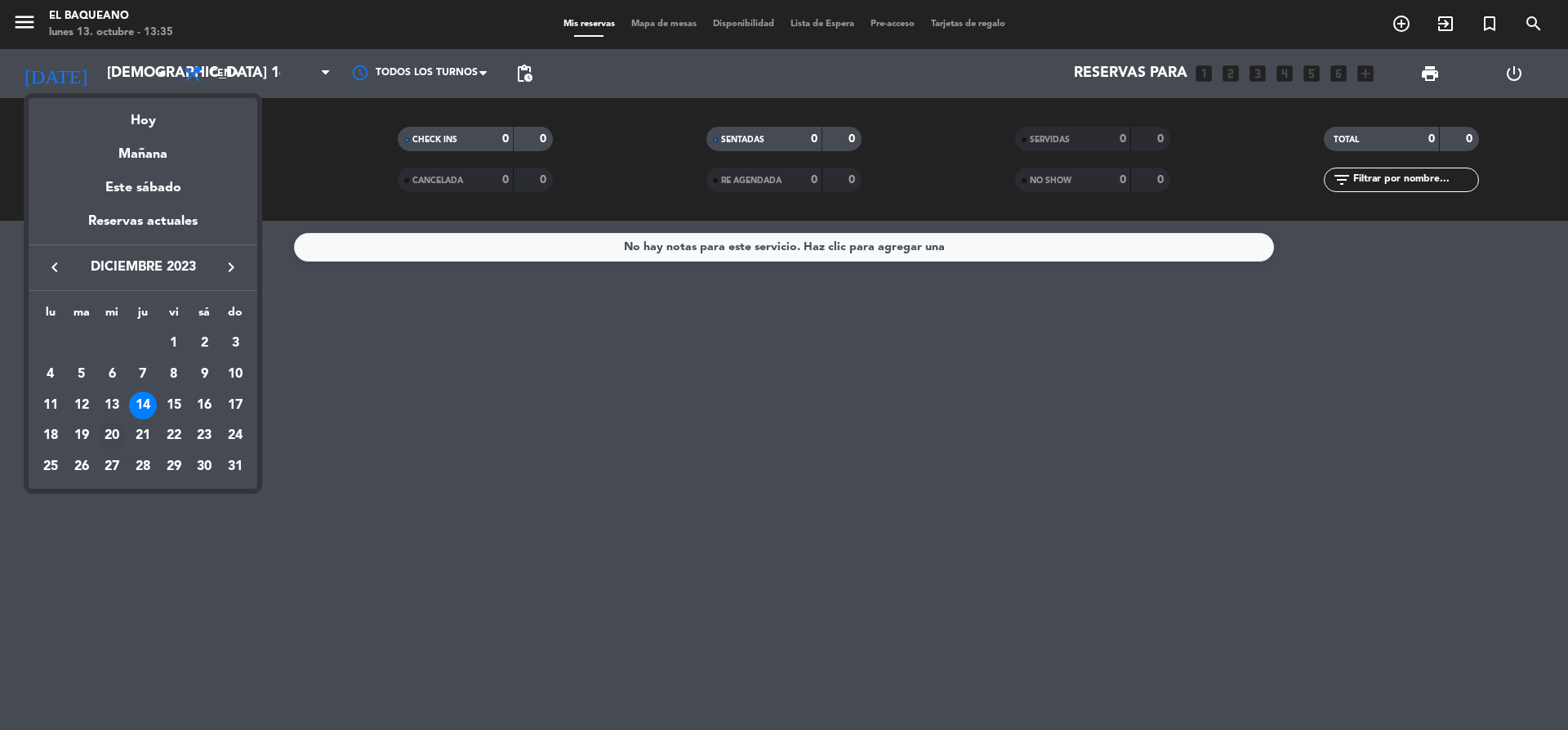
click at [108, 430] on div "20" at bounding box center [112, 435] width 28 height 28
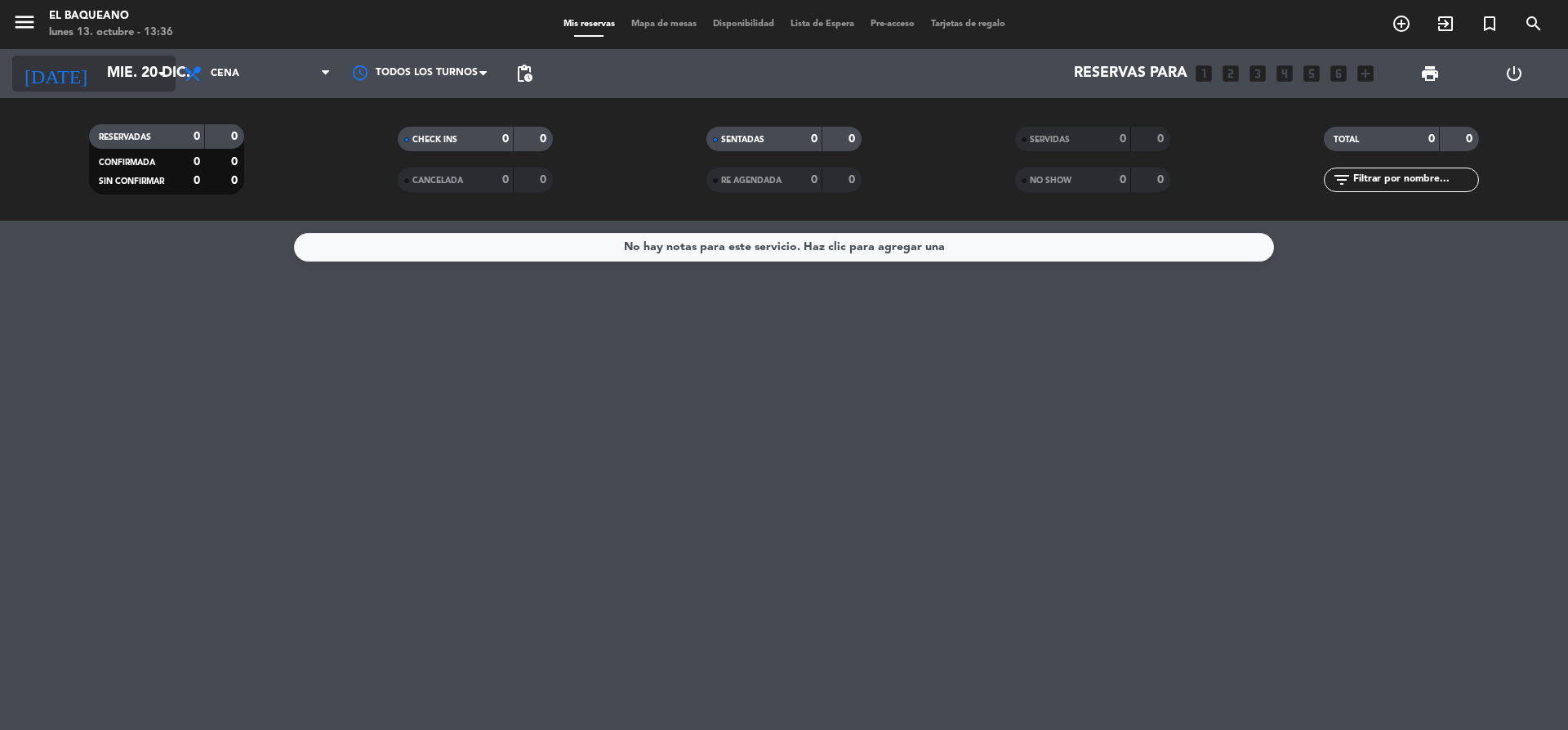
click at [166, 83] on icon "arrow_drop_down" at bounding box center [162, 74] width 20 height 20
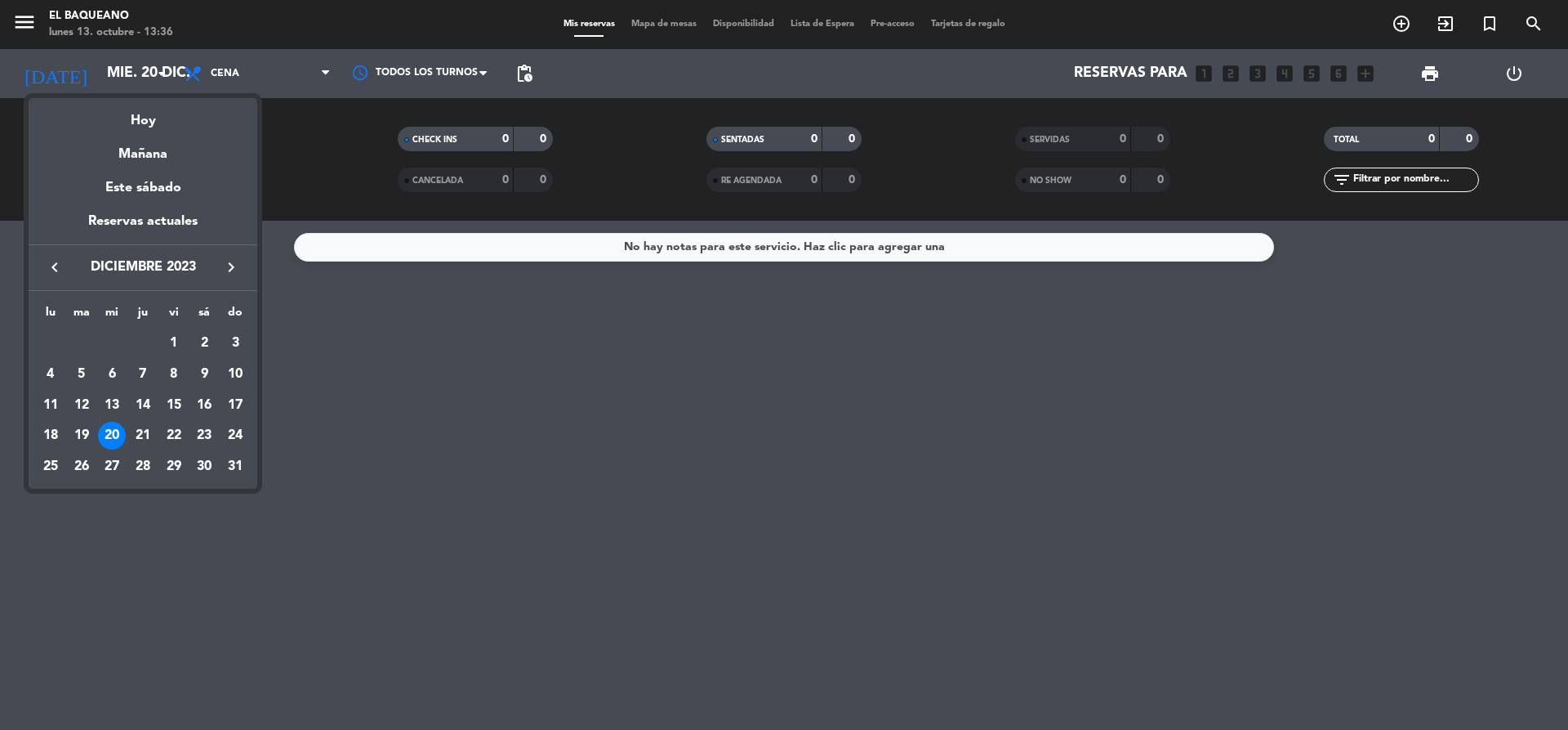
click at [147, 272] on span "diciembre 2023" at bounding box center [143, 267] width 147 height 21
click at [138, 407] on div "14" at bounding box center [143, 405] width 28 height 28
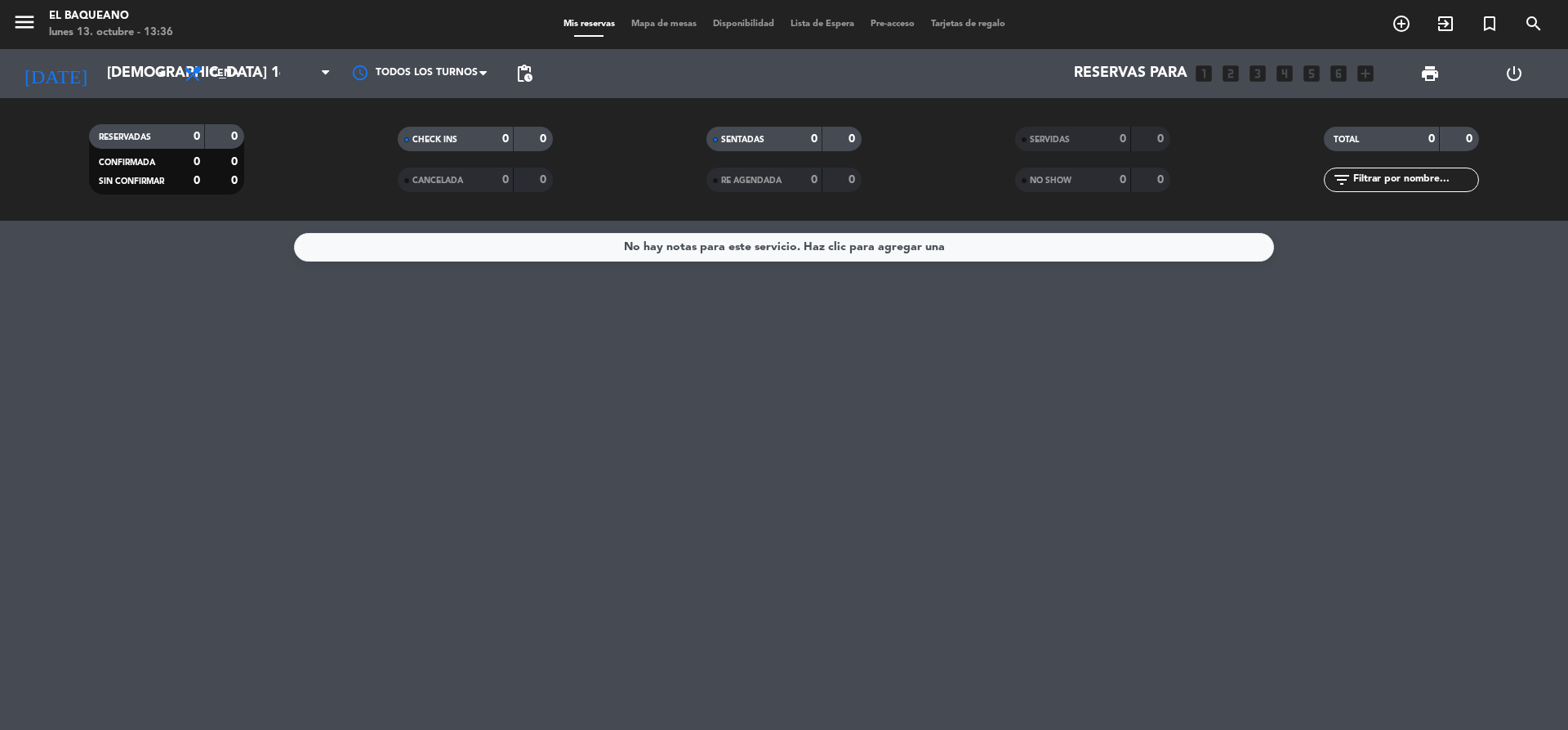
click at [1062, 137] on span "SERVIDAS" at bounding box center [1050, 140] width 40 height 8
click at [1106, 140] on div "0" at bounding box center [1110, 139] width 33 height 19
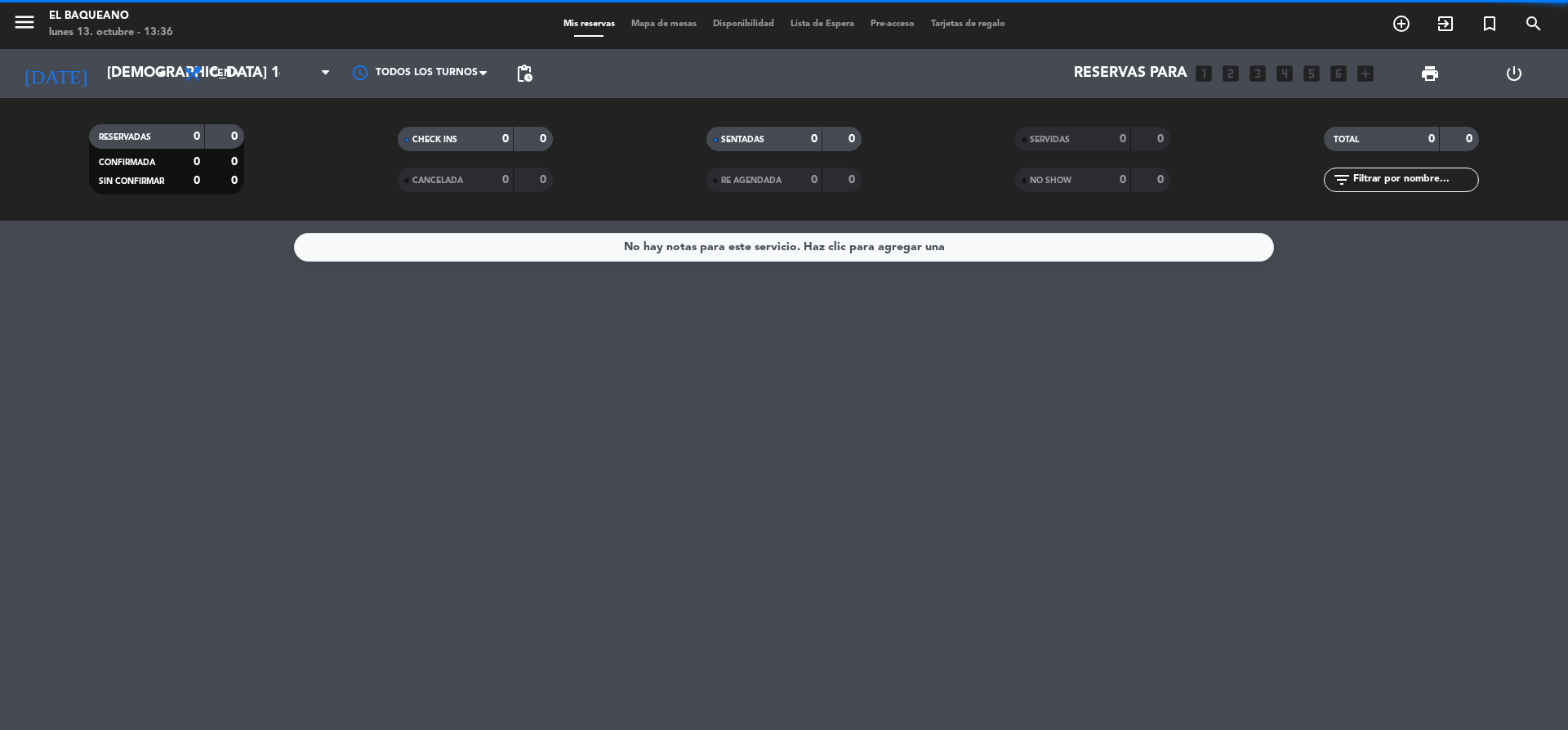
click at [1138, 142] on div "0" at bounding box center [1150, 139] width 31 height 19
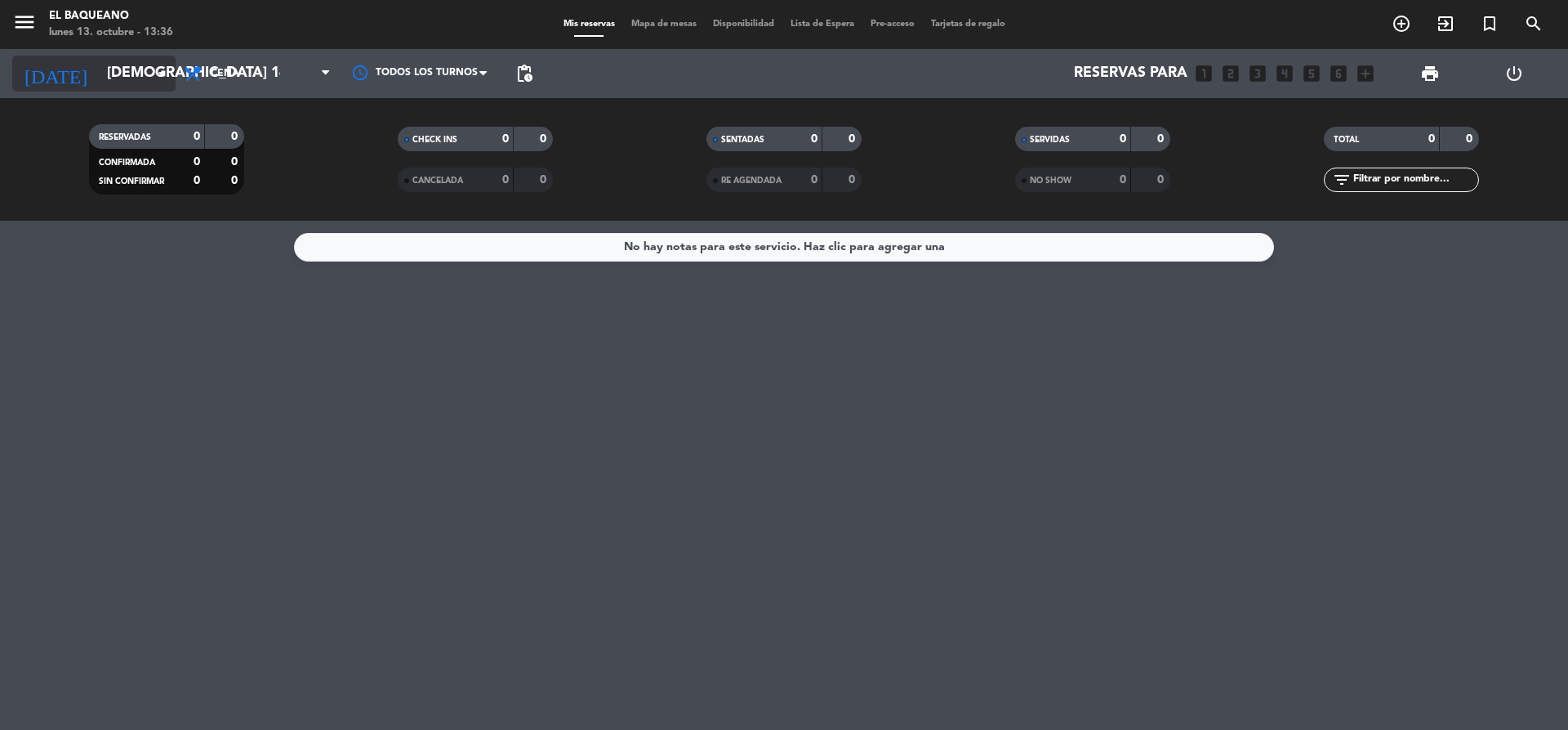
click at [138, 75] on input "[DEMOGRAPHIC_DATA] 14 dic." at bounding box center [194, 73] width 190 height 33
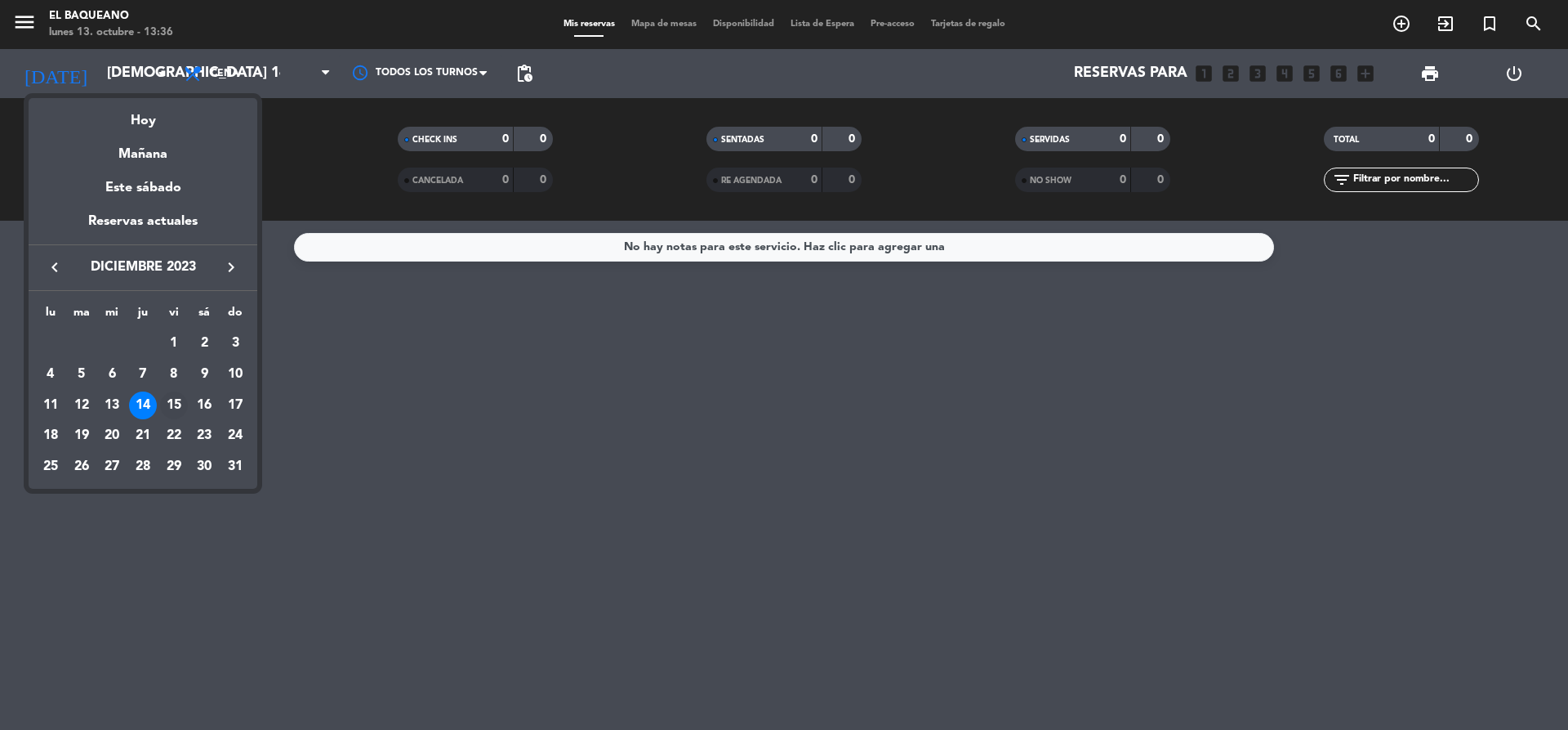
click at [174, 397] on div "15" at bounding box center [174, 405] width 28 height 28
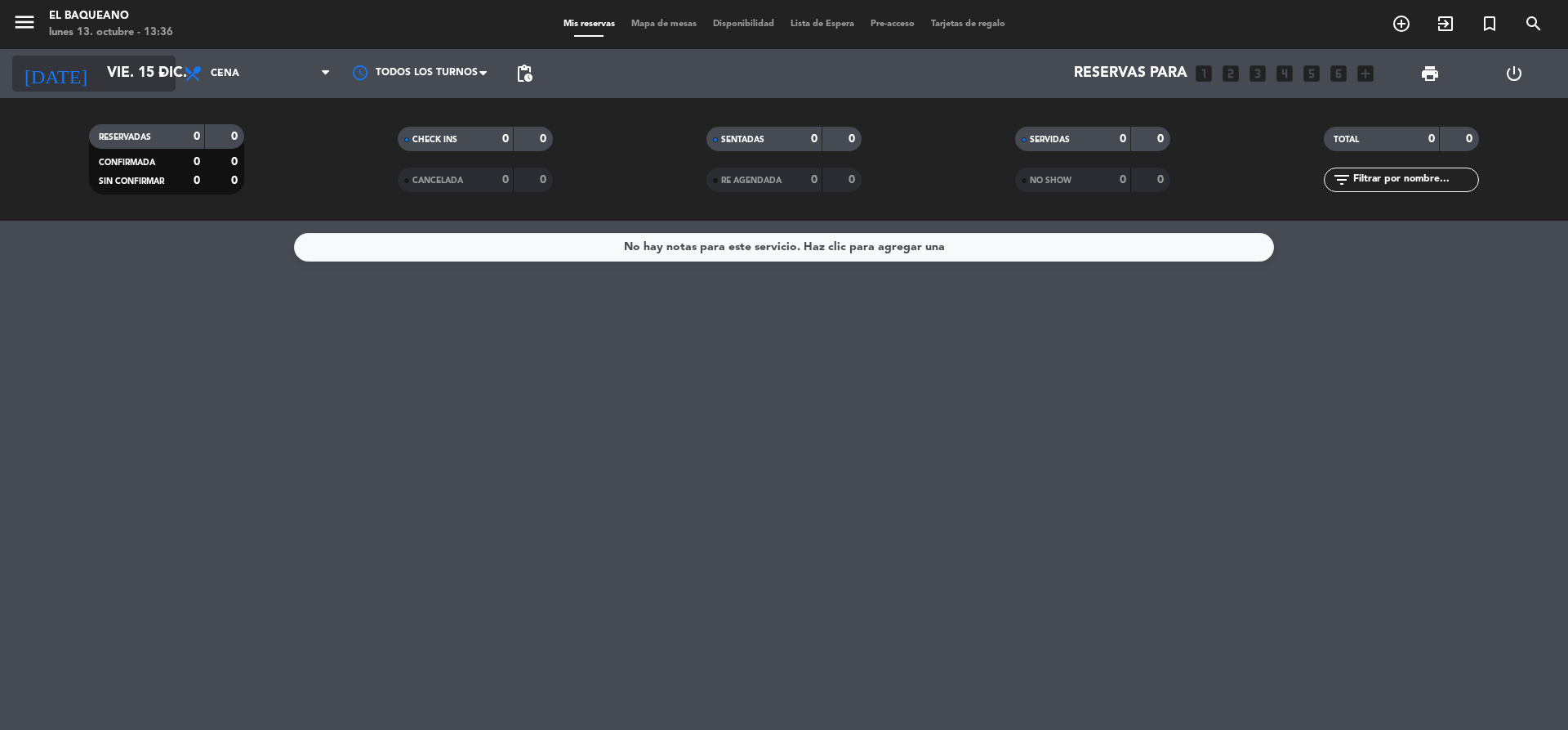
click at [106, 74] on input "vie. 15 dic." at bounding box center [194, 73] width 190 height 33
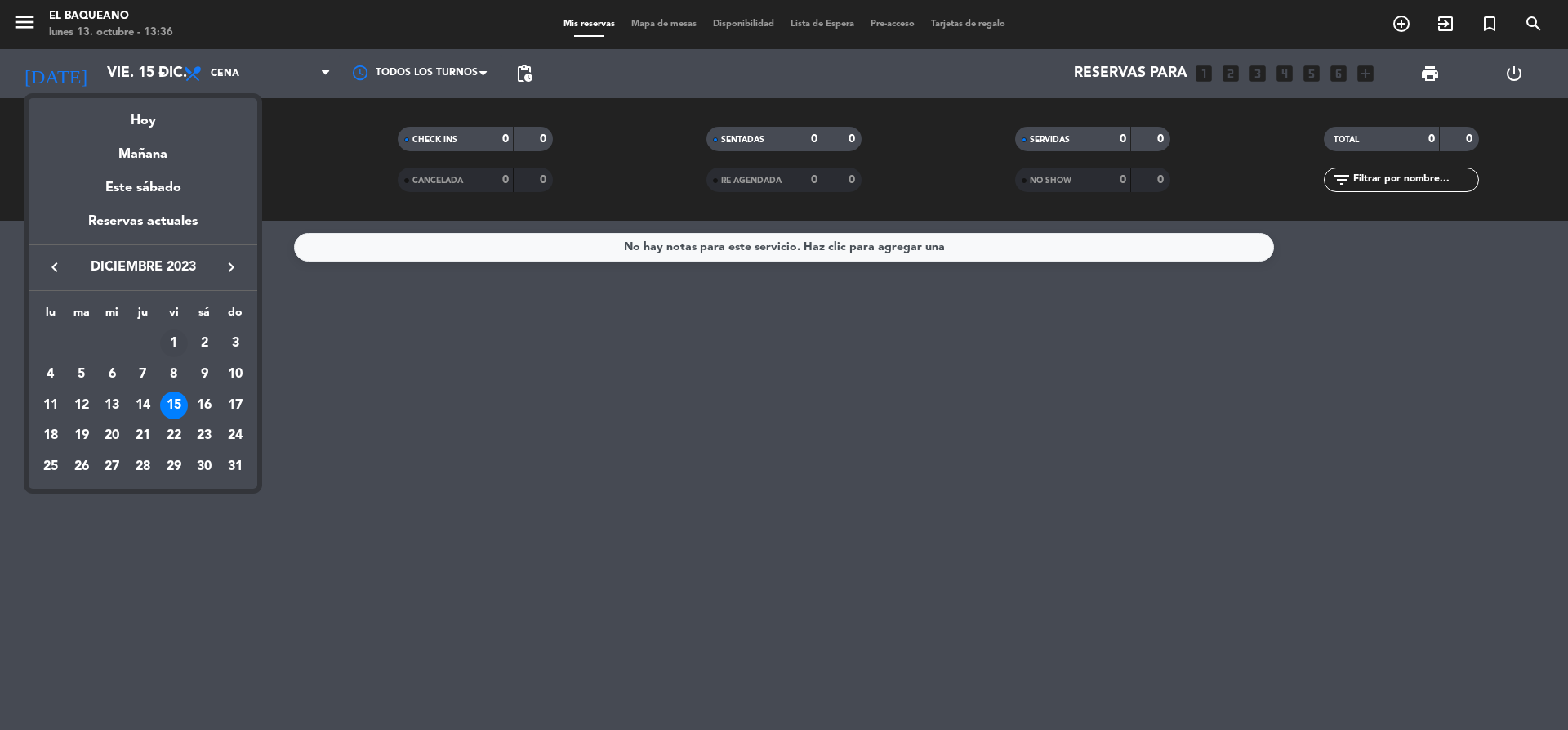
click at [175, 344] on div "1" at bounding box center [174, 344] width 28 height 28
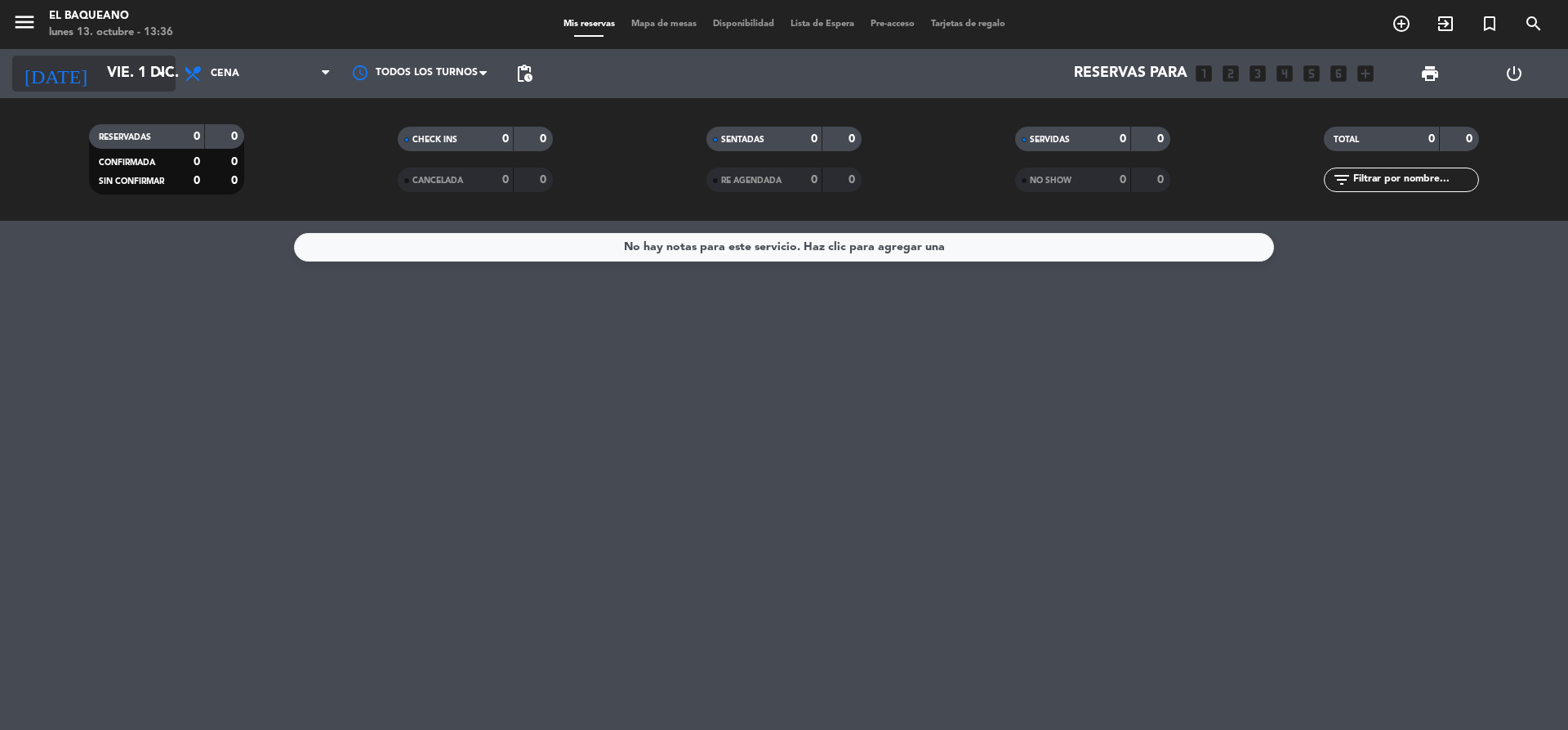
click at [151, 70] on input "vie. 1 dic." at bounding box center [194, 73] width 190 height 33
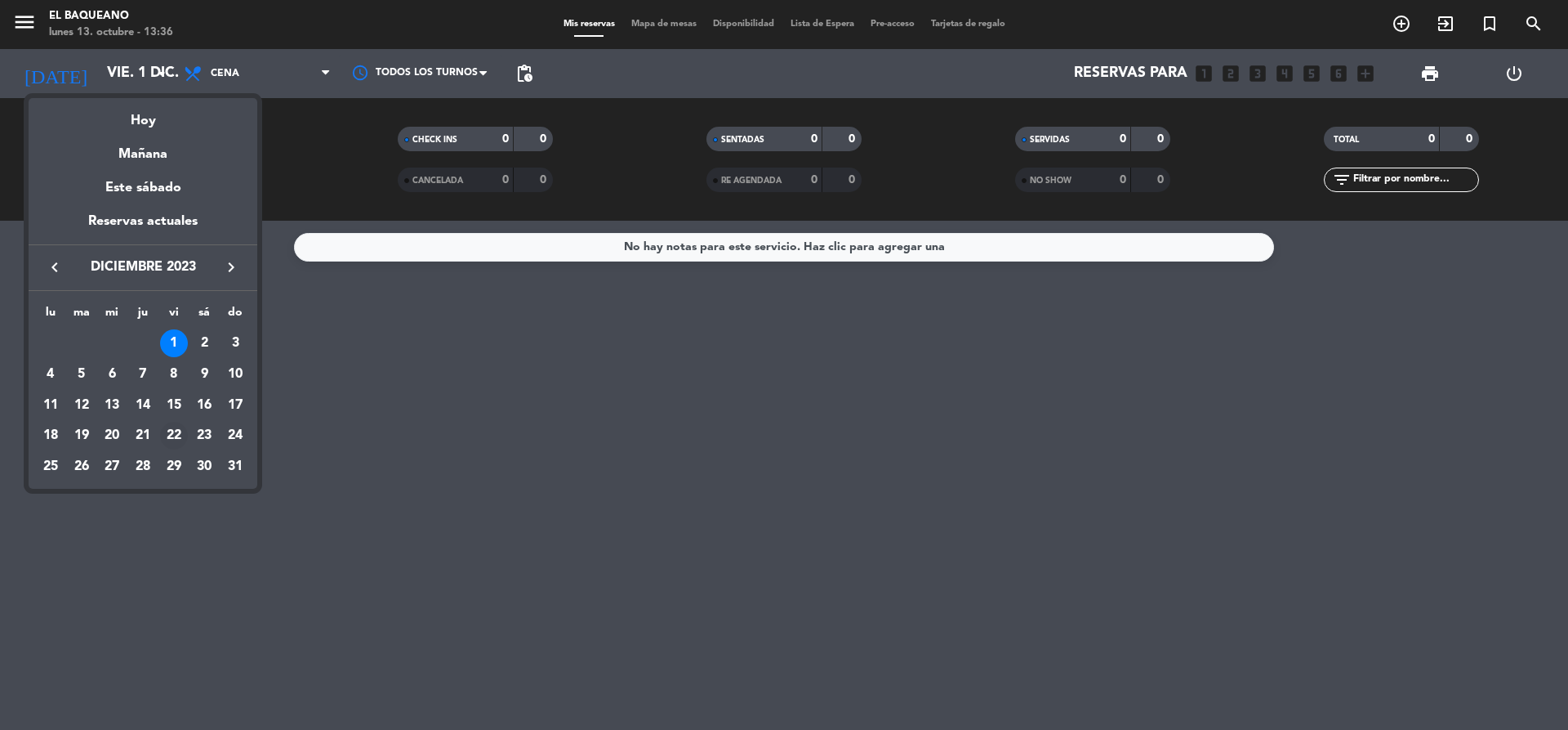
click at [172, 435] on div "22" at bounding box center [174, 435] width 28 height 28
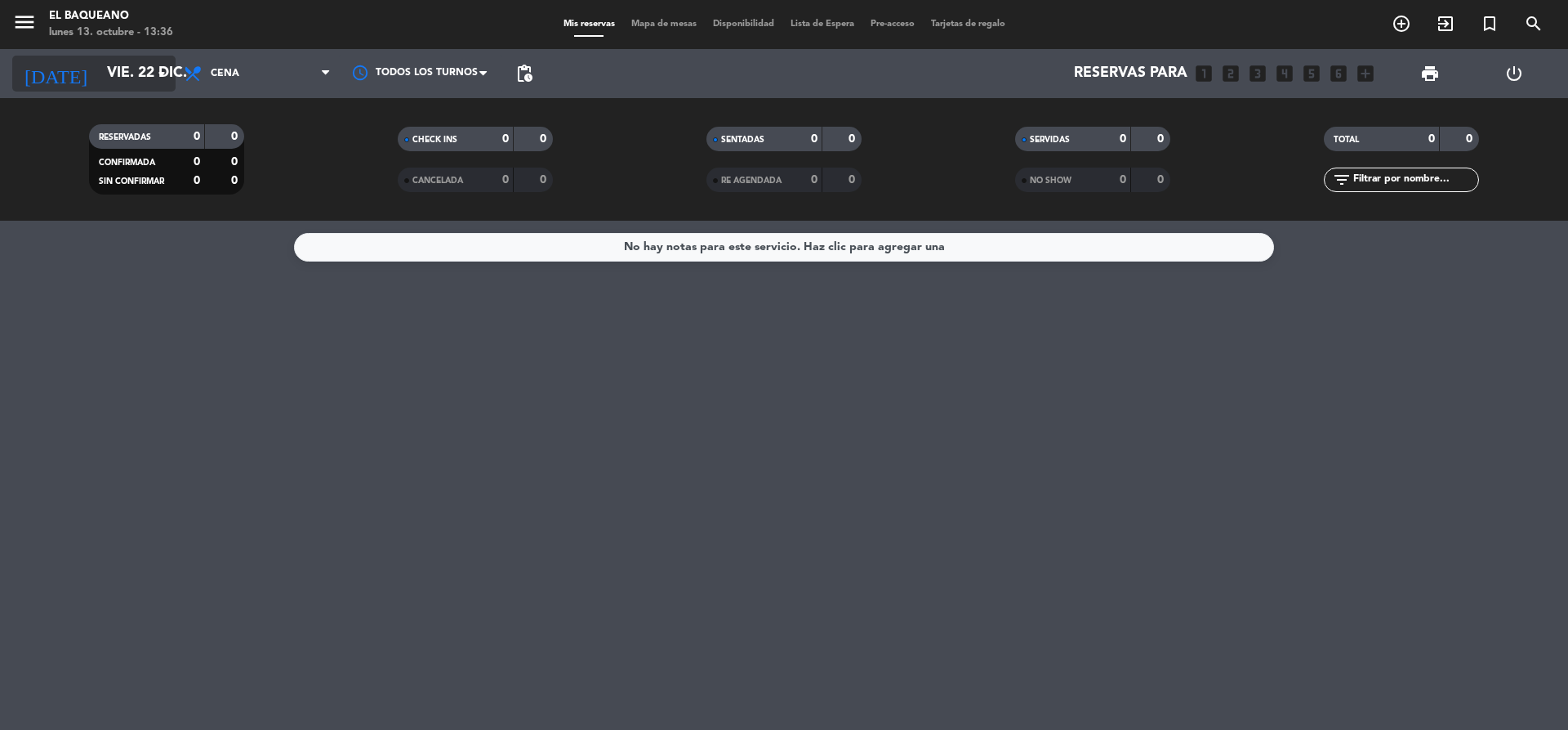
click at [158, 81] on icon "arrow_drop_down" at bounding box center [162, 74] width 20 height 20
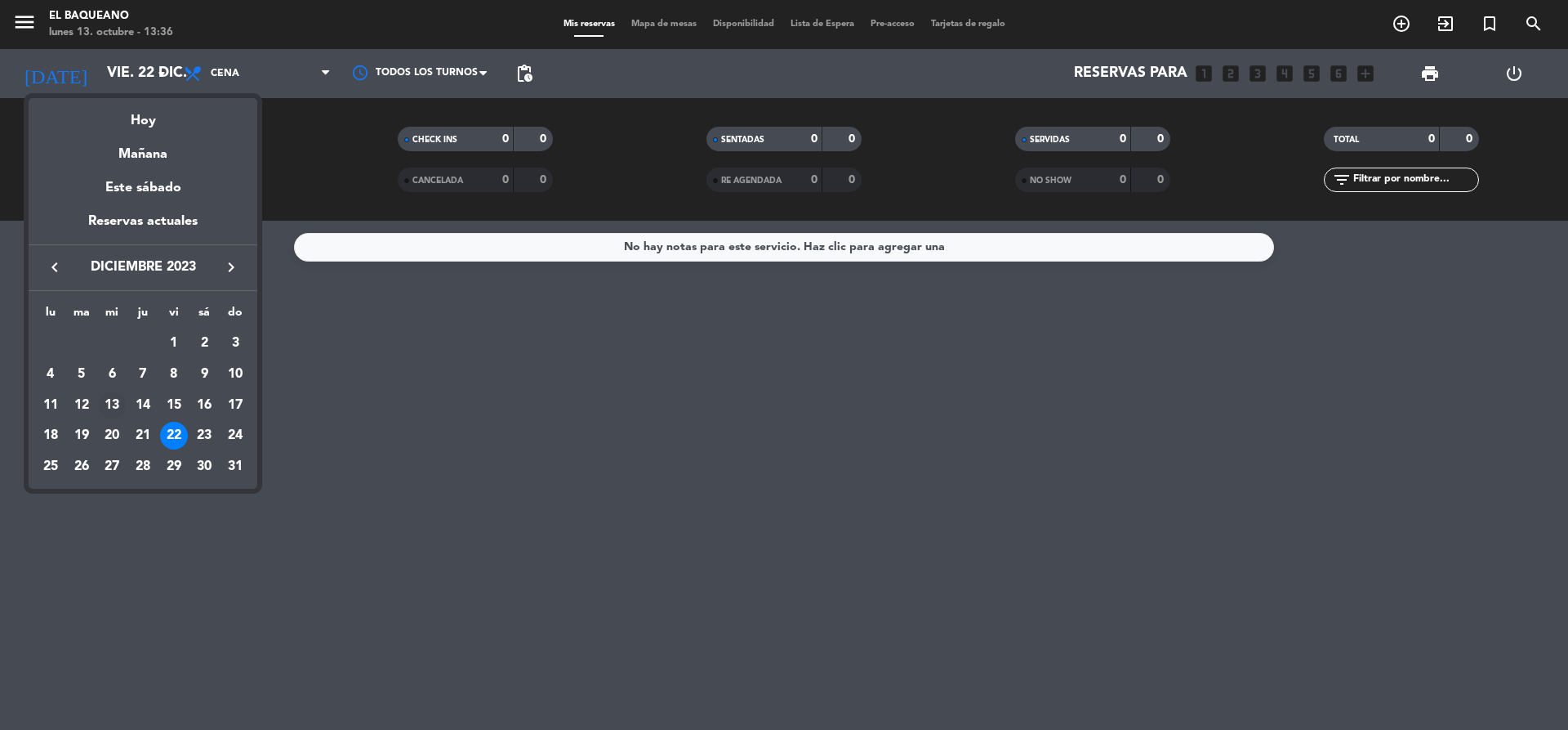
click at [109, 408] on div "13" at bounding box center [112, 405] width 28 height 28
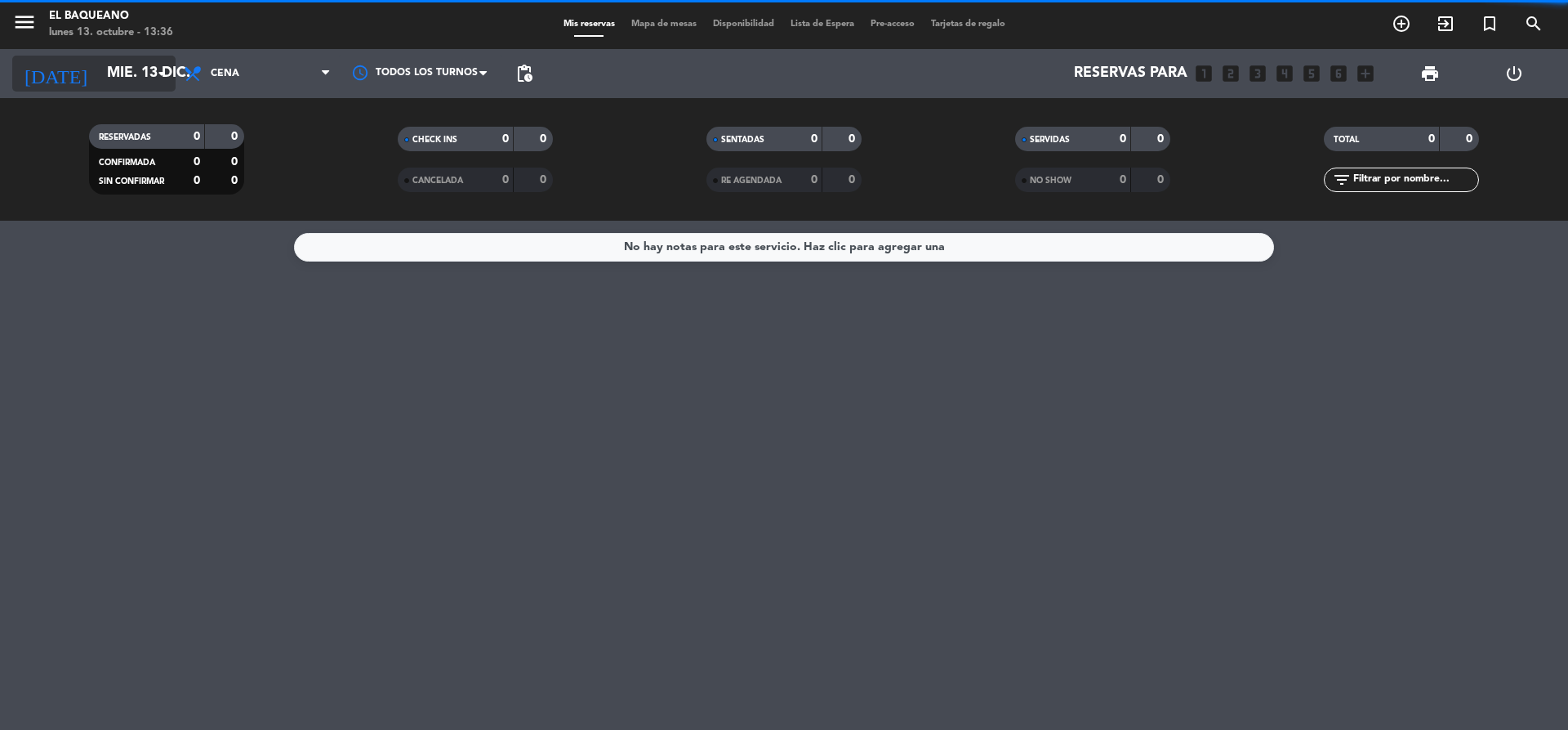
click at [163, 79] on icon "arrow_drop_down" at bounding box center [162, 74] width 20 height 20
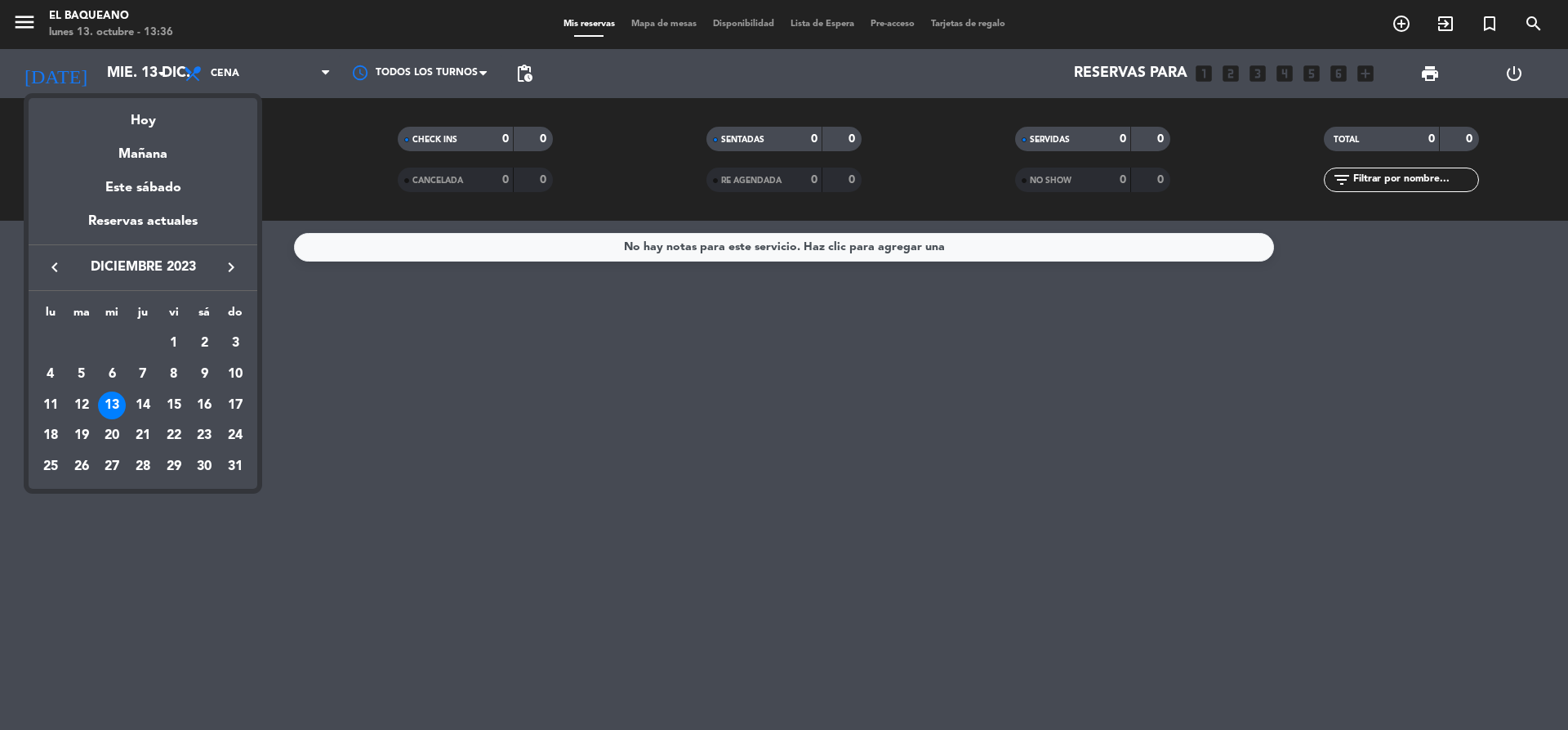
click at [231, 270] on icon "keyboard_arrow_right" at bounding box center [232, 268] width 20 height 20
click at [137, 406] on div "11" at bounding box center [143, 405] width 28 height 28
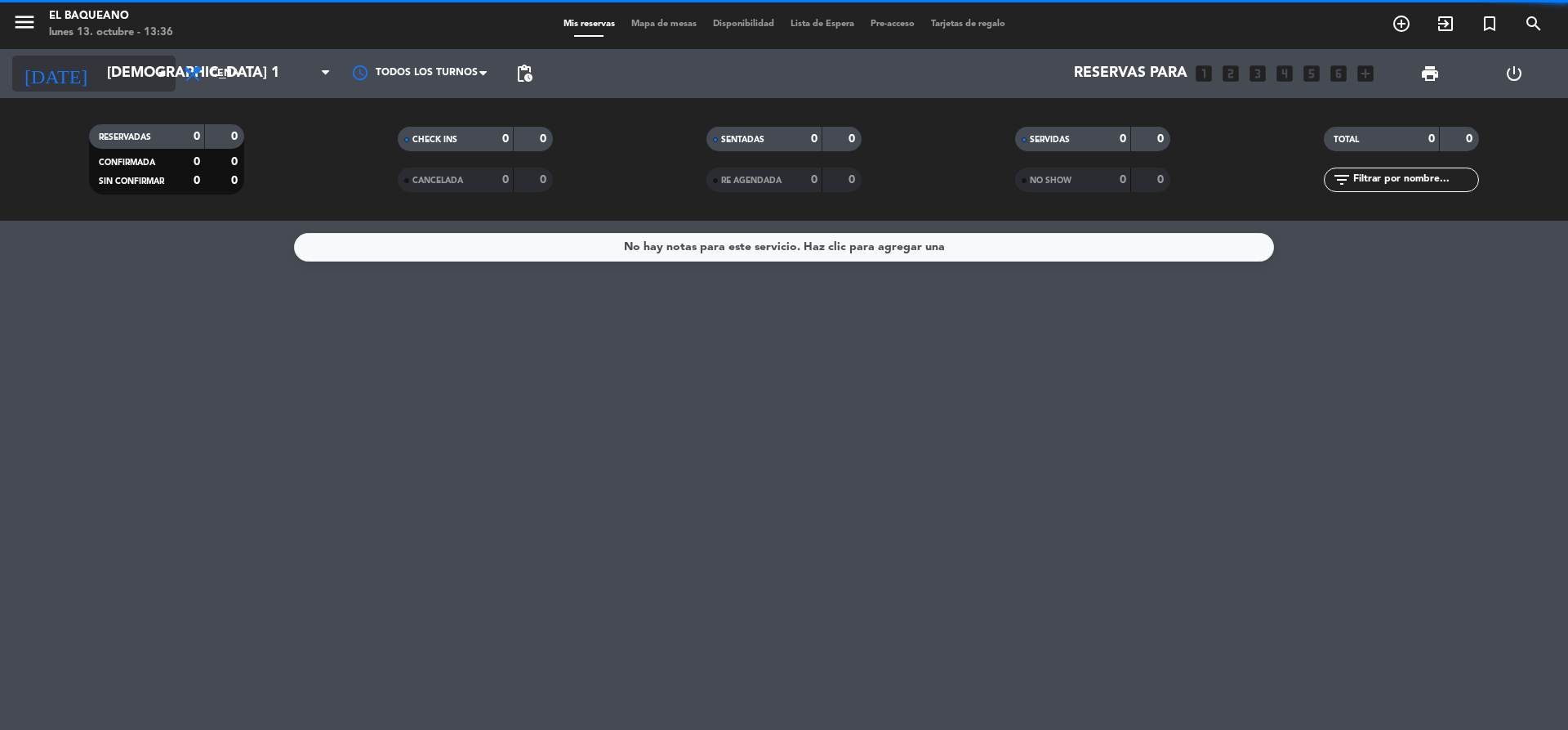
click at [165, 77] on icon "arrow_drop_down" at bounding box center [162, 74] width 20 height 20
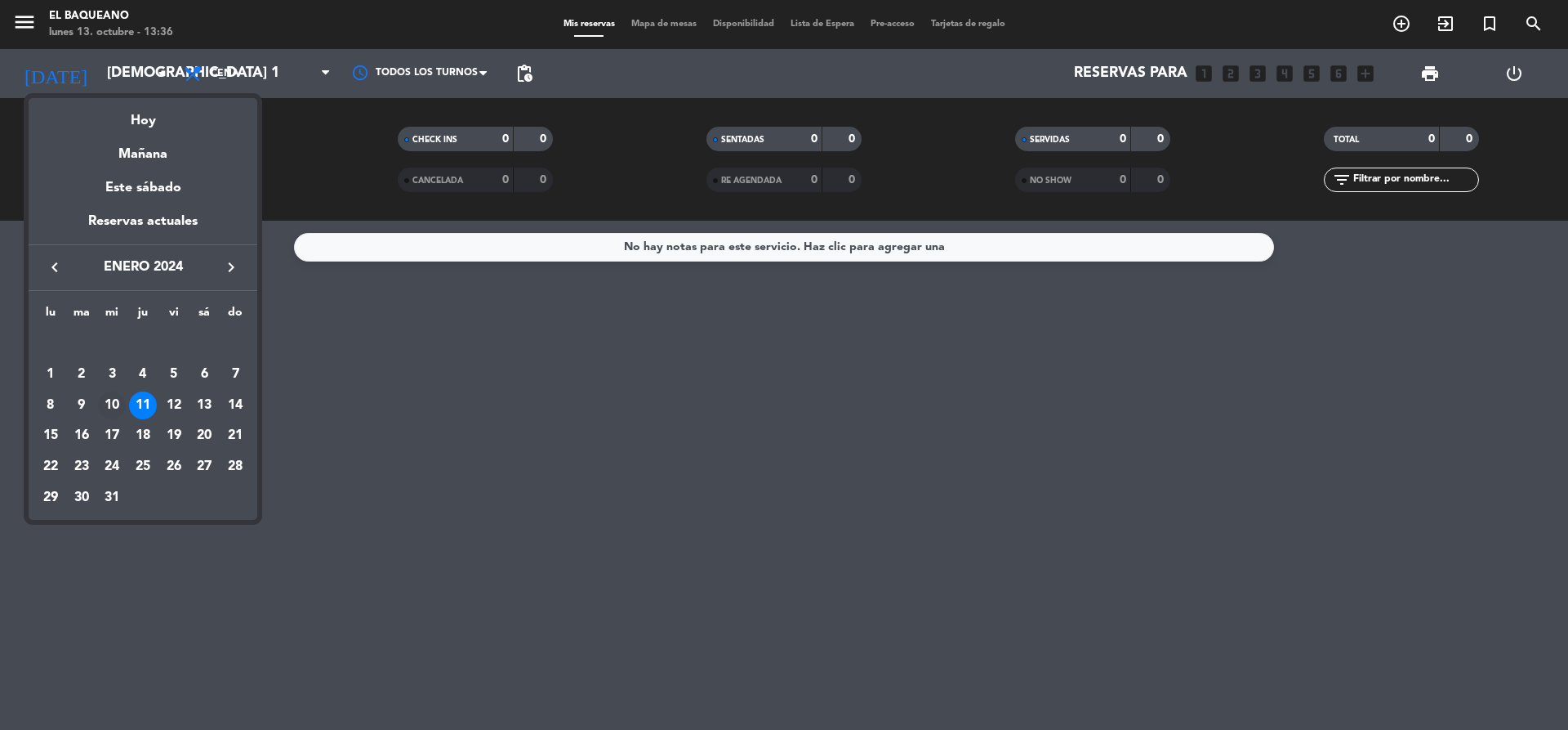
click at [113, 406] on div "10" at bounding box center [112, 405] width 28 height 28
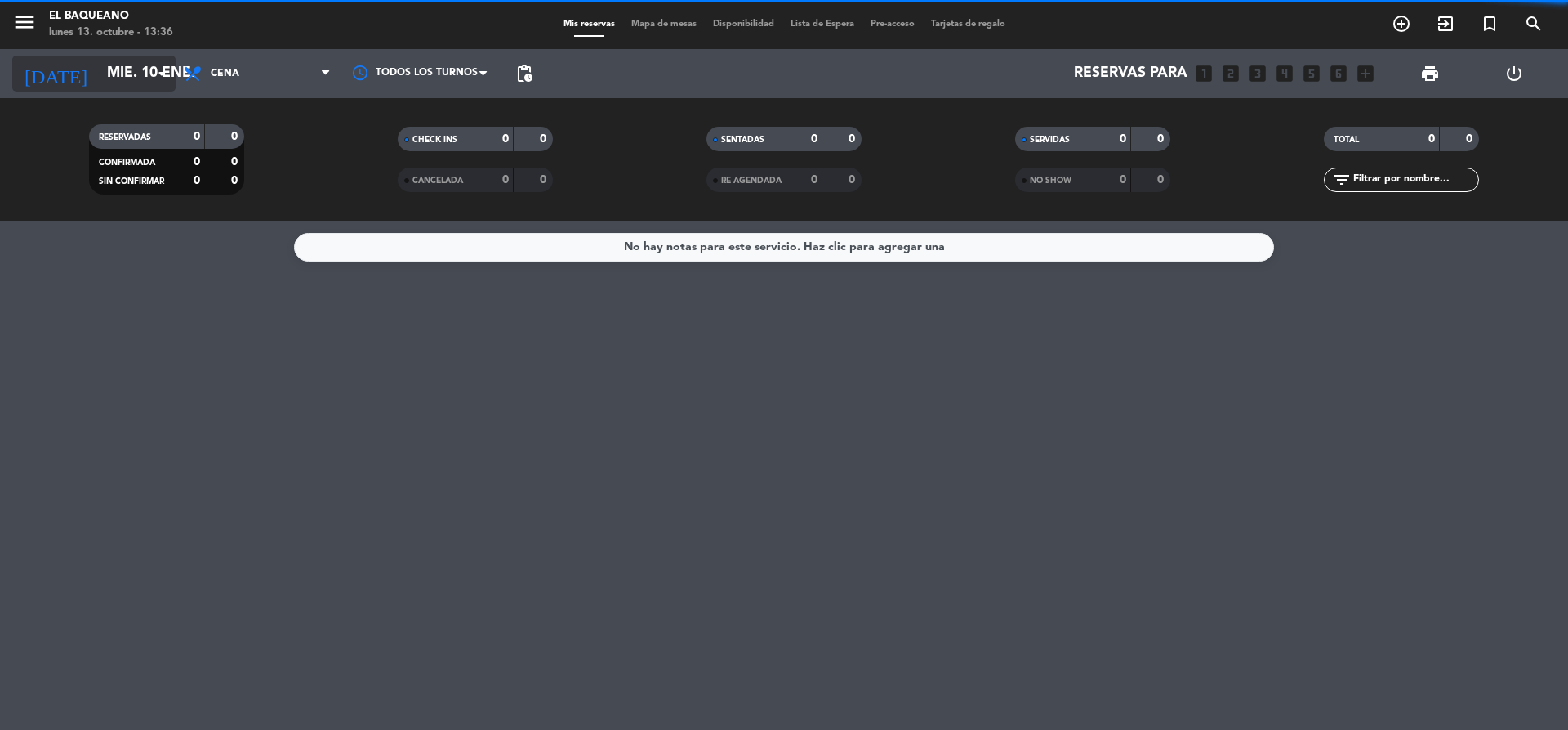
click at [155, 67] on icon "arrow_drop_down" at bounding box center [162, 74] width 20 height 20
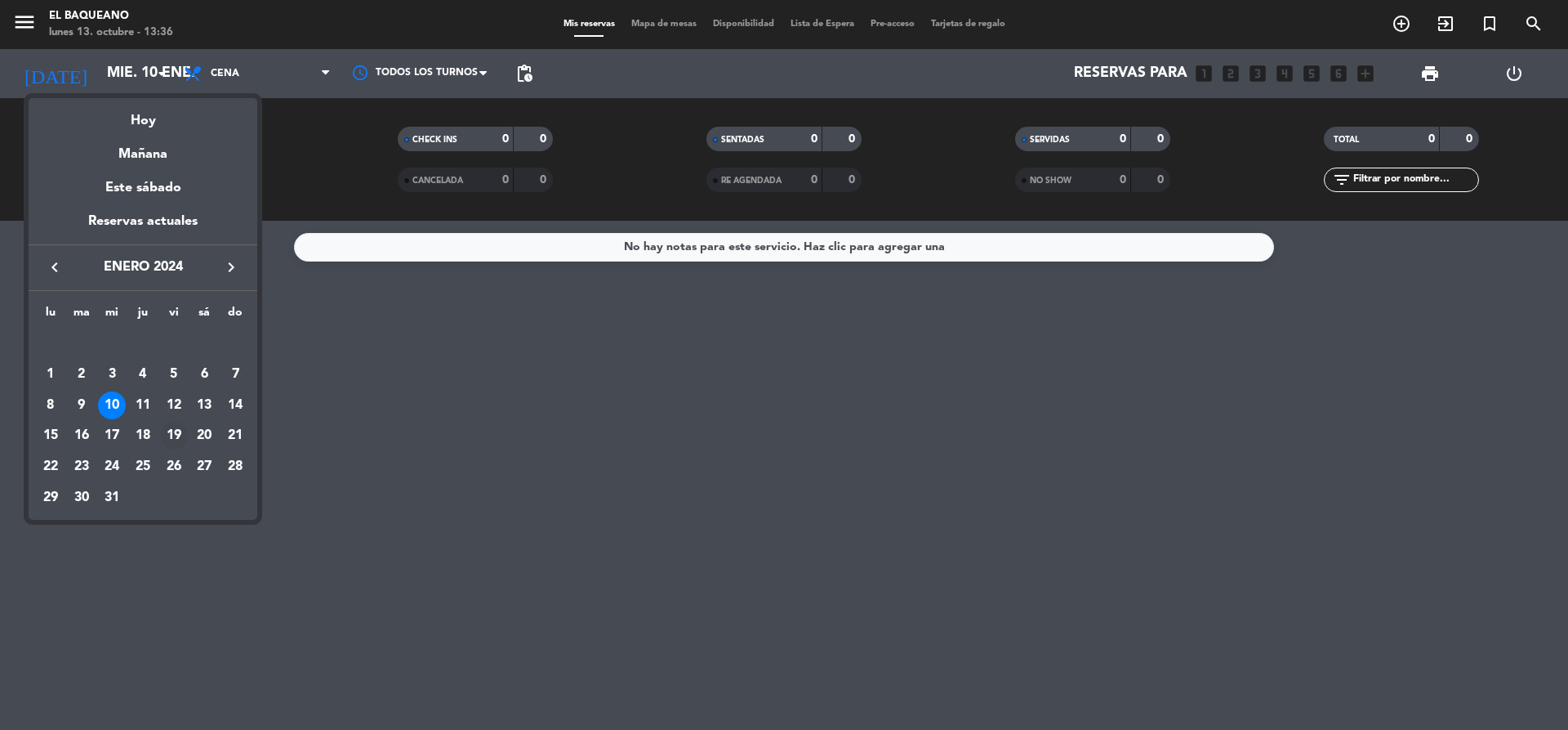
click at [170, 434] on div "19" at bounding box center [174, 435] width 28 height 28
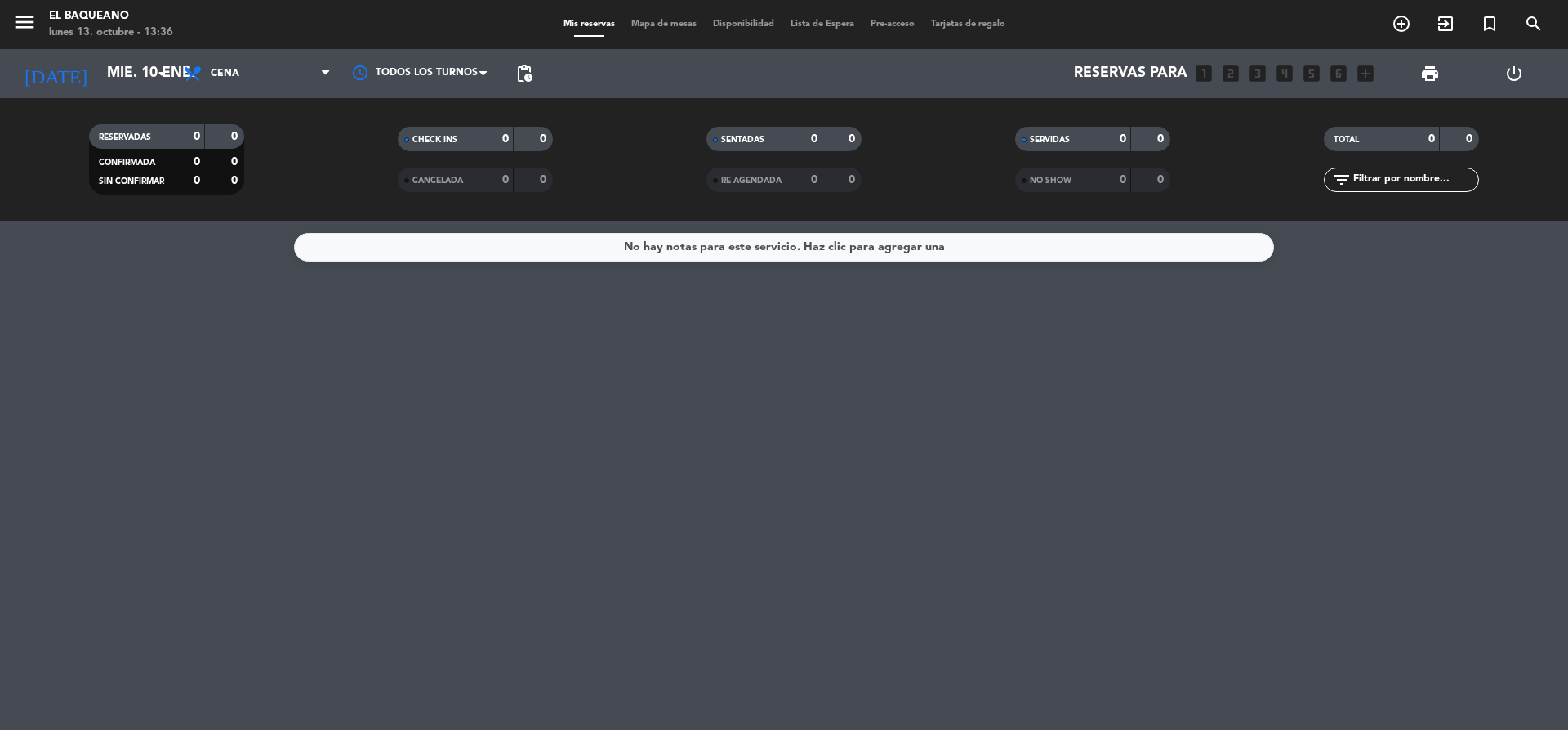
type input "vie. 19 ene."
click at [157, 77] on icon "arrow_drop_down" at bounding box center [162, 74] width 20 height 20
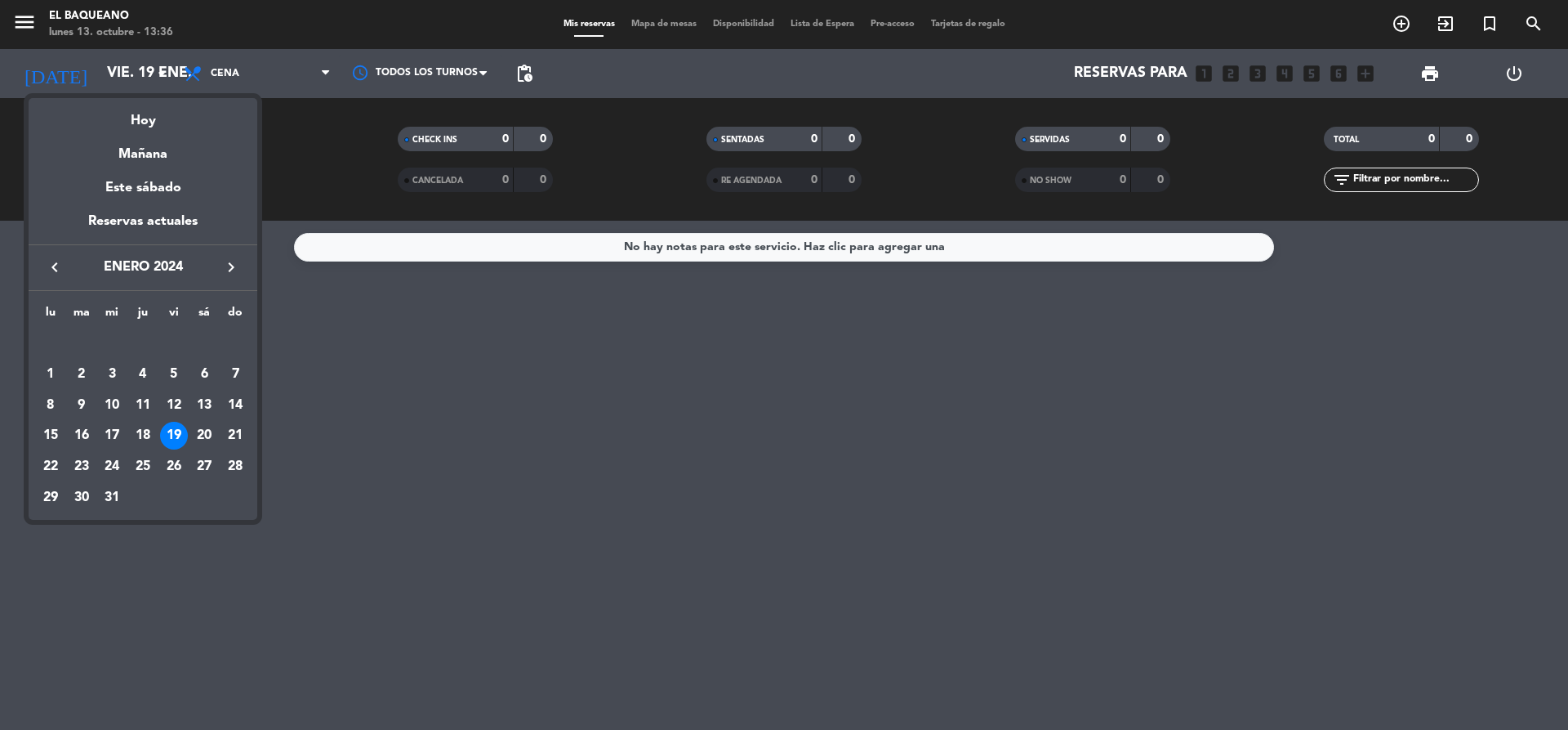
click at [1050, 142] on div at bounding box center [784, 365] width 1568 height 730
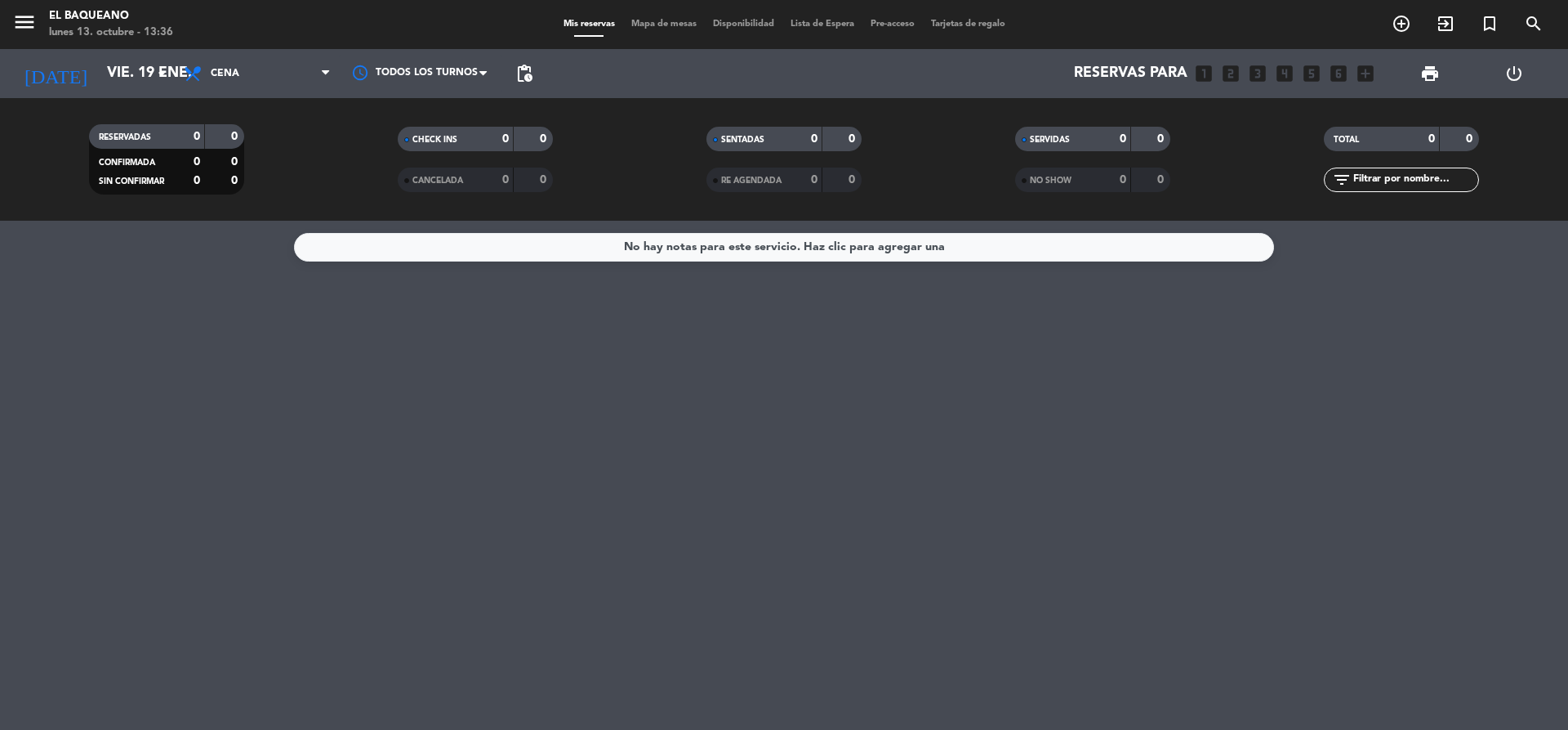
click at [1056, 136] on span "SERVIDAS" at bounding box center [1050, 140] width 40 height 8
click at [773, 134] on div "SENTADAS" at bounding box center [748, 139] width 75 height 19
click at [813, 128] on div "SENTADAS 0 0" at bounding box center [784, 139] width 155 height 25
click at [1075, 137] on div "SERVIDAS" at bounding box center [1056, 139] width 75 height 19
click at [145, 74] on input "vie. 19 ene." at bounding box center [194, 73] width 190 height 33
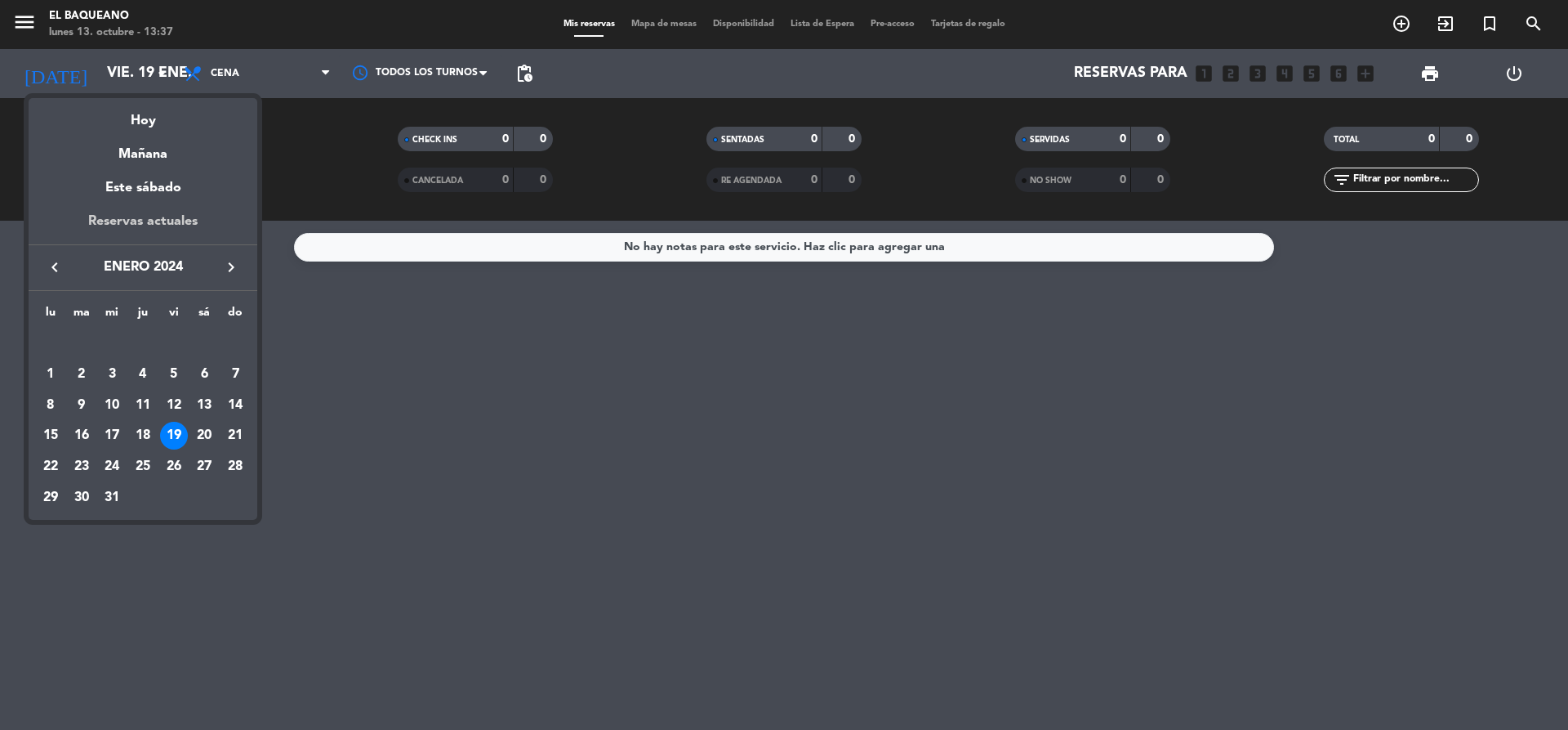
click at [168, 229] on div "Reservas actuales" at bounding box center [143, 228] width 229 height 34
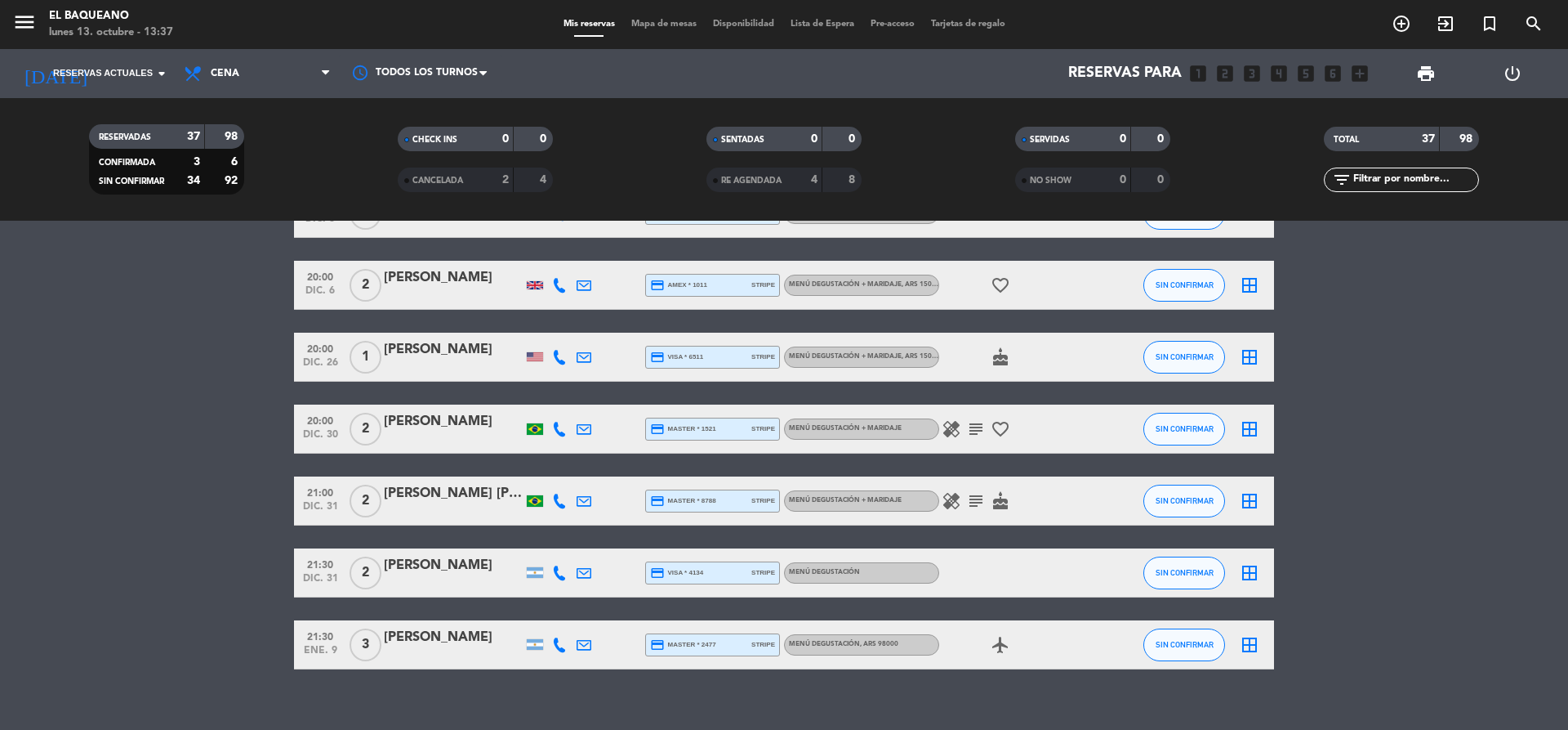
scroll to position [2176, 0]
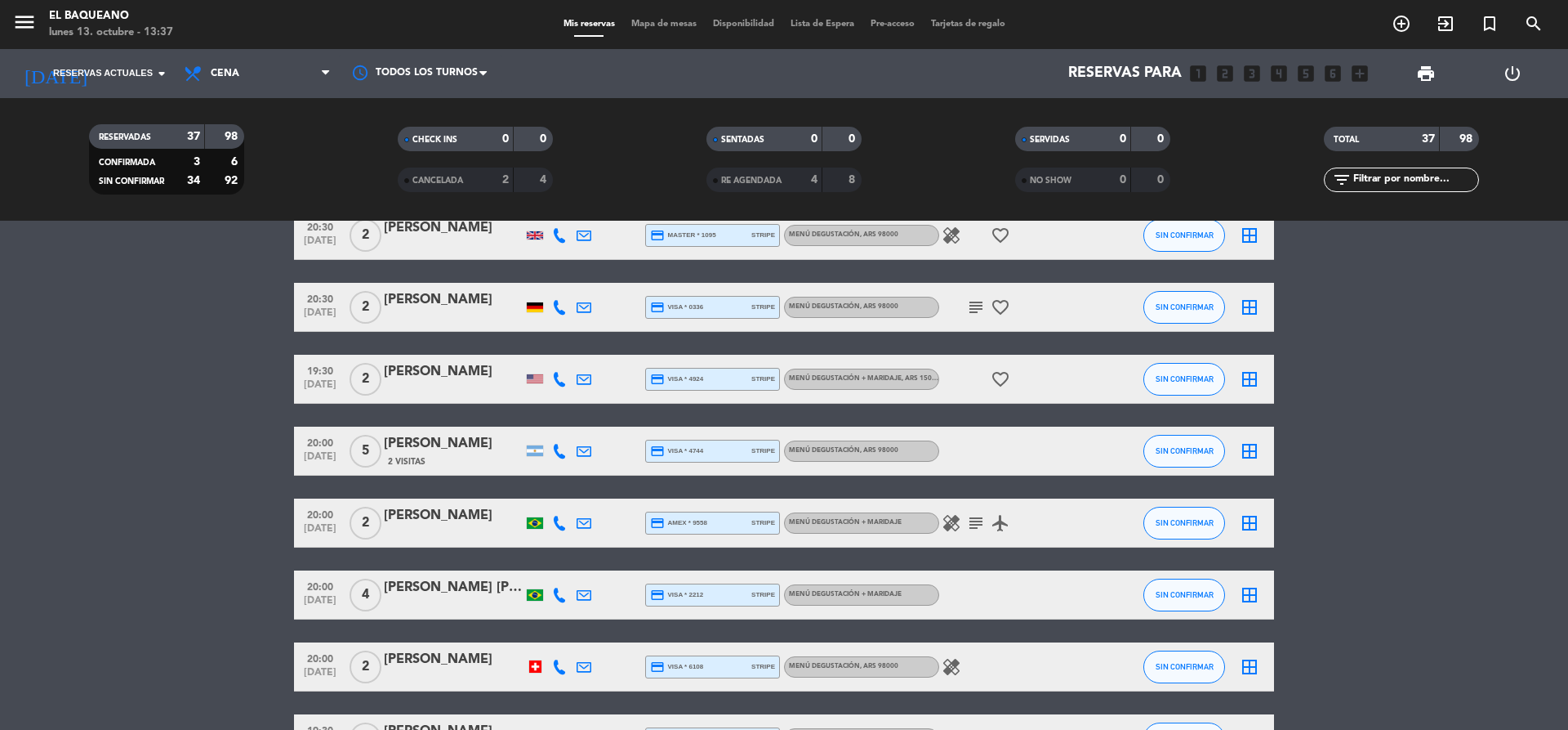
scroll to position [1195, 0]
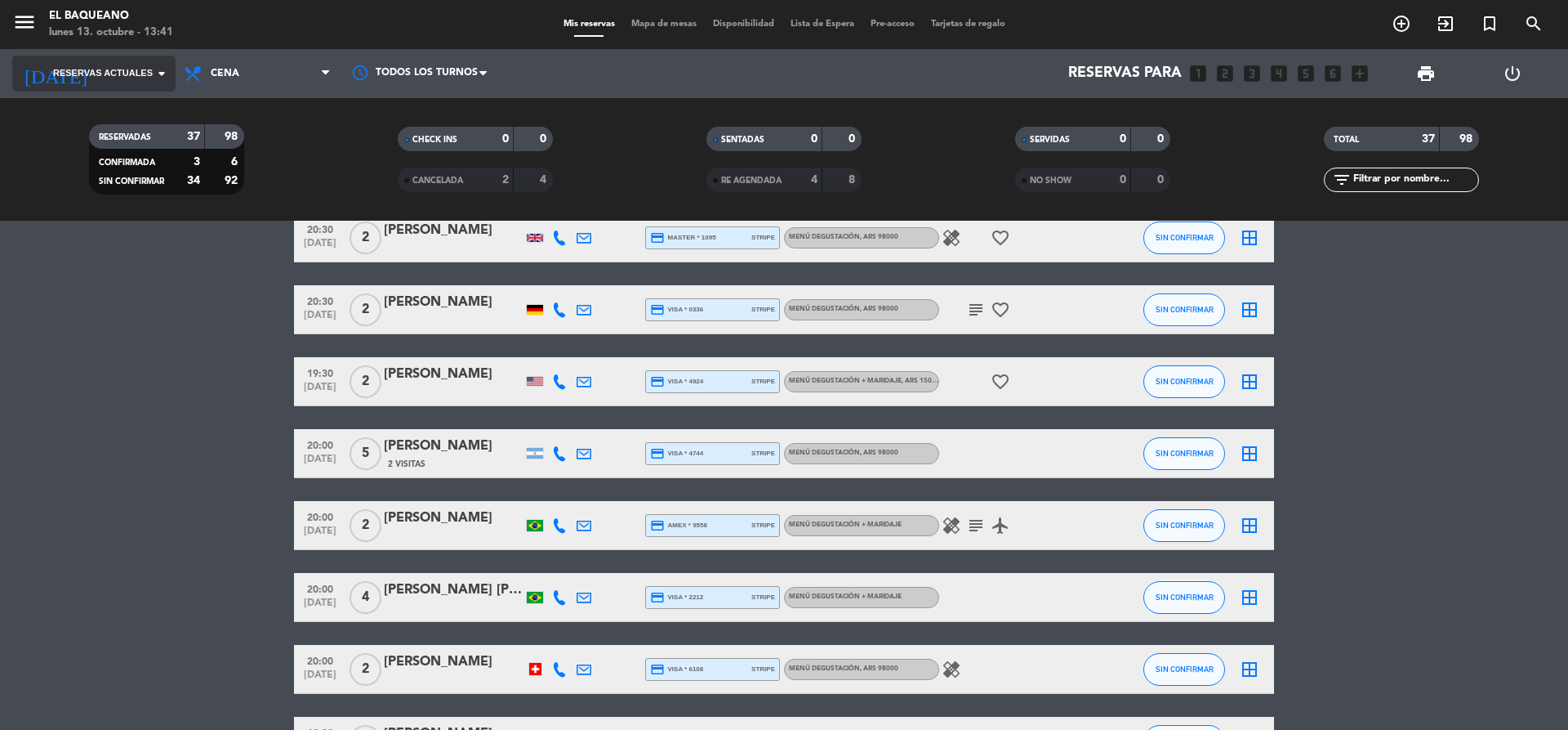
click at [159, 74] on icon "arrow_drop_down" at bounding box center [162, 74] width 20 height 20
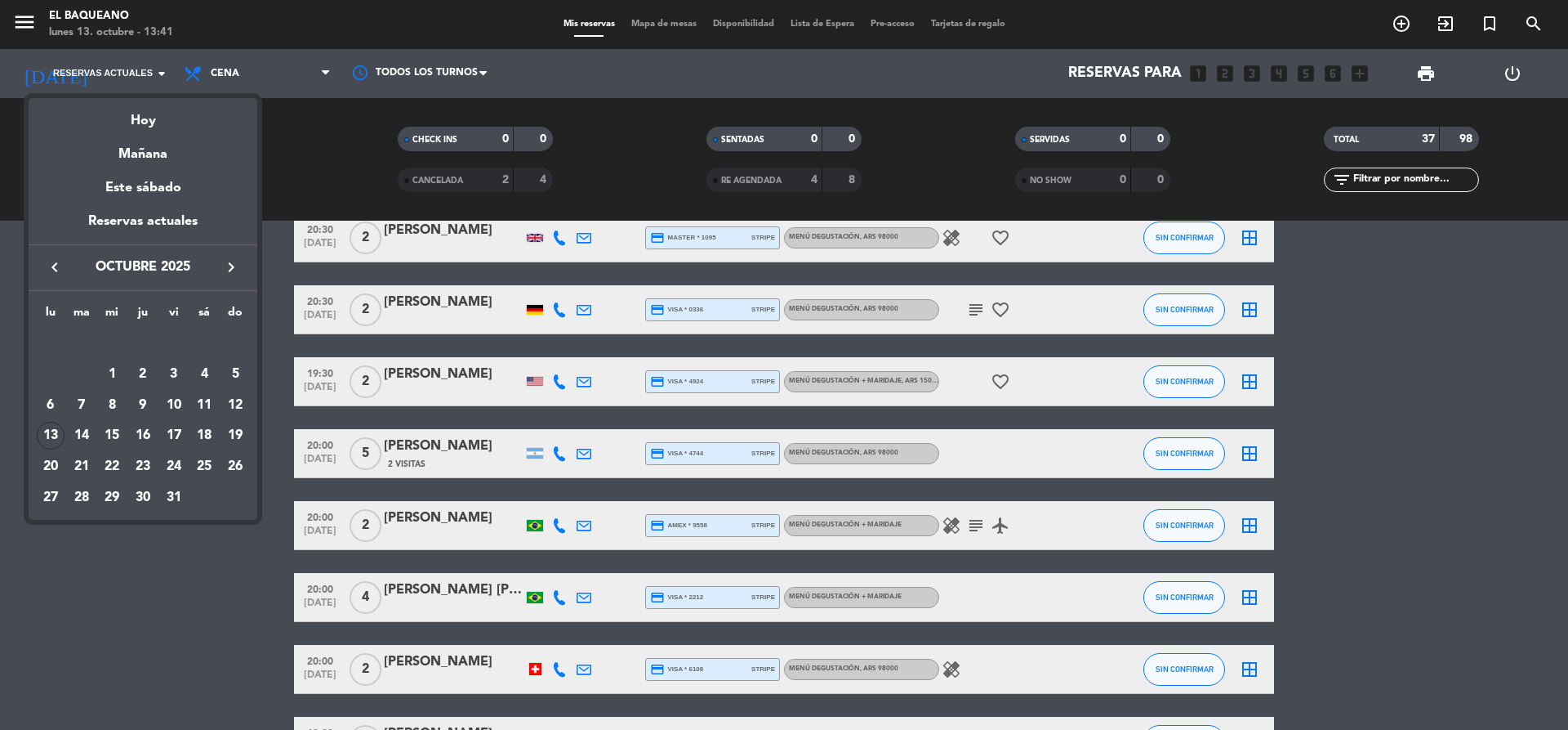
click at [54, 267] on icon "keyboard_arrow_left" at bounding box center [55, 268] width 20 height 20
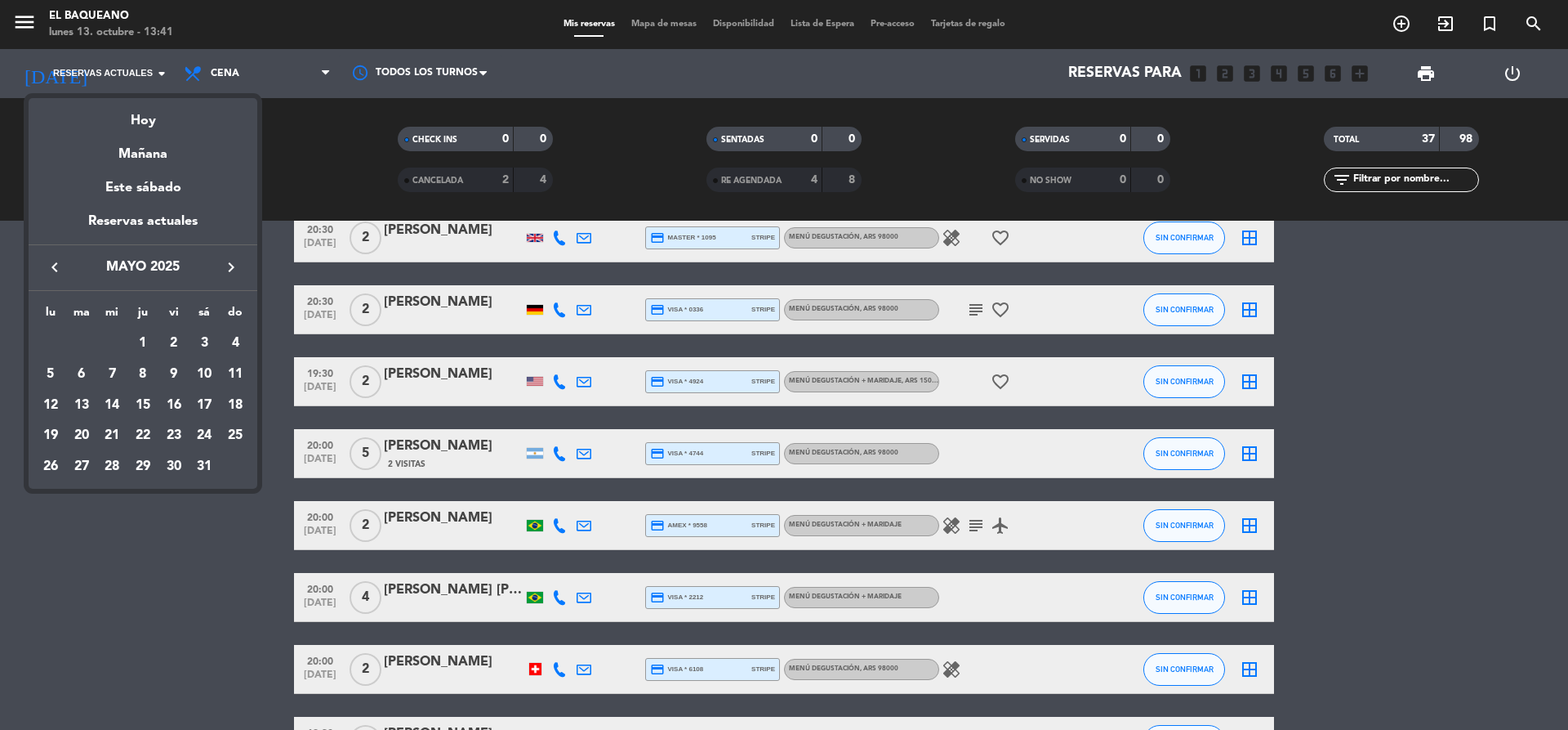
click at [54, 267] on icon "keyboard_arrow_left" at bounding box center [55, 268] width 20 height 20
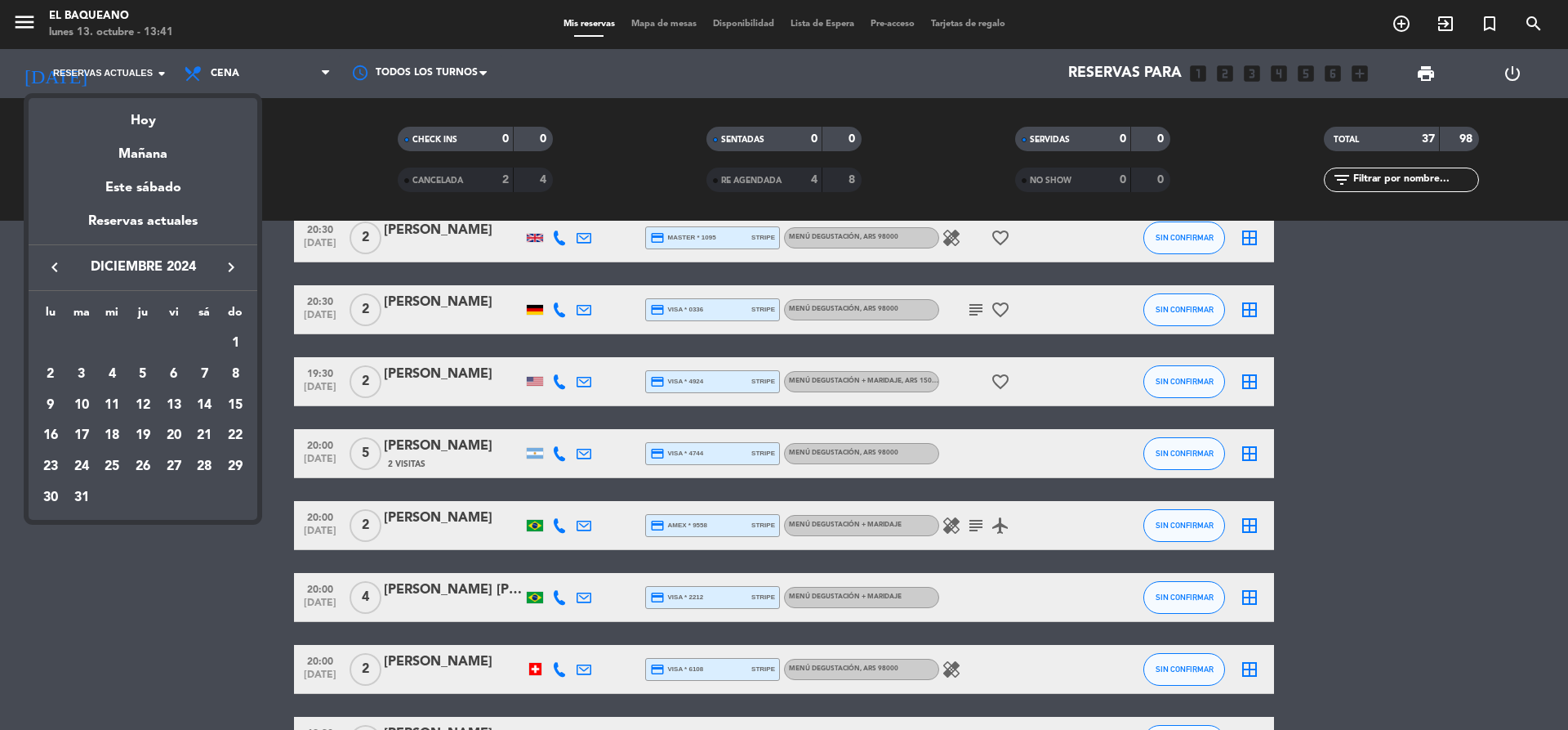
click at [54, 267] on icon "keyboard_arrow_left" at bounding box center [55, 268] width 20 height 20
click at [228, 266] on icon "keyboard_arrow_right" at bounding box center [232, 268] width 20 height 20
click at [78, 373] on div "3" at bounding box center [82, 374] width 28 height 28
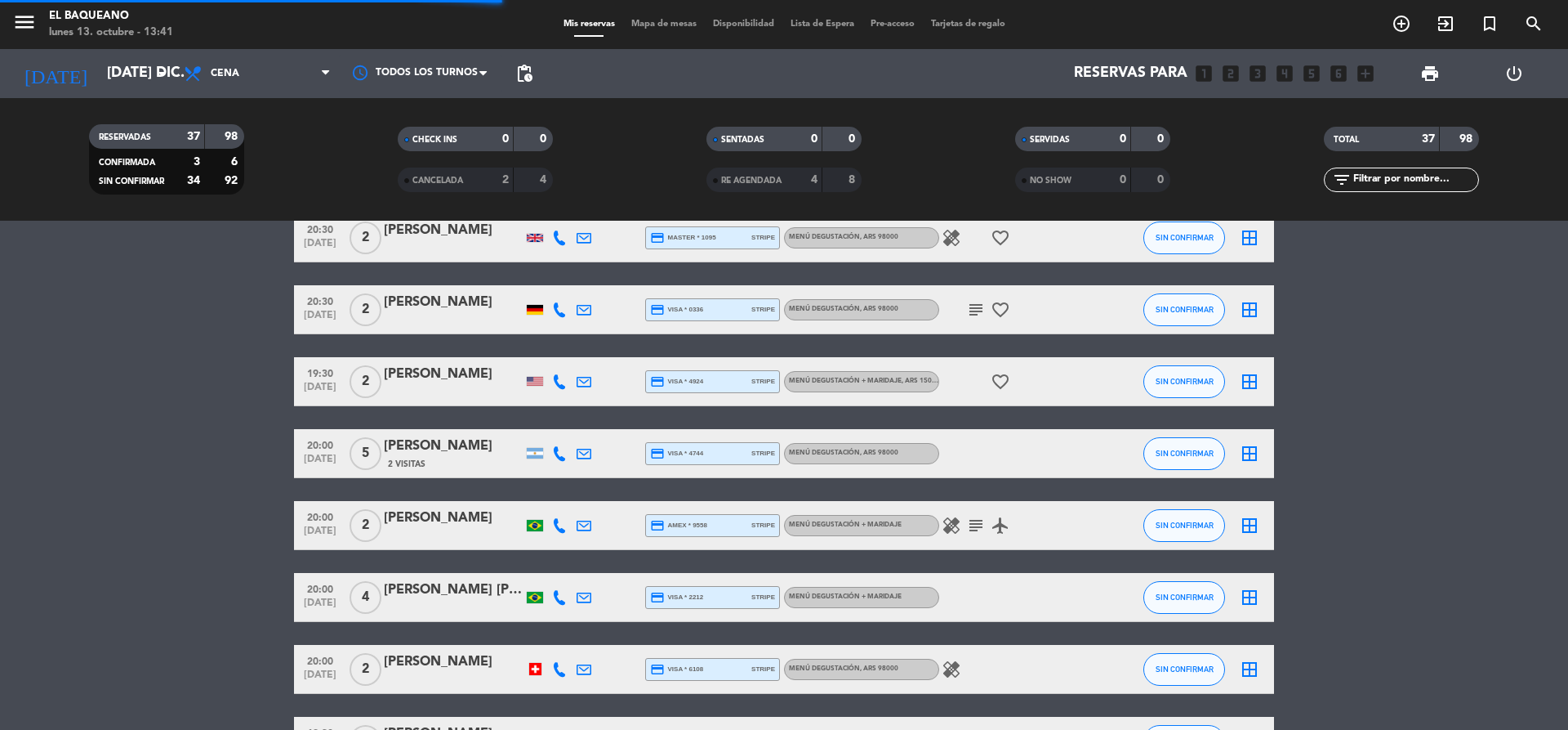
scroll to position [0, 0]
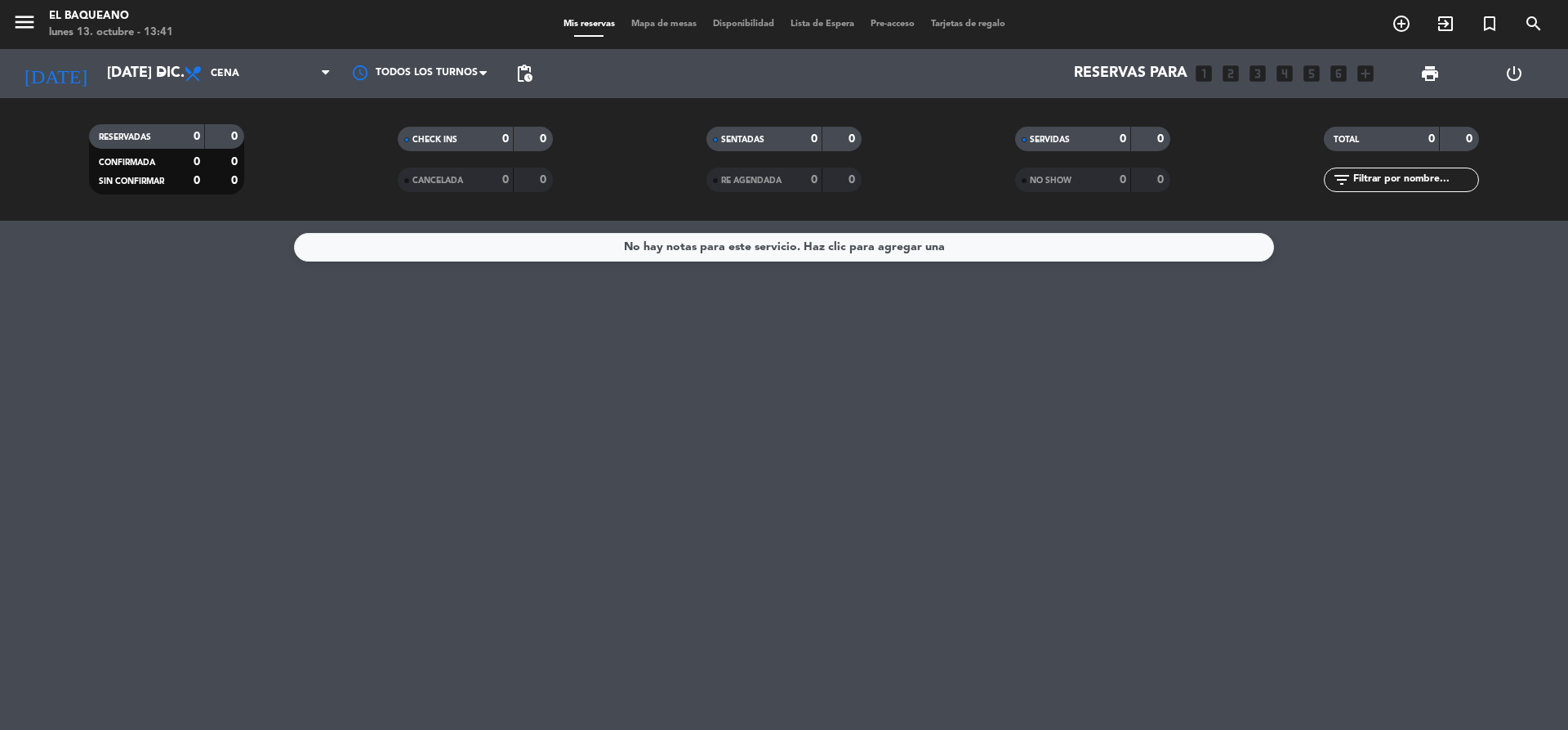
click at [1070, 142] on span "SERVIDAS" at bounding box center [1050, 140] width 40 height 8
click at [138, 65] on input "[DATE] dic." at bounding box center [194, 73] width 190 height 33
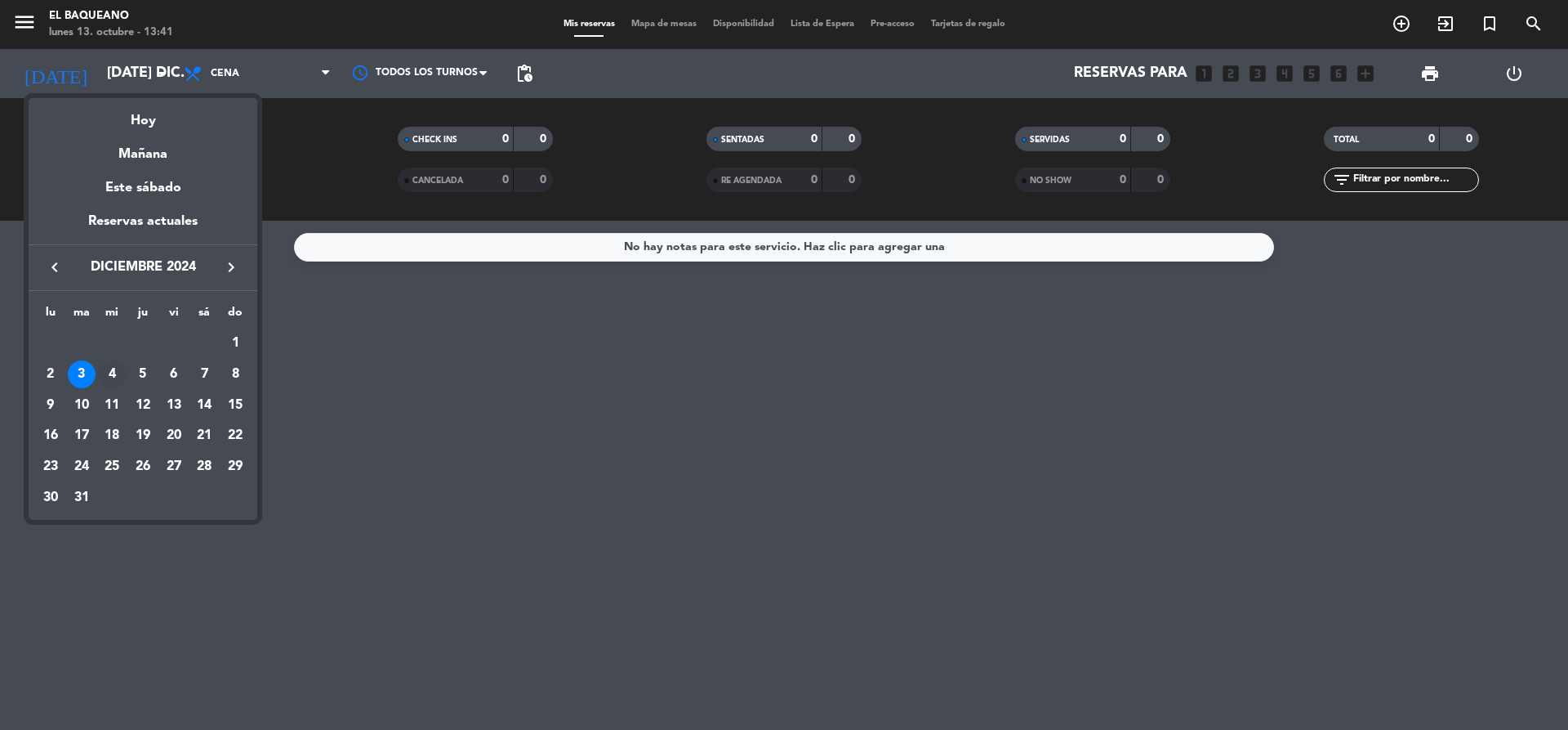
click at [111, 374] on div "4" at bounding box center [112, 374] width 28 height 28
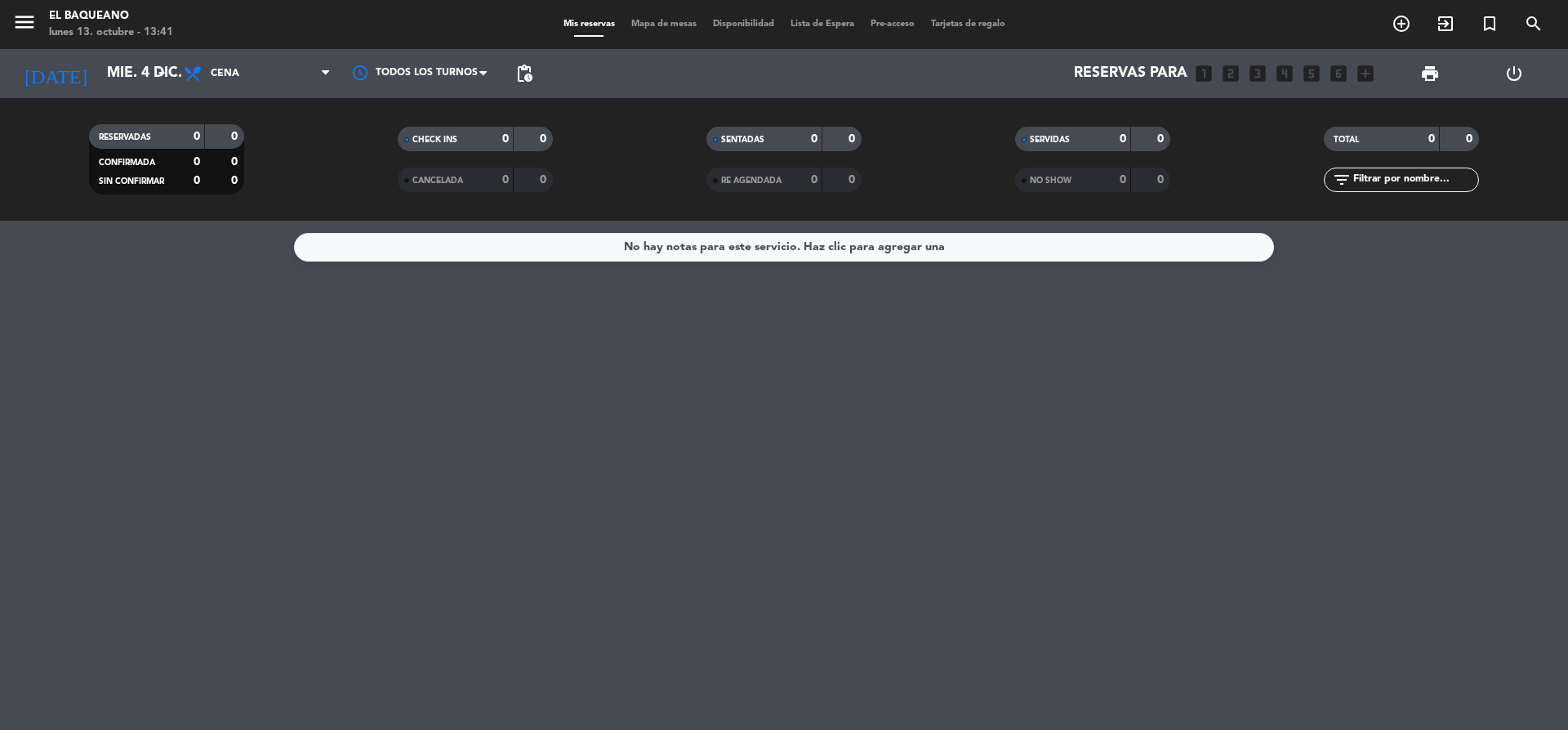
click at [1084, 137] on div "SERVIDAS" at bounding box center [1056, 139] width 75 height 19
click at [1153, 143] on div "0" at bounding box center [1150, 139] width 31 height 19
click at [1157, 142] on strong "0" at bounding box center [1162, 138] width 10 height 11
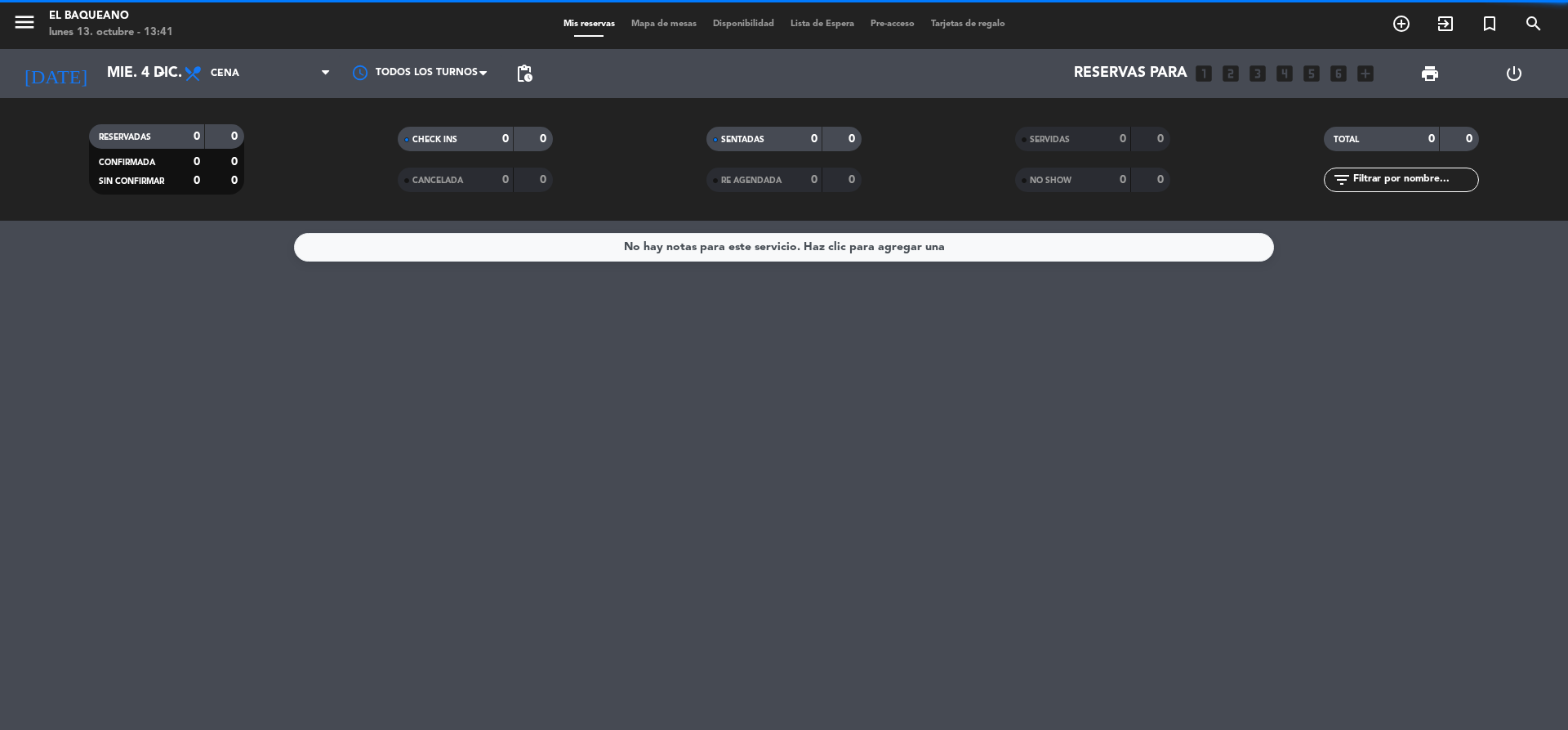
click at [1157, 142] on strong "0" at bounding box center [1162, 138] width 10 height 11
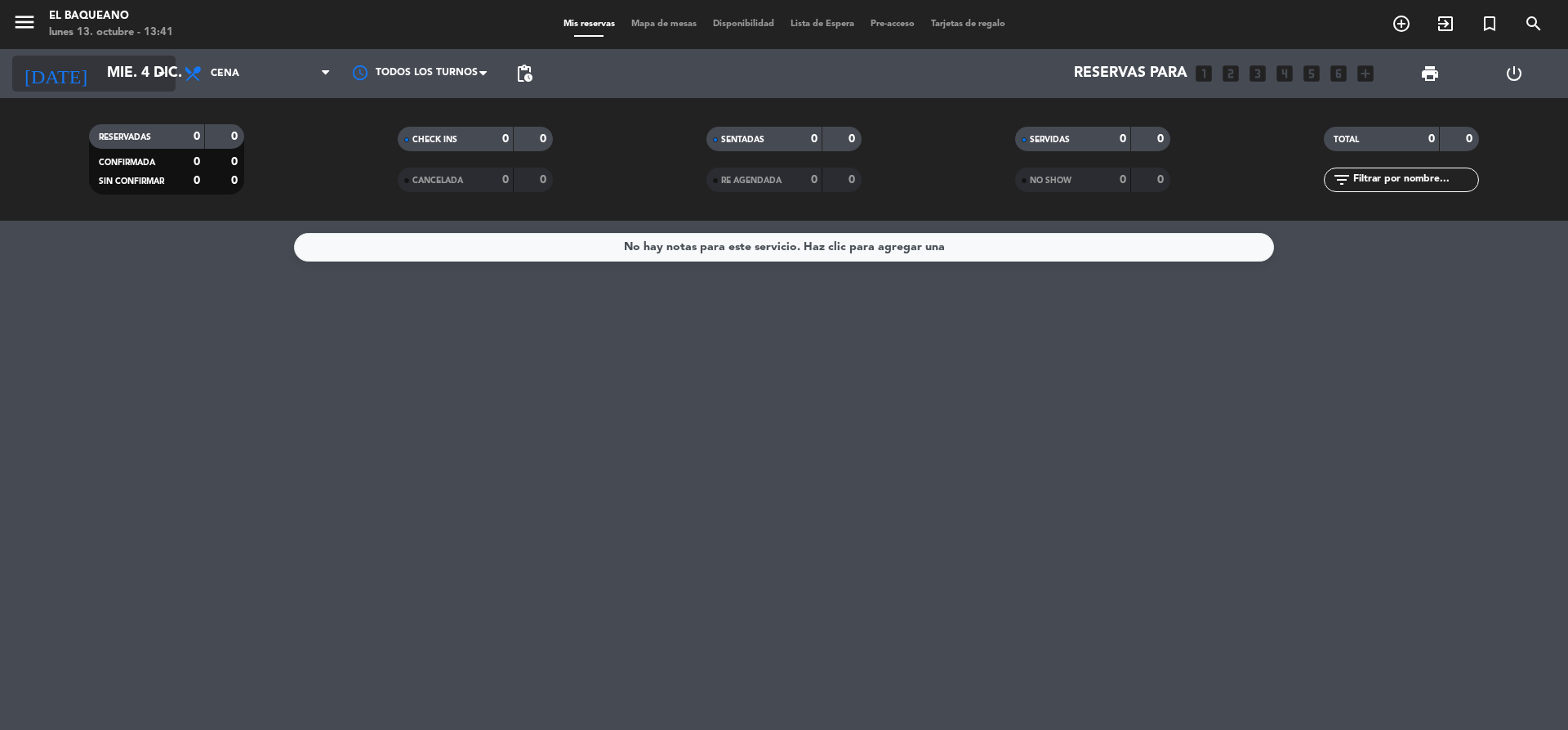
click at [160, 70] on icon "arrow_drop_down" at bounding box center [162, 74] width 20 height 20
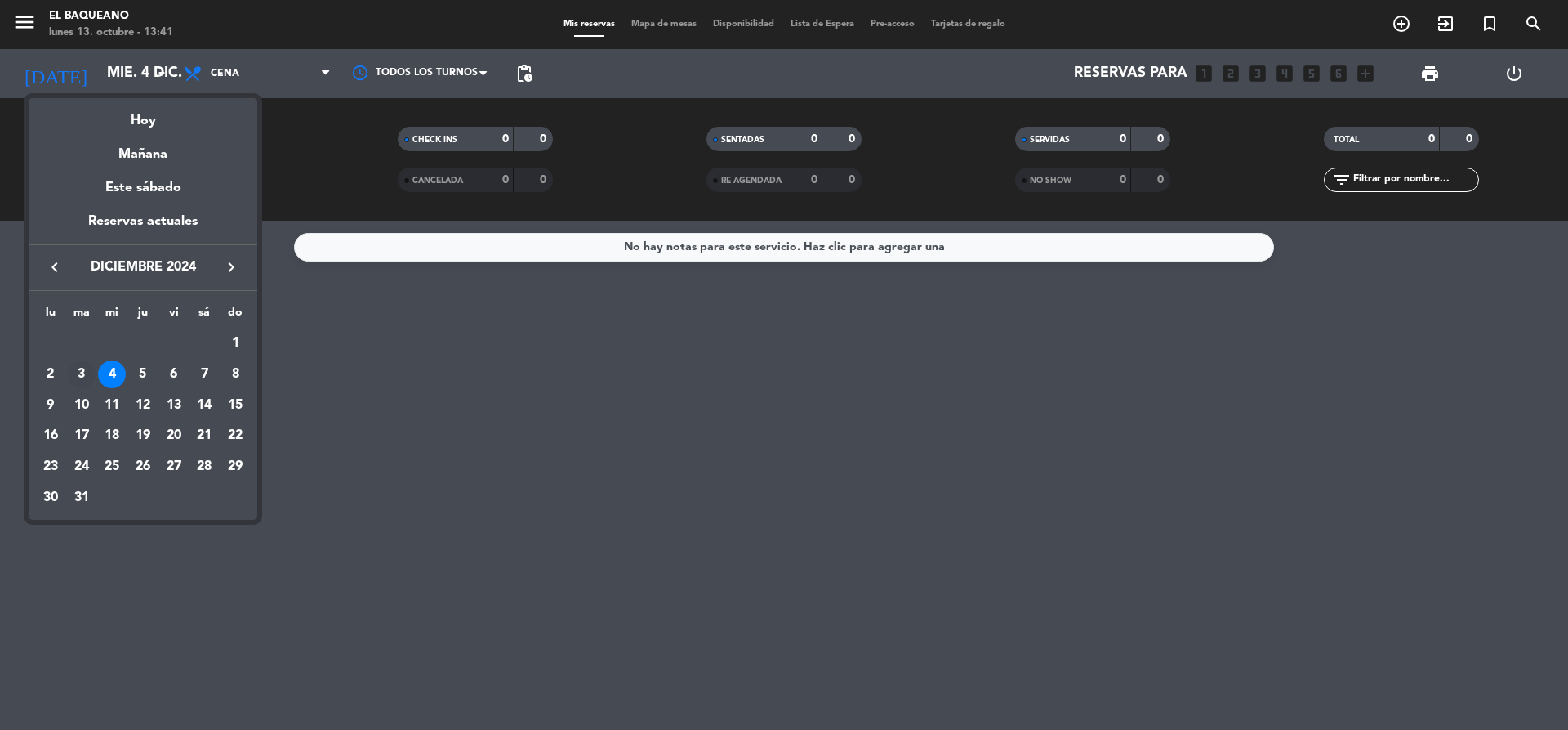
click at [84, 367] on div "3" at bounding box center [82, 374] width 28 height 28
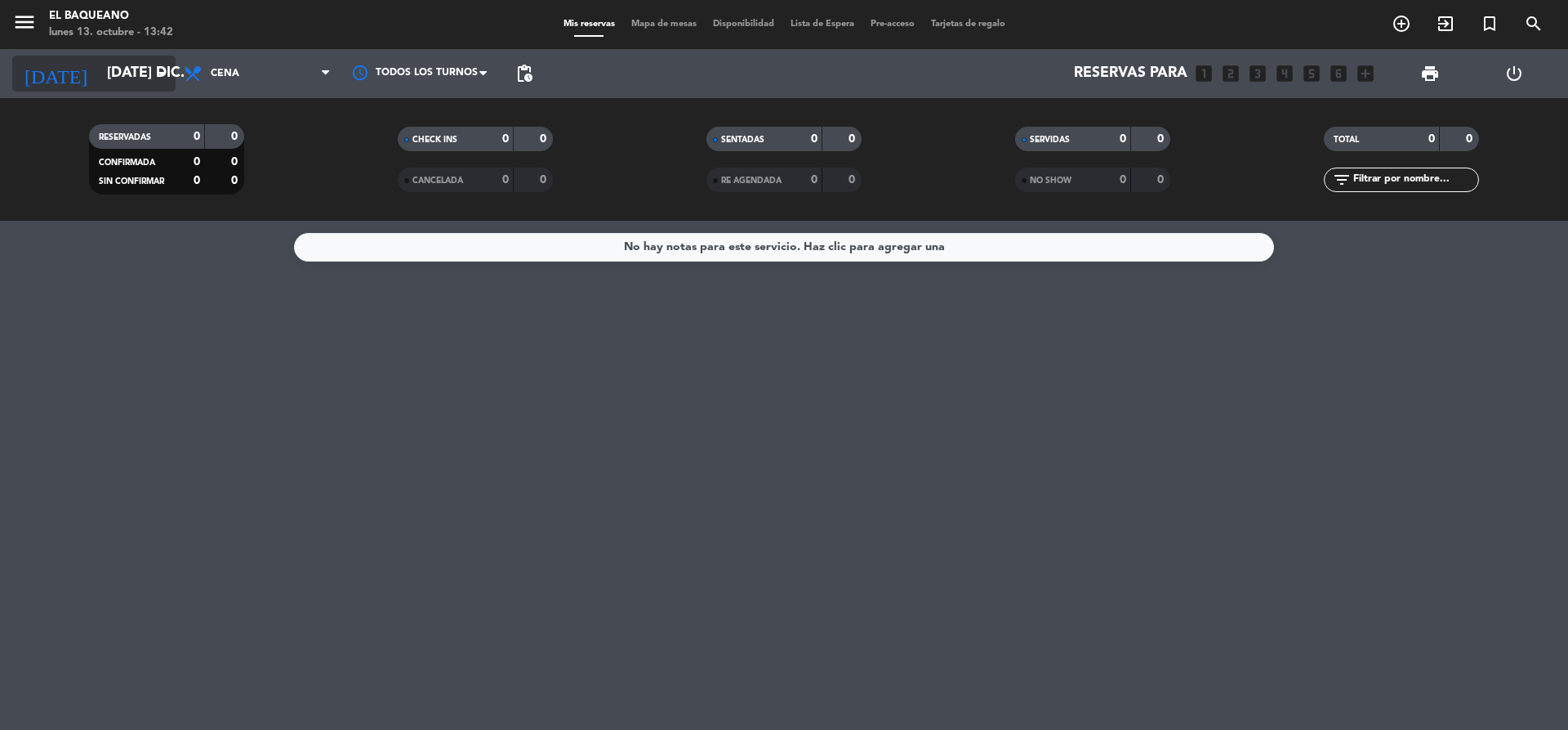
click at [119, 70] on input "[DATE] dic." at bounding box center [194, 73] width 190 height 33
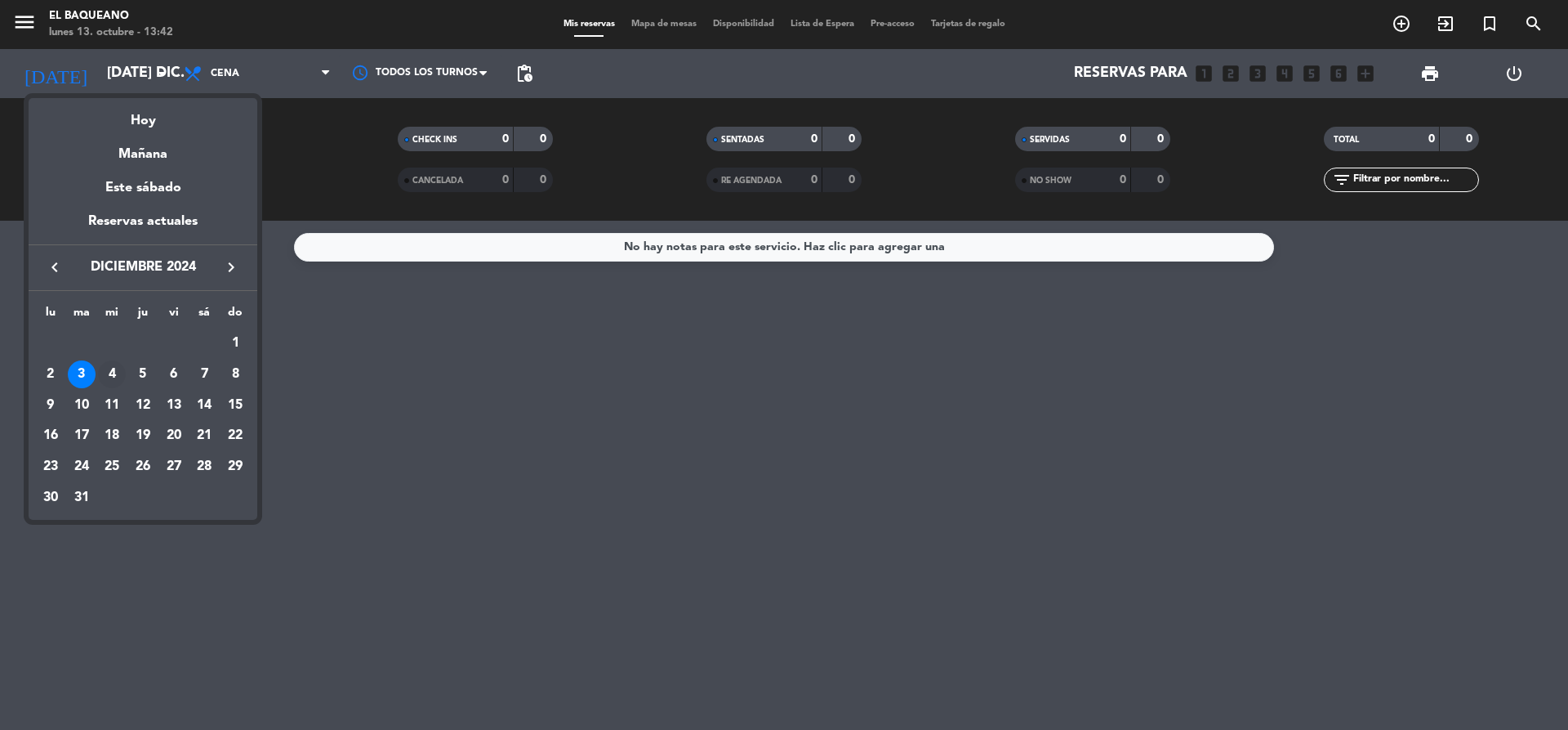
click at [113, 374] on div "4" at bounding box center [112, 374] width 28 height 28
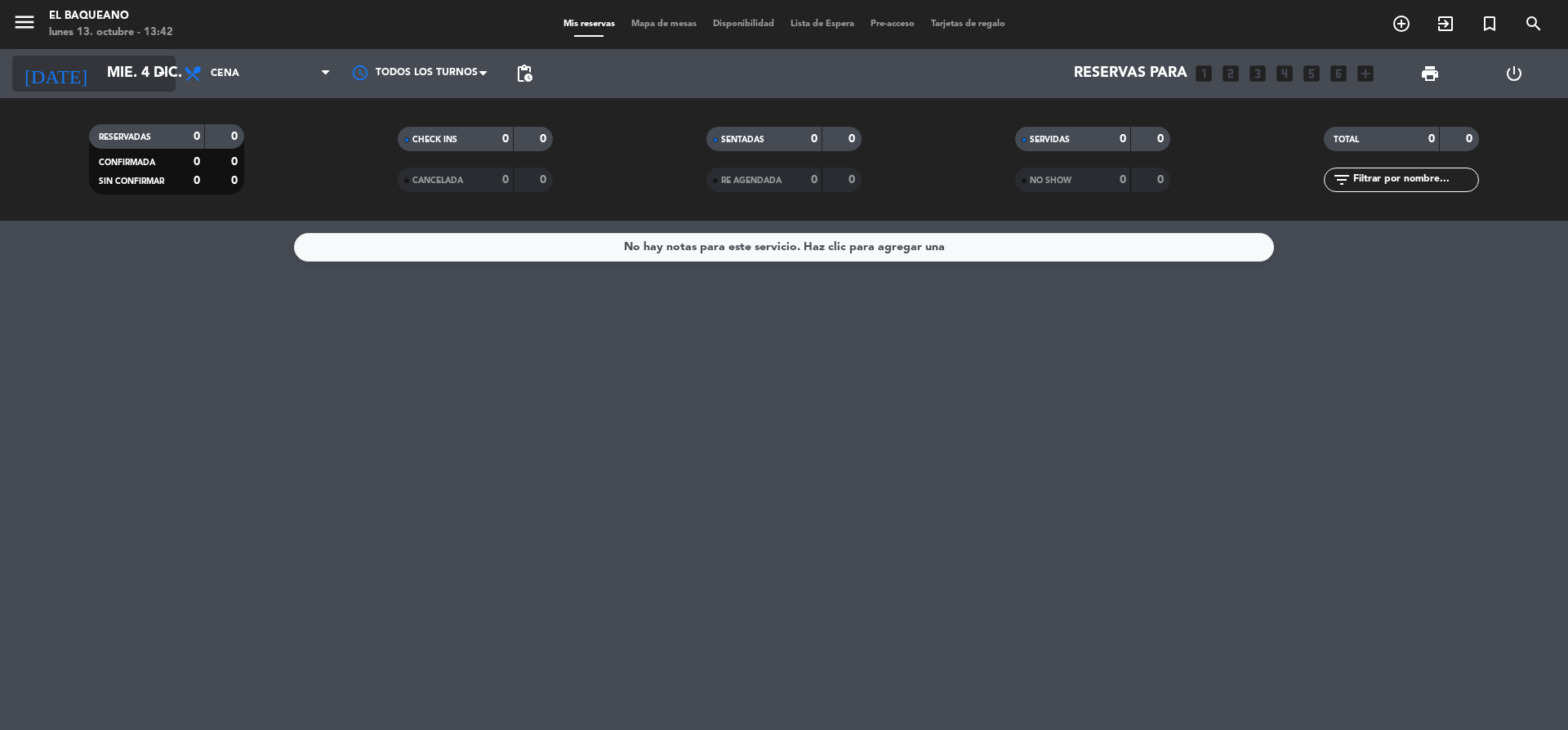
click at [148, 75] on input "mié. 4 dic." at bounding box center [194, 73] width 190 height 33
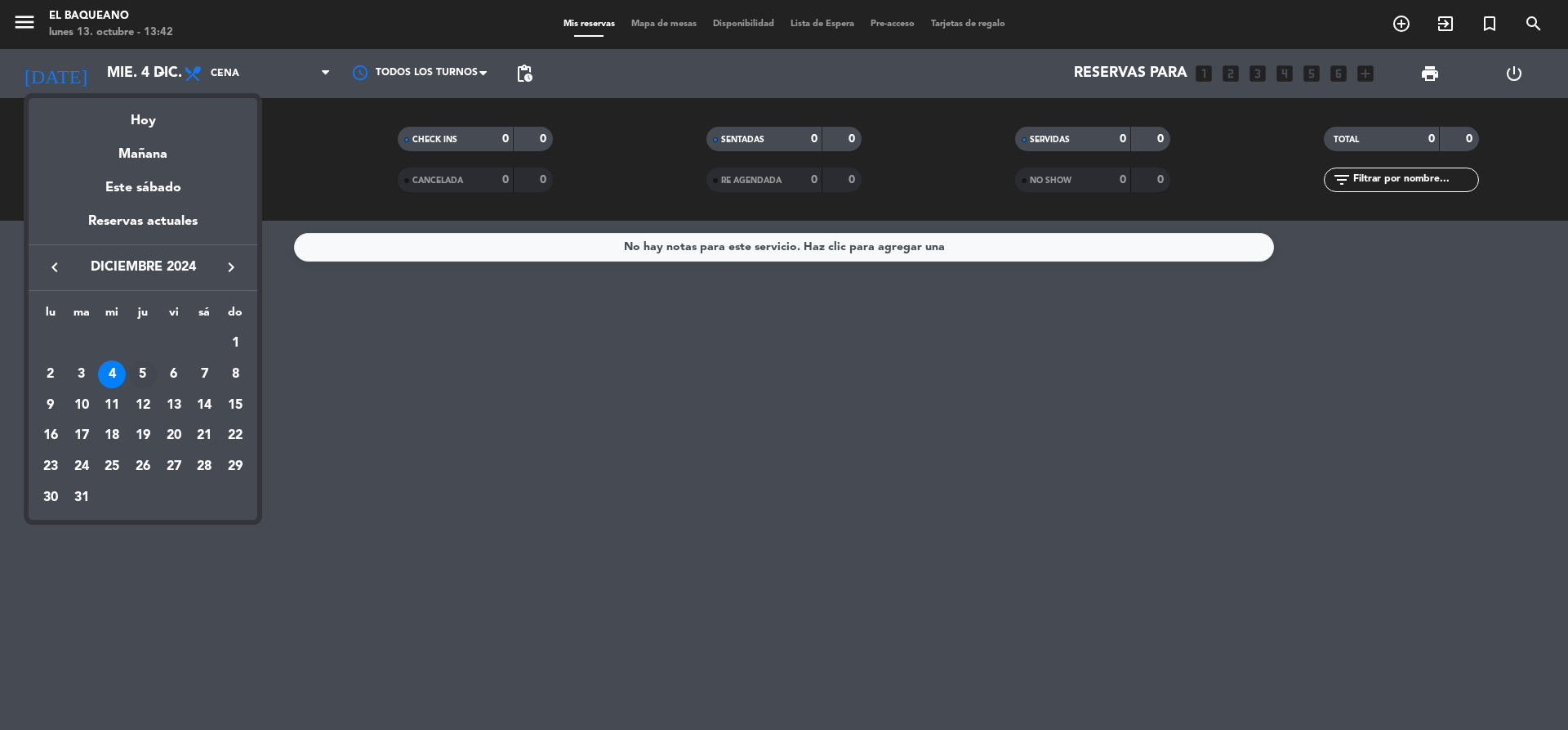
click at [139, 380] on div "5" at bounding box center [143, 374] width 28 height 28
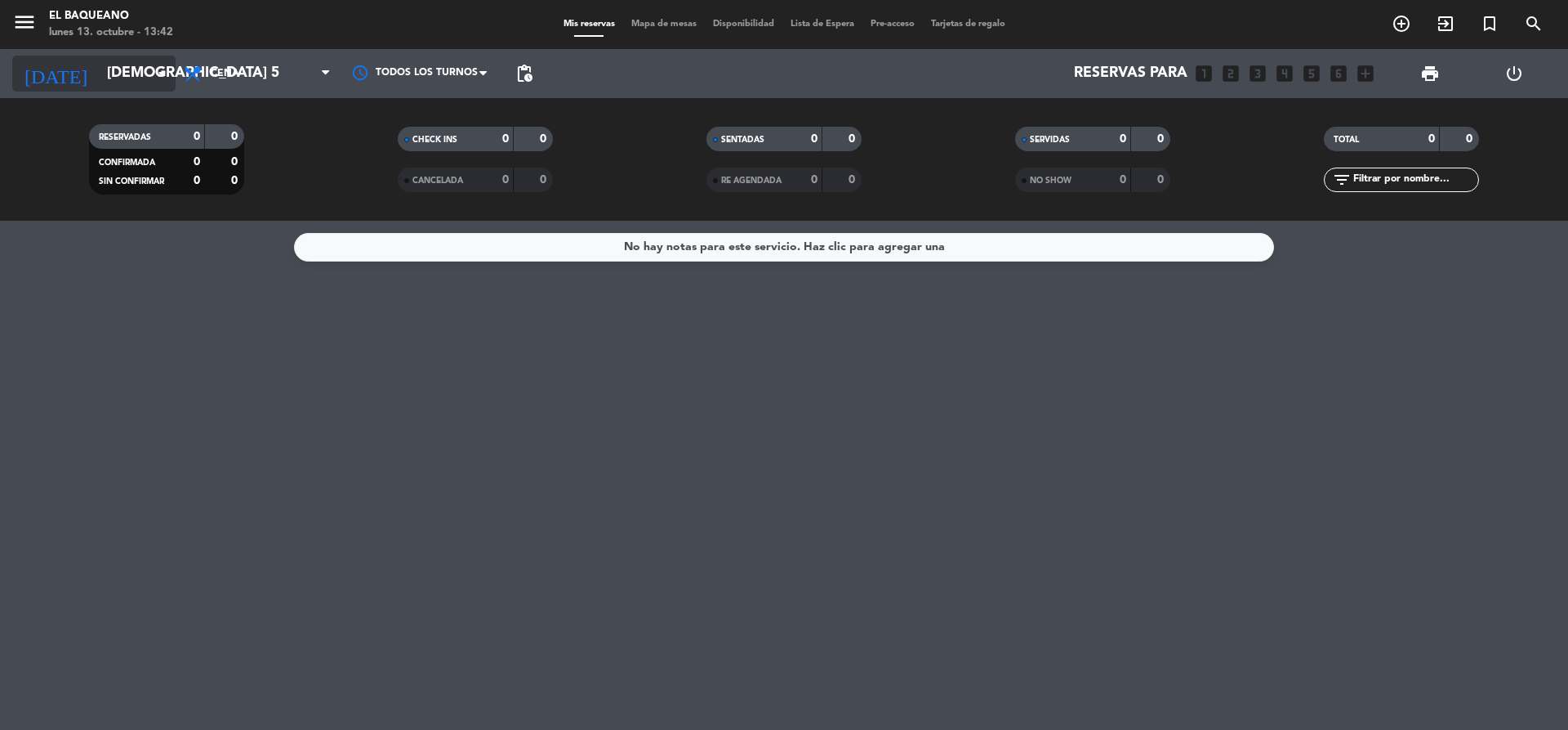
click at [152, 77] on icon "arrow_drop_down" at bounding box center [162, 74] width 20 height 20
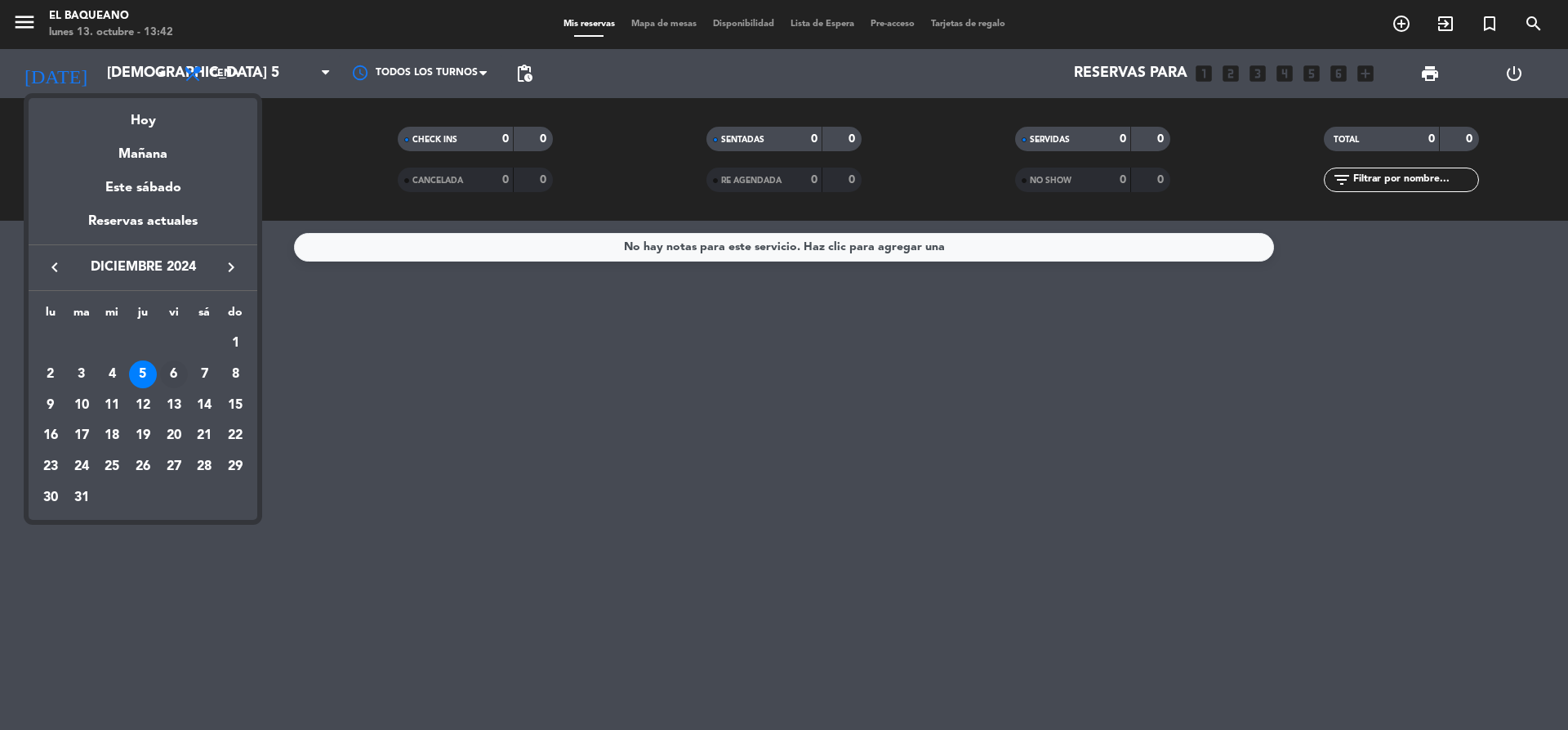
click at [174, 373] on div "6" at bounding box center [174, 374] width 28 height 28
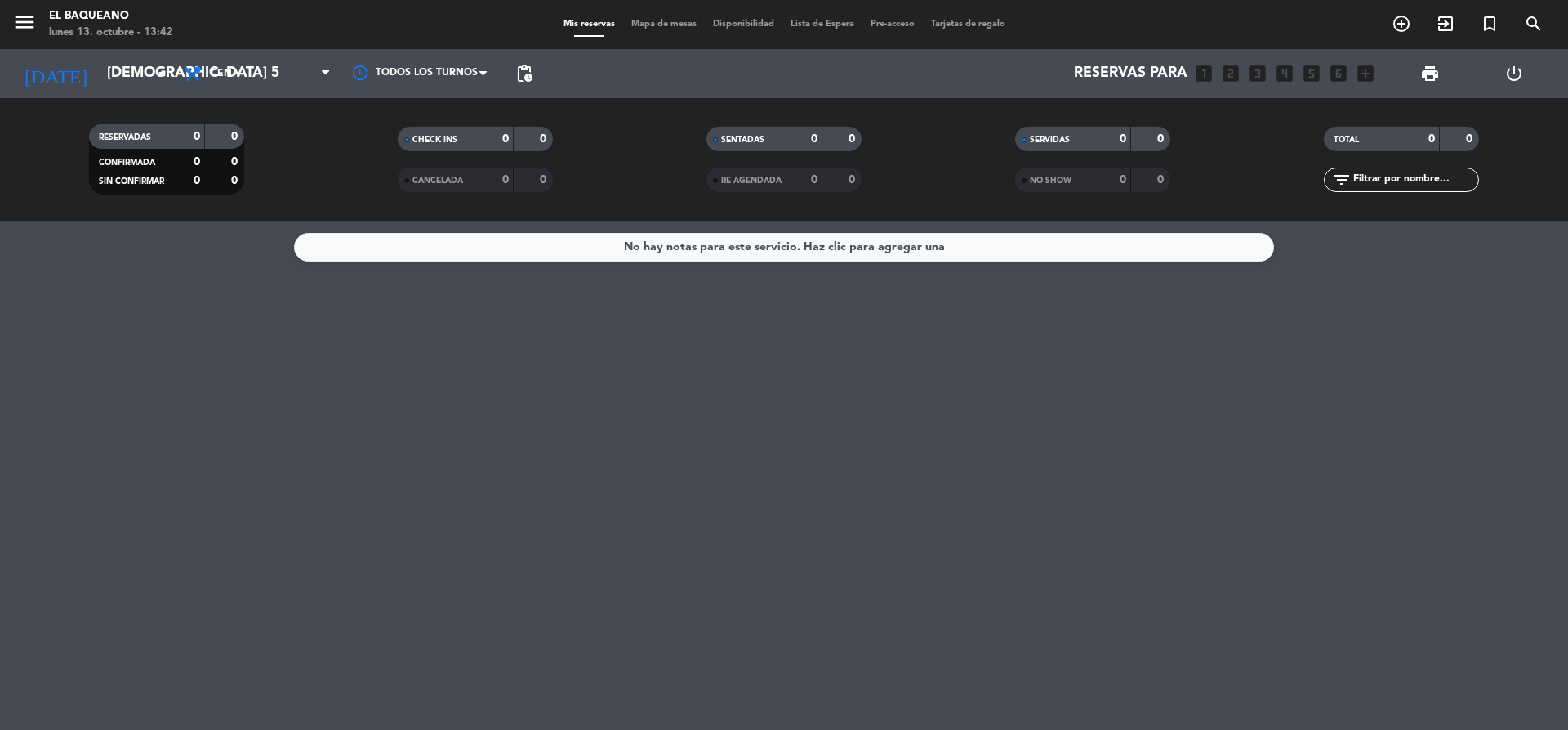
type input "vie. 6 dic."
click at [1098, 139] on div "0" at bounding box center [1110, 139] width 33 height 19
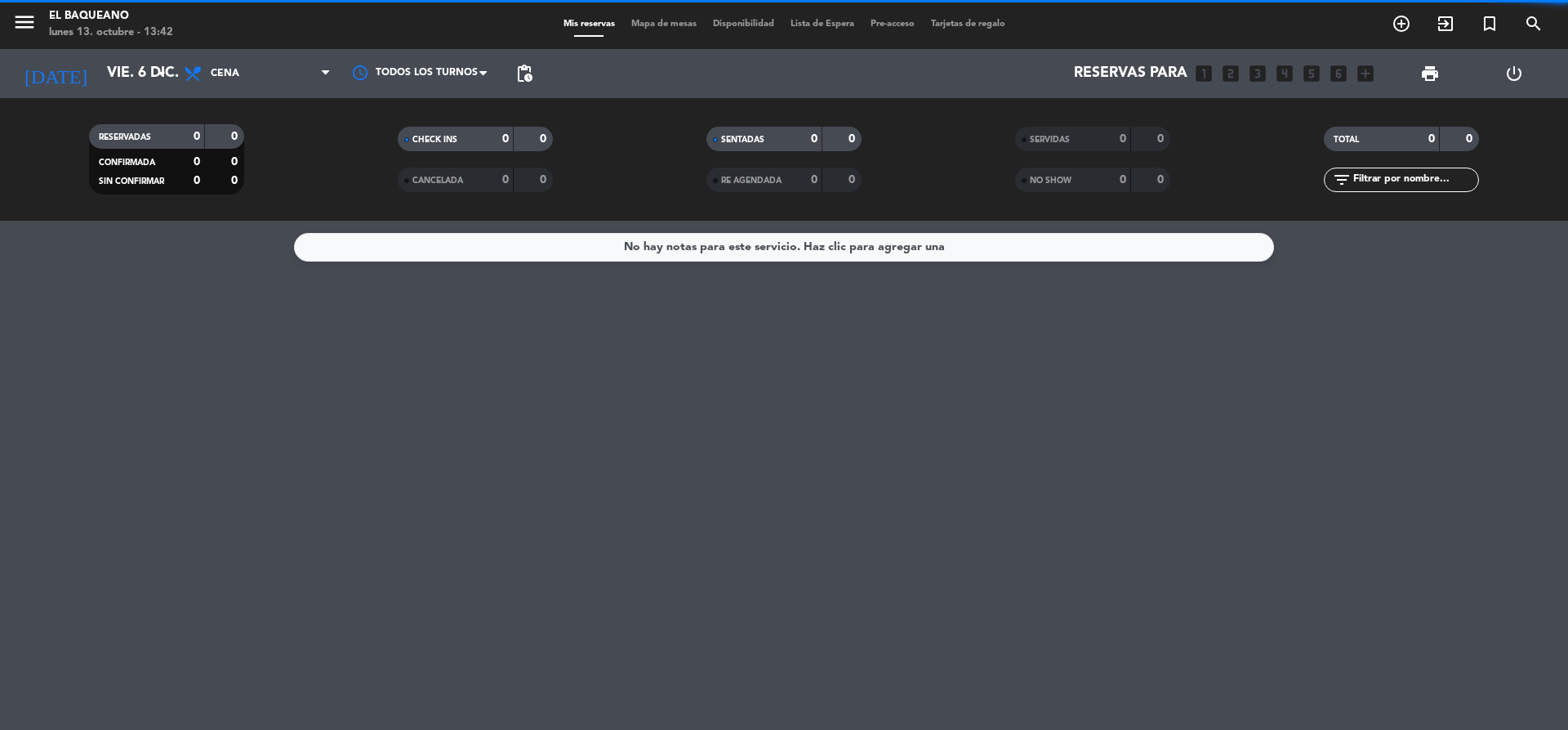
click at [1098, 139] on div "0" at bounding box center [1110, 139] width 33 height 19
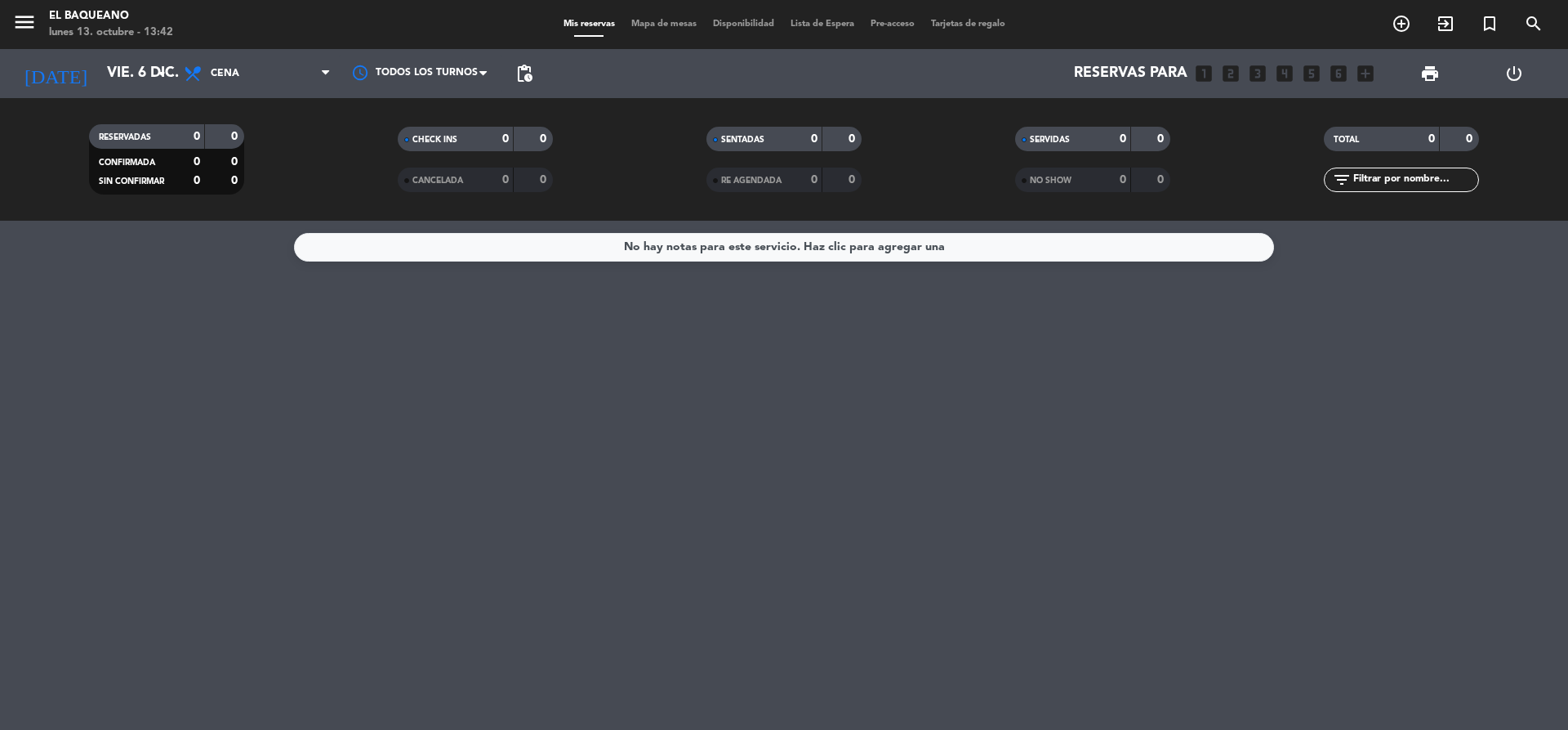
click at [1169, 137] on div "SERVIDAS 0 0" at bounding box center [1092, 139] width 155 height 25
click at [1166, 137] on div "SERVIDAS 0 0" at bounding box center [1092, 139] width 155 height 25
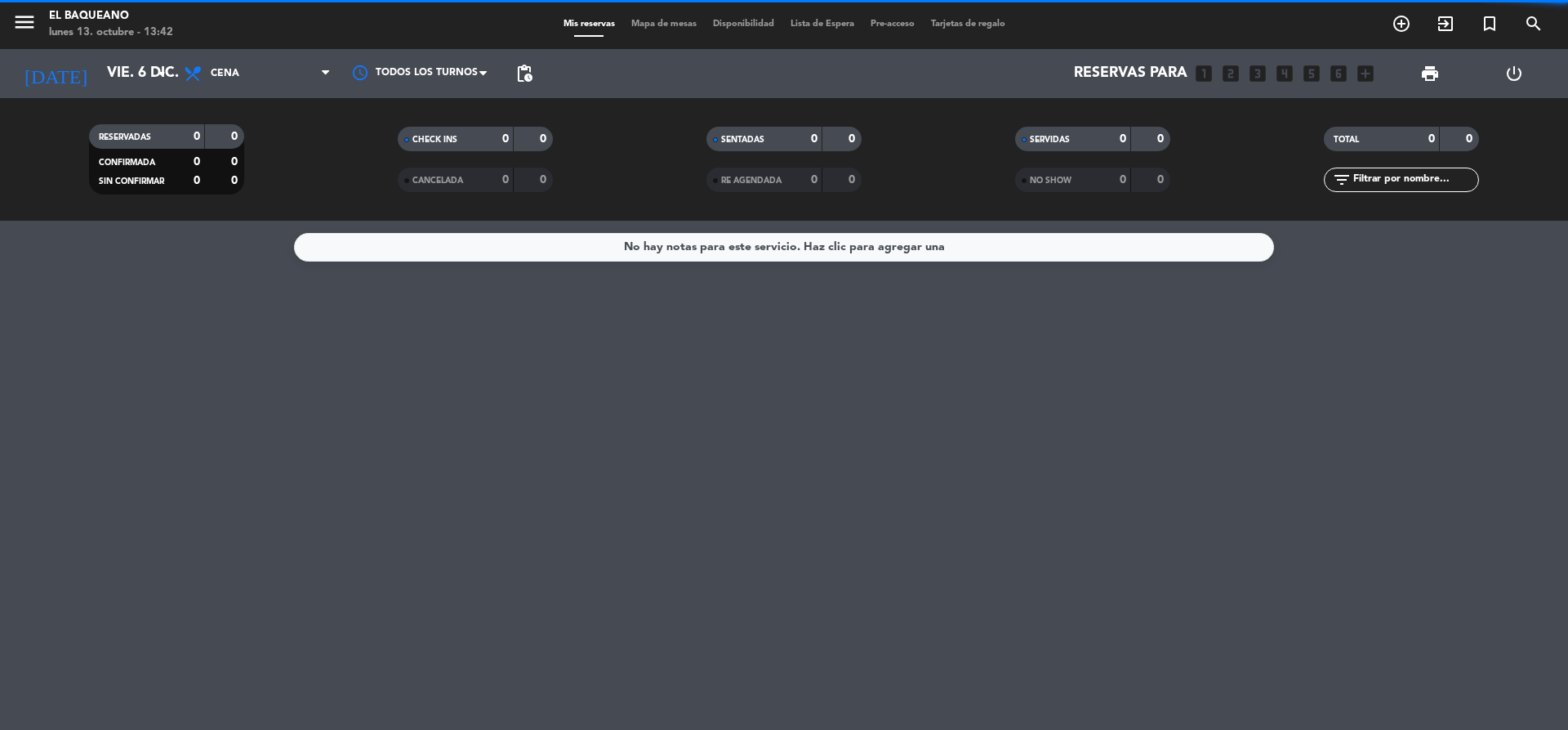
click at [1153, 139] on div "0" at bounding box center [1150, 139] width 31 height 19
